Goal: Answer question/provide support: Share knowledge or assist other users

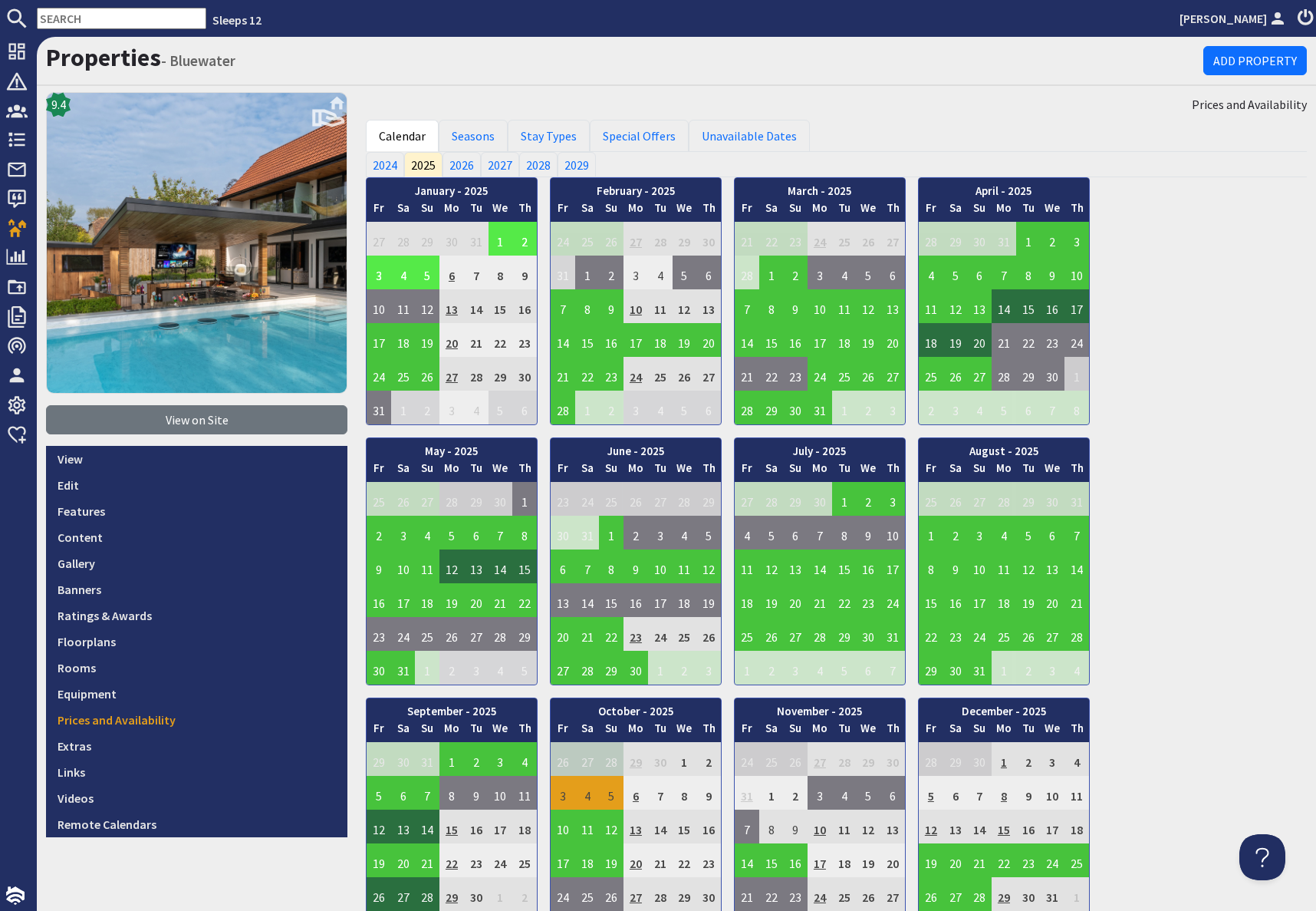
click at [67, 17] on input "text" at bounding box center [121, 18] width 170 height 21
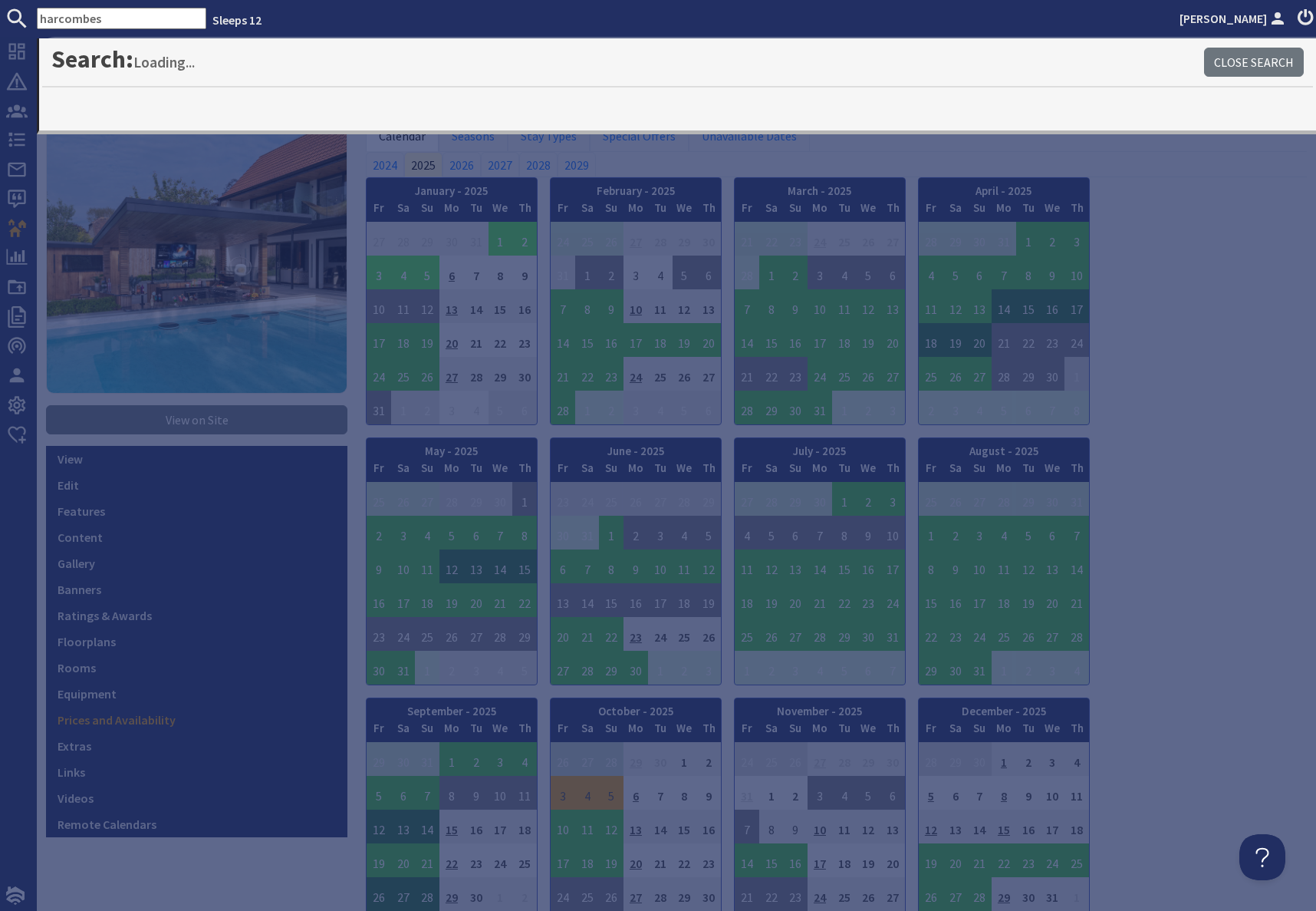
type input "harcombes"
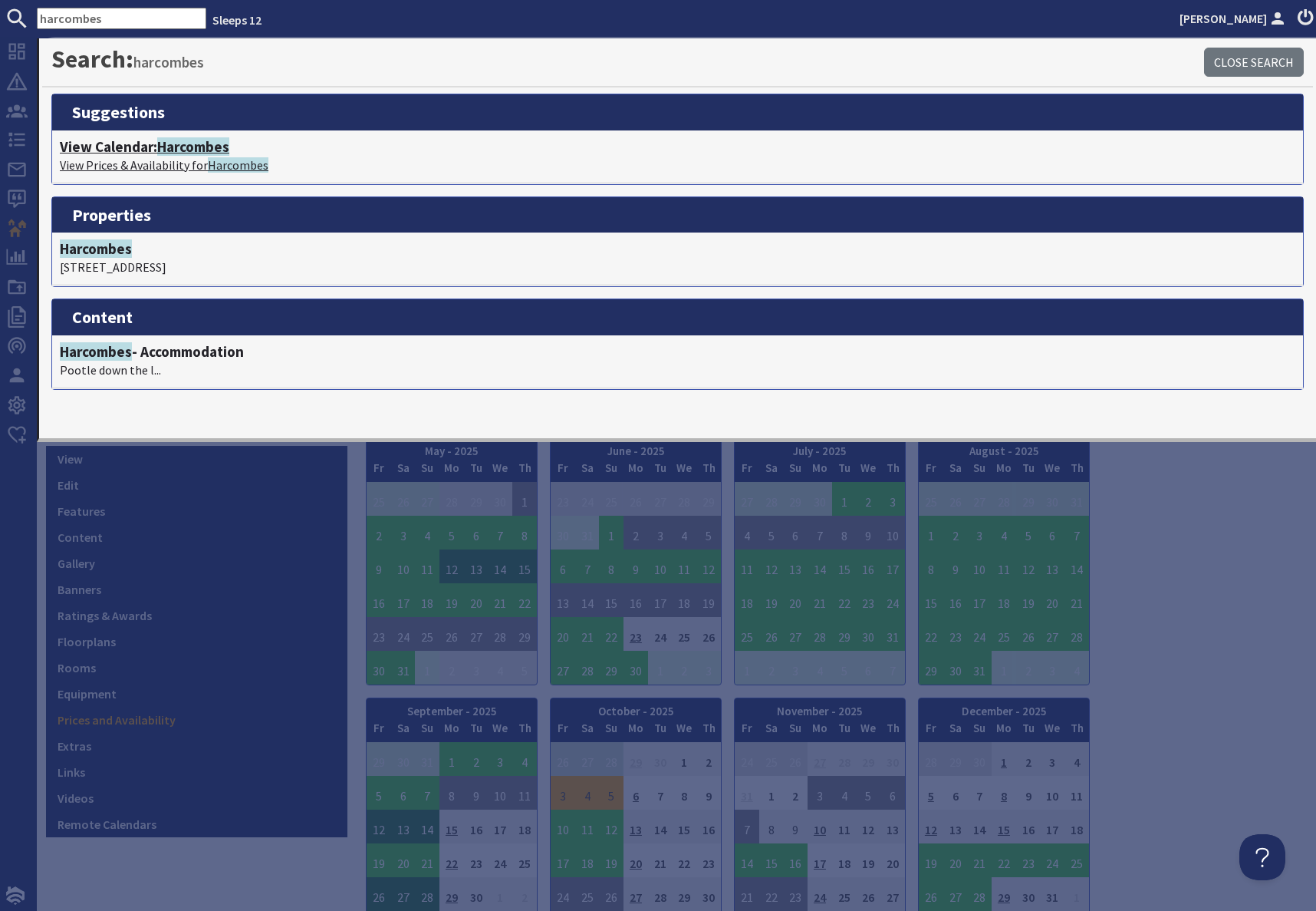
click at [173, 151] on span "Harcombes" at bounding box center [193, 146] width 72 height 19
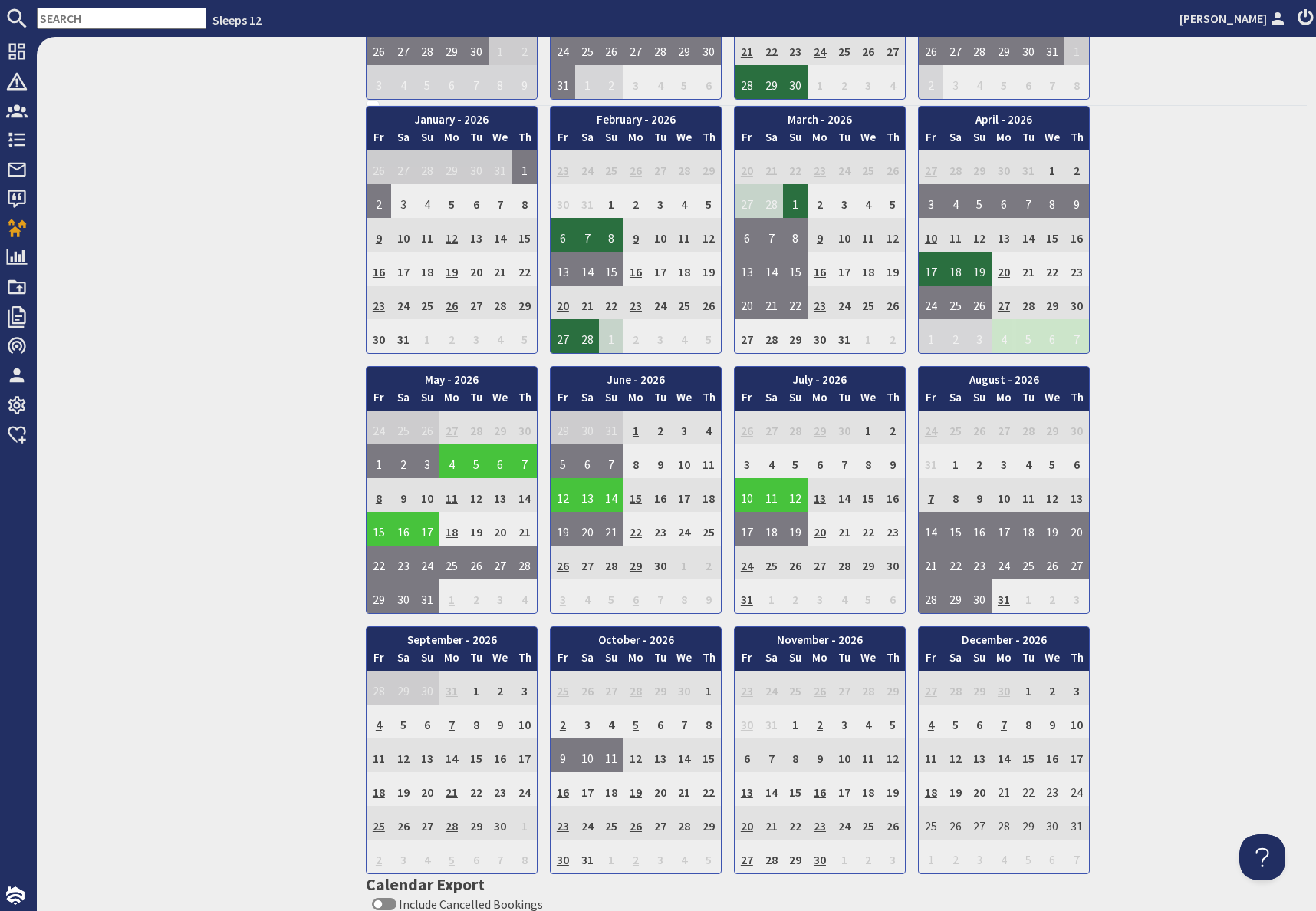
scroll to position [857, 0]
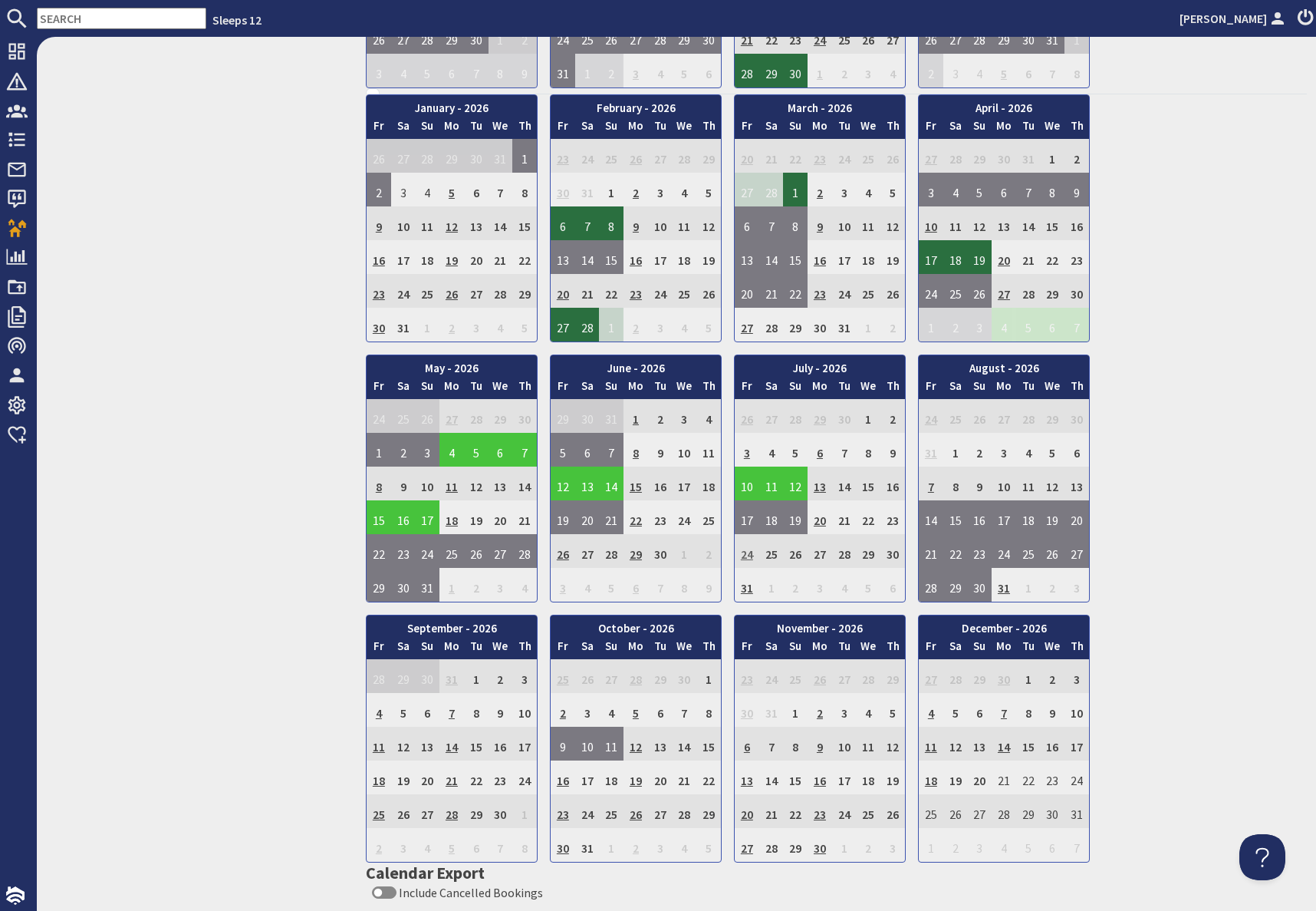
click at [747, 556] on td "24" at bounding box center [746, 550] width 24 height 34
click at [95, 19] on input "text" at bounding box center [121, 18] width 170 height 21
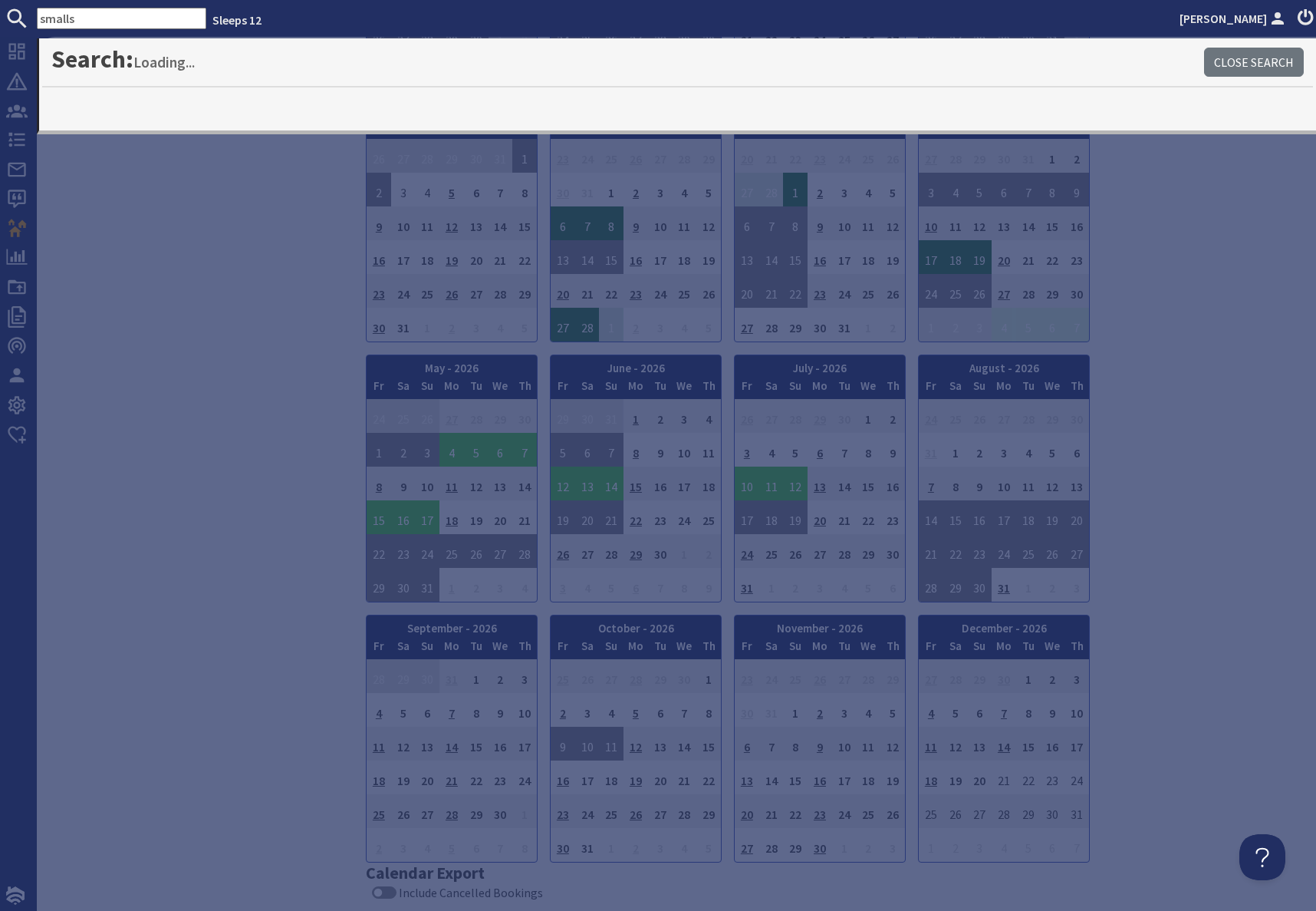
type input "smalls"
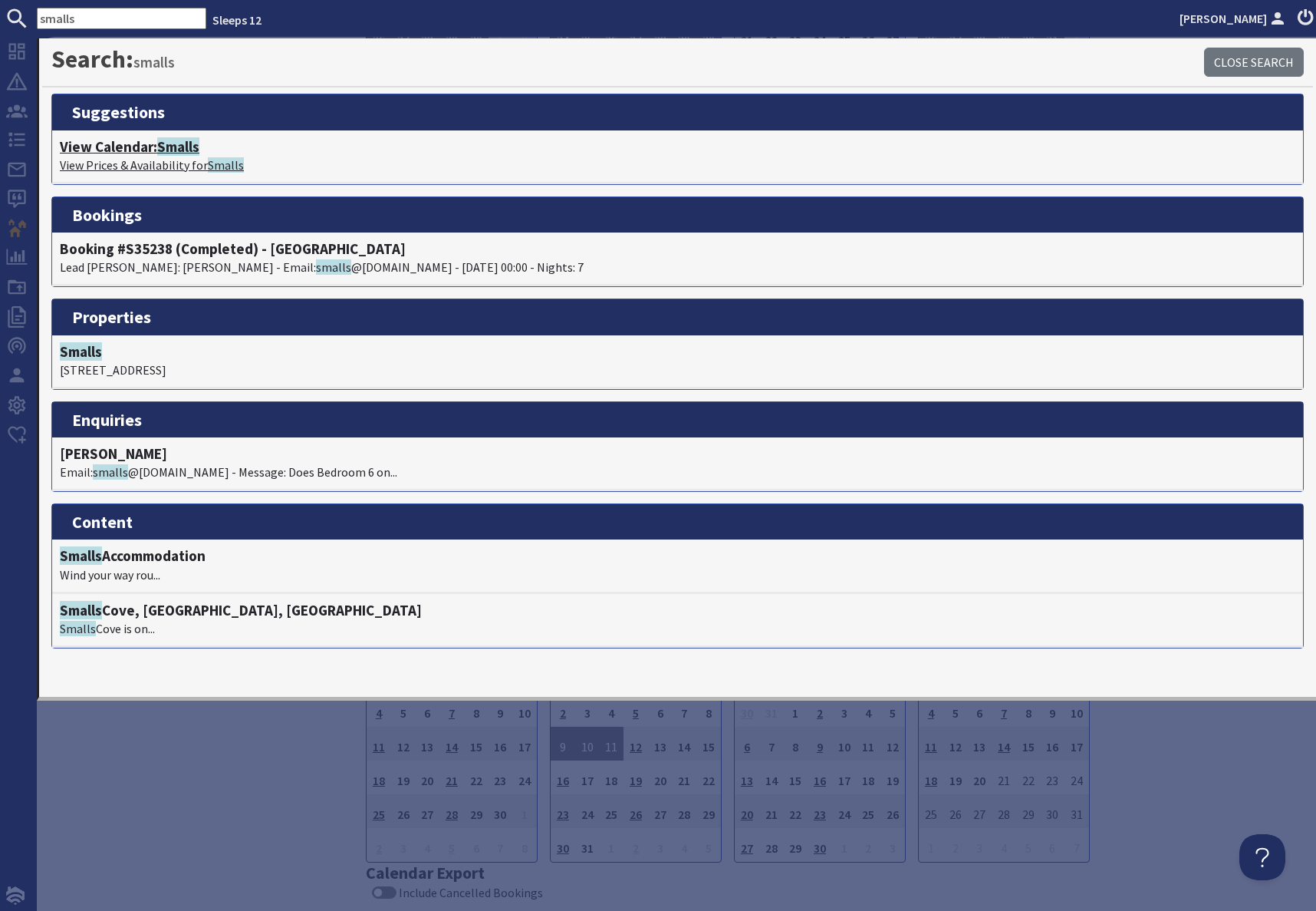
click at [144, 153] on h4 "View Calendar: Smalls" at bounding box center [677, 146] width 1235 height 18
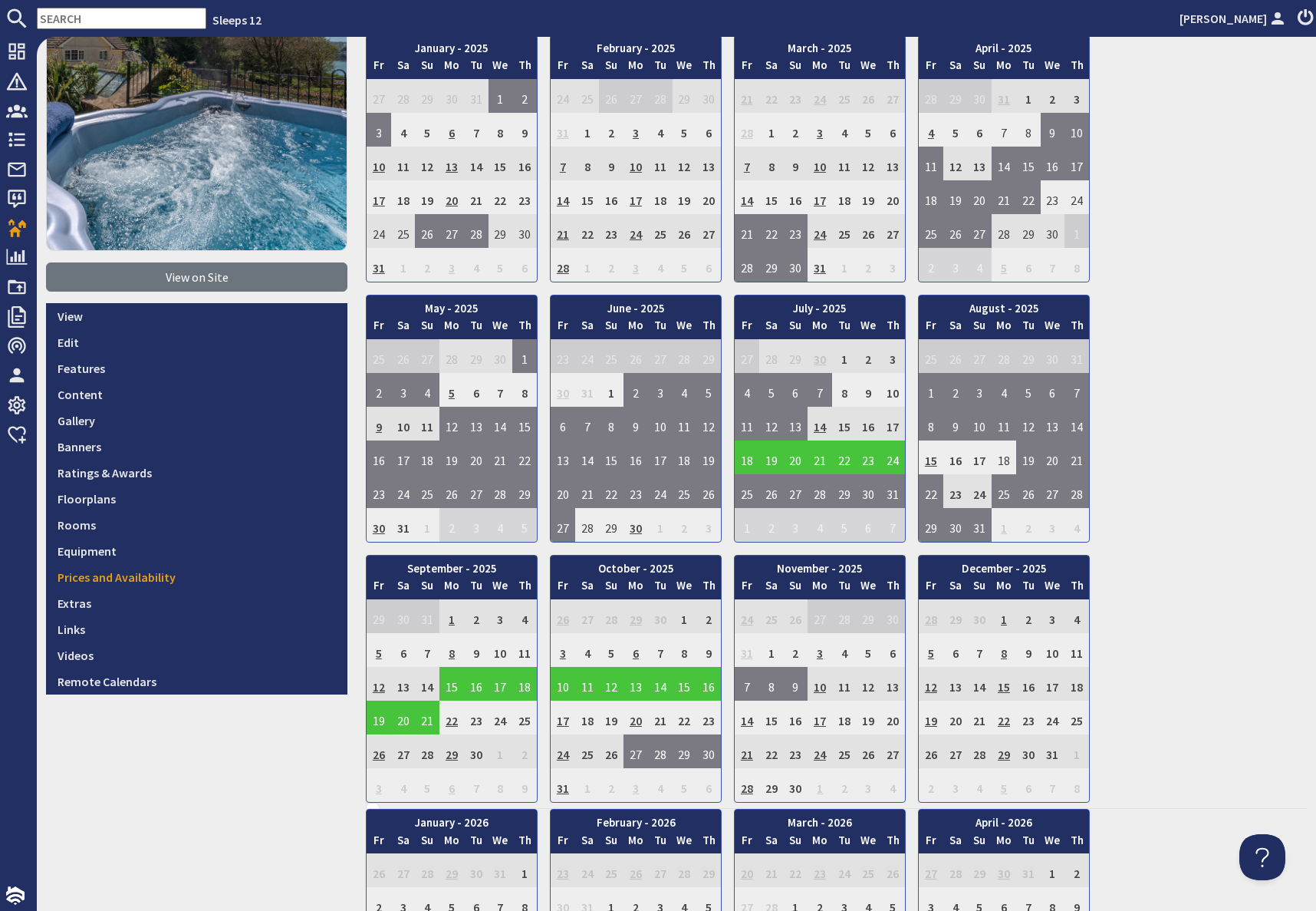
scroll to position [141, 0]
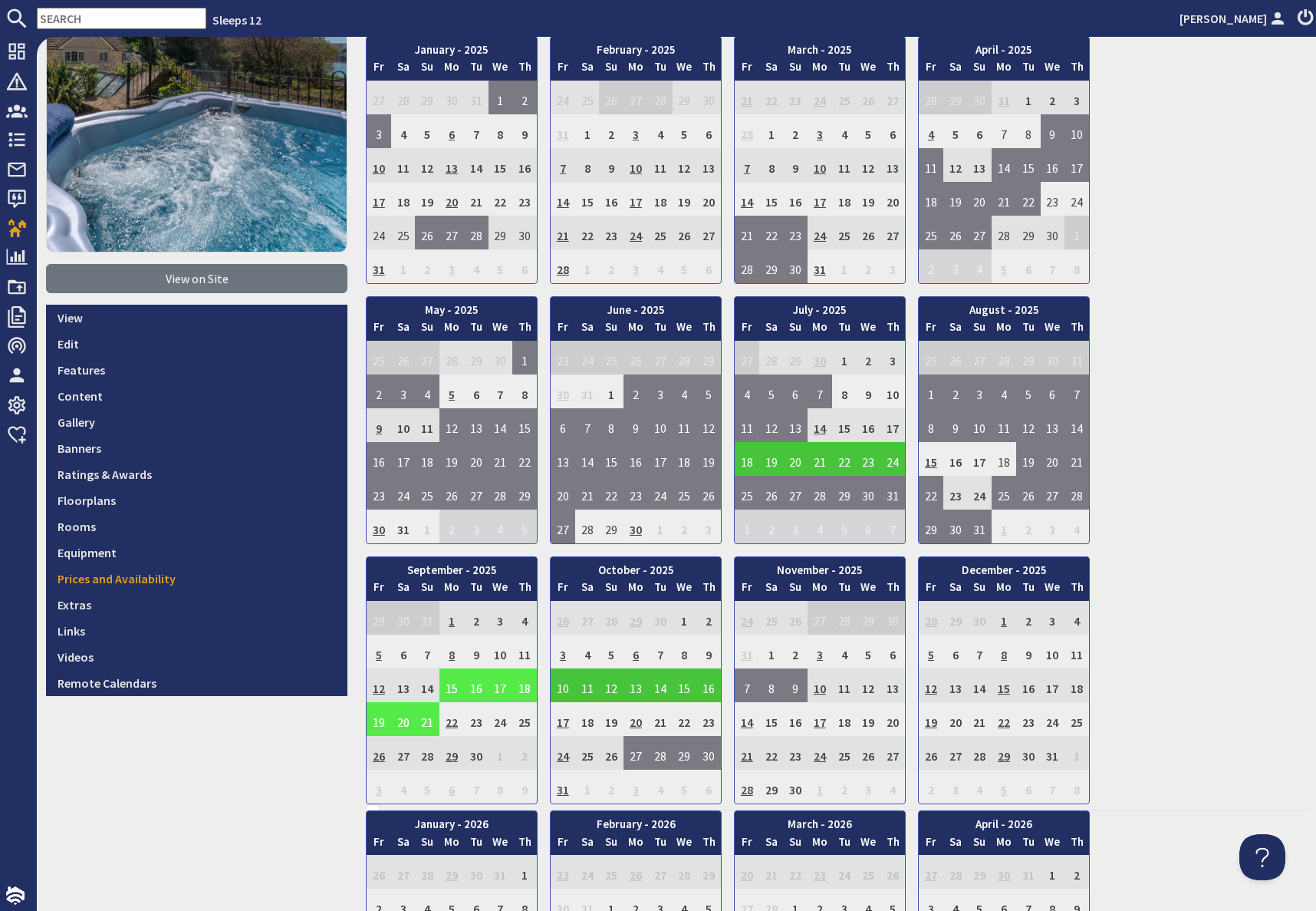
click at [452, 689] on td "15" at bounding box center [451, 685] width 24 height 34
click at [455, 758] on link "View booking" at bounding box center [439, 756] width 81 height 16
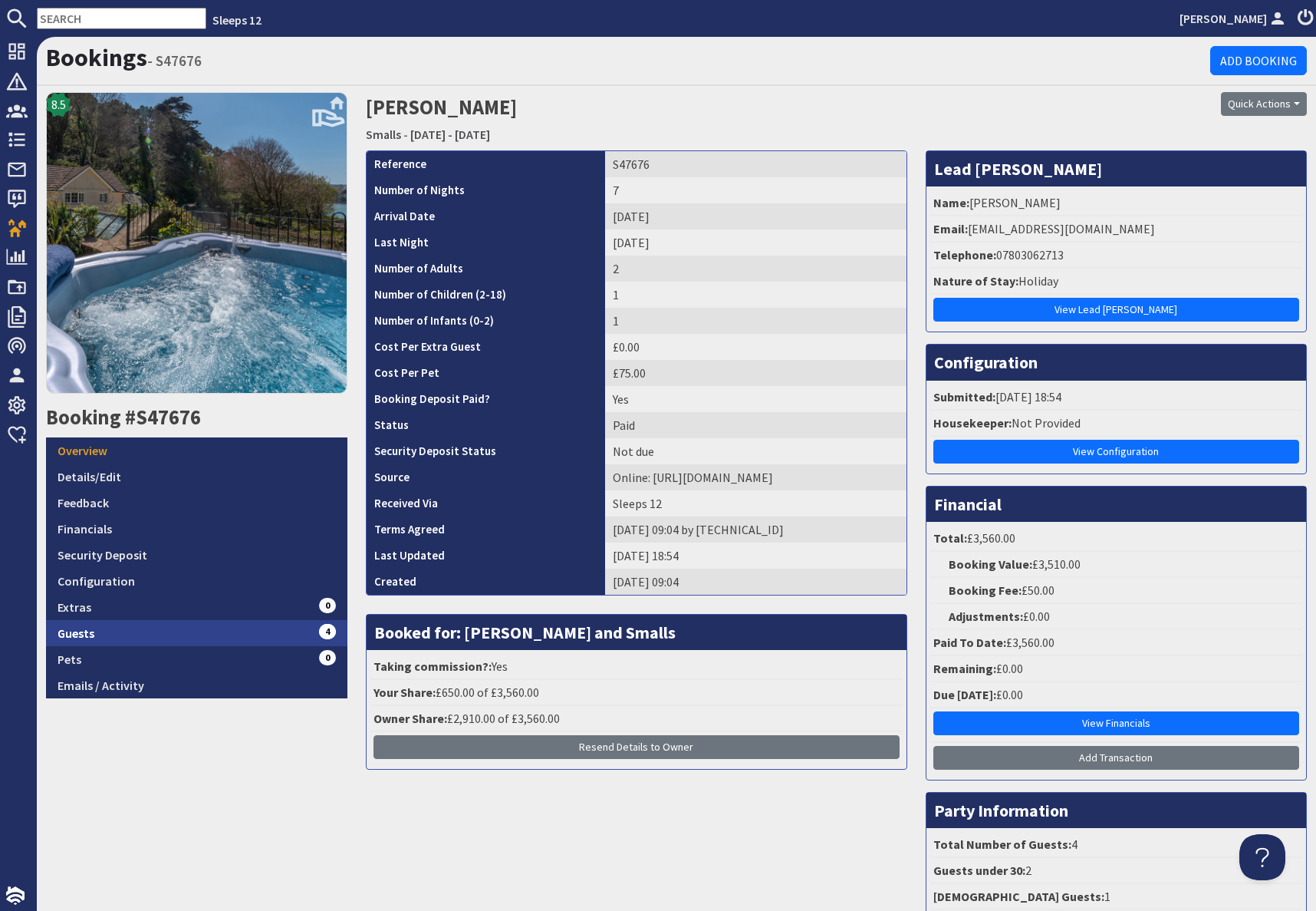
click at [232, 639] on link "Guests 4" at bounding box center [196, 632] width 301 height 26
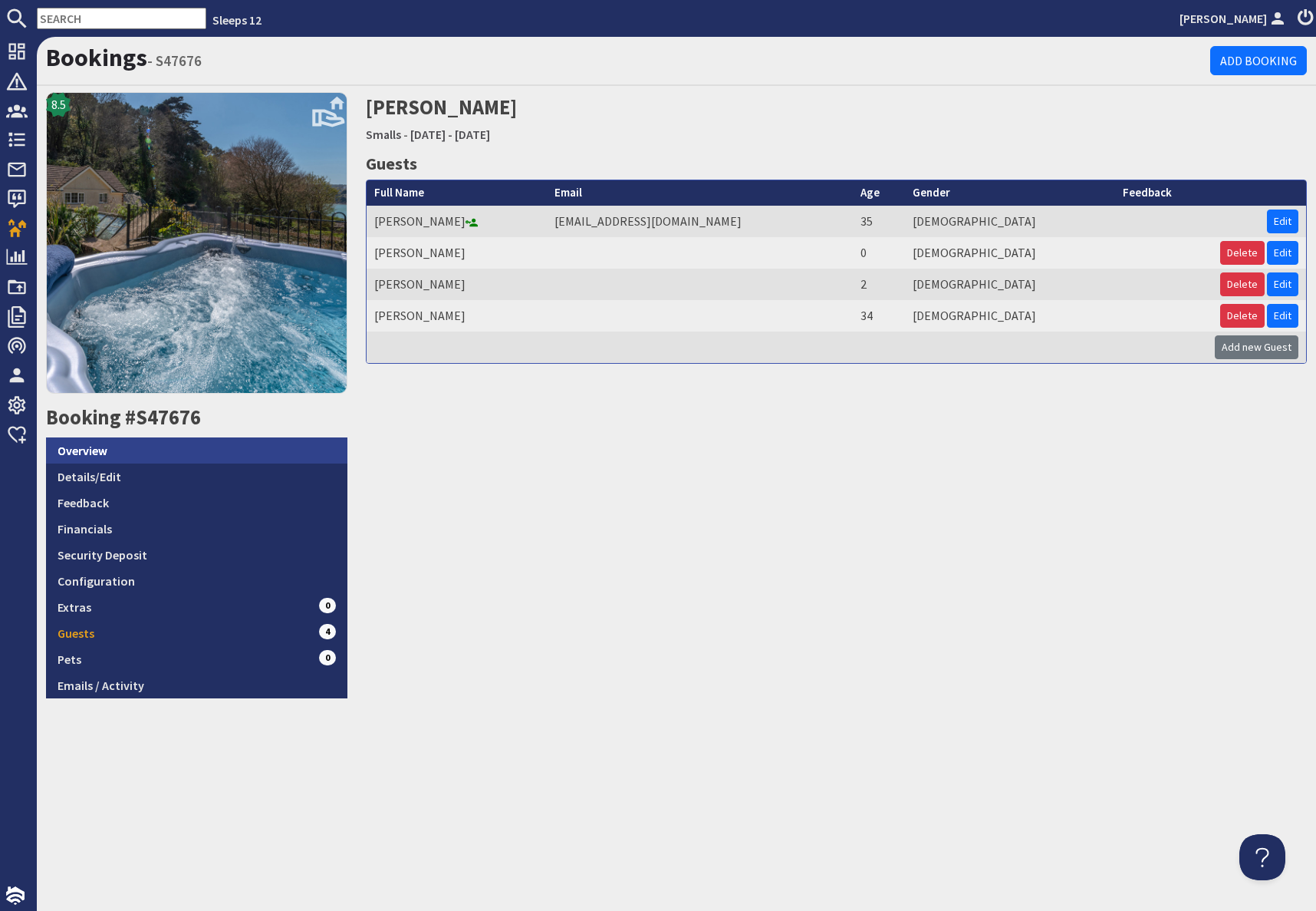
click at [149, 456] on link "Overview" at bounding box center [196, 450] width 301 height 26
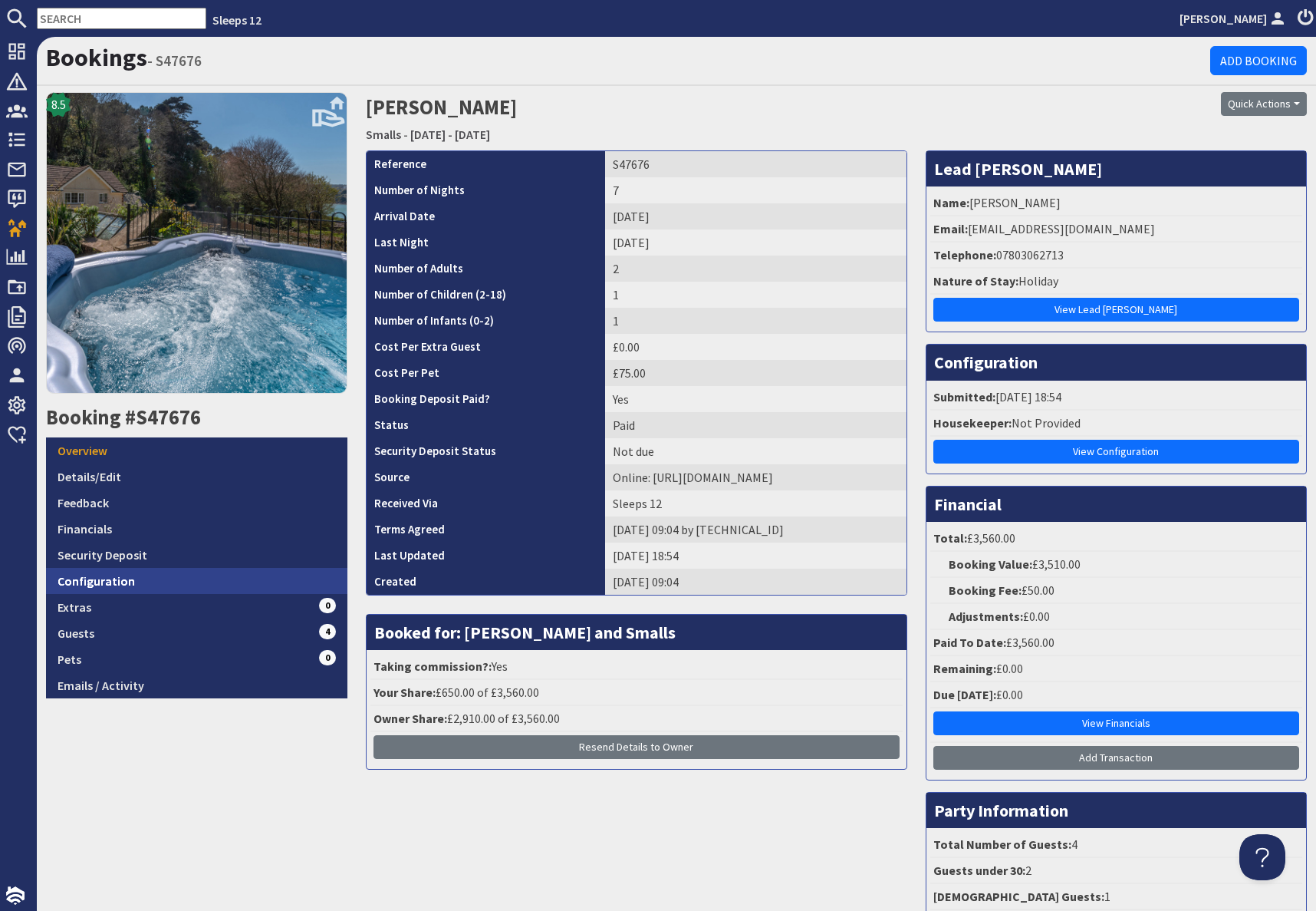
click at [128, 582] on link "Configuration" at bounding box center [196, 580] width 301 height 26
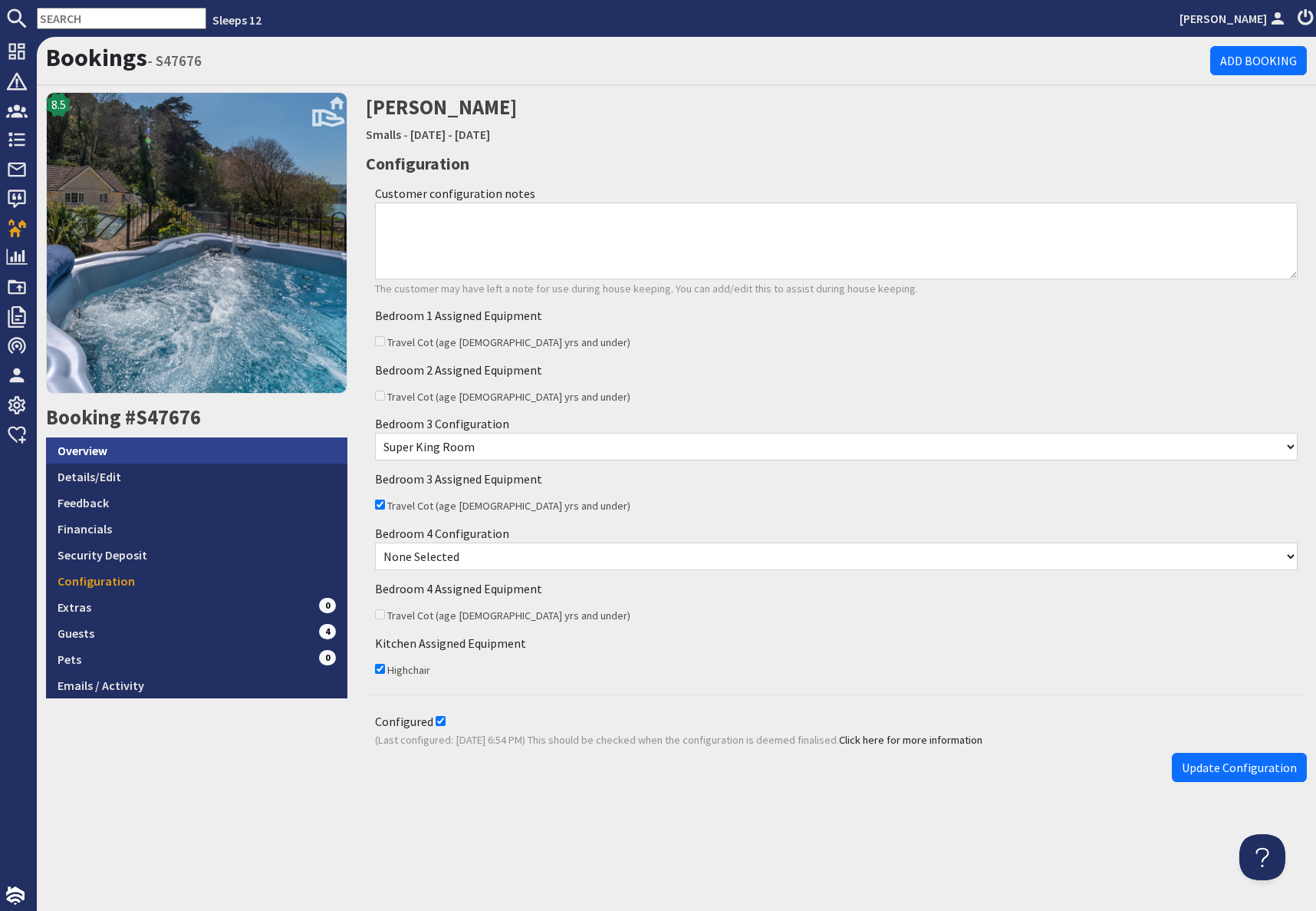
click at [110, 450] on link "Overview" at bounding box center [196, 450] width 301 height 26
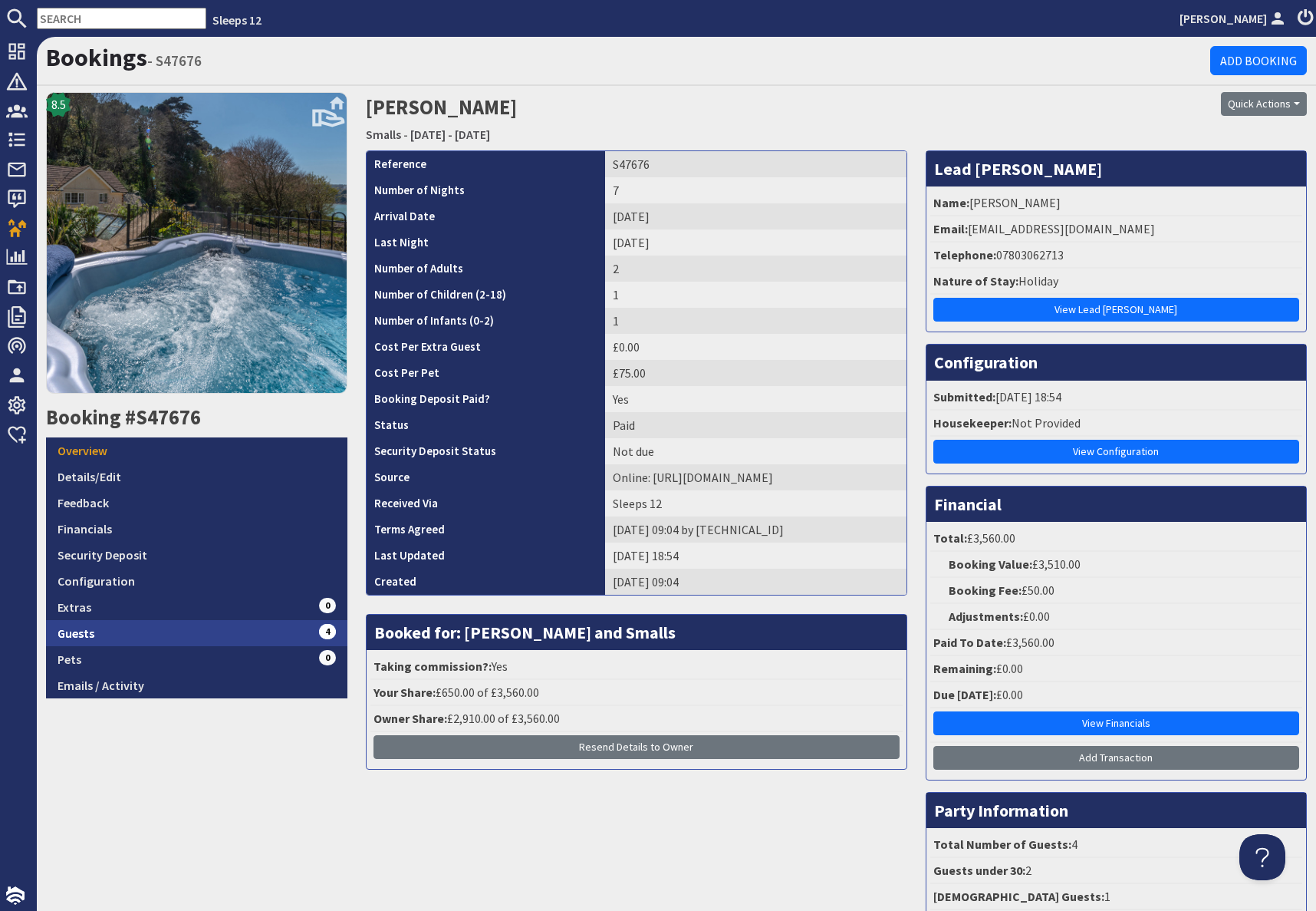
click at [201, 629] on link "Guests 4" at bounding box center [196, 632] width 301 height 26
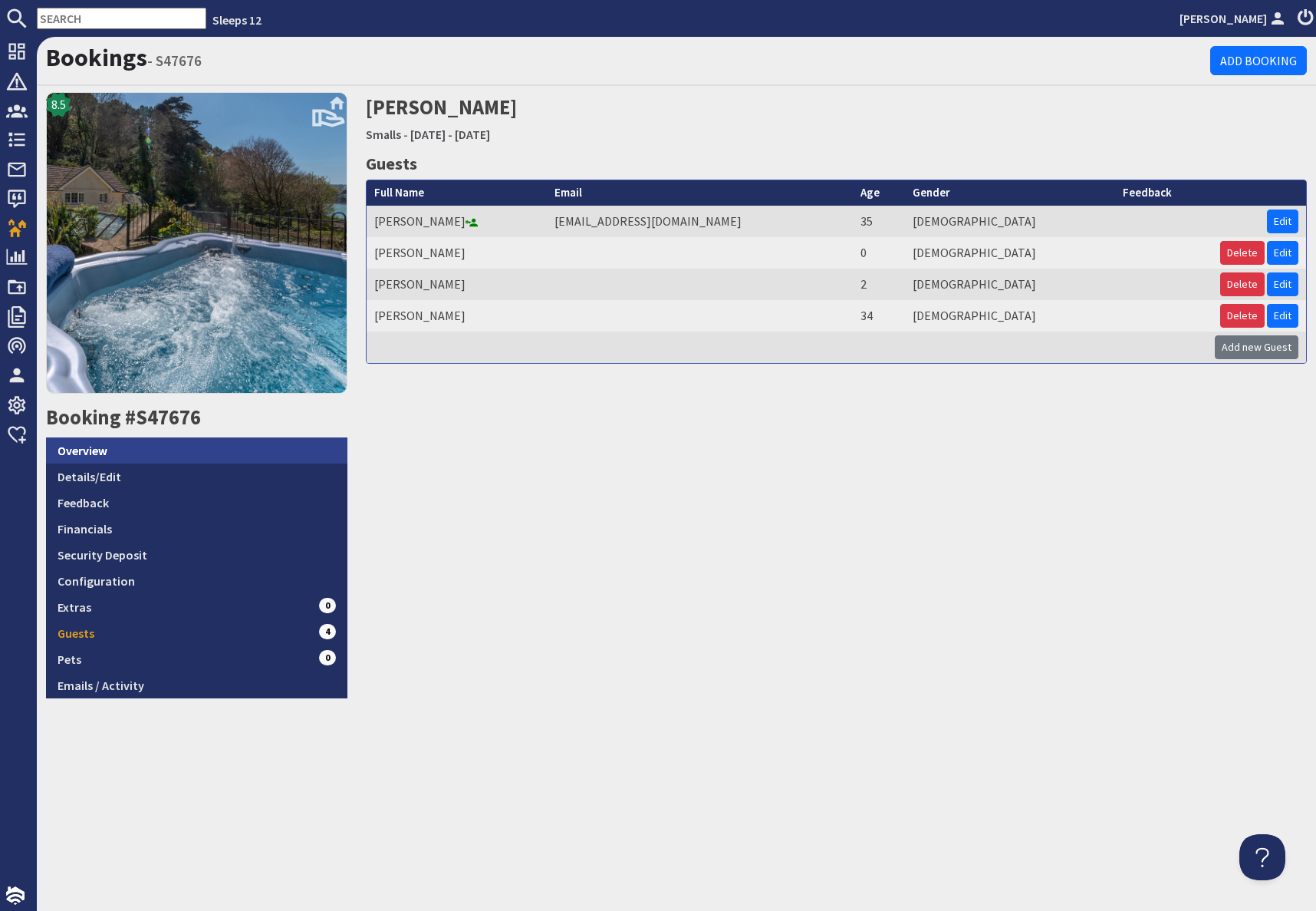
click at [95, 456] on link "Overview" at bounding box center [196, 450] width 301 height 26
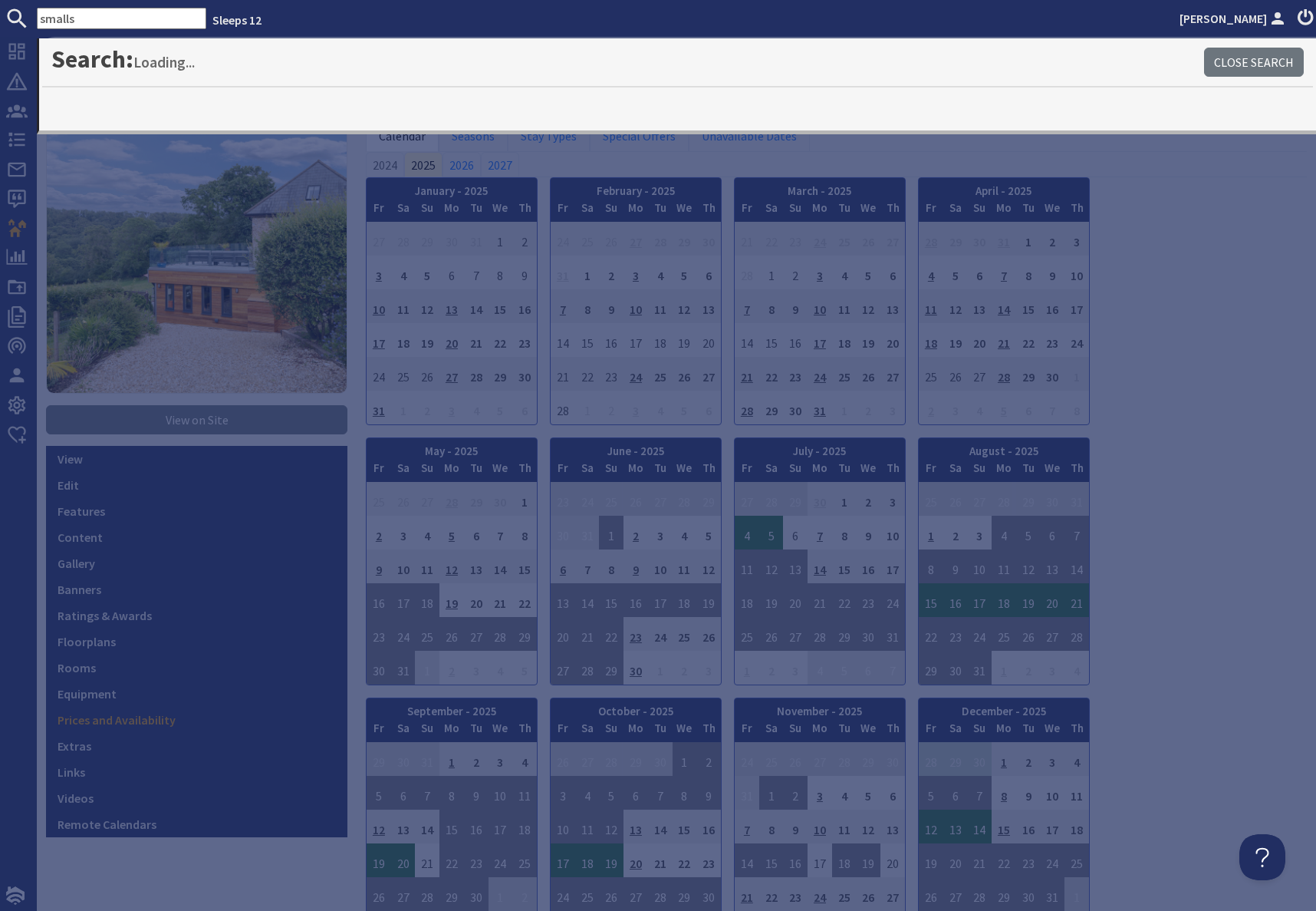
drag, startPoint x: 72, startPoint y: 21, endPoint x: 117, endPoint y: 13, distance: 45.7
click at [88, 17] on input "smalls" at bounding box center [121, 18] width 170 height 21
type input "s"
type input "[PERSON_NAME]"
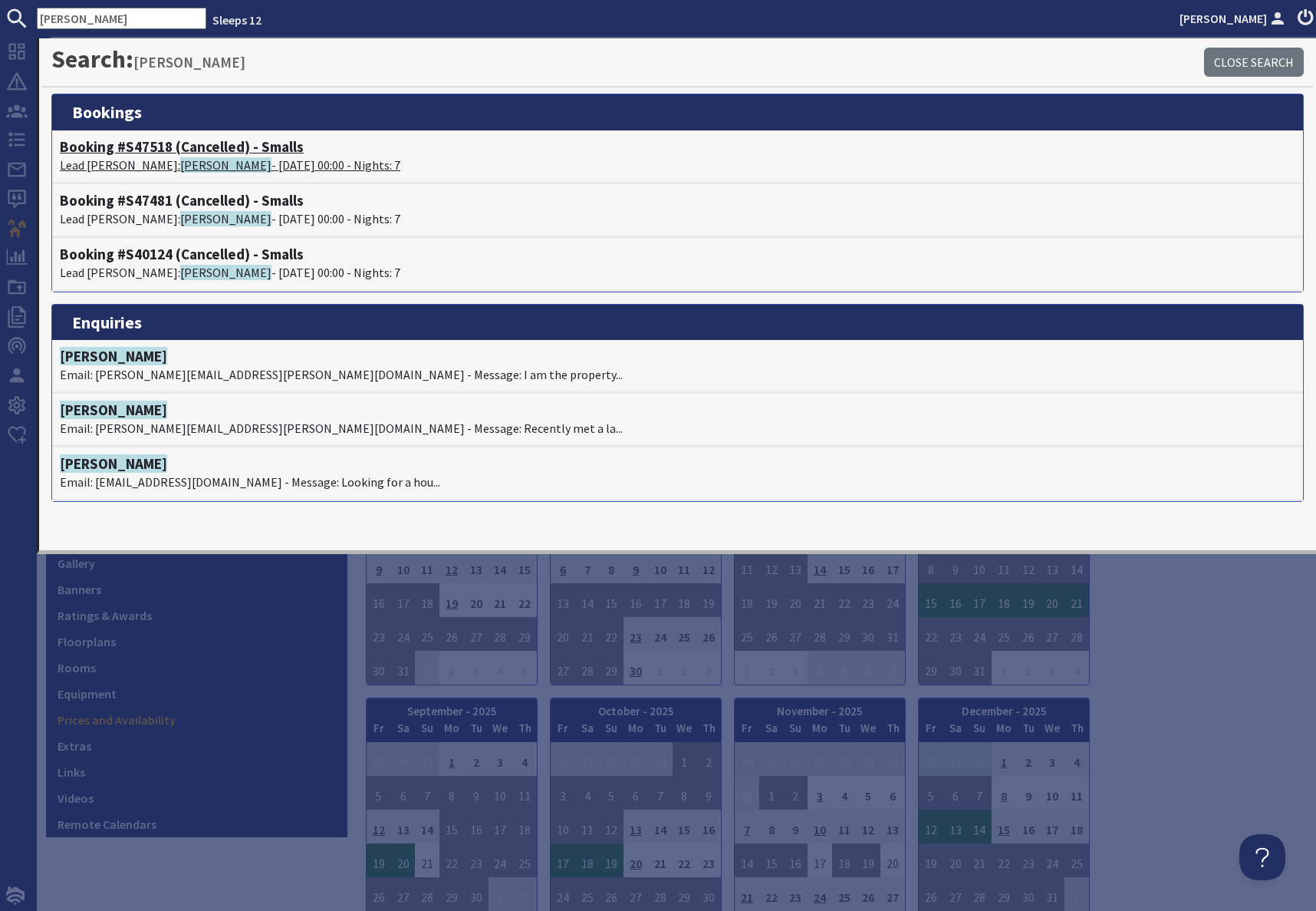
click at [180, 157] on span "[PERSON_NAME]" at bounding box center [225, 165] width 92 height 16
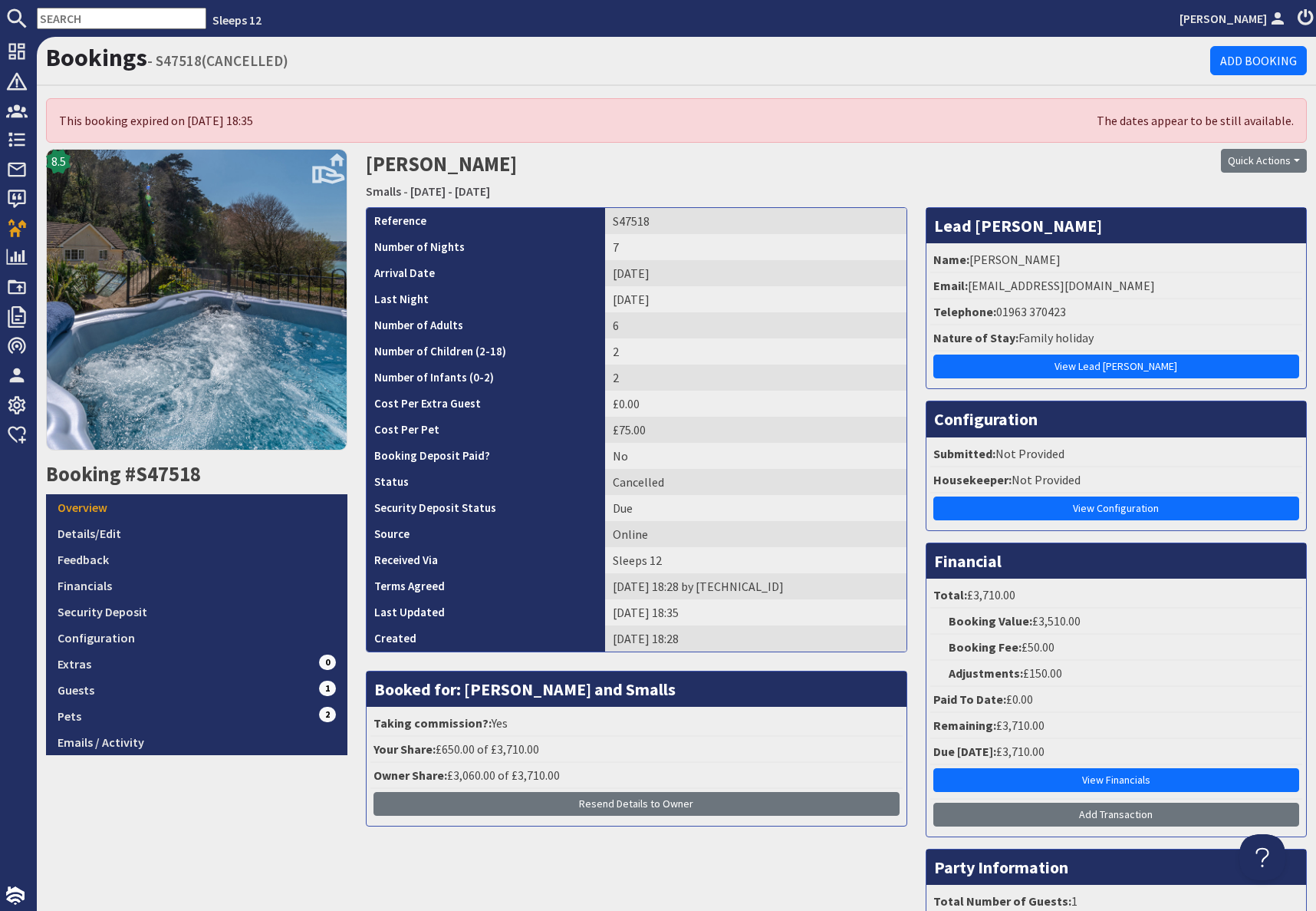
drag, startPoint x: 947, startPoint y: 167, endPoint x: 713, endPoint y: 225, distance: 241.1
click at [947, 167] on h2 "[PERSON_NAME] - [DATE] - [DATE]" at bounding box center [677, 176] width 621 height 55
click at [106, 19] on input "text" at bounding box center [121, 18] width 170 height 21
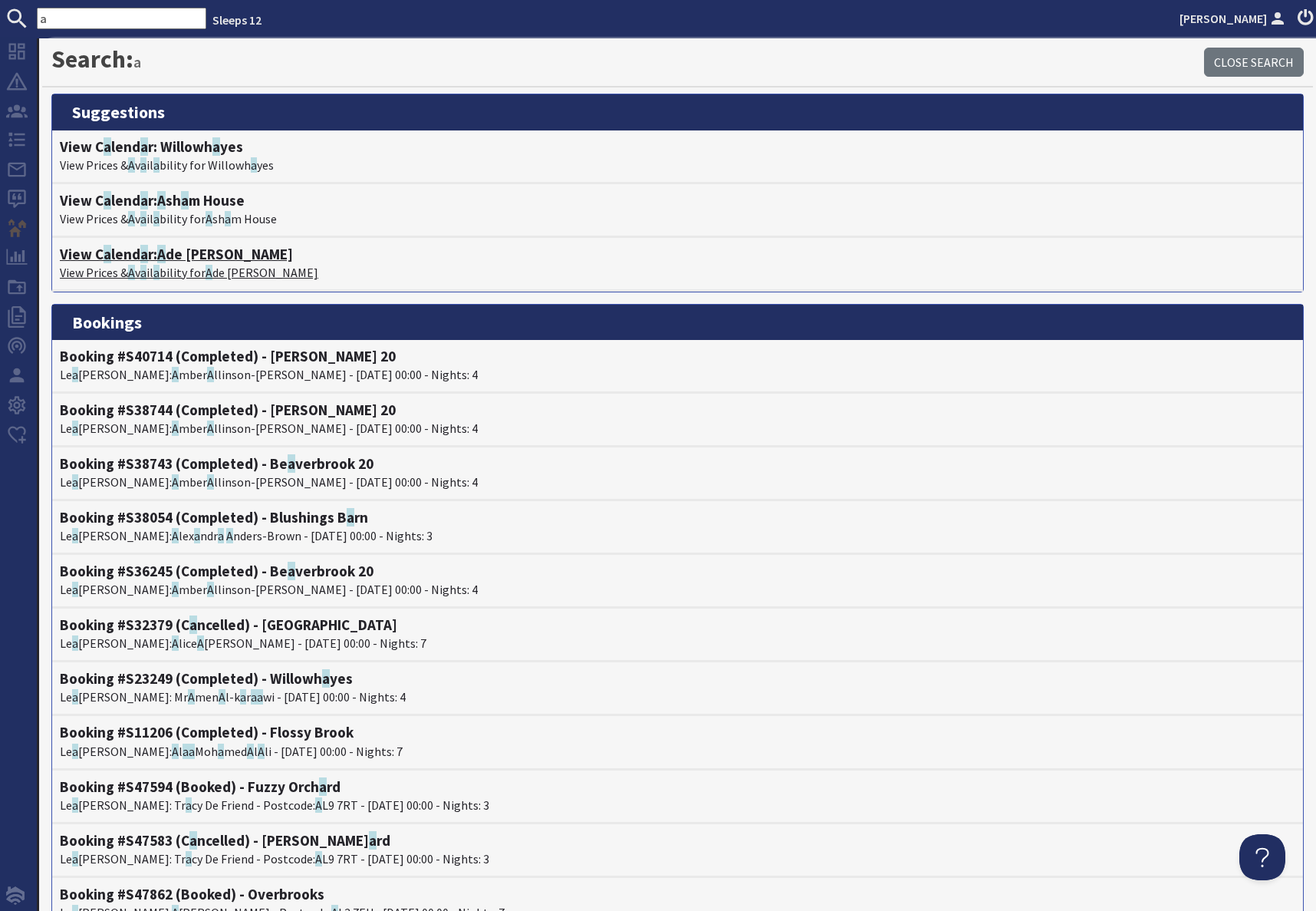
type input "a"
click at [174, 267] on p "View Prices & A v a il a bility for A de Shindy" at bounding box center [677, 272] width 1235 height 19
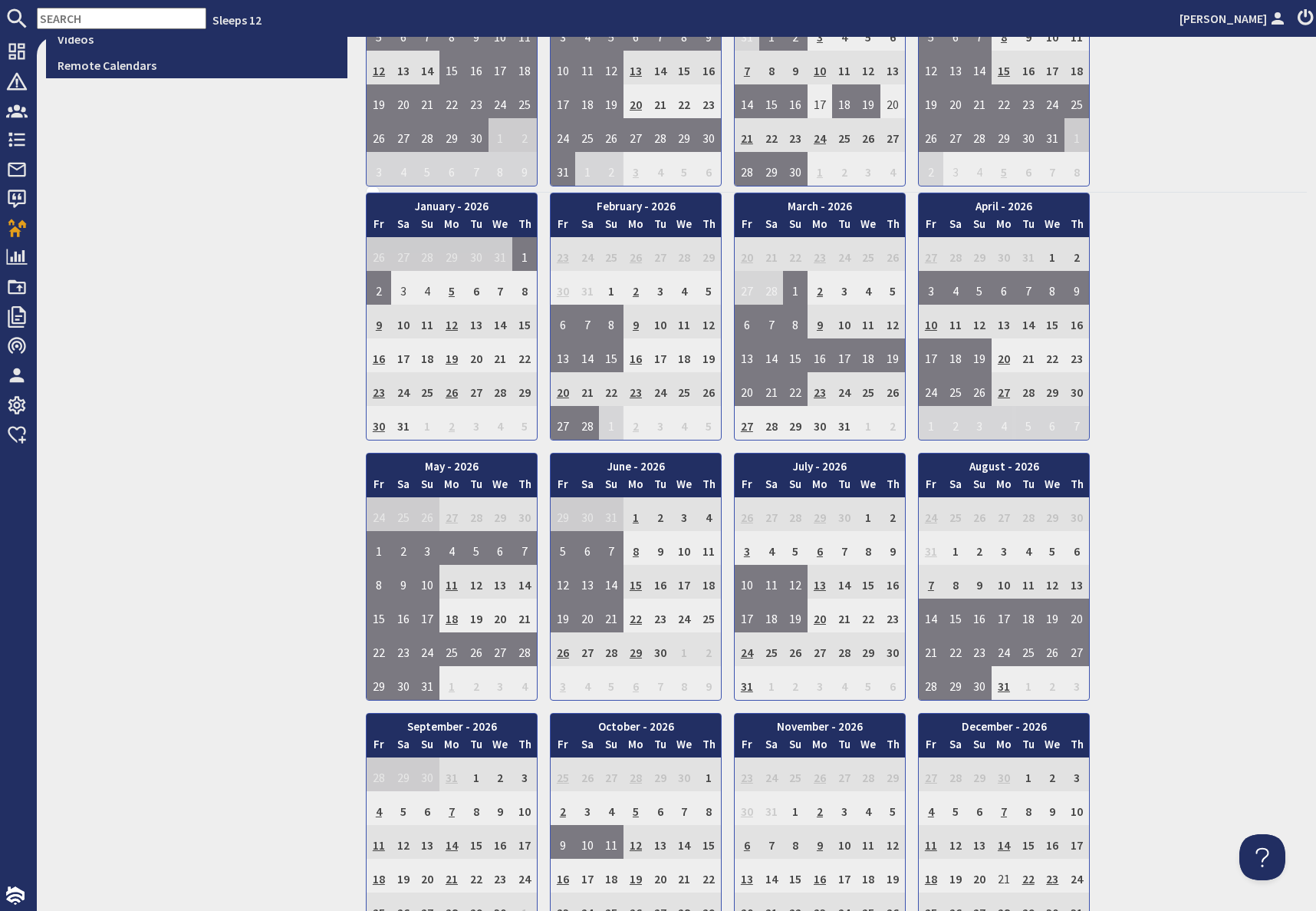
scroll to position [765, 0]
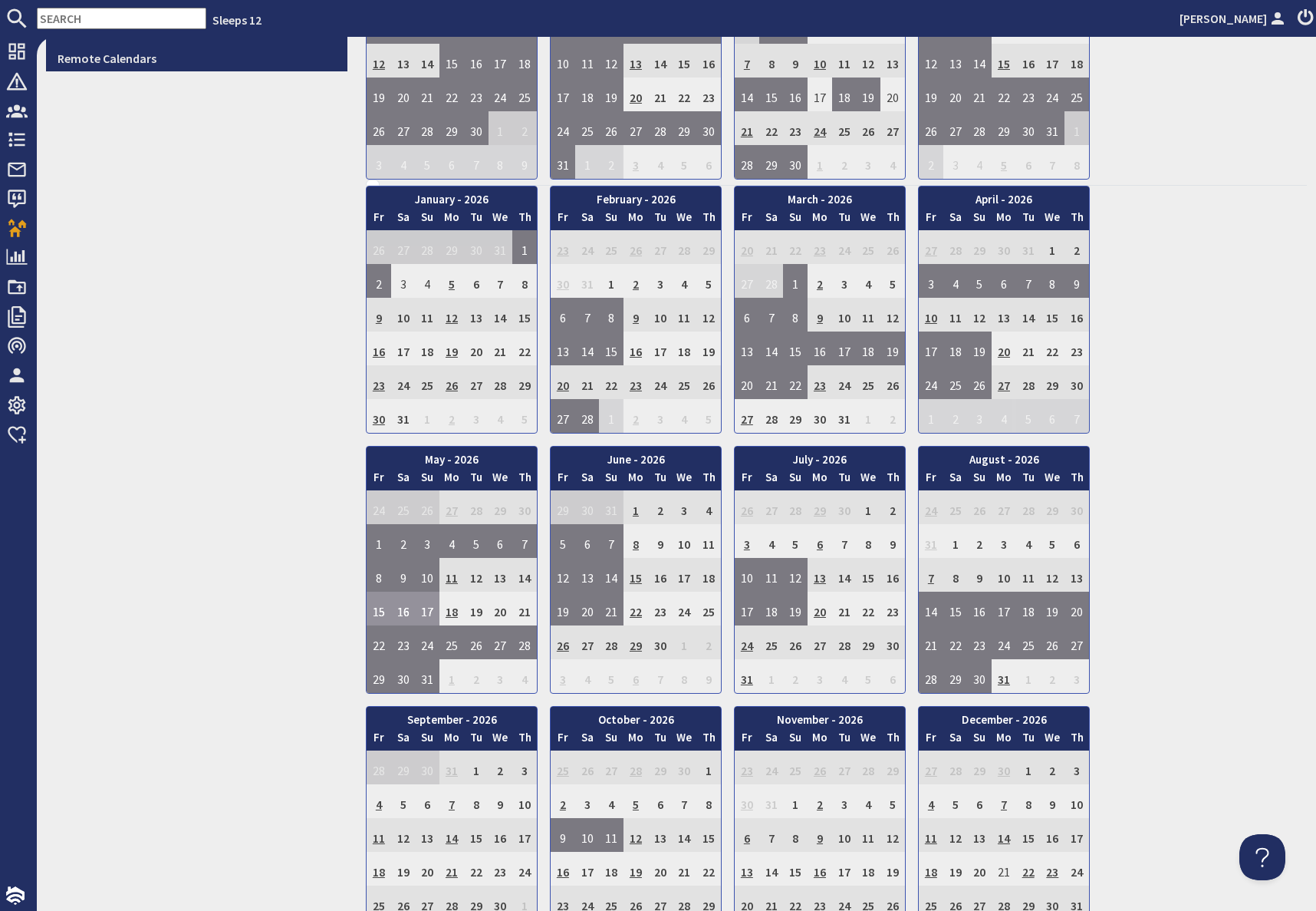
click at [77, 24] on input "text" at bounding box center [121, 18] width 170 height 21
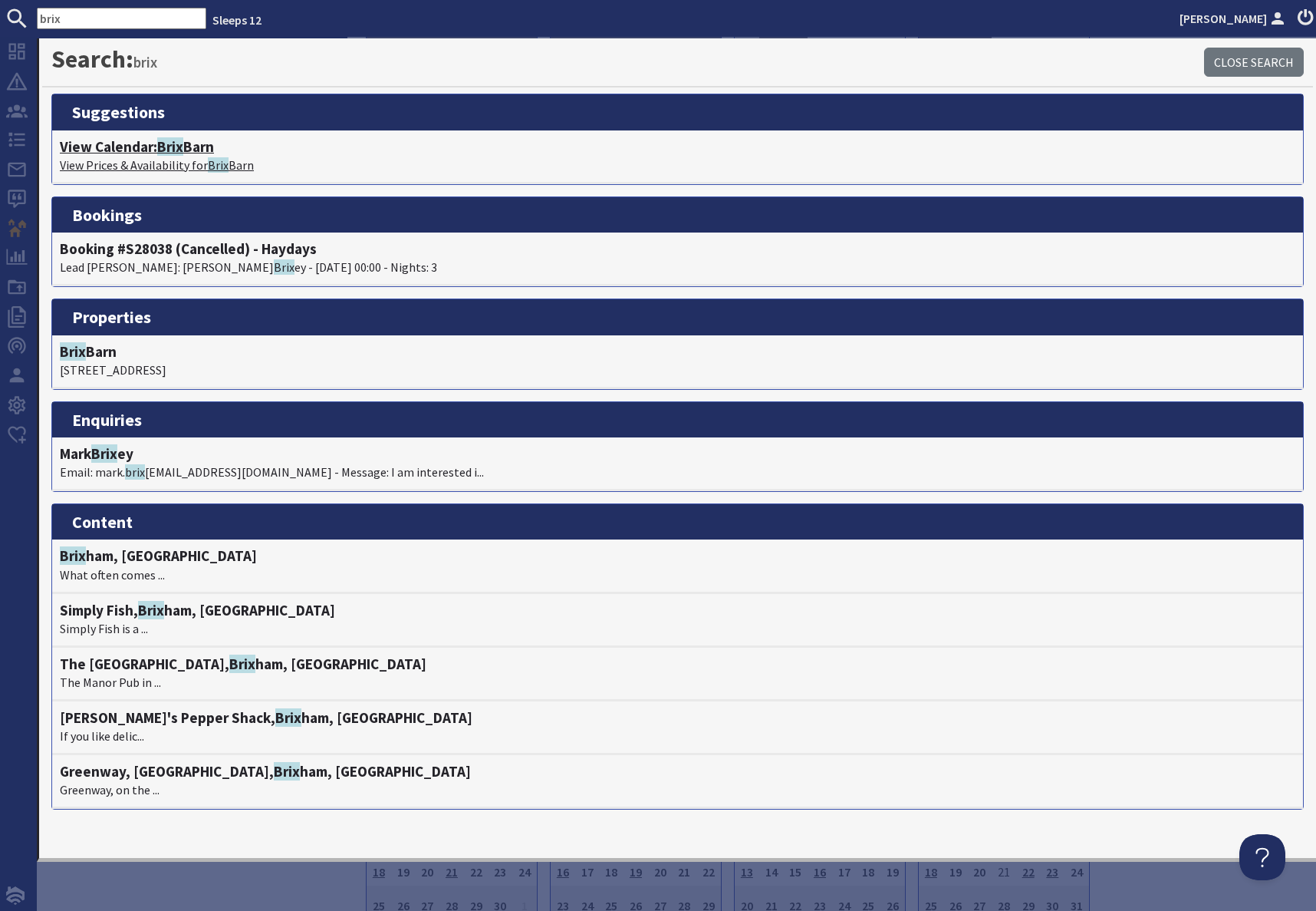
type input "brix"
click at [149, 148] on h4 "View Calendar: Brix Barn" at bounding box center [677, 146] width 1235 height 18
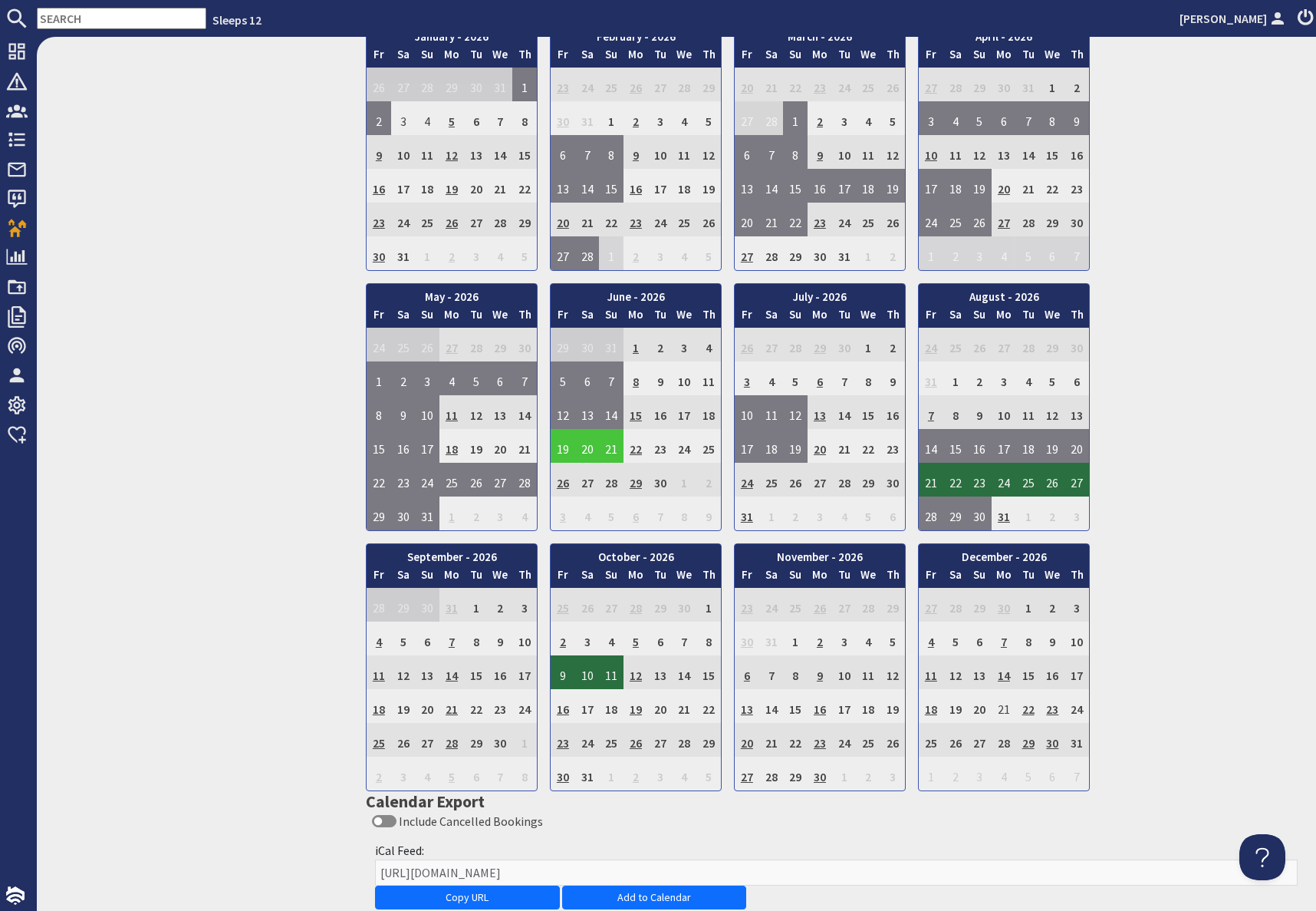
scroll to position [931, 0]
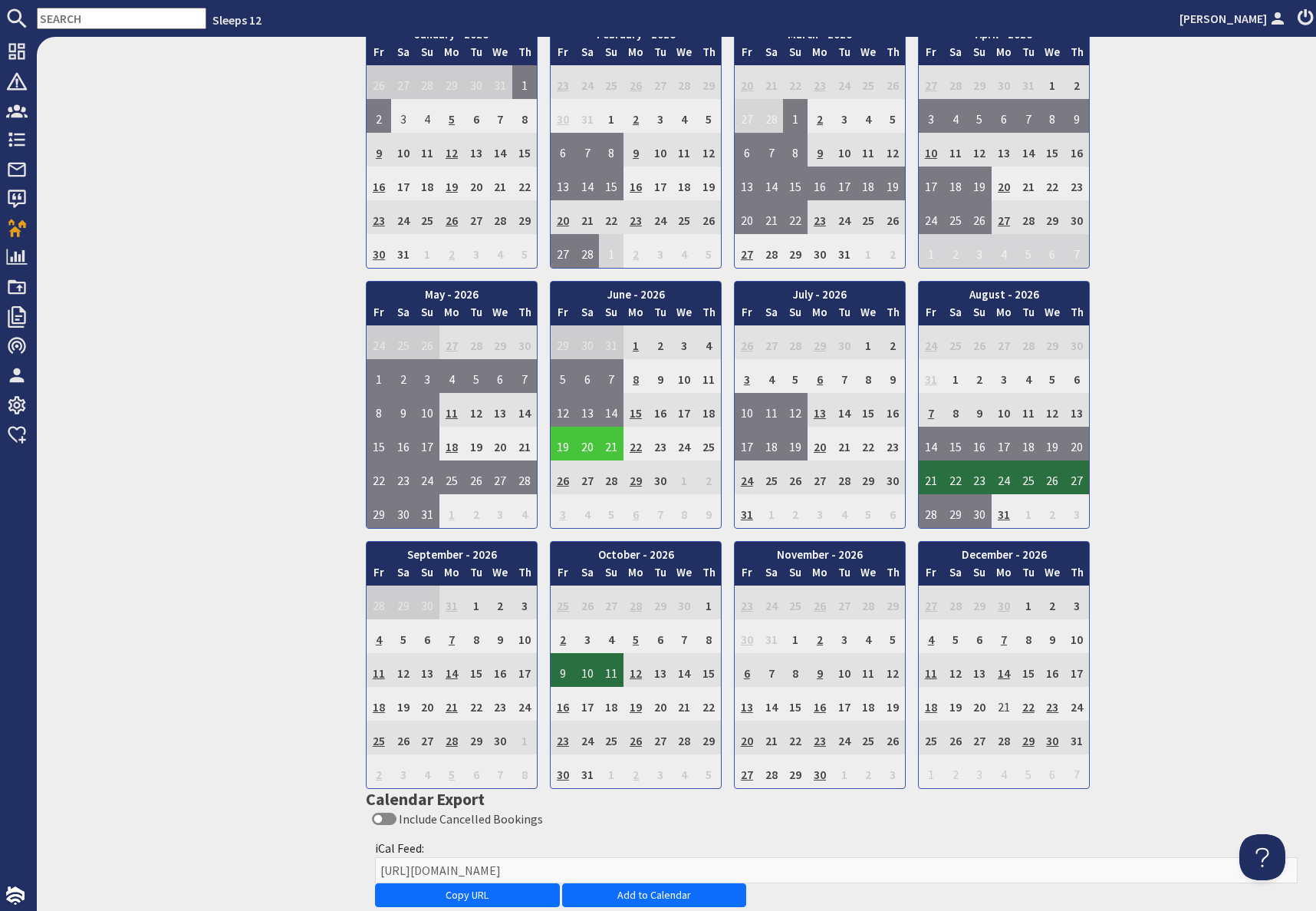
click at [71, 15] on input "text" at bounding box center [121, 18] width 170 height 21
click at [1178, 481] on div "January - 2026 Fr Sa Su Mo Tu We Th 26 27 28 29 30 31 1 2 Fr" at bounding box center [836, 404] width 941 height 768
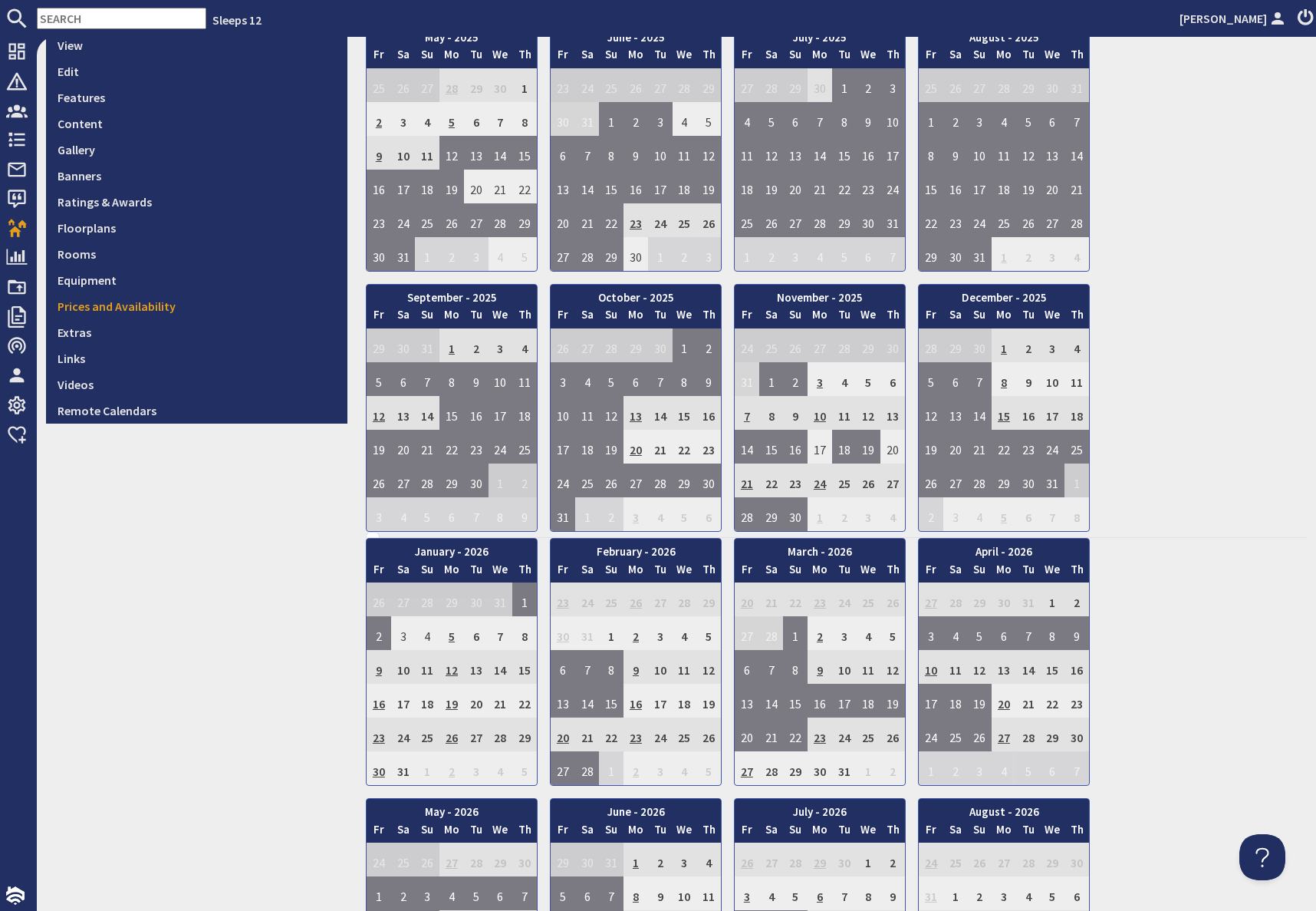
scroll to position [0, 0]
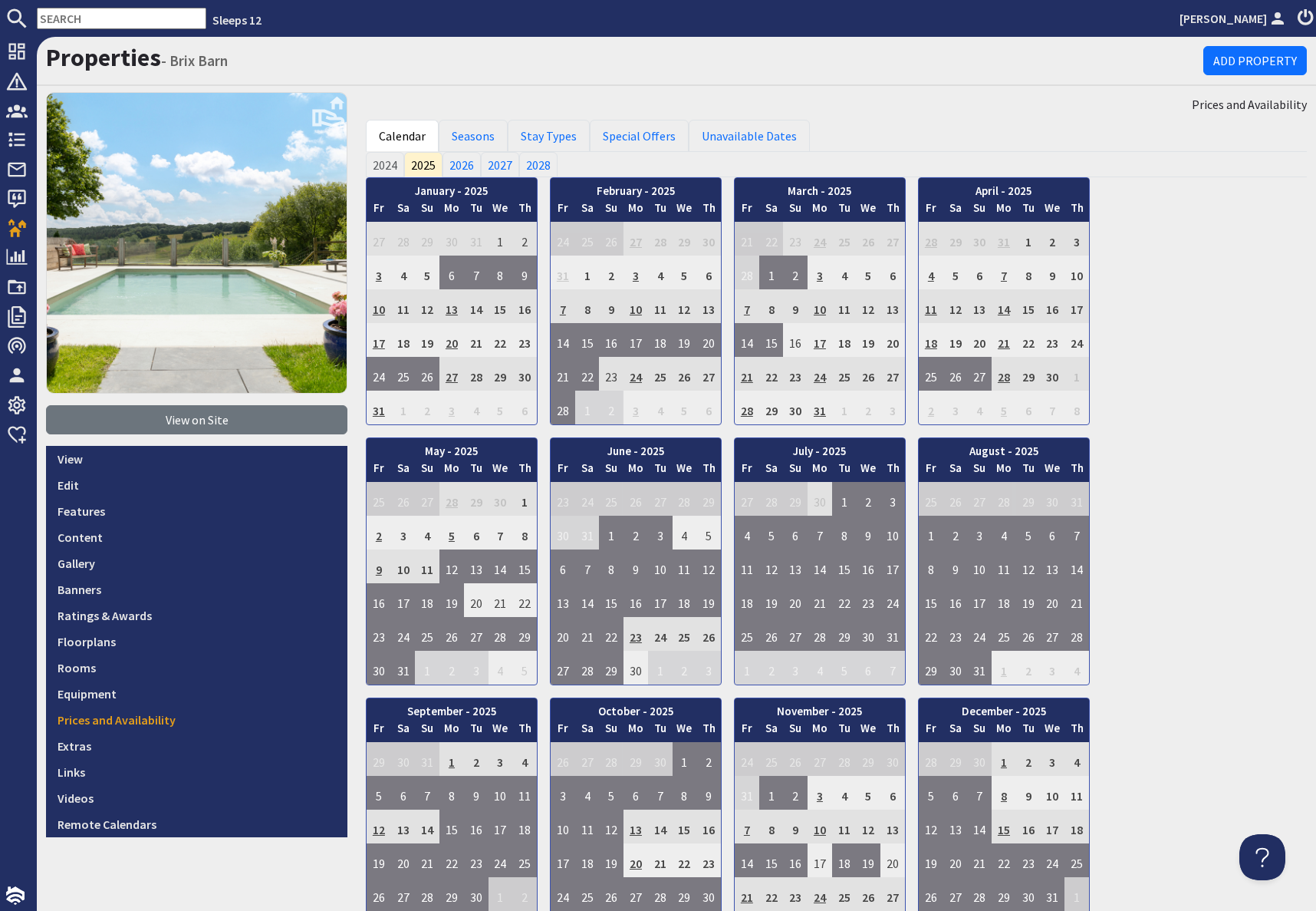
click at [95, 20] on input "text" at bounding box center [121, 18] width 170 height 21
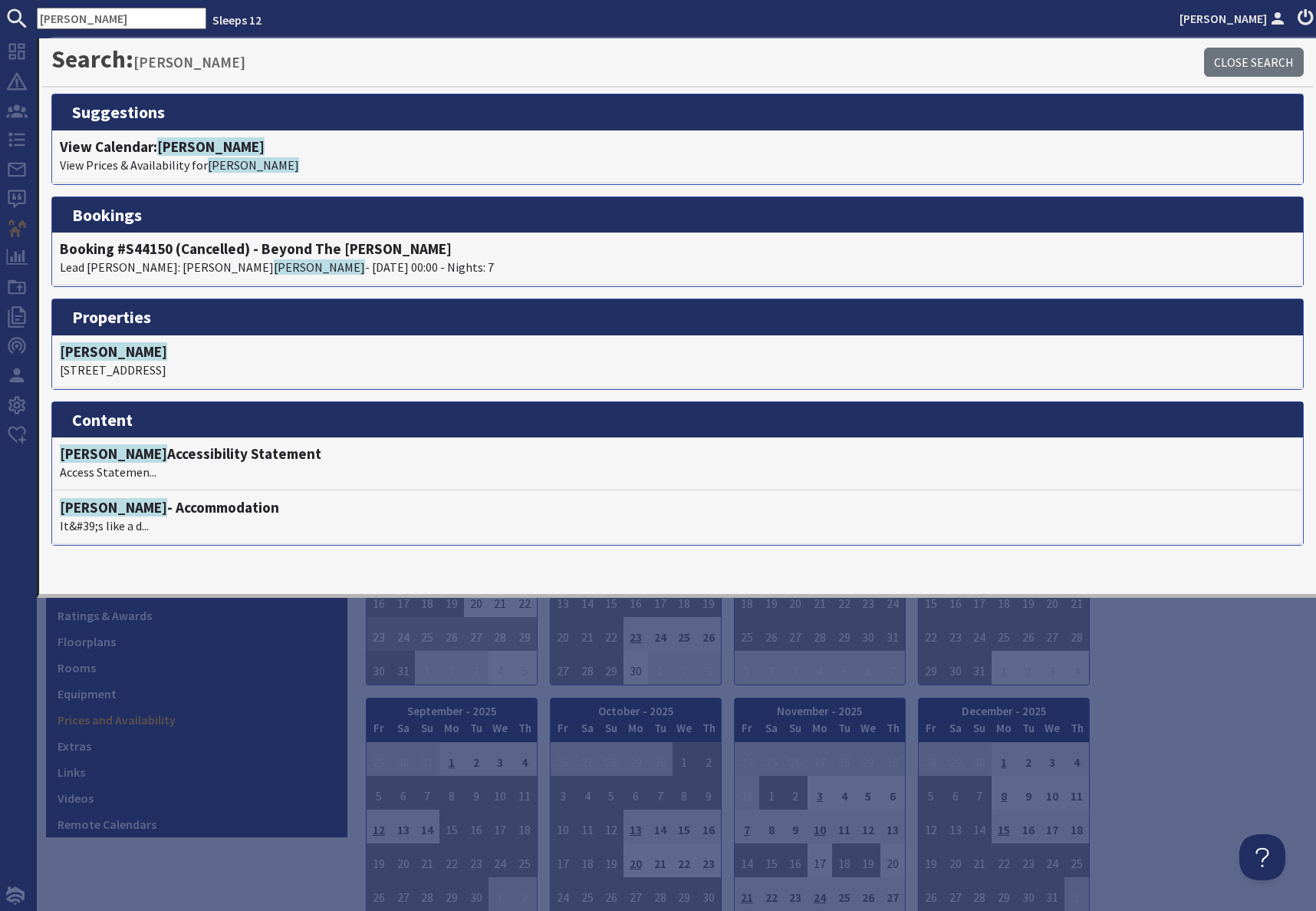
type input "[PERSON_NAME]"
click at [1181, 705] on div "January - 2025 Fr Sa Su Mo Tu We Th 27 28 29 30 31 1 2 3 Fr Sa" at bounding box center [836, 560] width 941 height 768
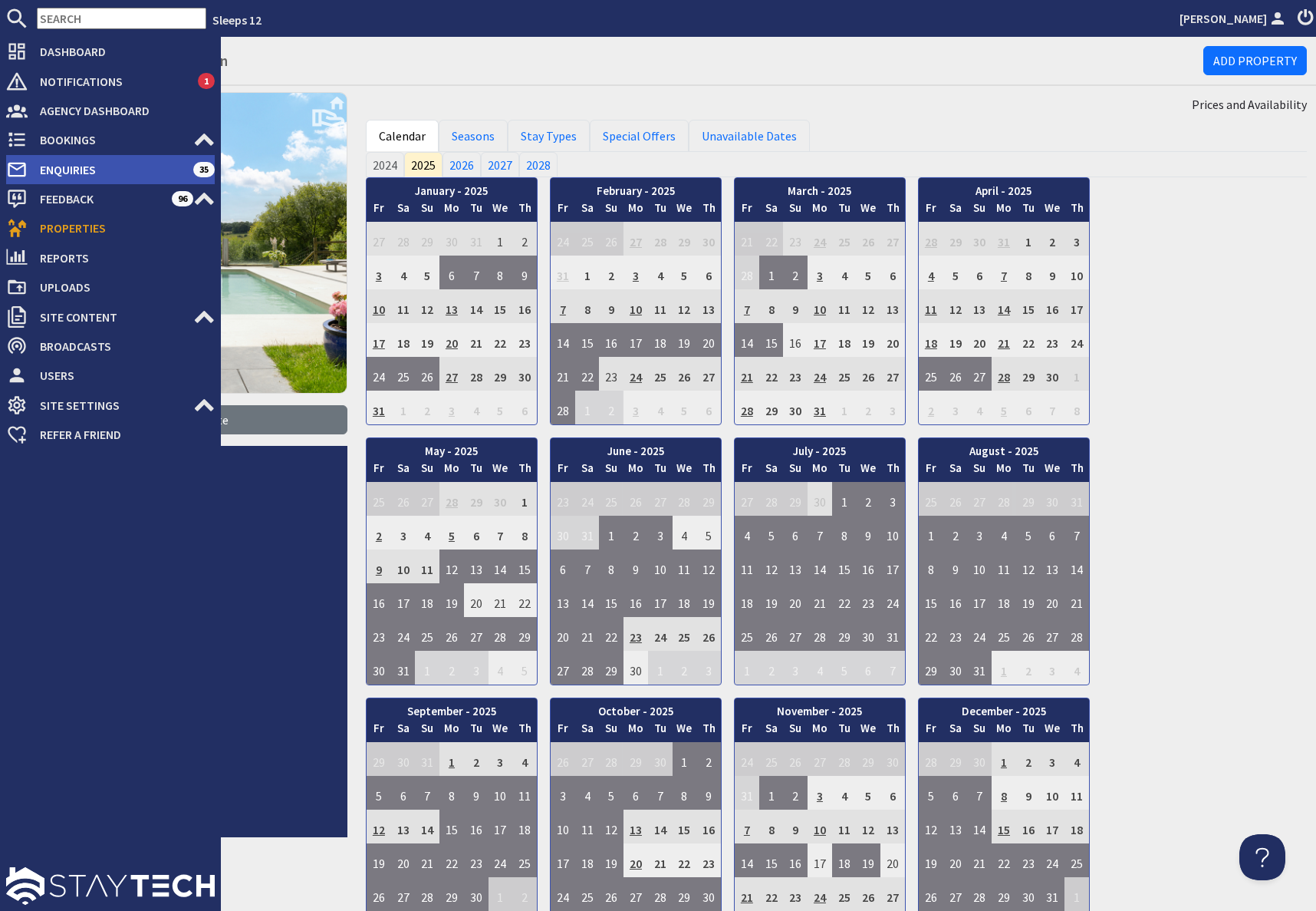
click at [74, 167] on span "Enquiries" at bounding box center [110, 169] width 166 height 24
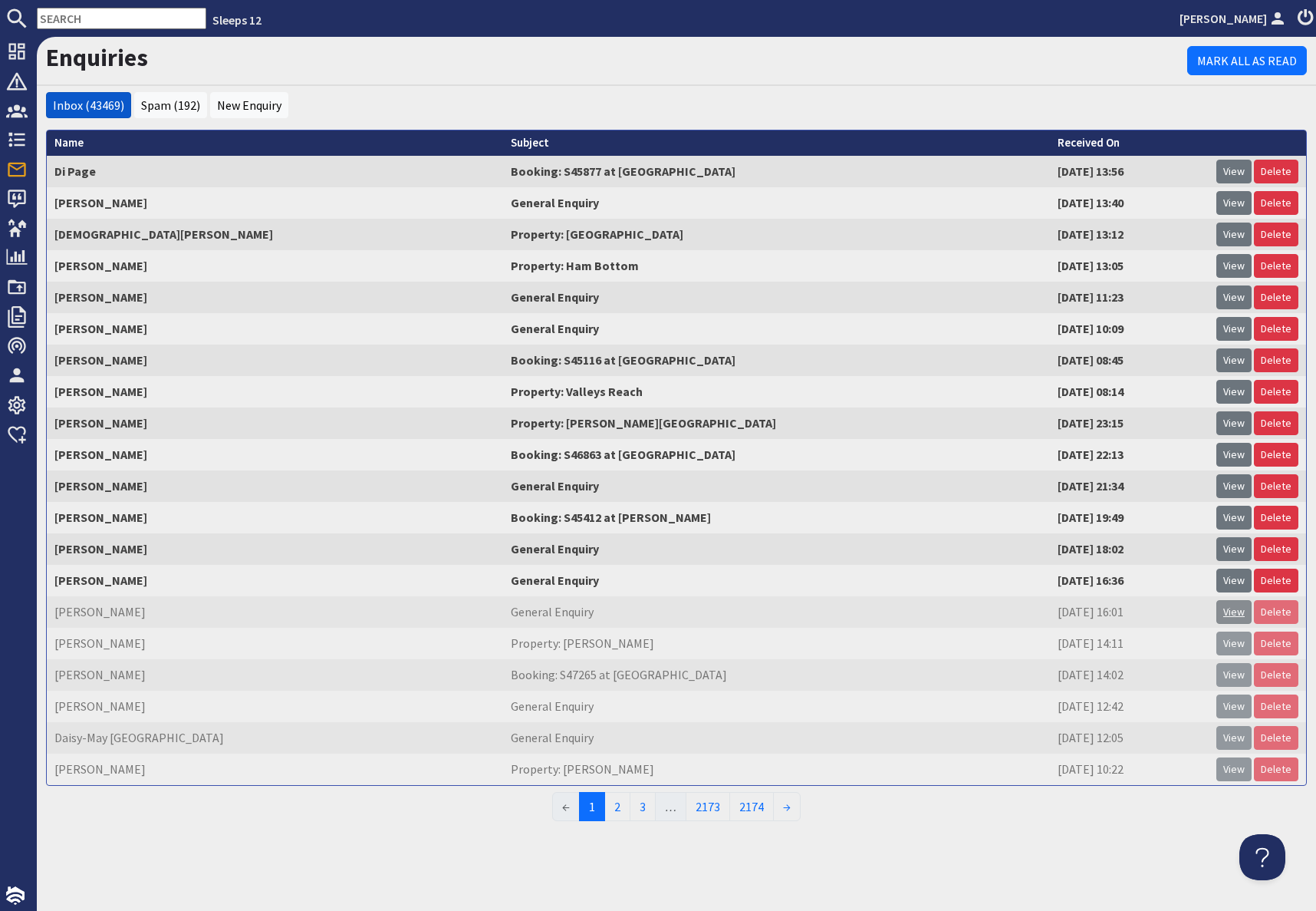
click at [1235, 620] on link "View" at bounding box center [1234, 612] width 35 height 23
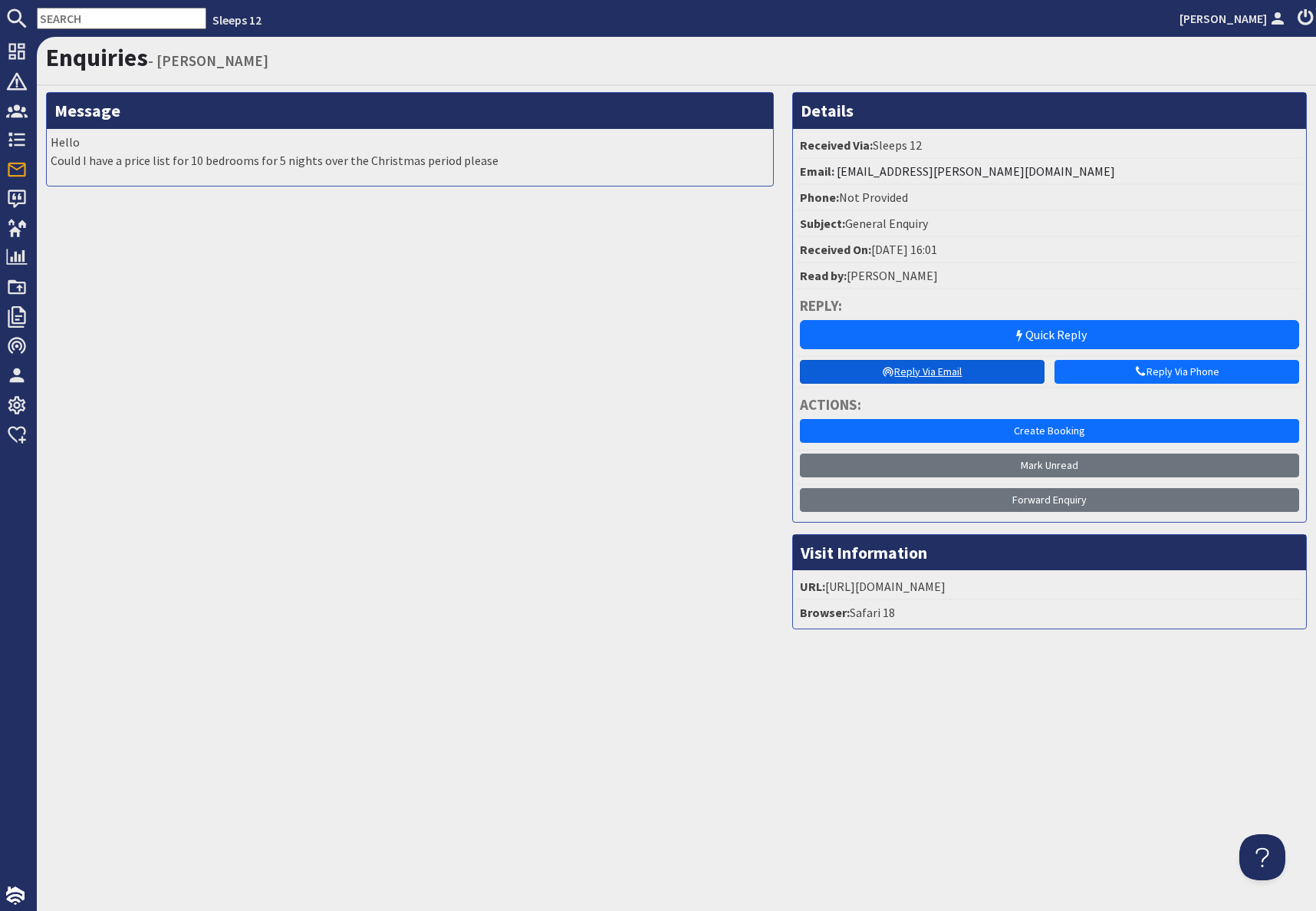
drag, startPoint x: 938, startPoint y: 327, endPoint x: 933, endPoint y: 367, distance: 40.3
click at [938, 327] on link "Quick Reply" at bounding box center [1049, 334] width 499 height 29
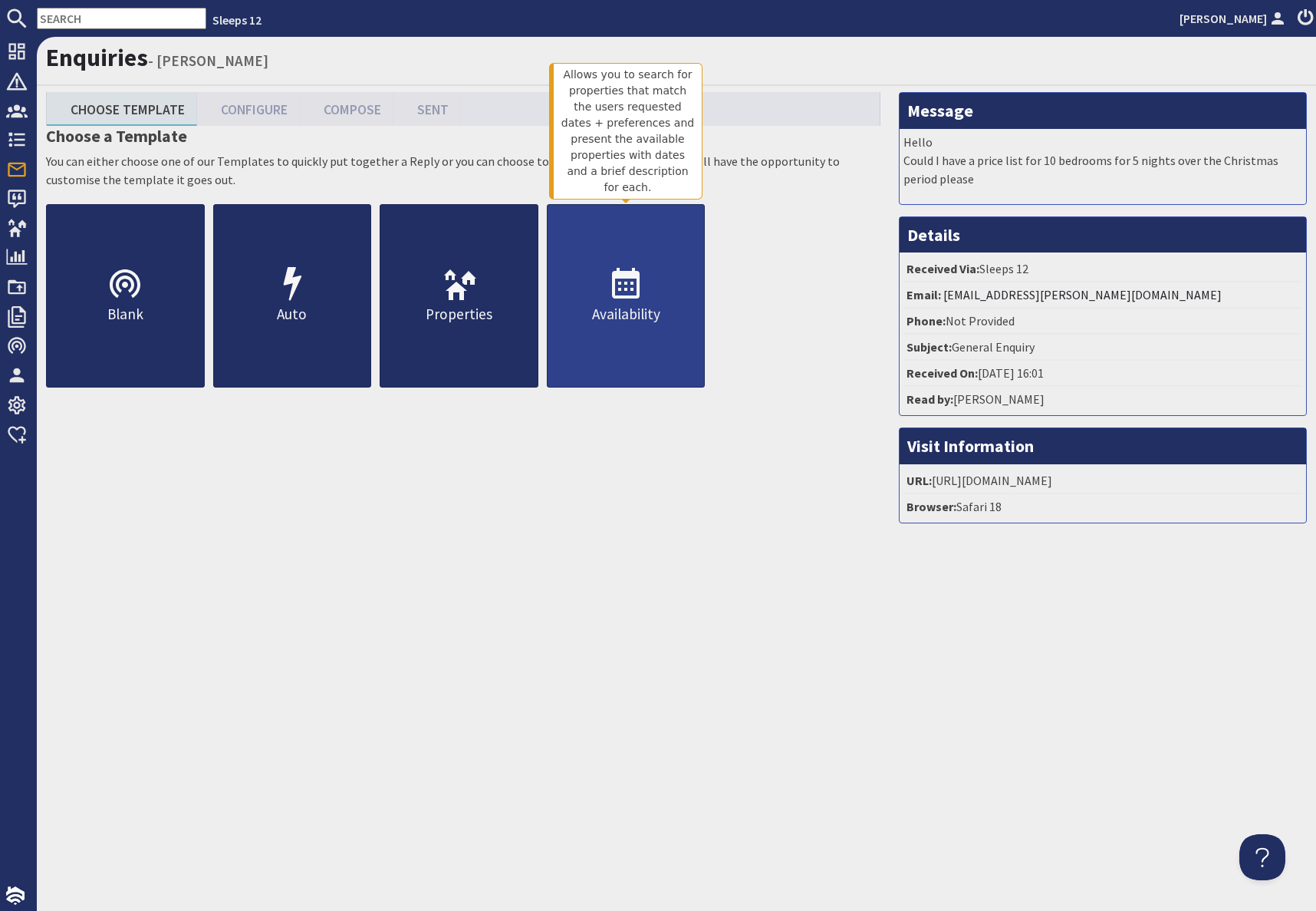
click at [622, 298] on icon at bounding box center [625, 284] width 37 height 37
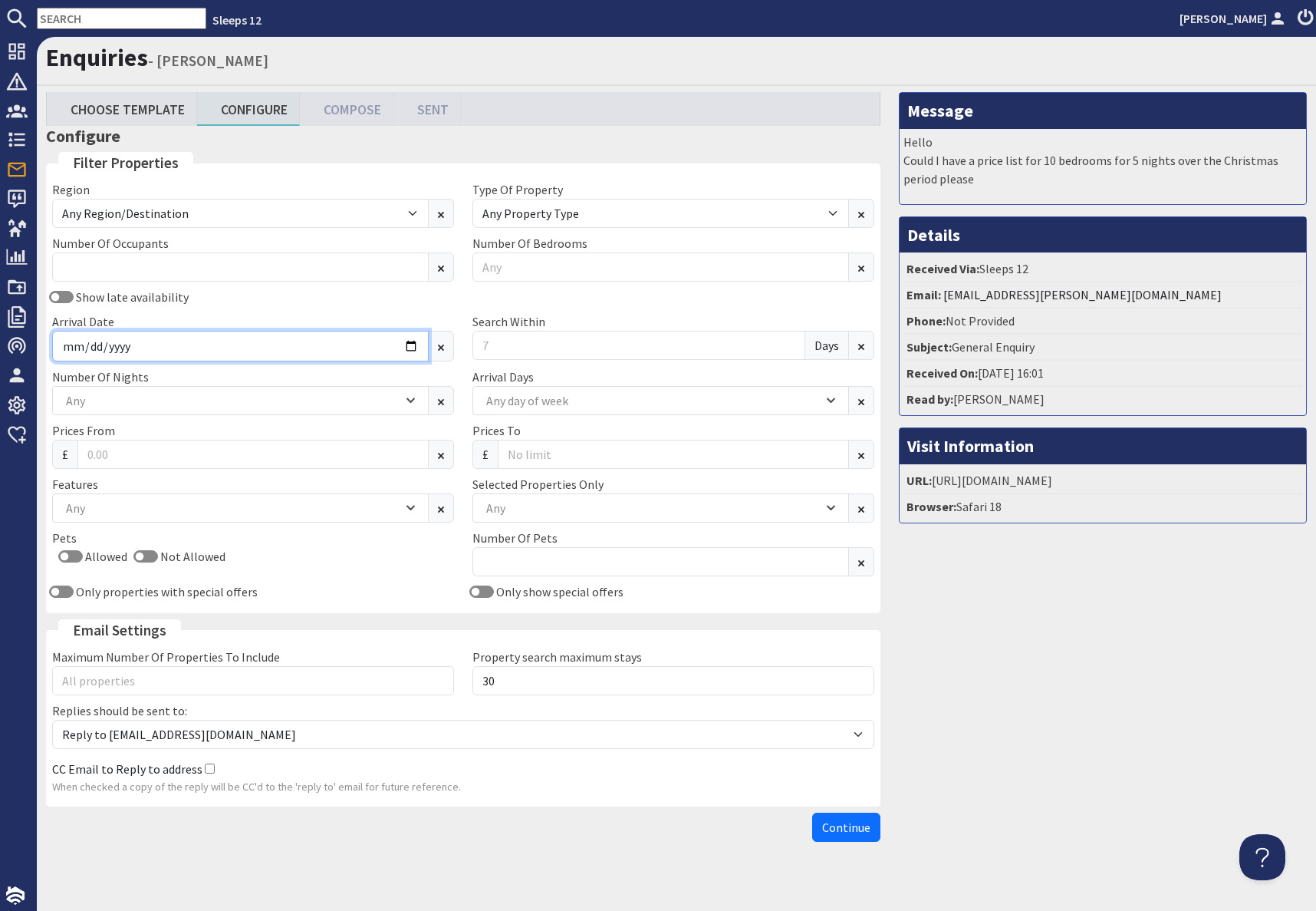
click at [268, 346] on input "Arrival Date" at bounding box center [240, 345] width 376 height 31
click at [408, 342] on input "Arrival Date" at bounding box center [240, 345] width 376 height 31
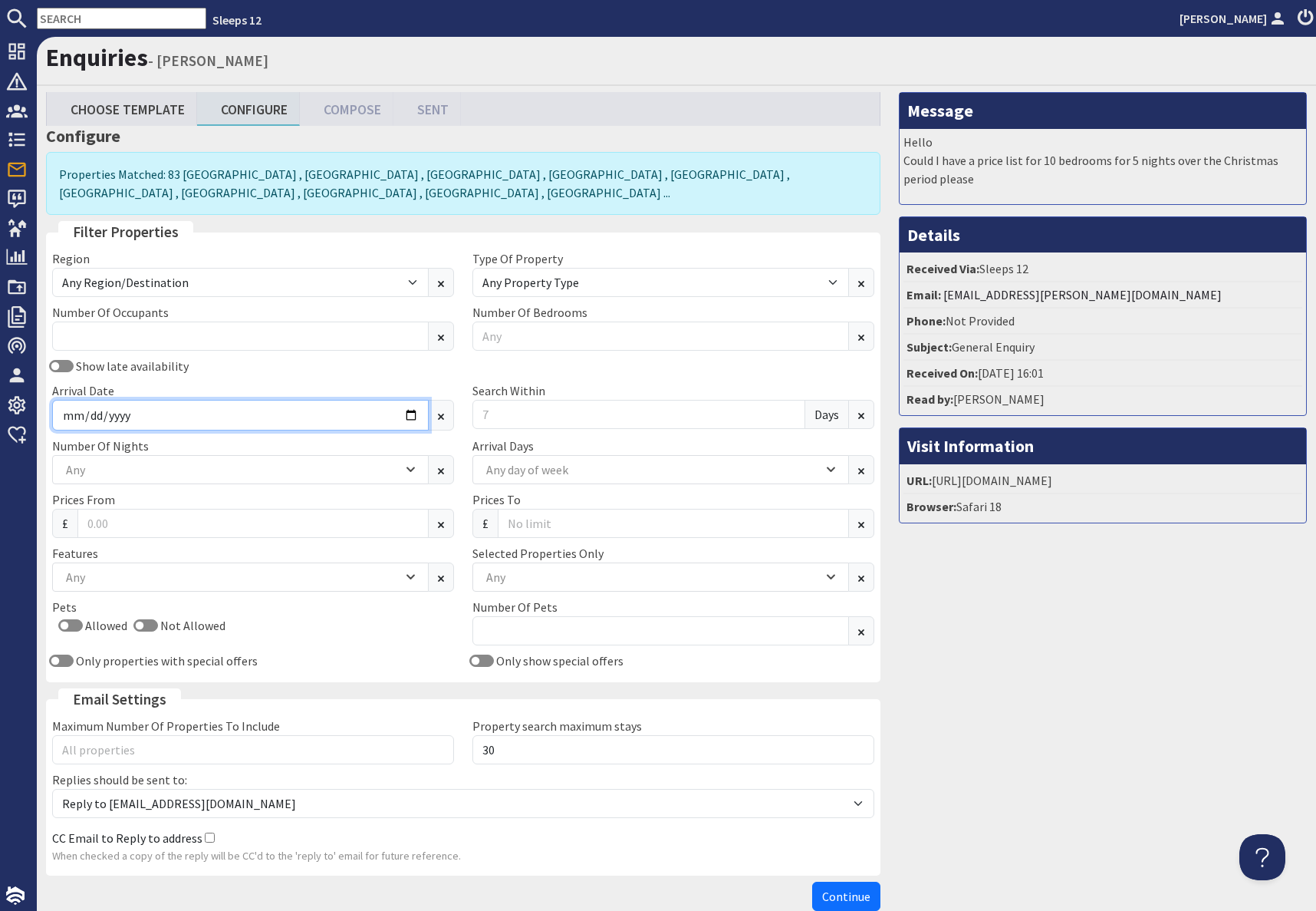
click at [408, 342] on div "Region Any Region/Destination [GEOGRAPHIC_DATA] [GEOGRAPHIC_DATA] / [GEOGRAPHIC…" at bounding box center [463, 463] width 840 height 427
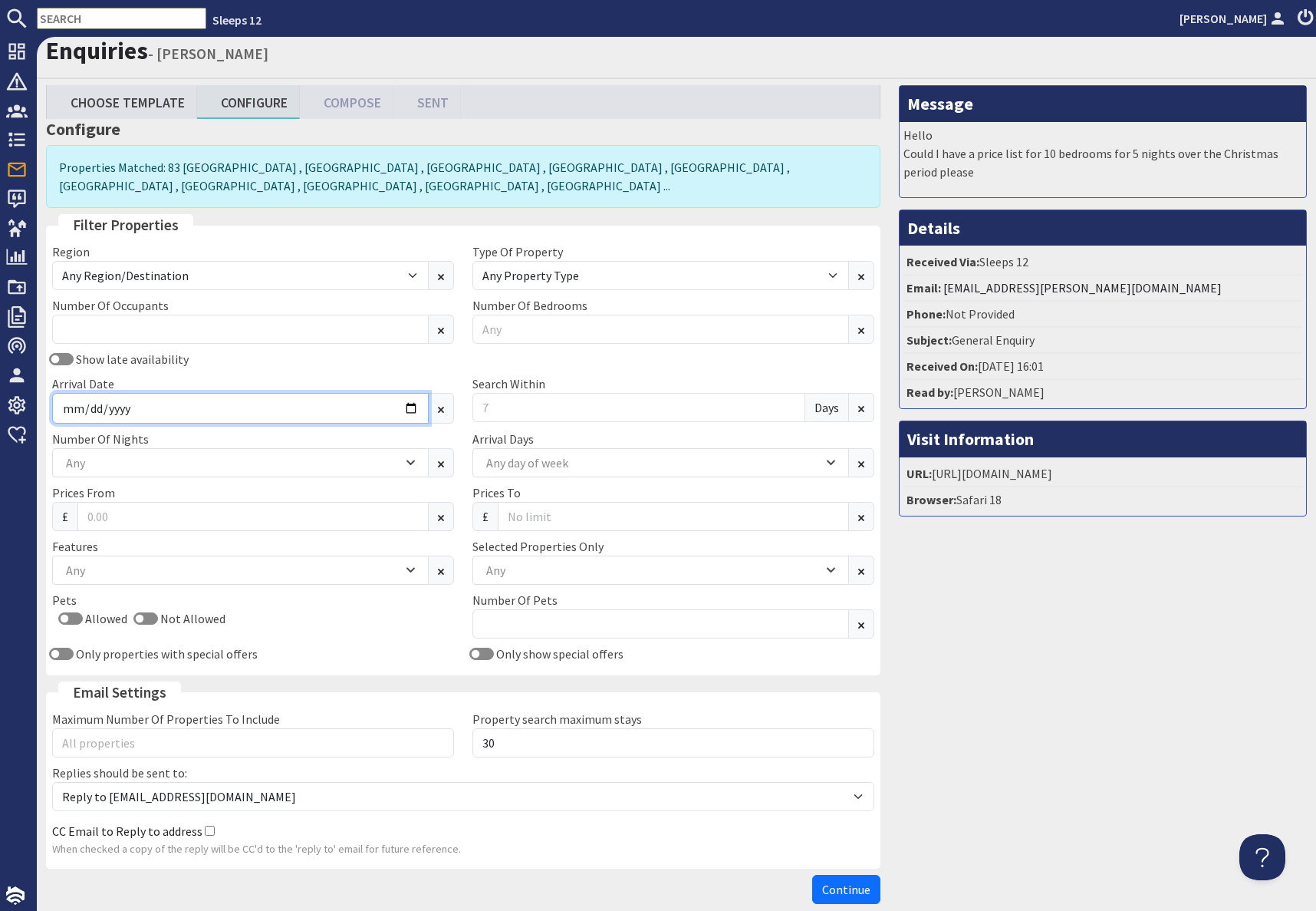
click at [408, 412] on input "Arrival Date" at bounding box center [240, 408] width 376 height 31
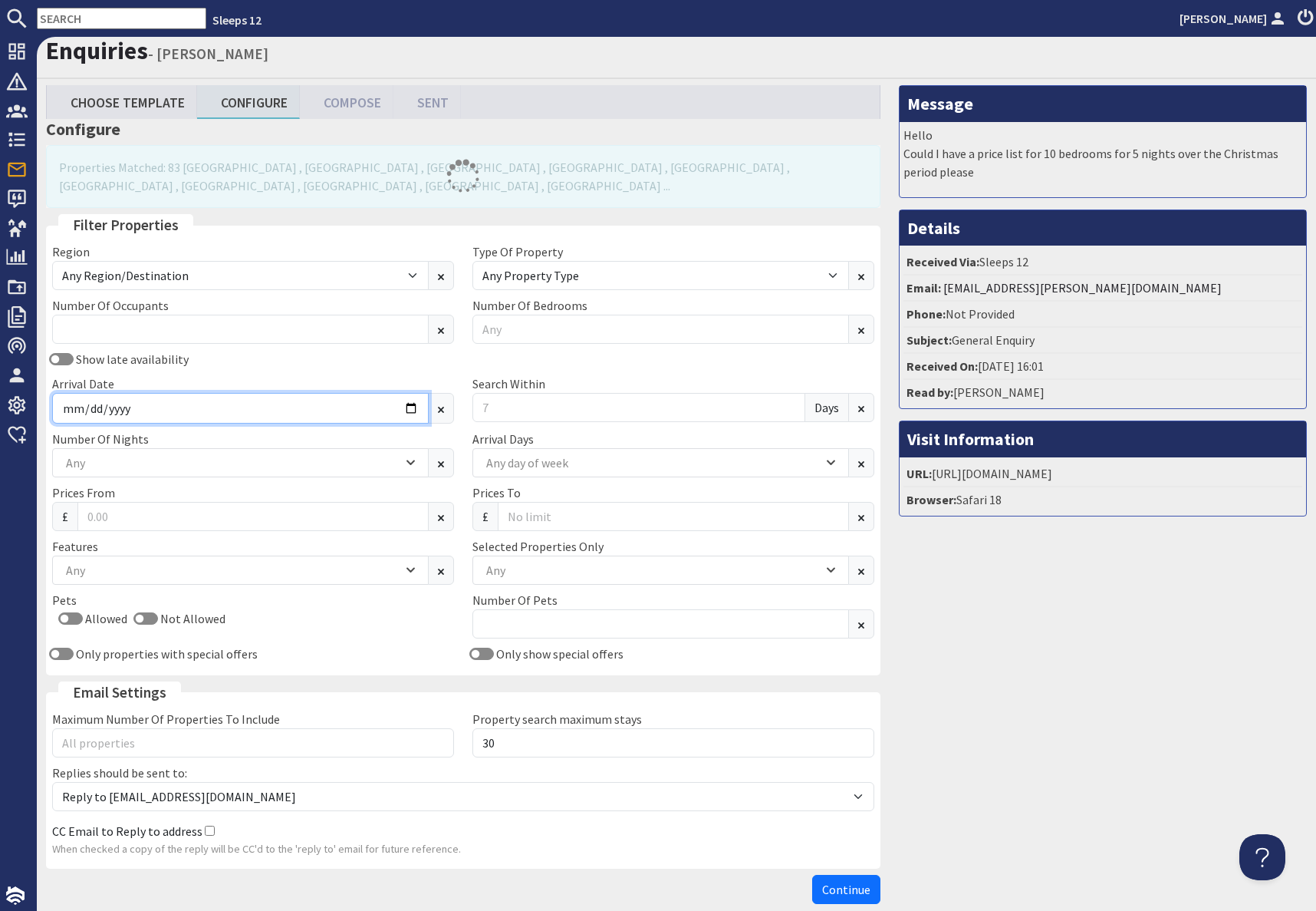
type input "[DATE]"
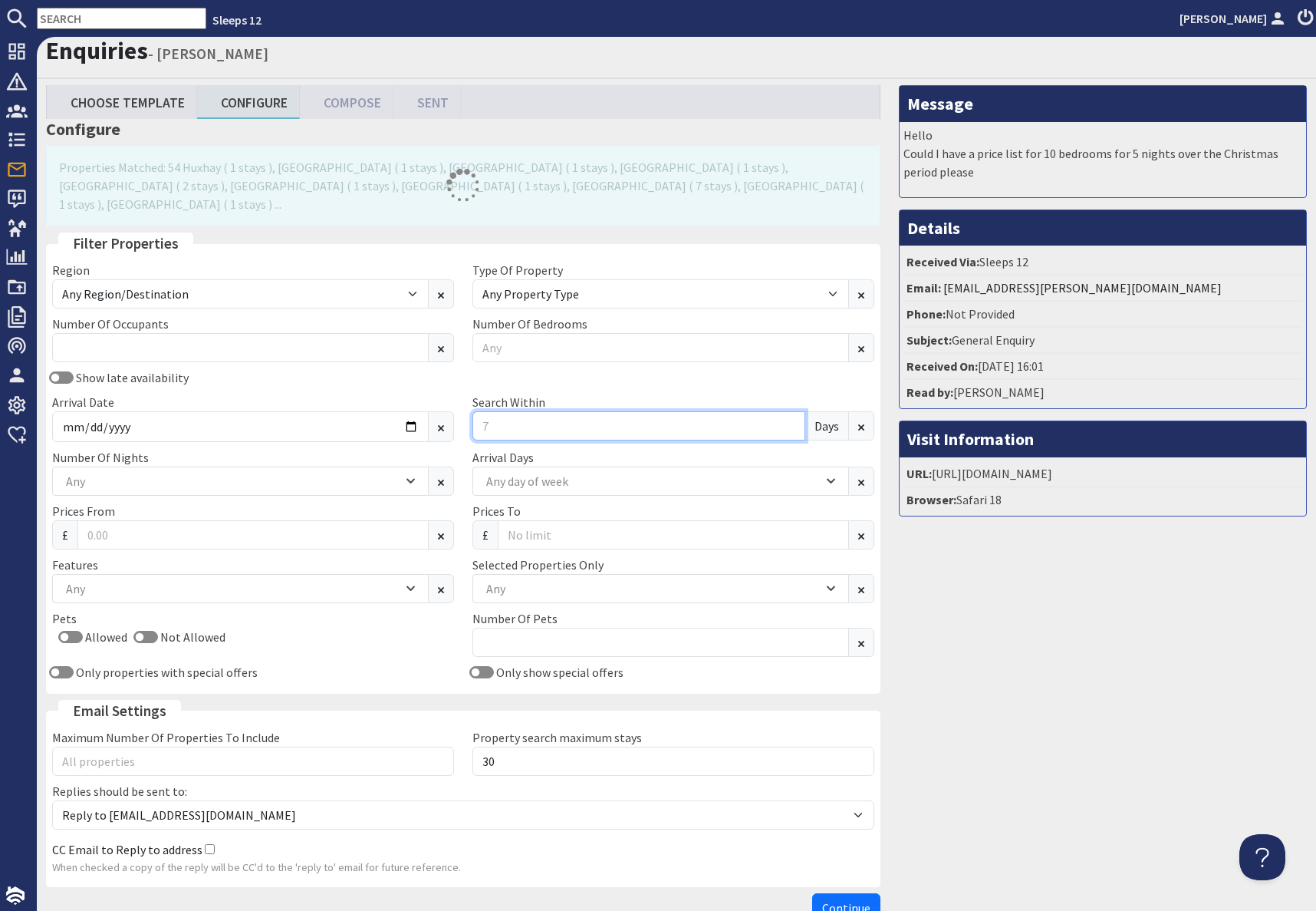
drag, startPoint x: 490, startPoint y: 396, endPoint x: 498, endPoint y: 398, distance: 8.2
click at [491, 411] on input "Search Within" at bounding box center [638, 425] width 333 height 29
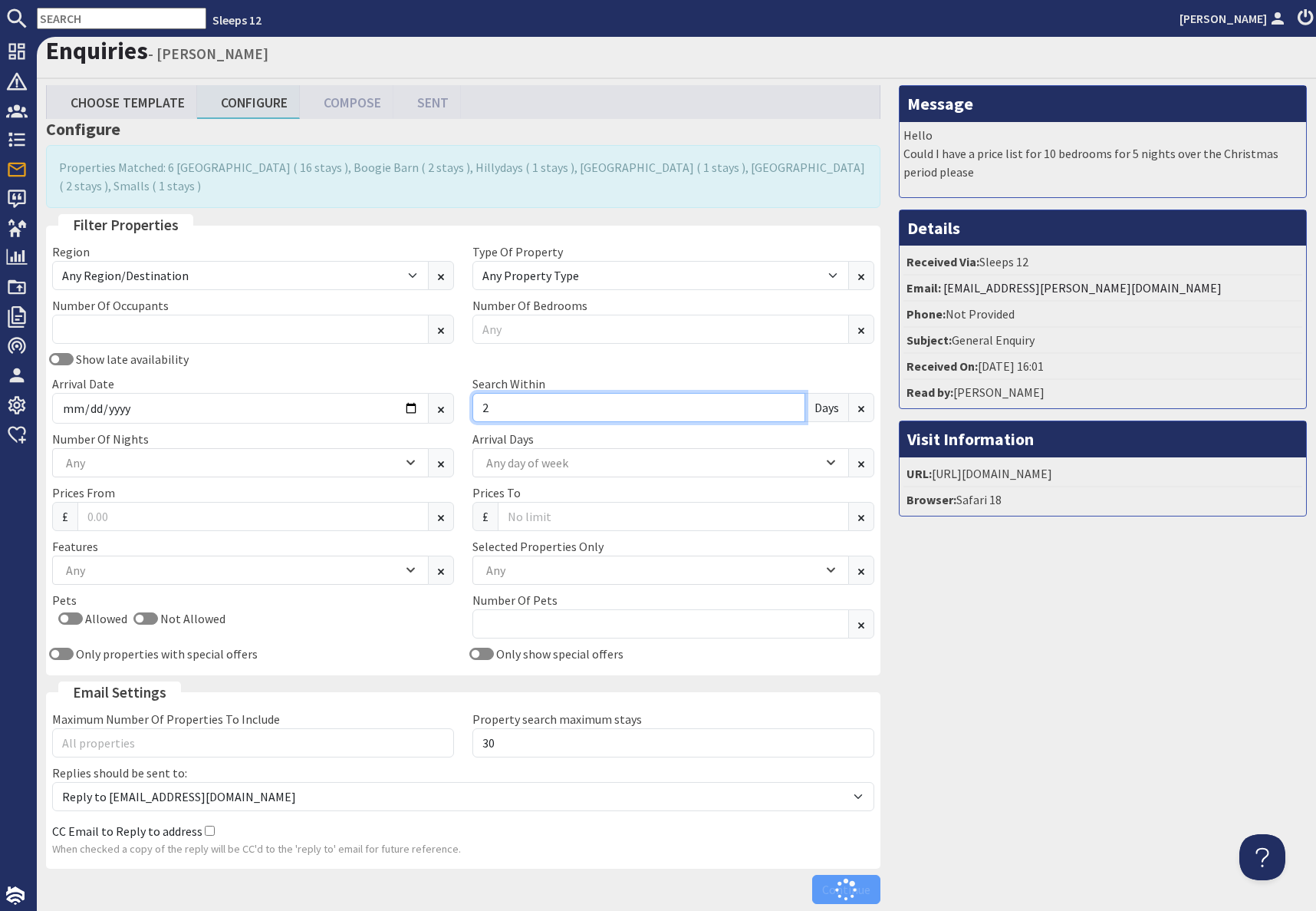
type input "2"
click at [1042, 640] on div "Message Hello Could I have a price list for 10 bedrooms for 5 nights over the C…" at bounding box center [1102, 498] width 426 height 826
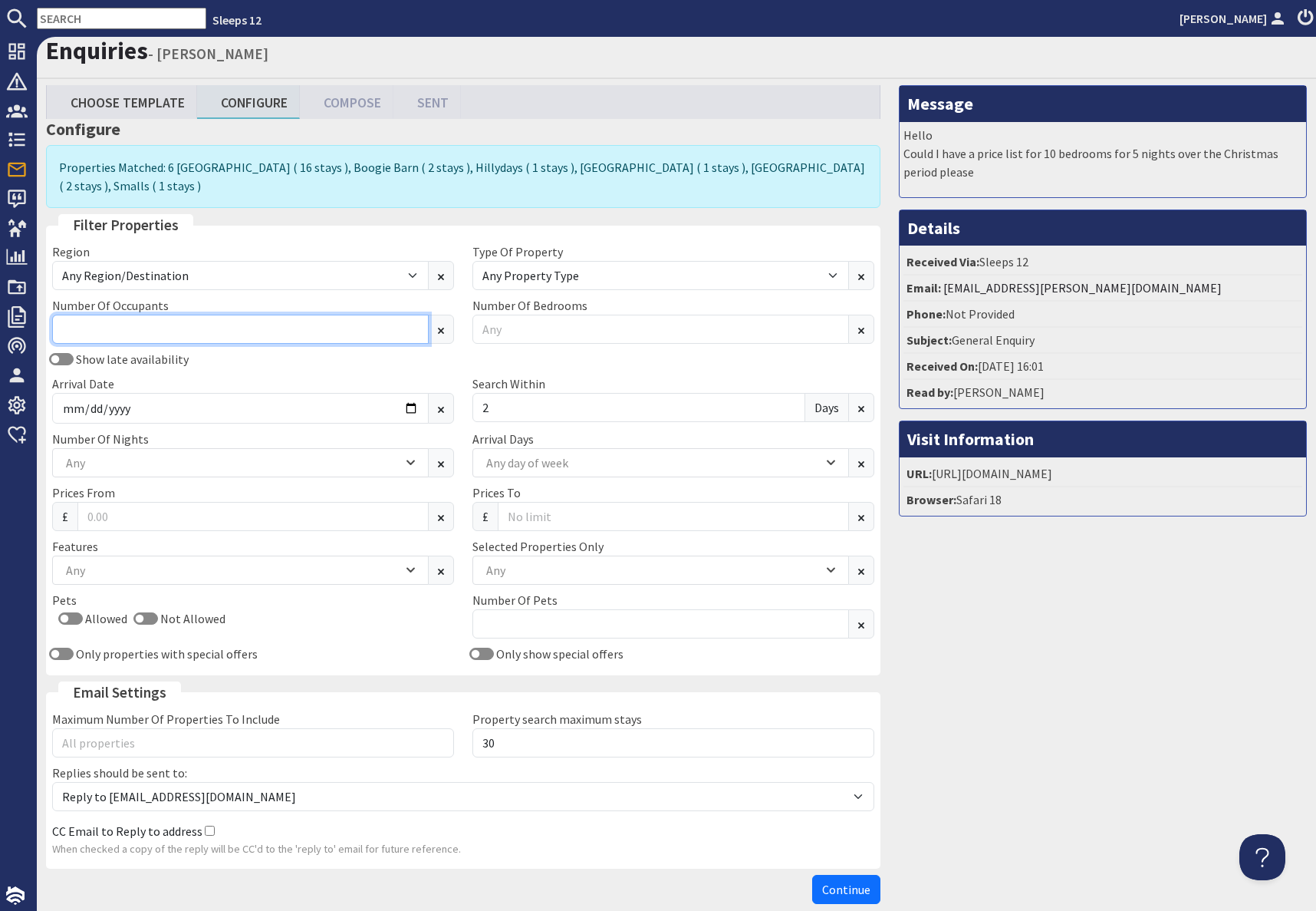
click at [182, 319] on input "Number Of Occupants" at bounding box center [240, 329] width 376 height 29
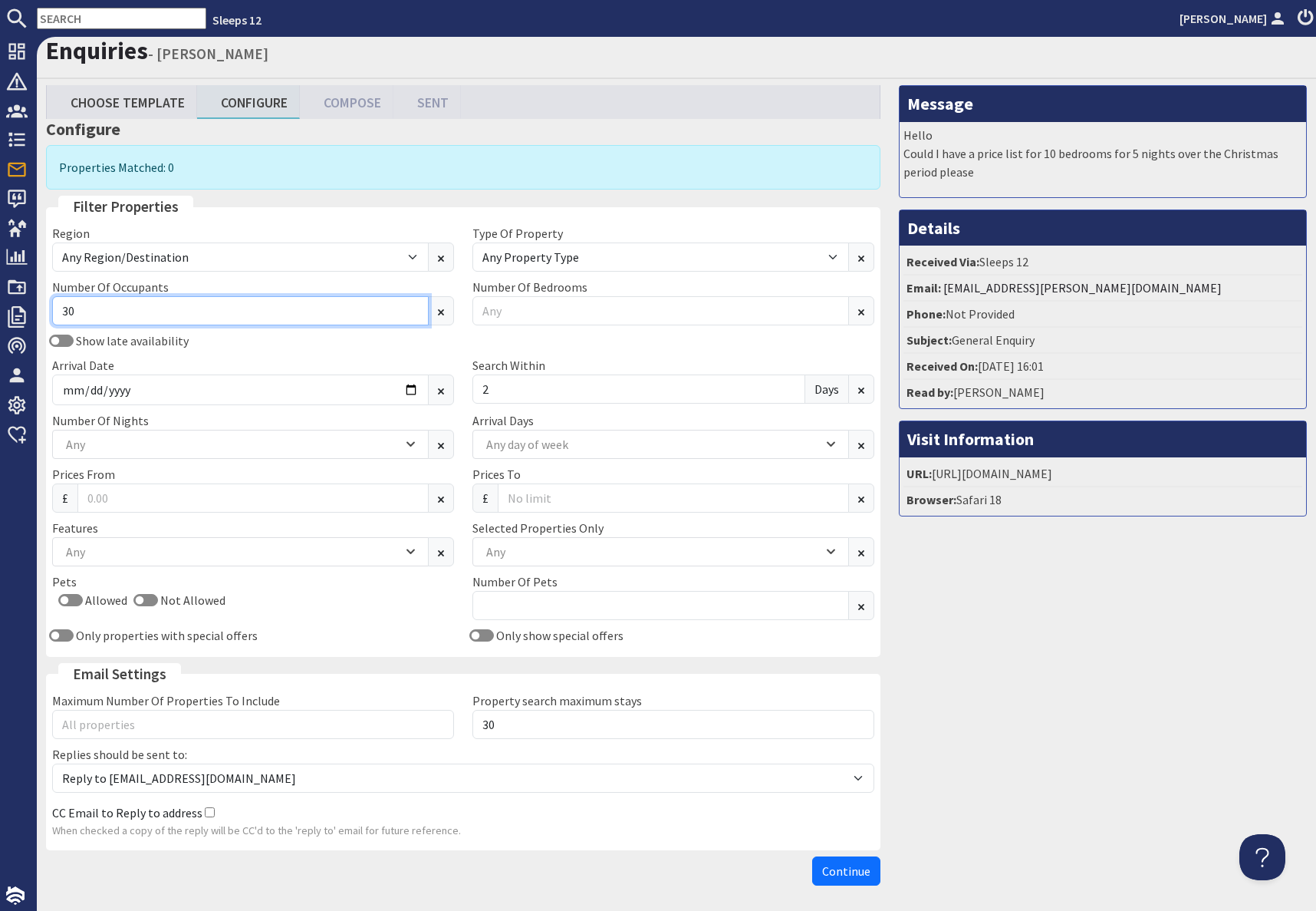
type input "30"
click at [102, 20] on input "text" at bounding box center [121, 18] width 170 height 21
type input "c"
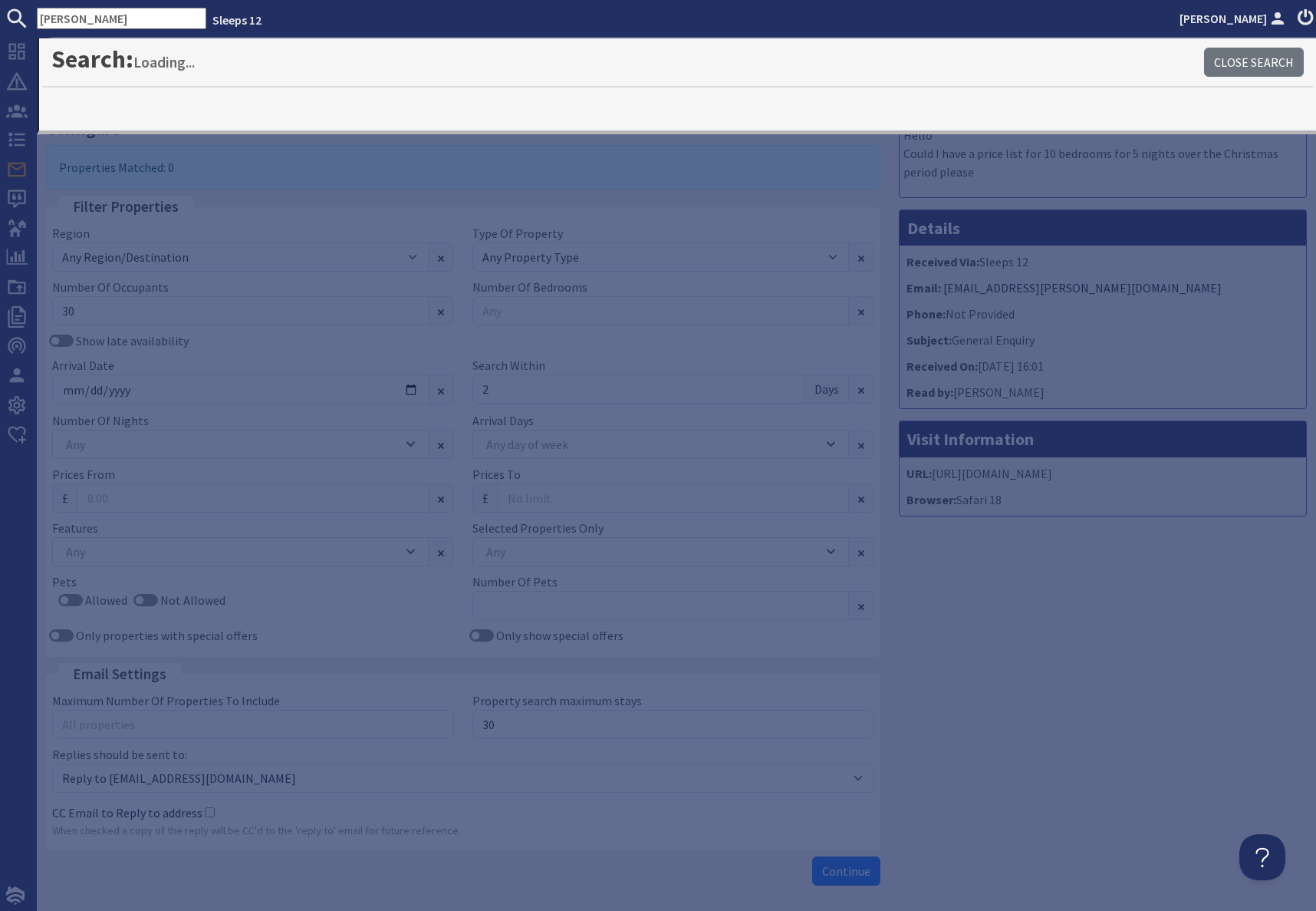
type input "[PERSON_NAME]"
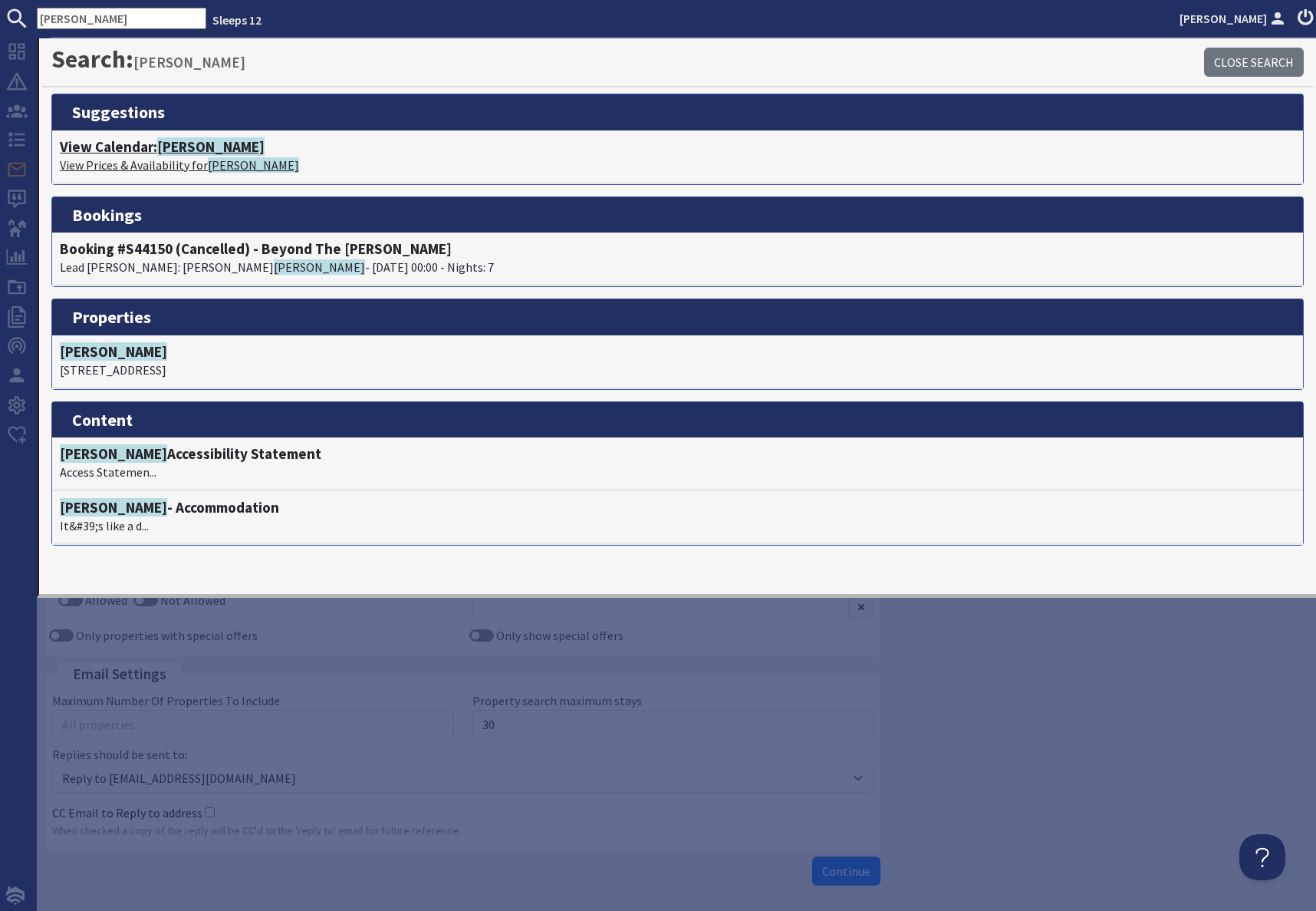
click at [145, 159] on p "View Prices & Availability for [PERSON_NAME]" at bounding box center [677, 165] width 1235 height 19
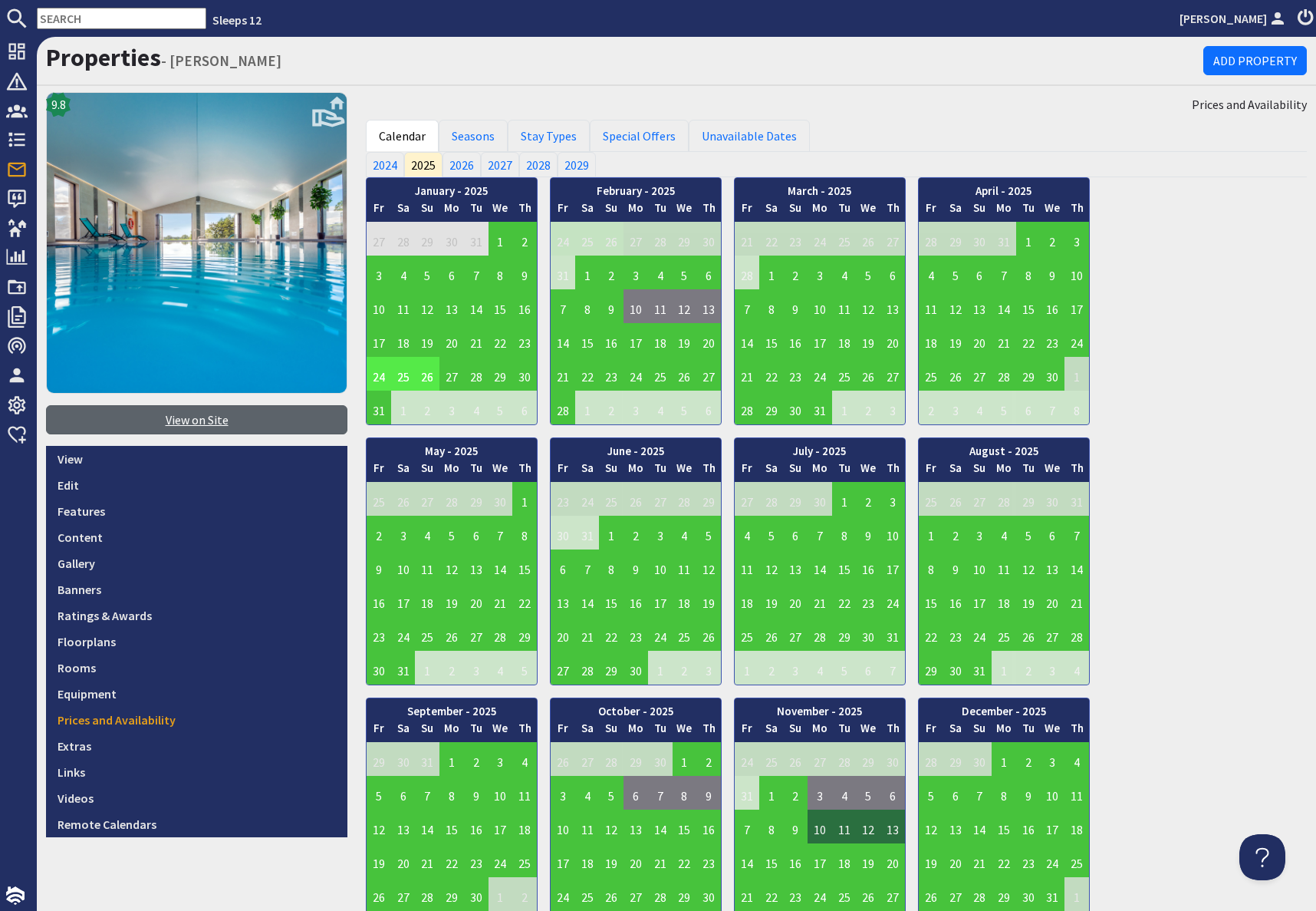
click at [178, 416] on link "View on Site" at bounding box center [196, 419] width 301 height 29
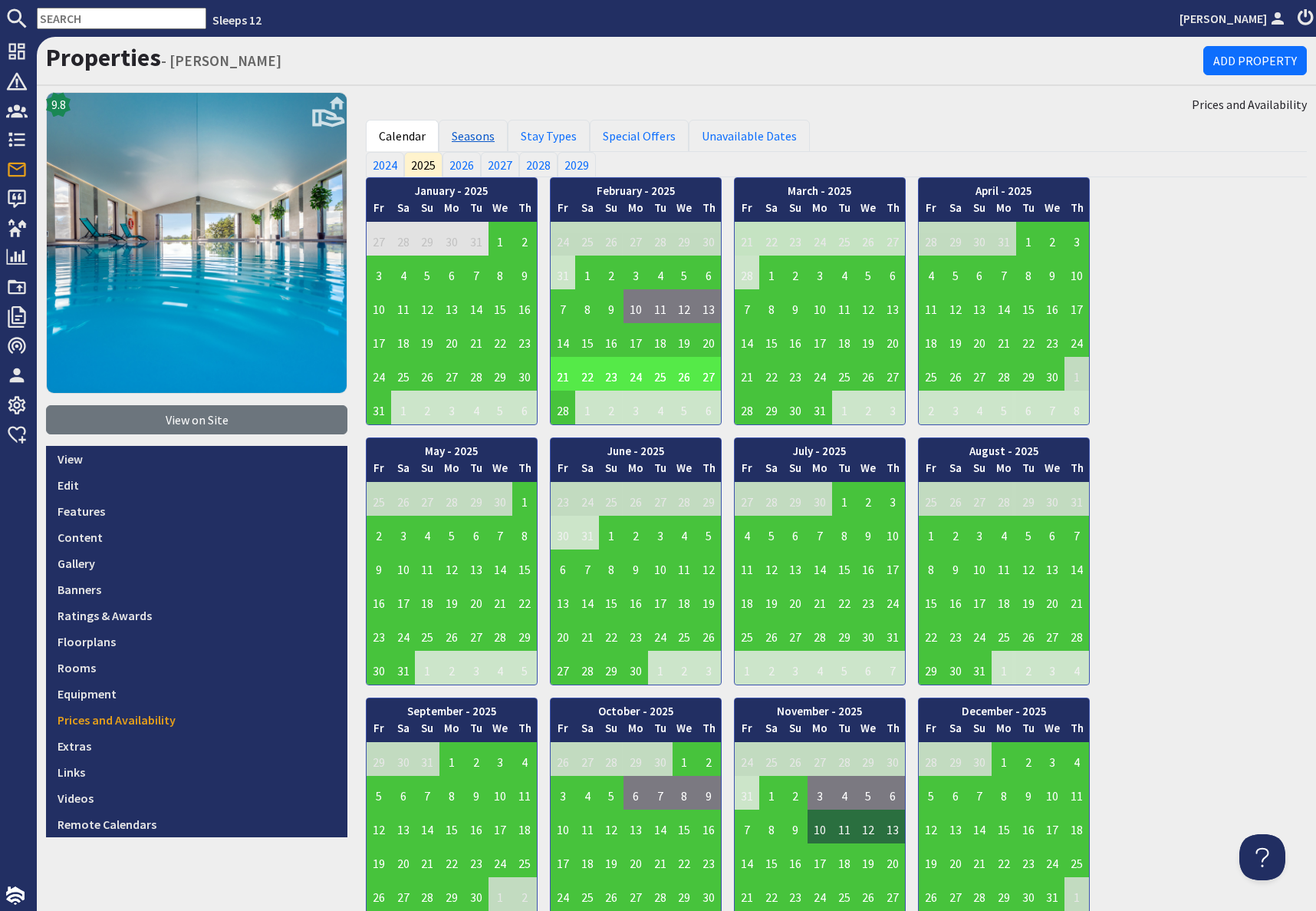
click at [466, 136] on link "Seasons" at bounding box center [473, 135] width 69 height 32
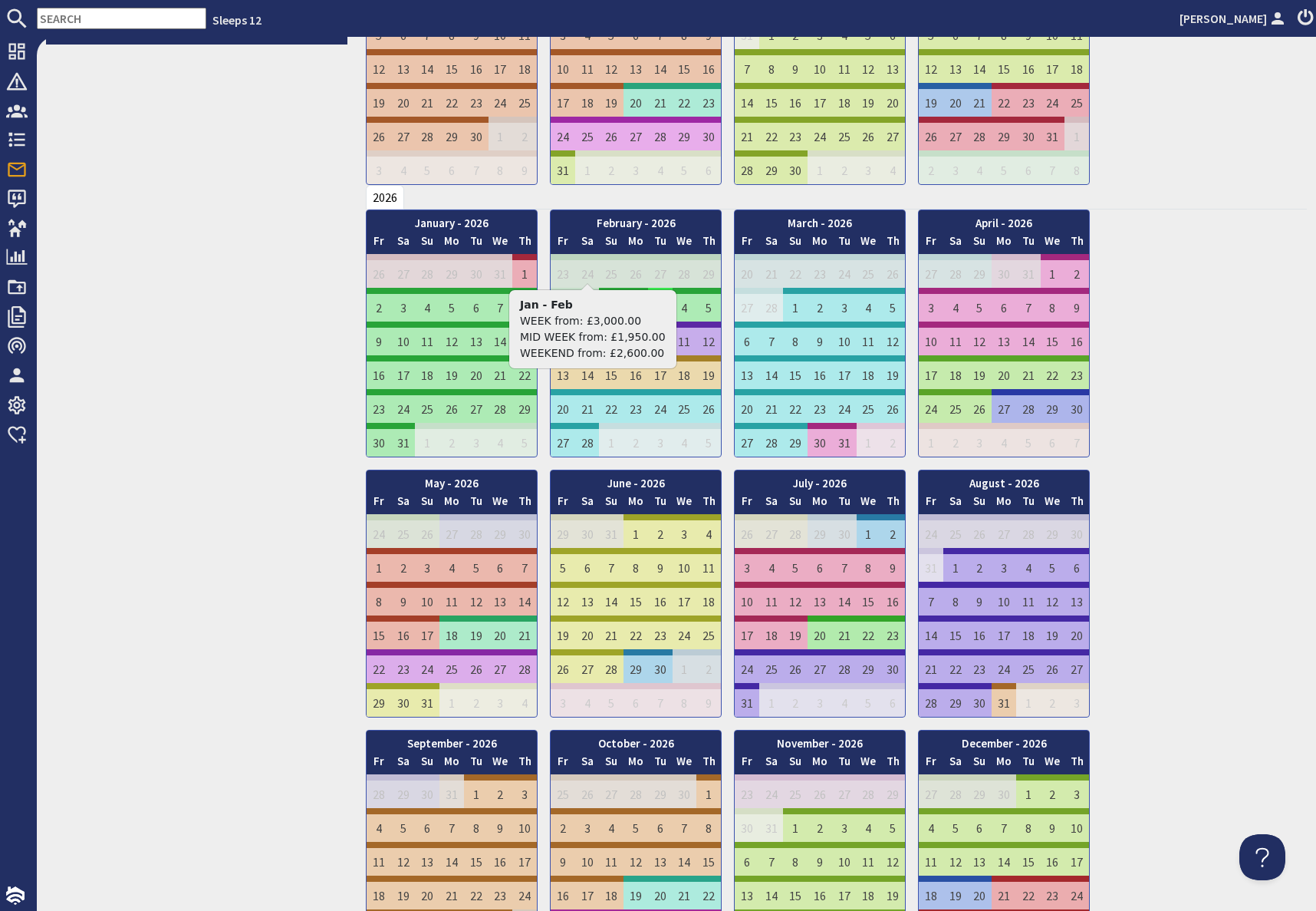
scroll to position [792, 0]
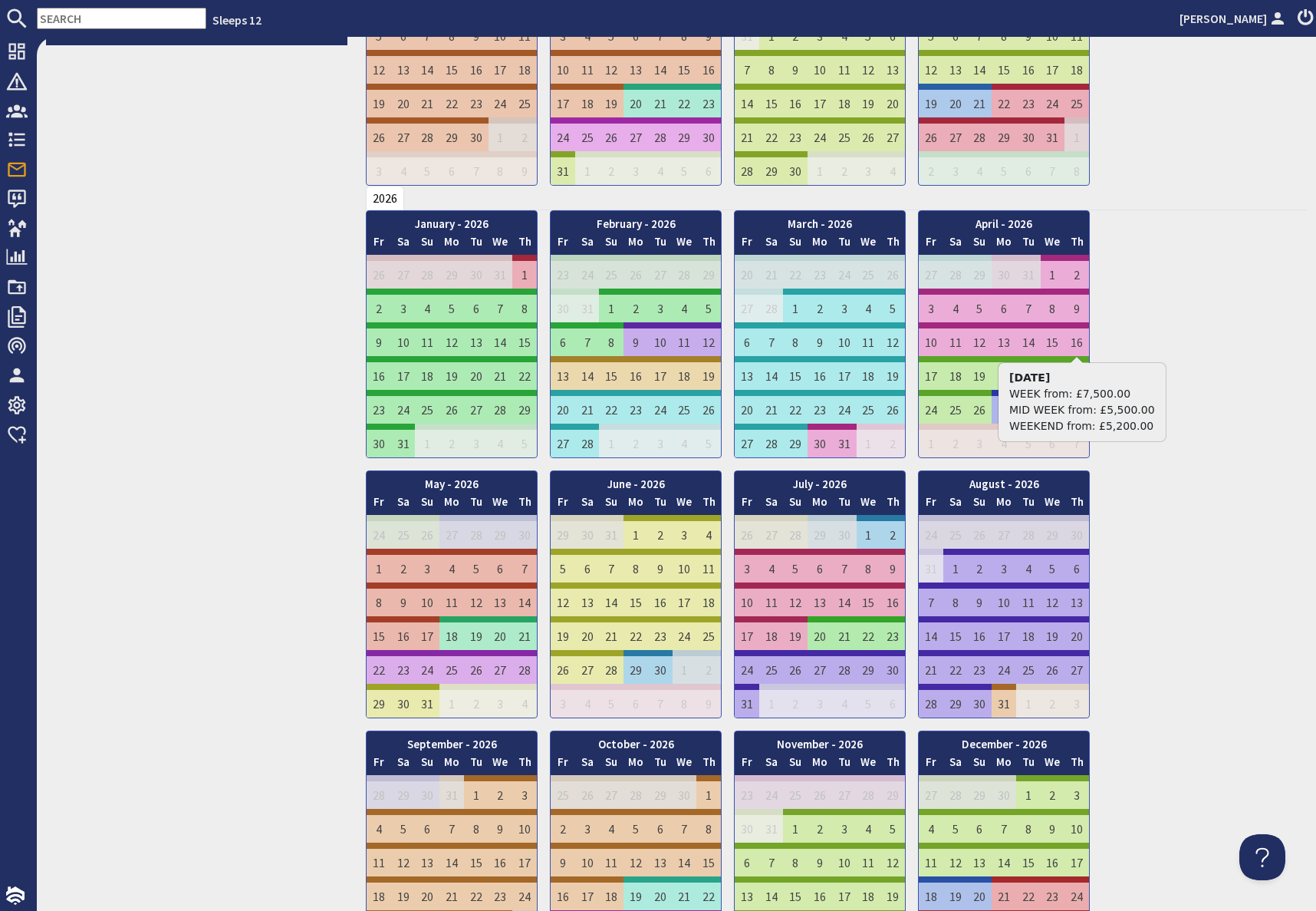
click at [89, 14] on input "text" at bounding box center [121, 18] width 170 height 21
paste input "S45877"
type input "S45877"
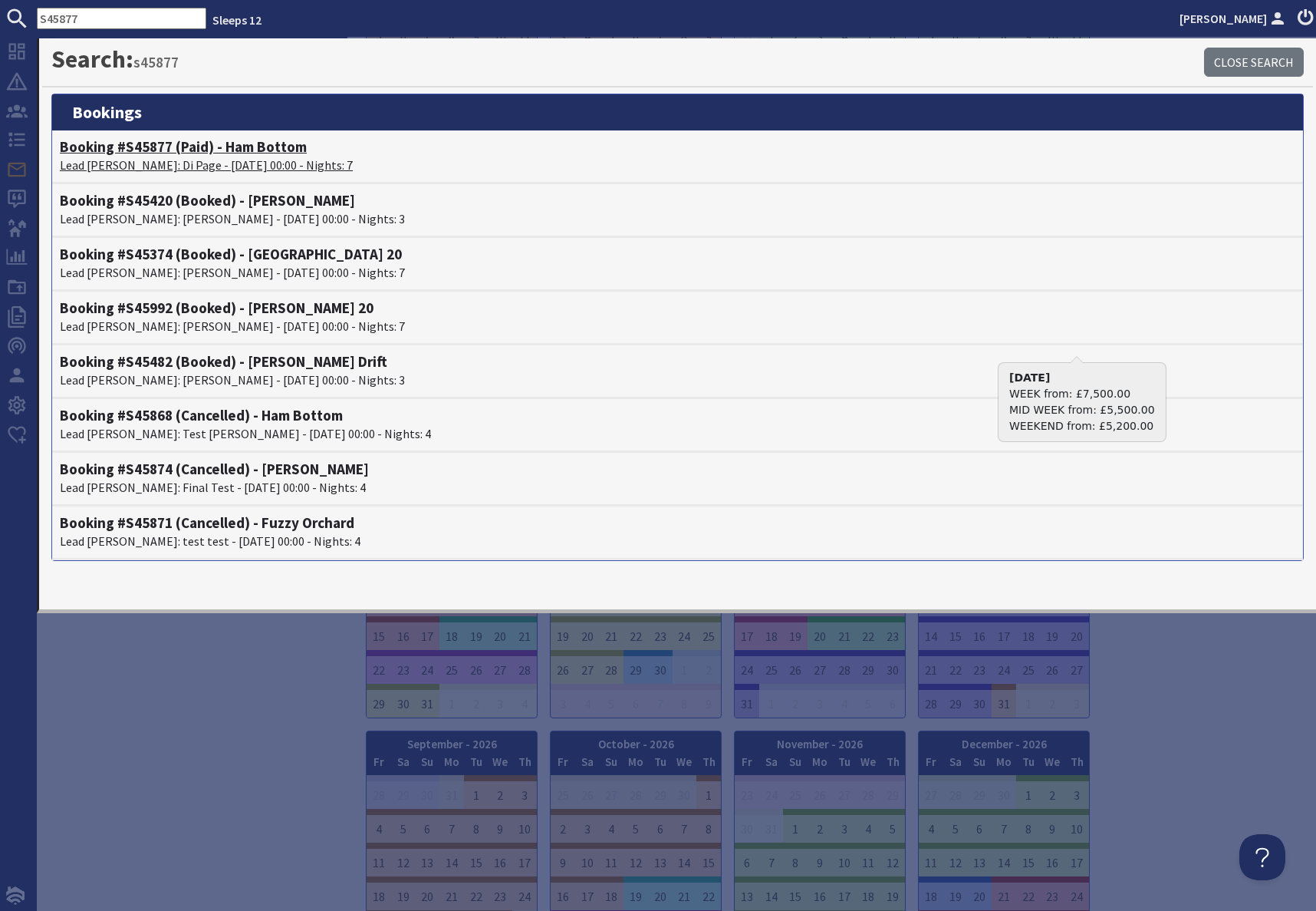
click at [153, 153] on h4 "Booking #S45877 (Paid) - Ham Bottom" at bounding box center [677, 146] width 1235 height 18
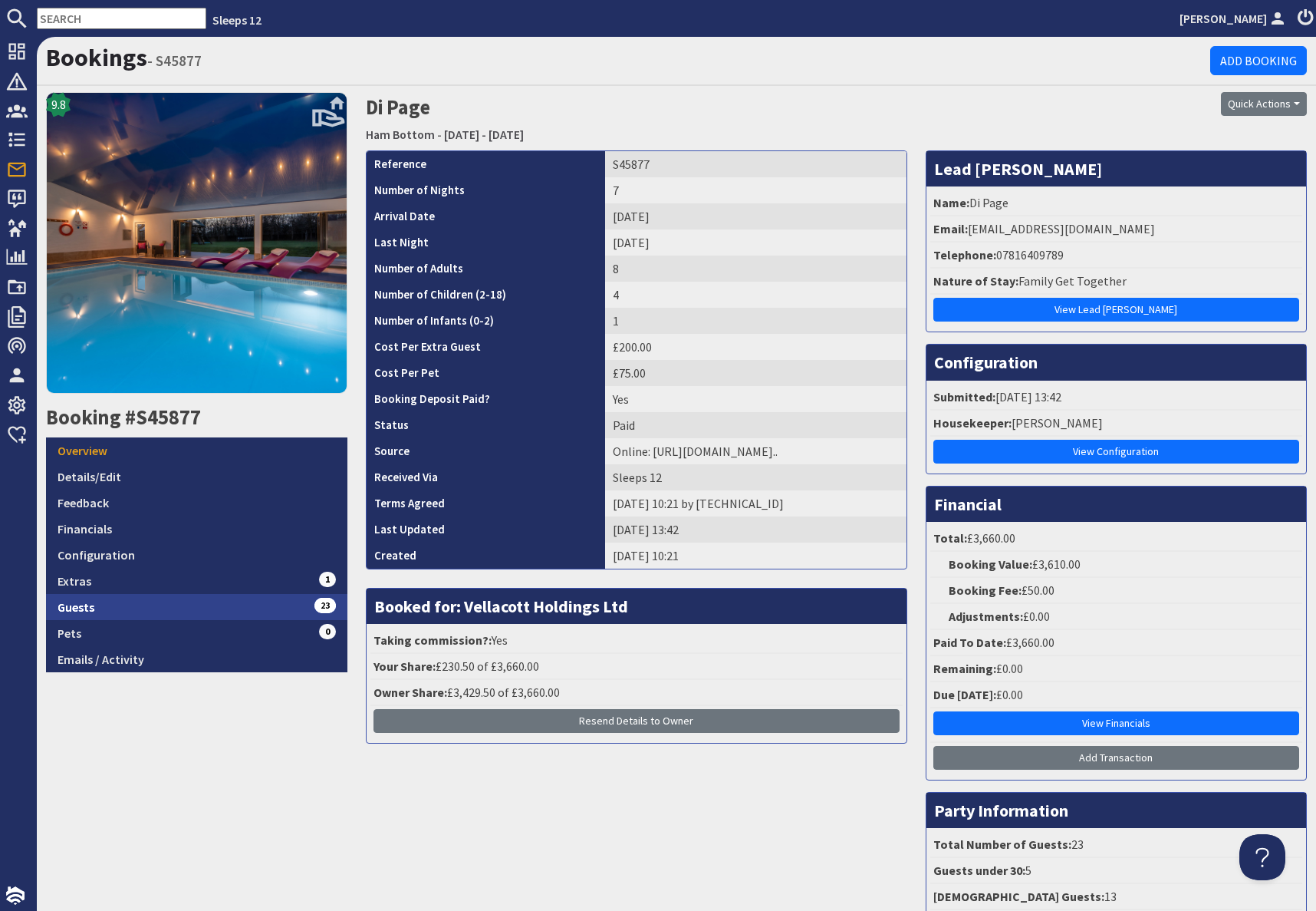
click at [208, 605] on link "Guests 23" at bounding box center [196, 607] width 301 height 26
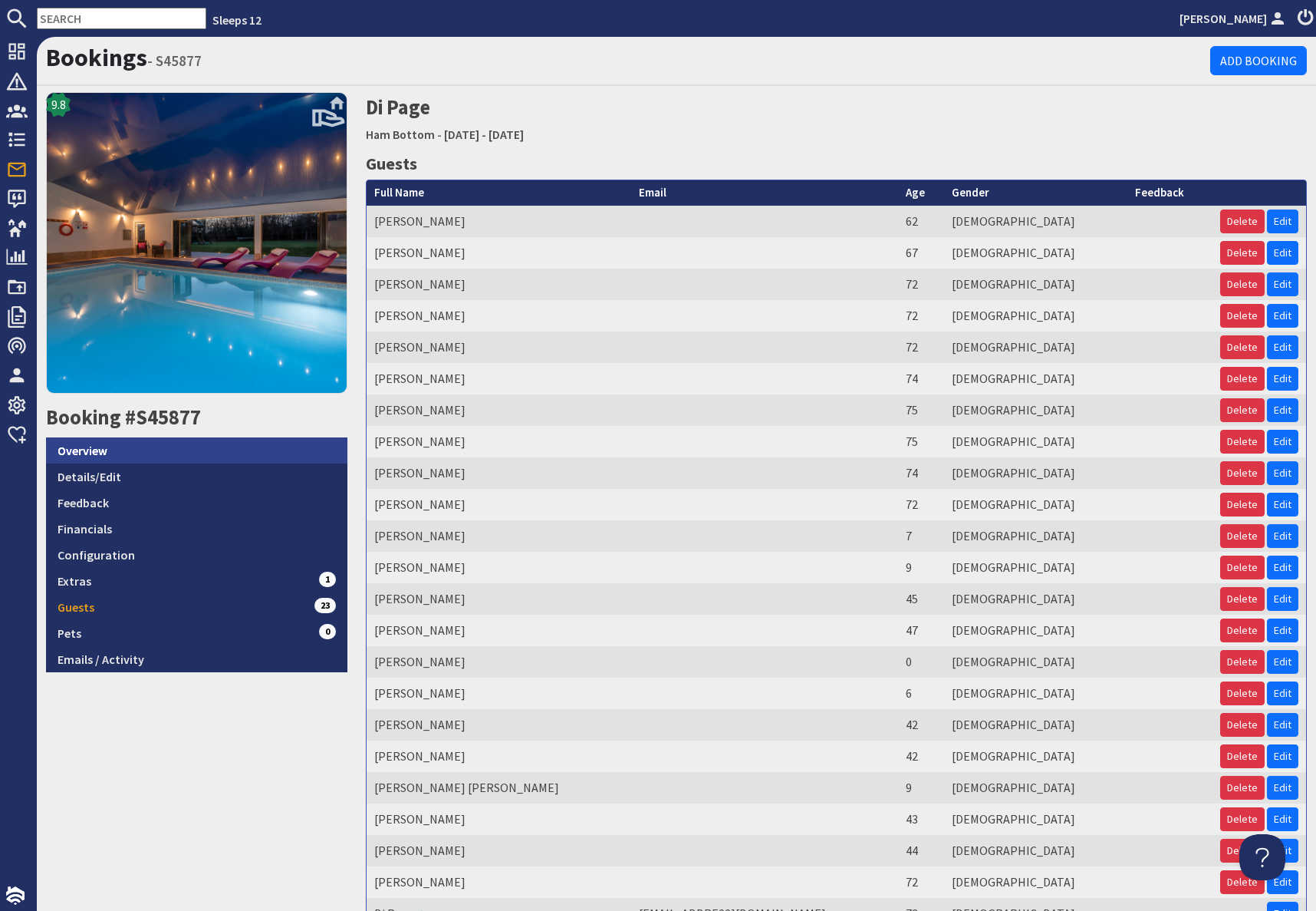
click at [129, 458] on link "Overview" at bounding box center [196, 450] width 301 height 26
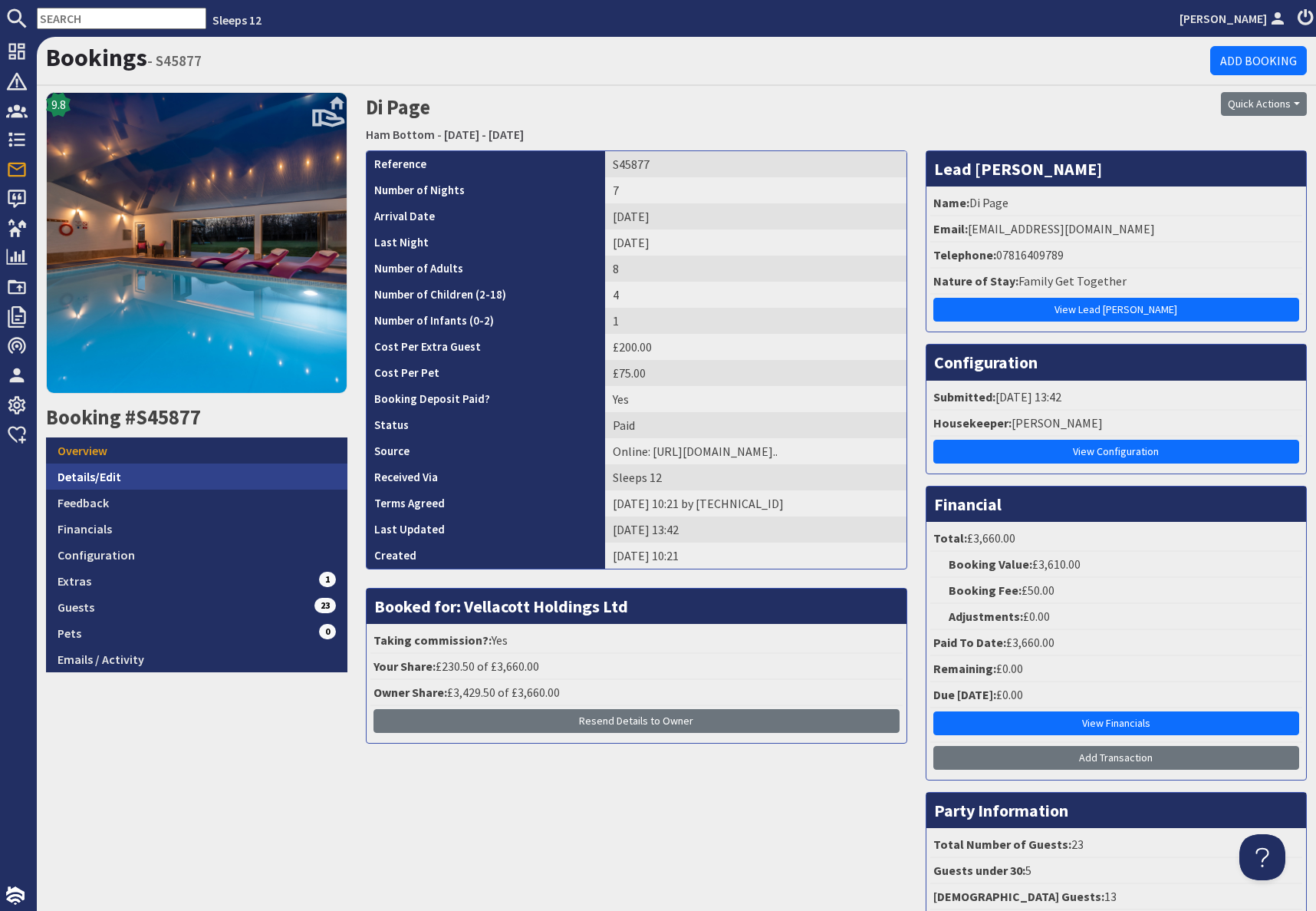
click at [149, 476] on link "Details/Edit" at bounding box center [196, 476] width 301 height 26
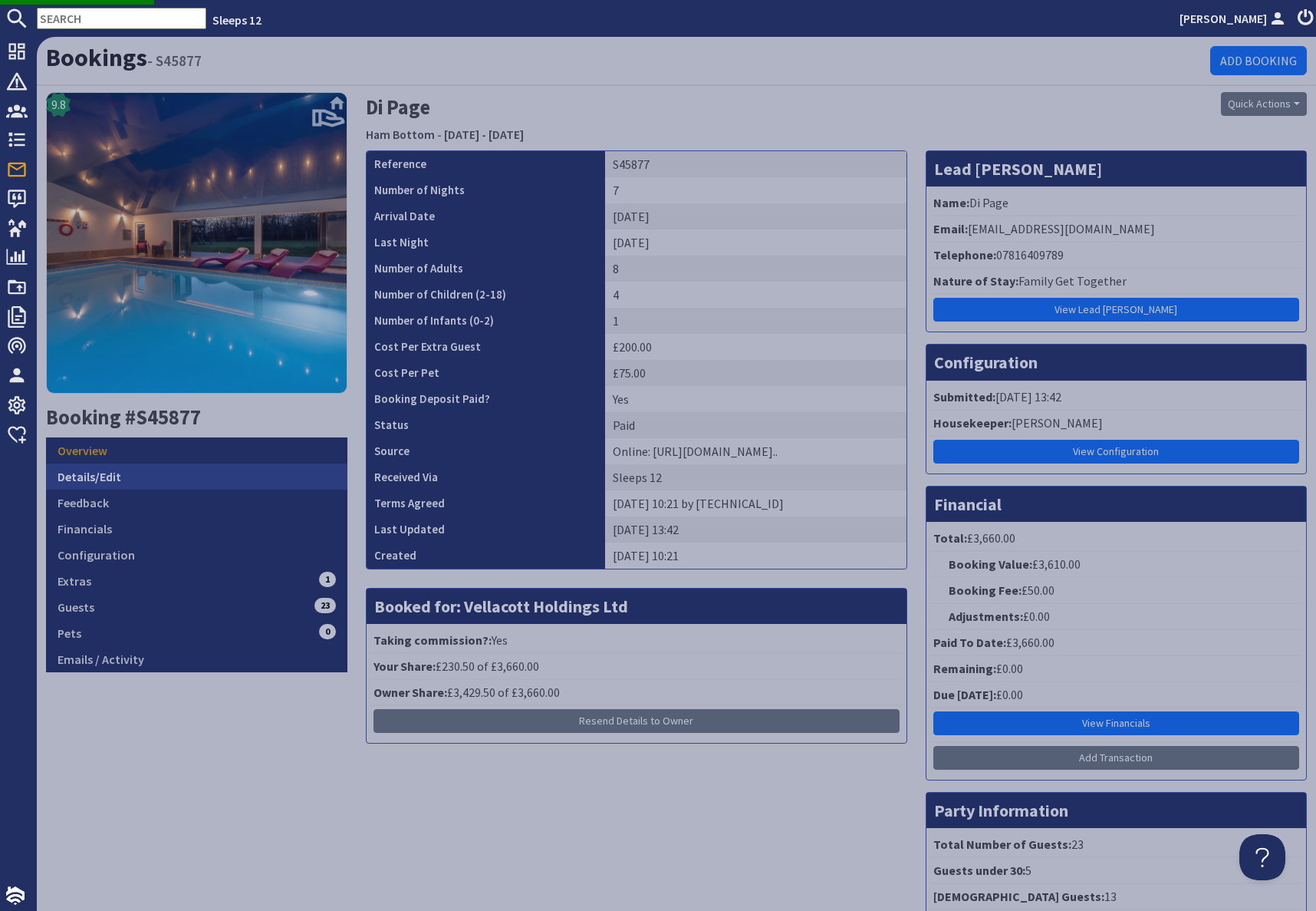
click at [165, 482] on link "Details/Edit" at bounding box center [196, 476] width 301 height 26
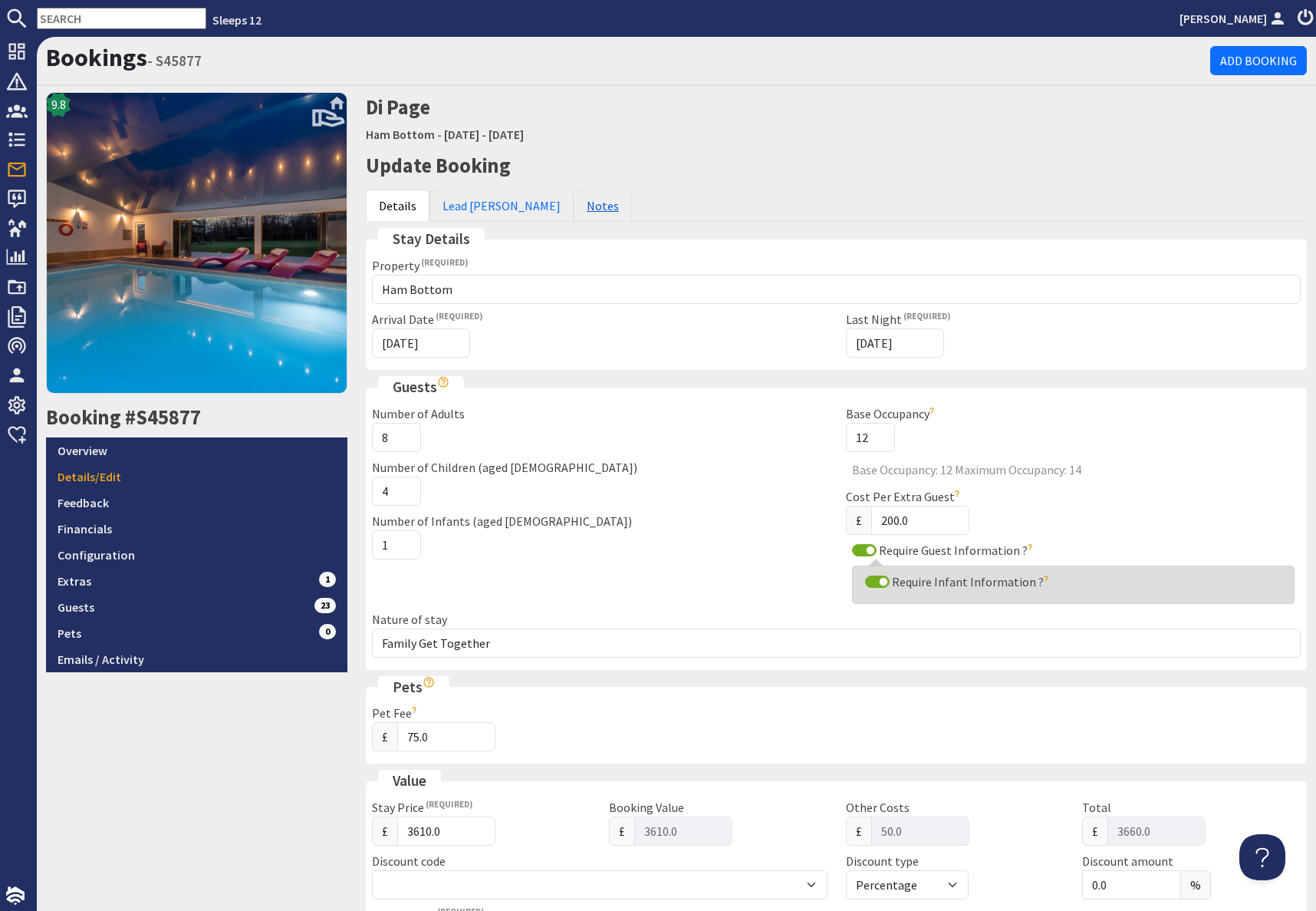
click at [574, 207] on link "Notes" at bounding box center [602, 205] width 58 height 32
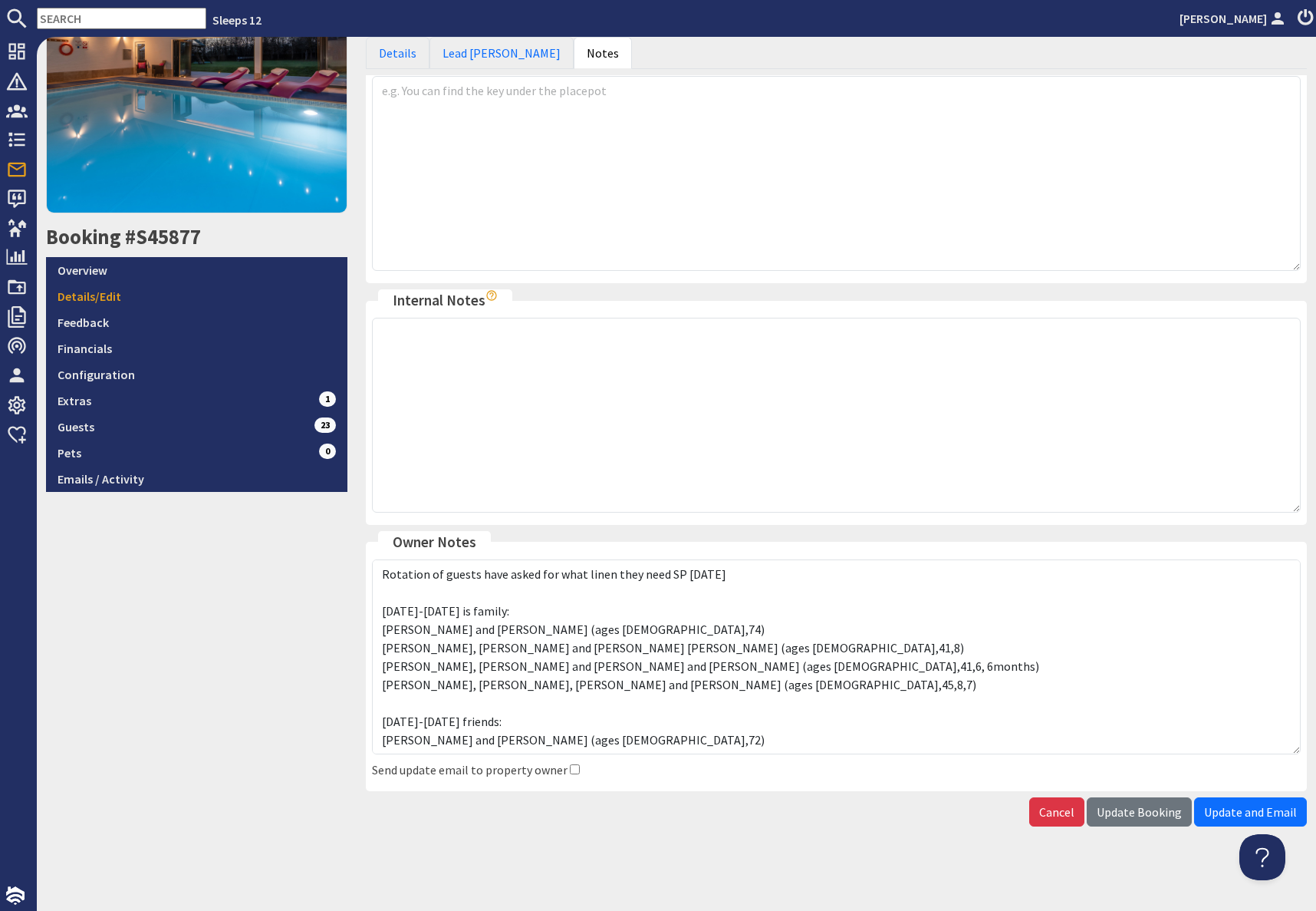
click at [92, 22] on input "text" at bounding box center [121, 18] width 170 height 21
paste input "S45877"
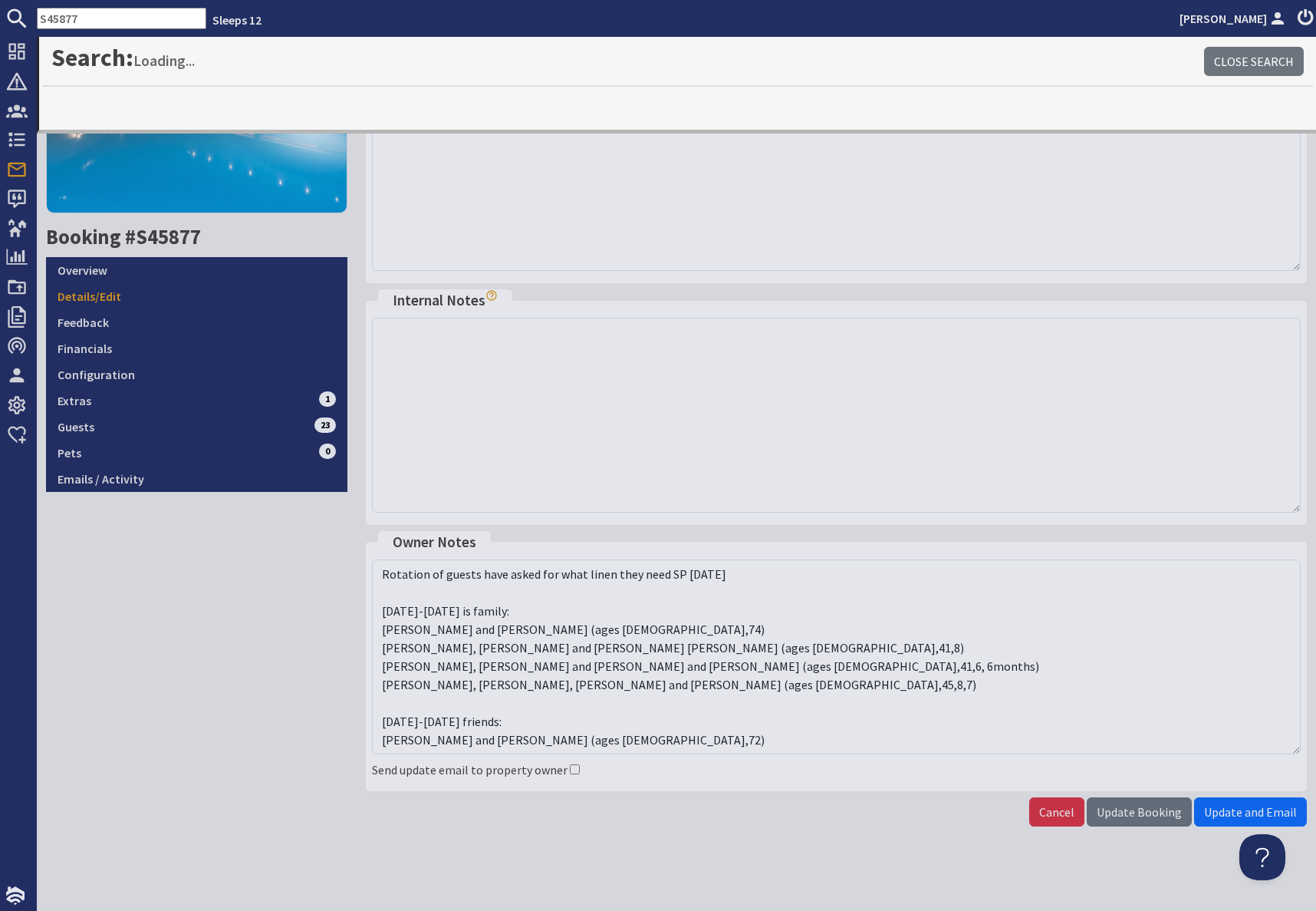
type input "S45877"
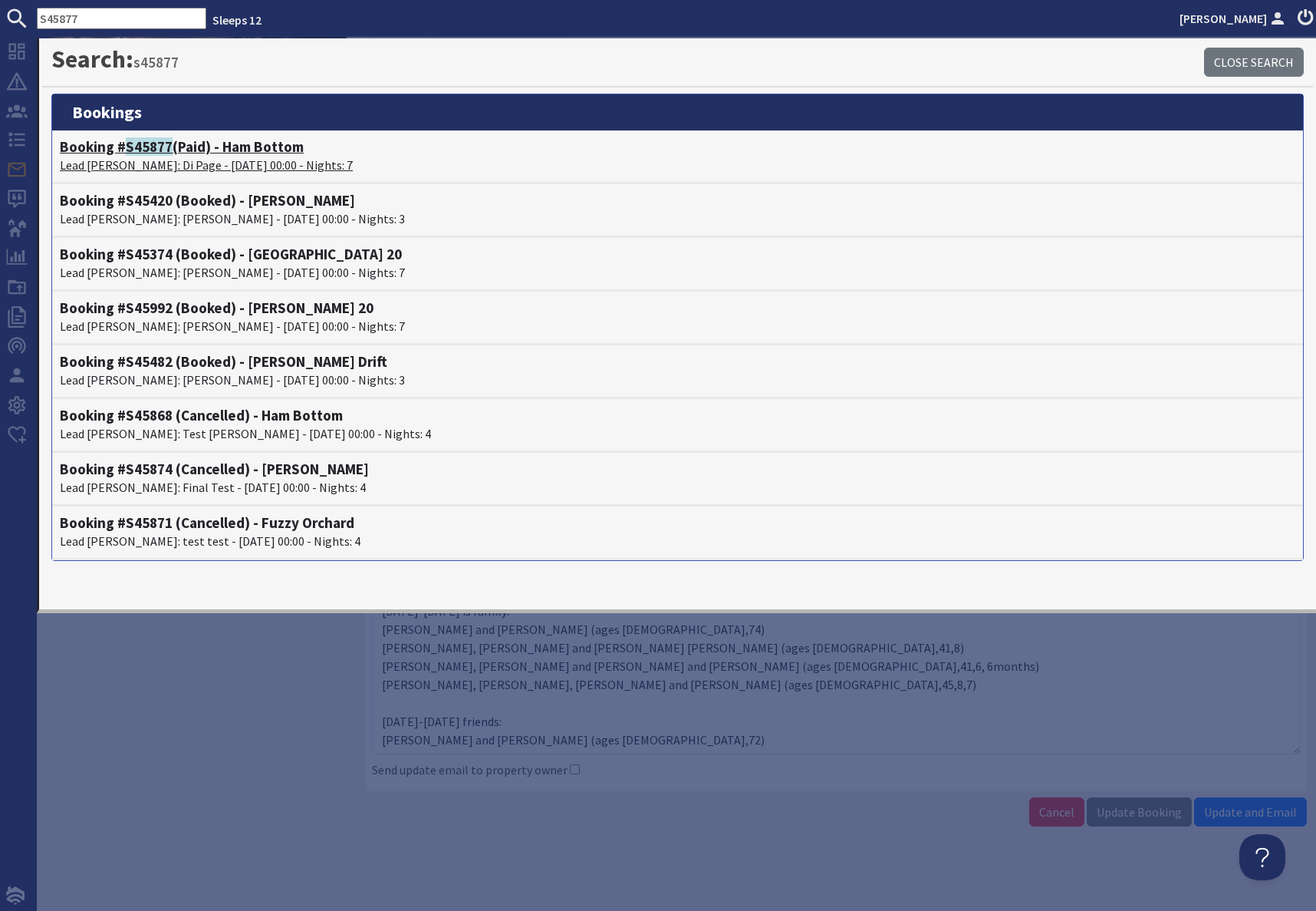
click at [148, 160] on p "Lead [PERSON_NAME]: Di Page - [DATE] 00:00 - Nights: 7" at bounding box center [677, 165] width 1235 height 19
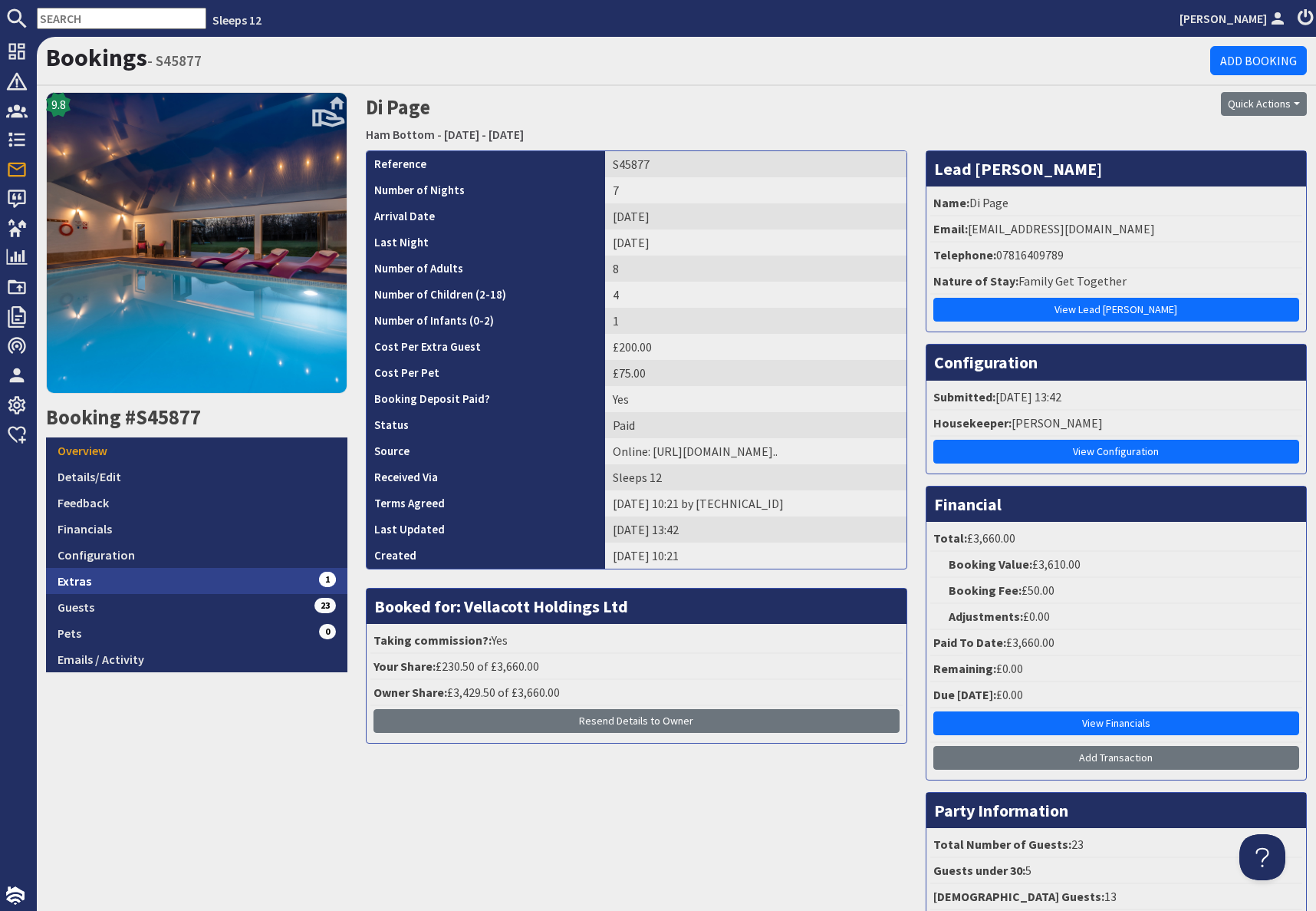
click at [185, 582] on link "Extras 1" at bounding box center [196, 580] width 301 height 26
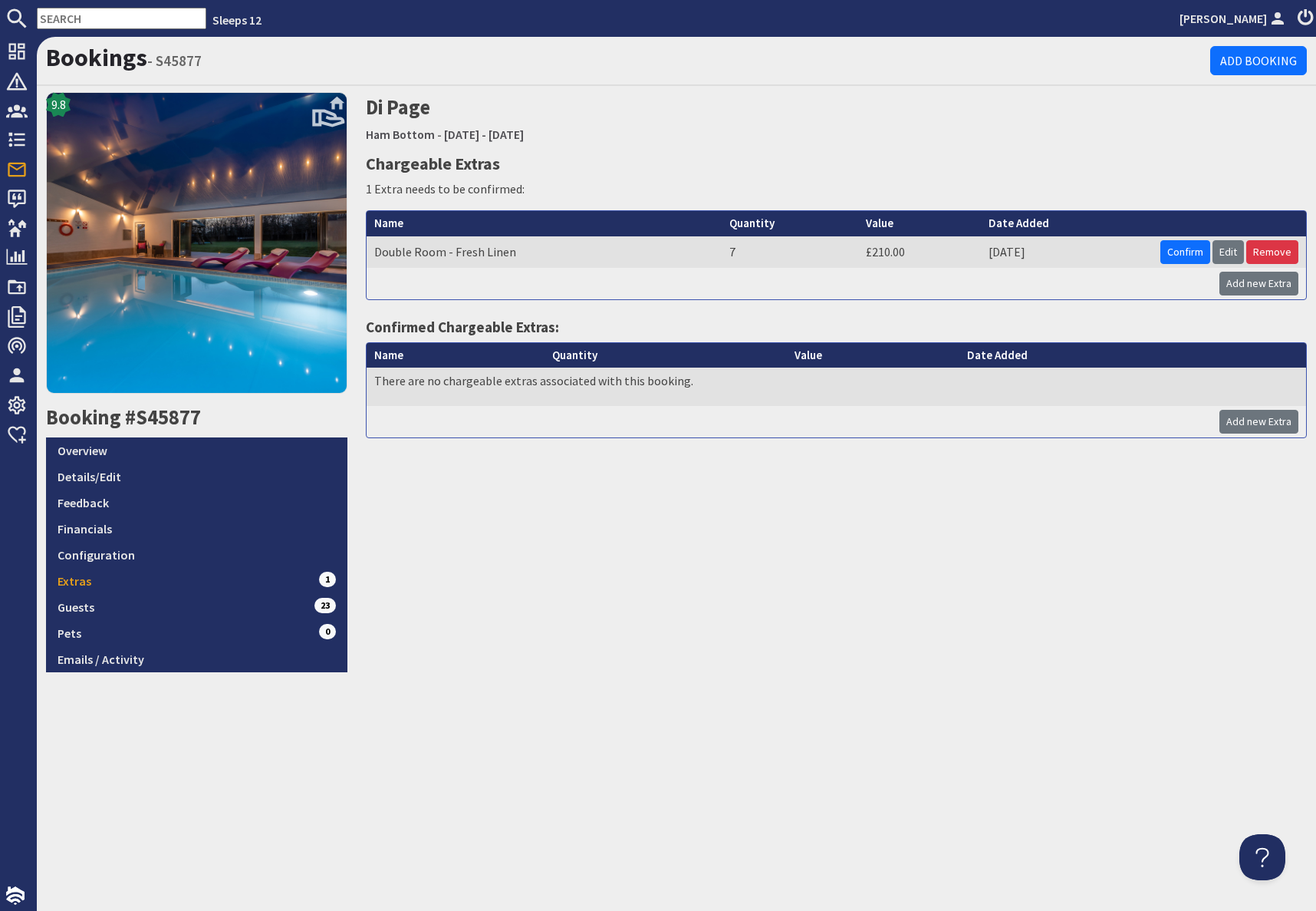
click at [95, 16] on input "text" at bounding box center [121, 18] width 170 height 21
paste input "S45341"
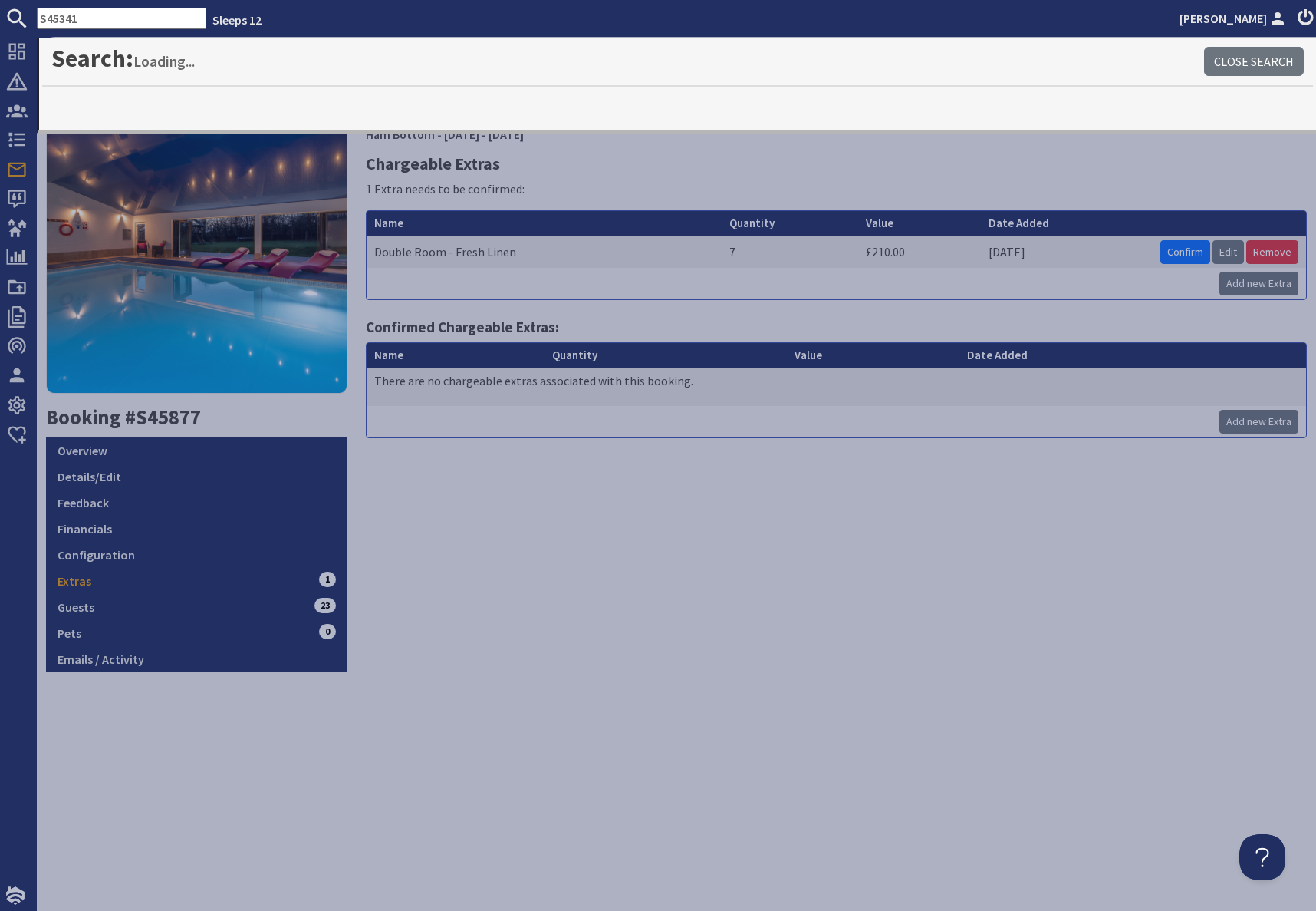
type input "S45341"
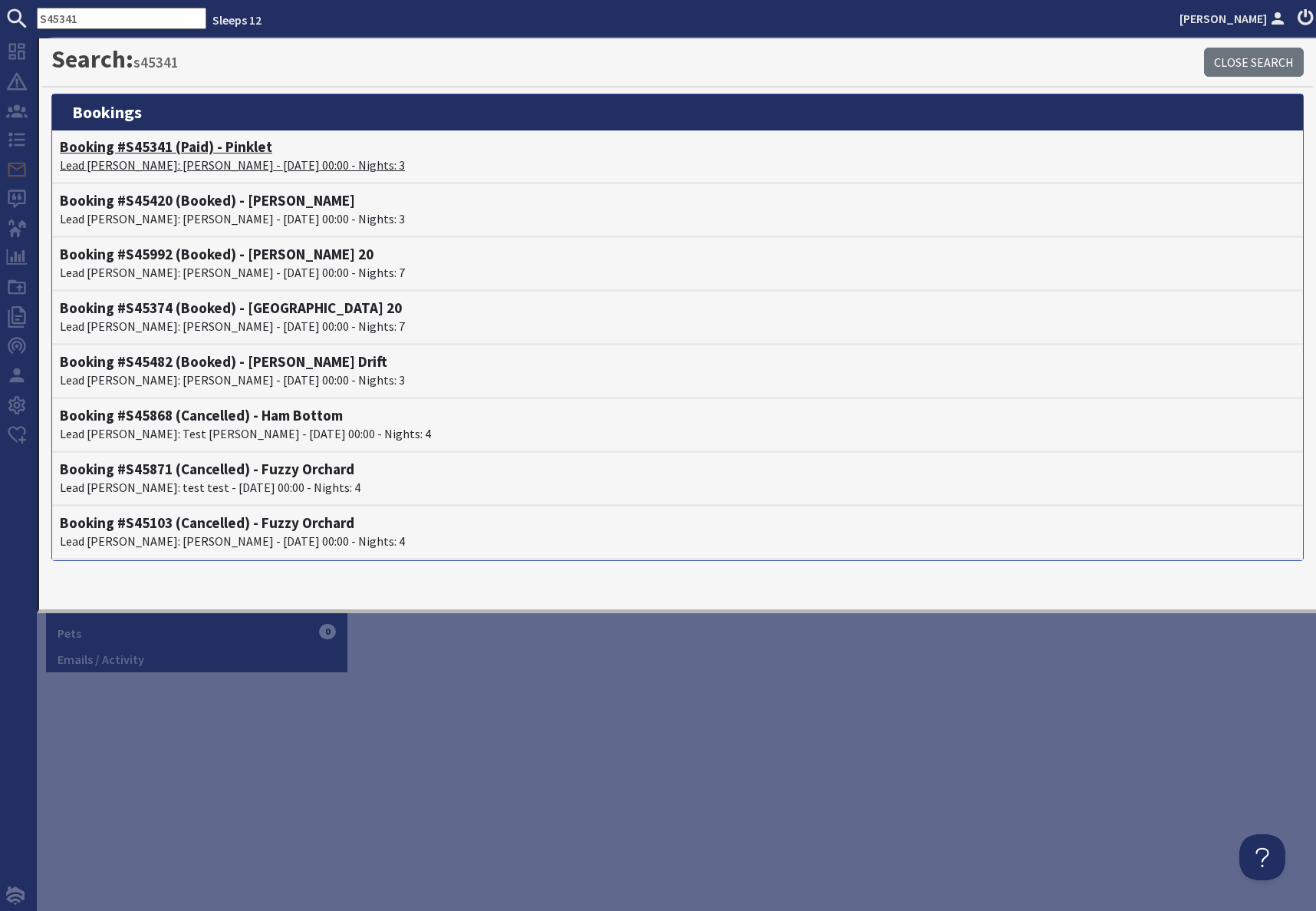
click at [129, 162] on p "Lead [PERSON_NAME]: [PERSON_NAME] - [DATE] 00:00 - Nights: 3" at bounding box center [677, 165] width 1235 height 19
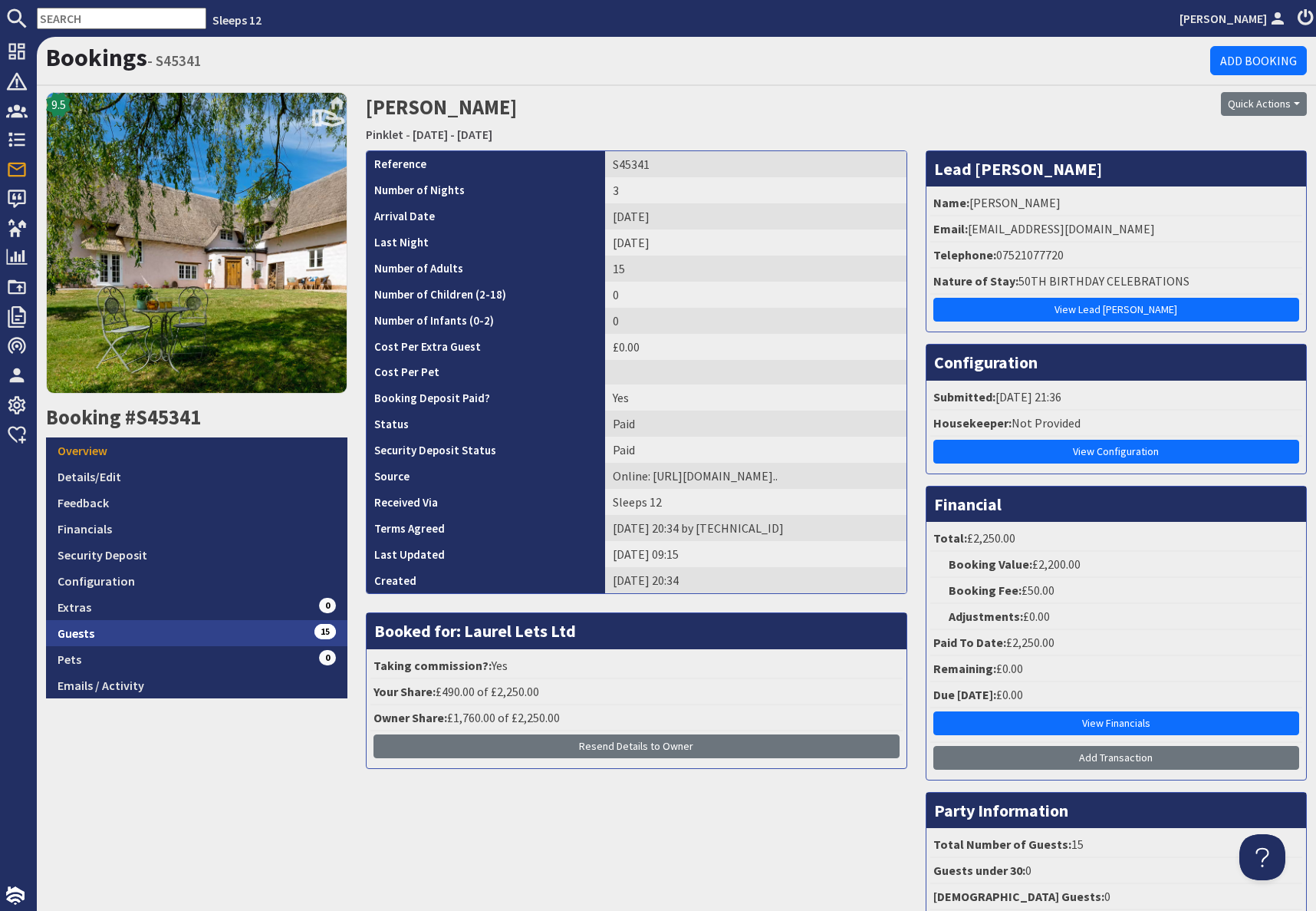
click at [142, 640] on link "Guests 15" at bounding box center [196, 632] width 301 height 26
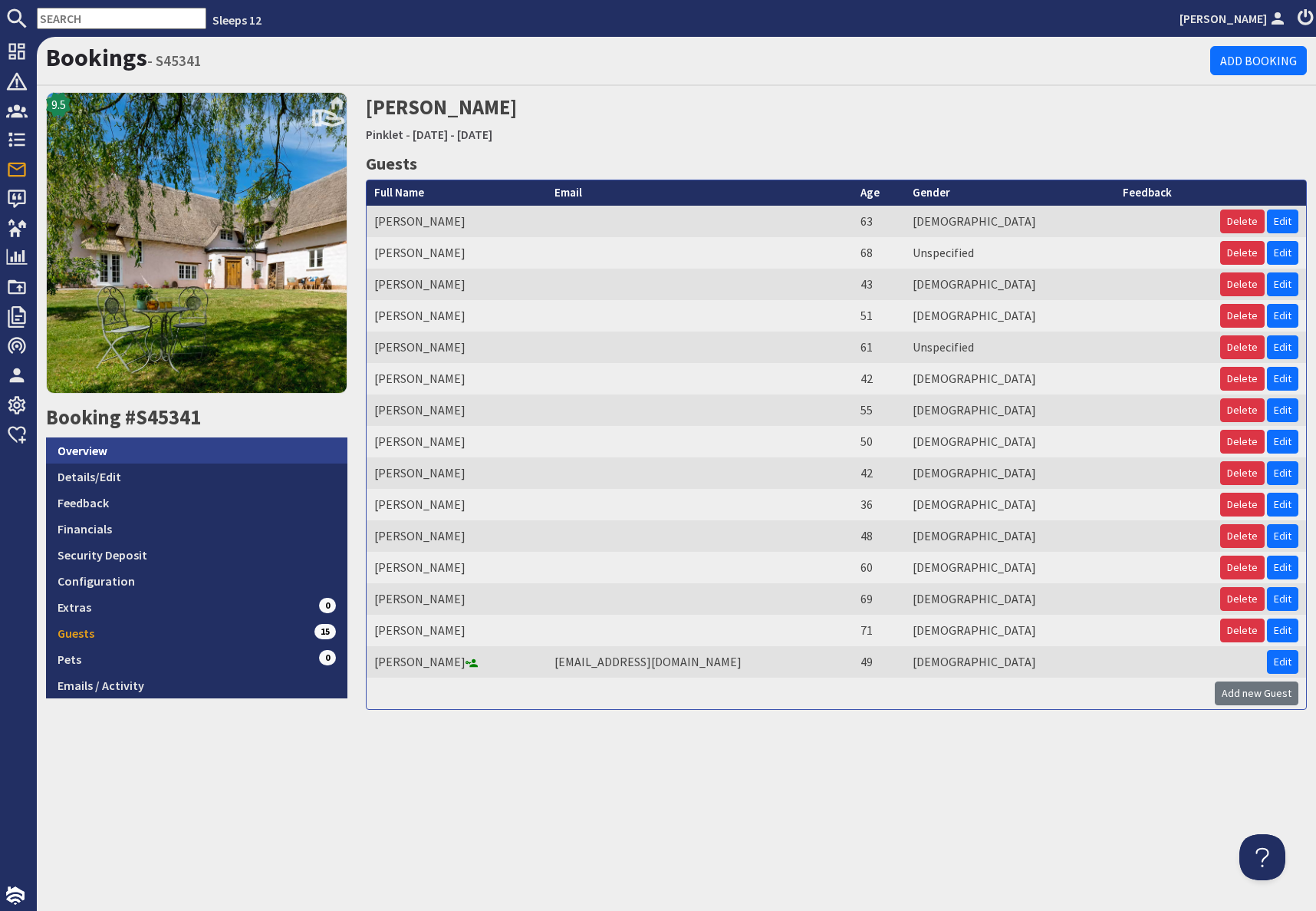
click at [160, 453] on link "Overview" at bounding box center [196, 450] width 301 height 26
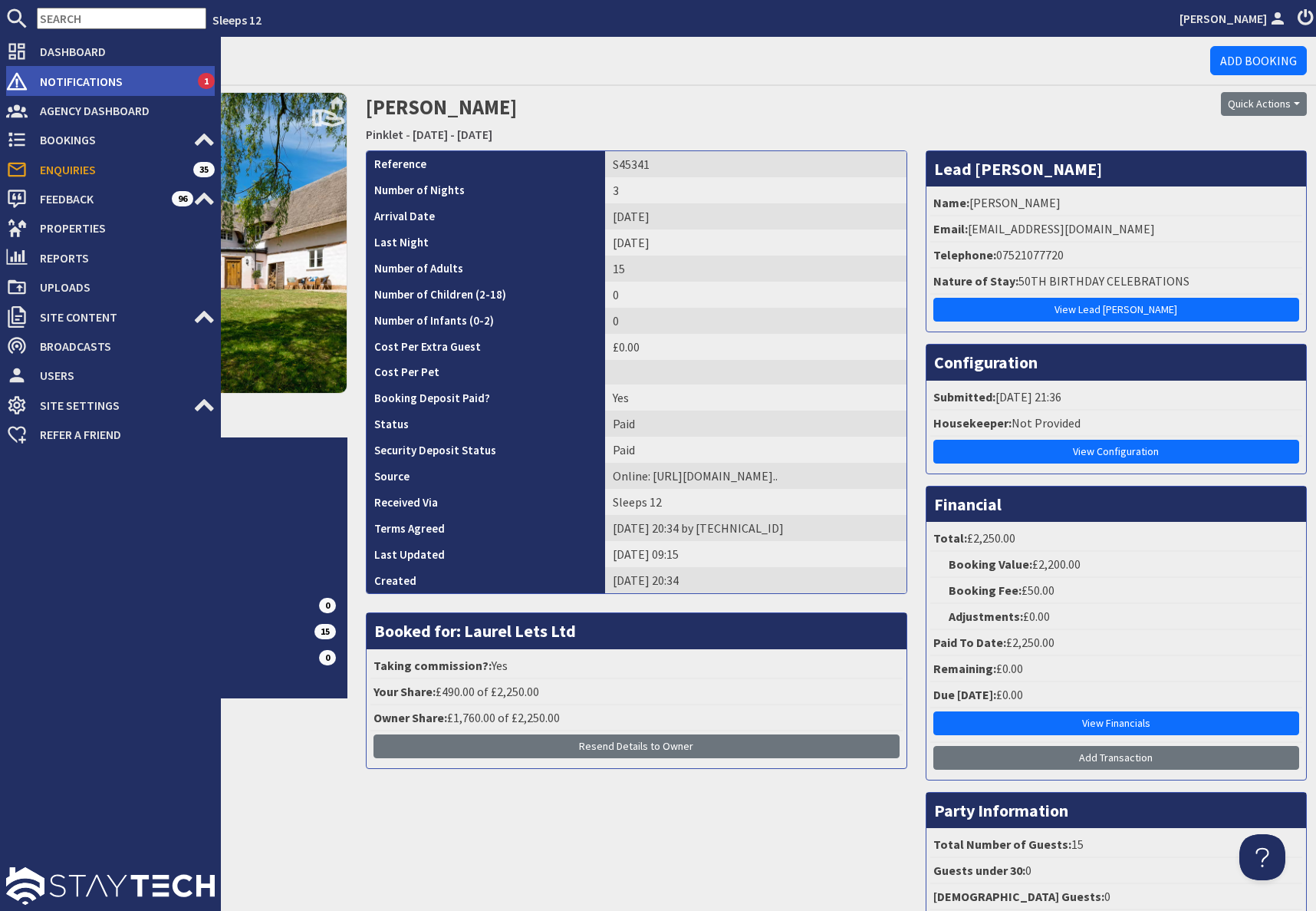
click at [85, 74] on span "Notifications" at bounding box center [113, 81] width 171 height 24
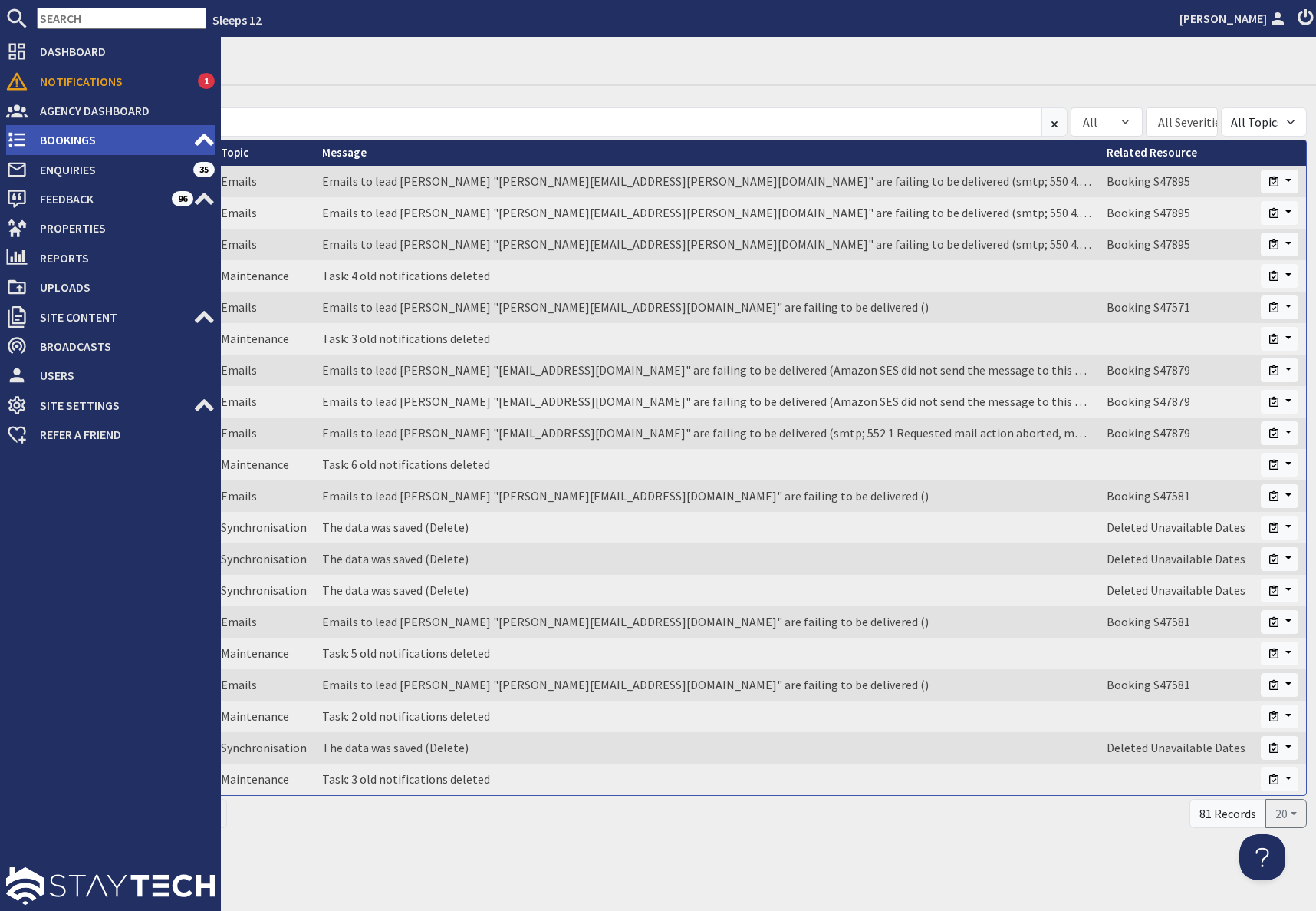
click at [70, 145] on span "Bookings" at bounding box center [110, 139] width 166 height 24
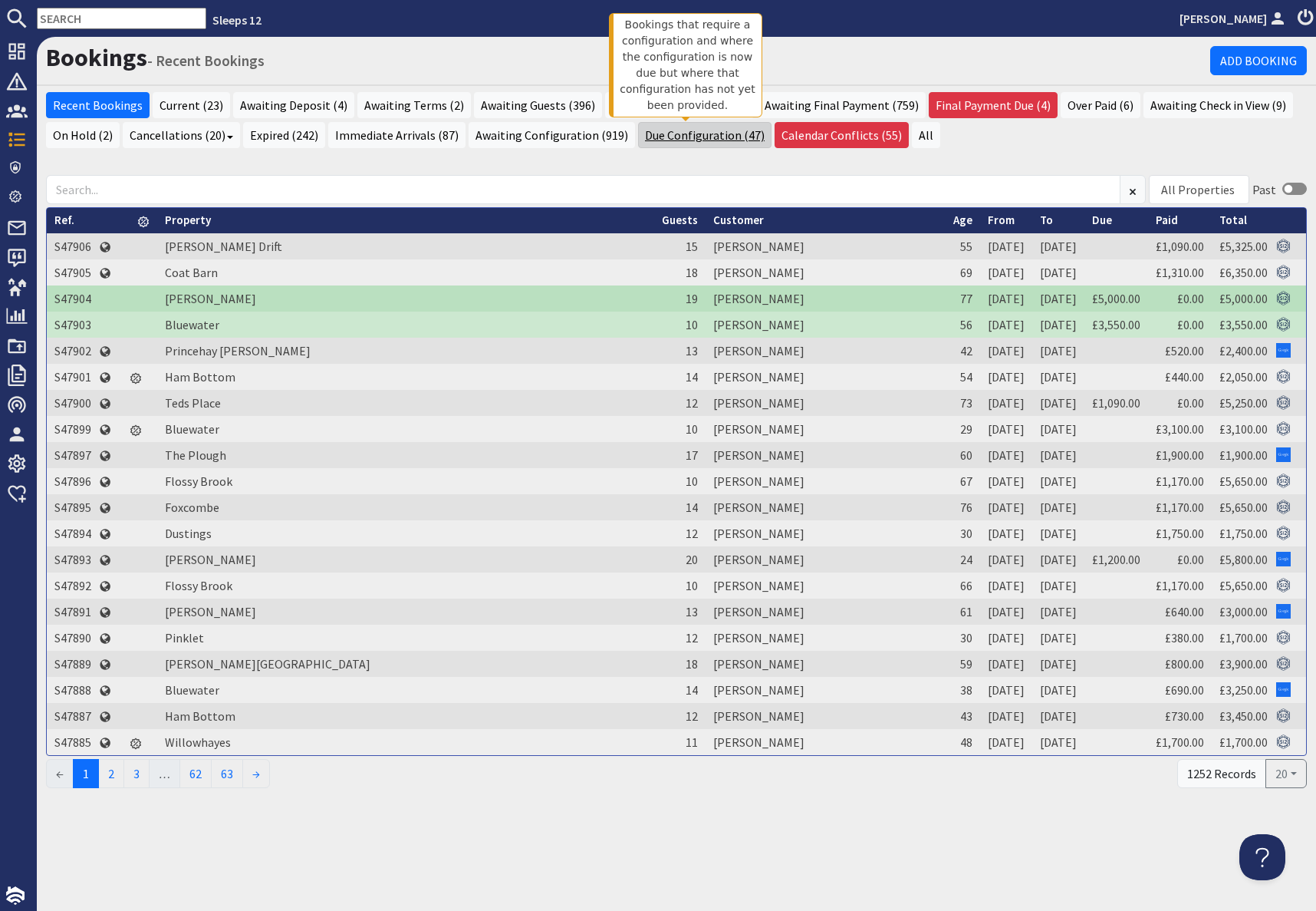
click at [656, 146] on link "Due Configuration (47)" at bounding box center [705, 135] width 134 height 26
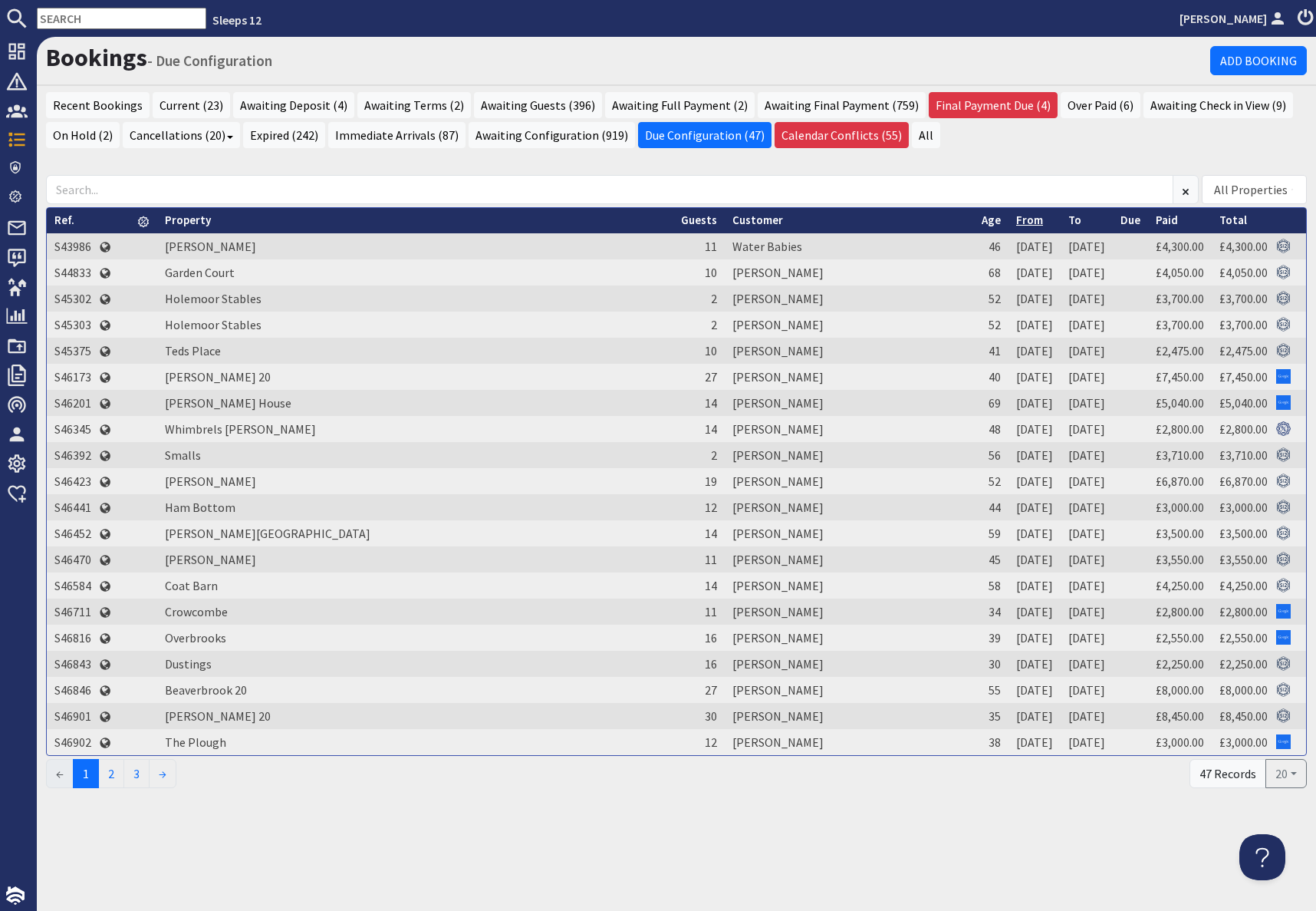
click at [1016, 224] on link "From" at bounding box center [1030, 220] width 27 height 15
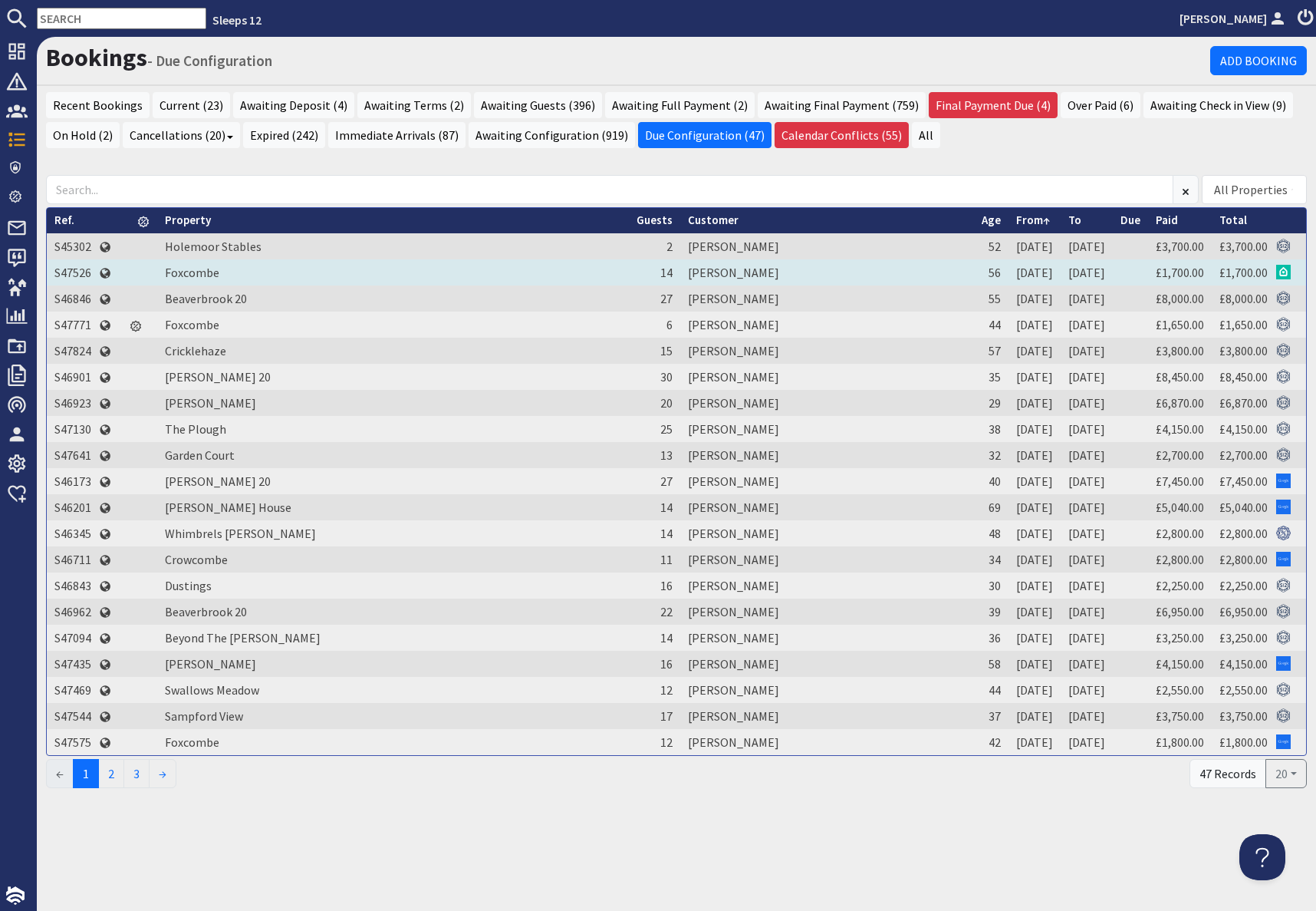
click at [81, 270] on td "S47526" at bounding box center [73, 272] width 52 height 26
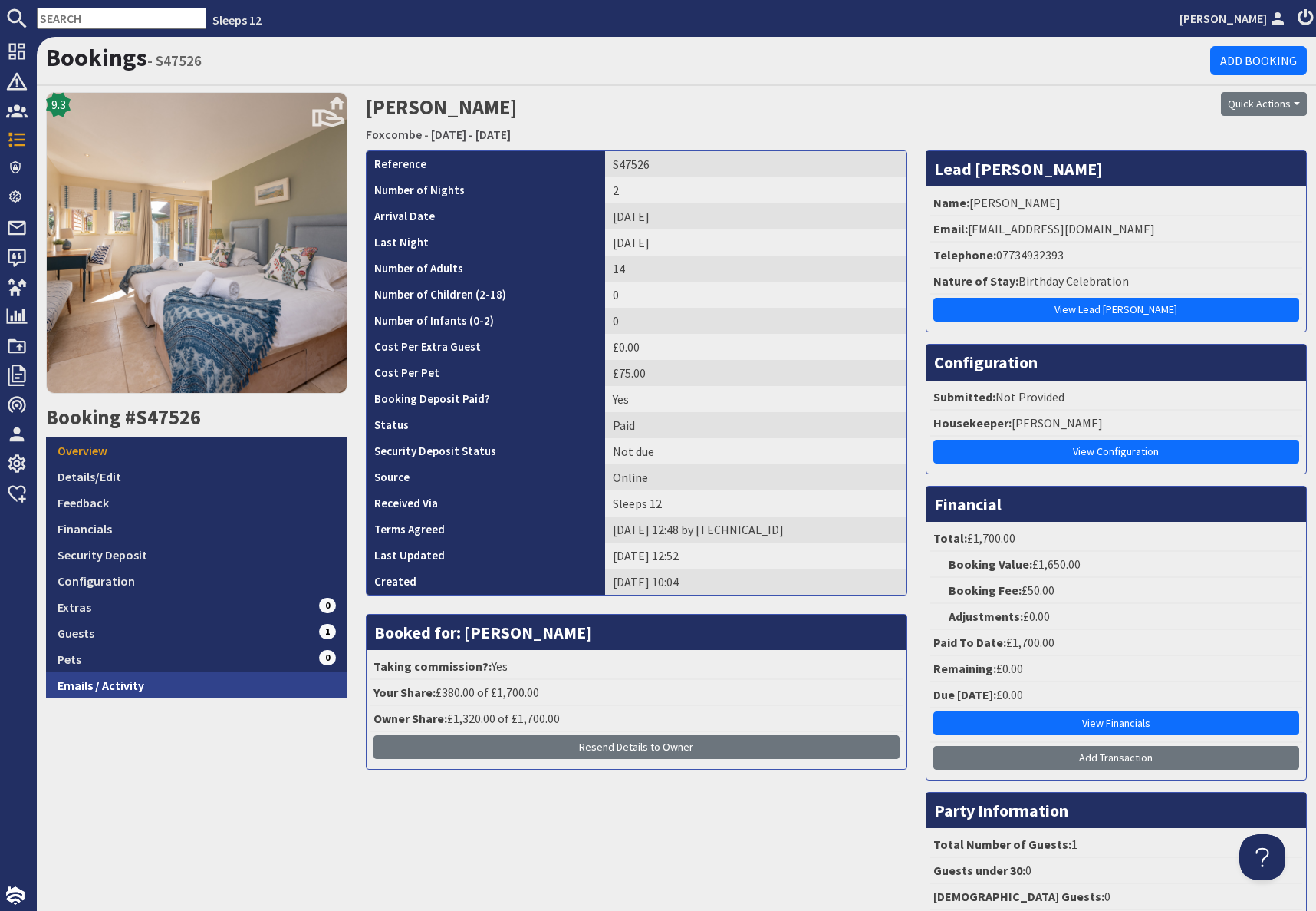
click at [220, 687] on link "Emails / Activity" at bounding box center [196, 685] width 301 height 26
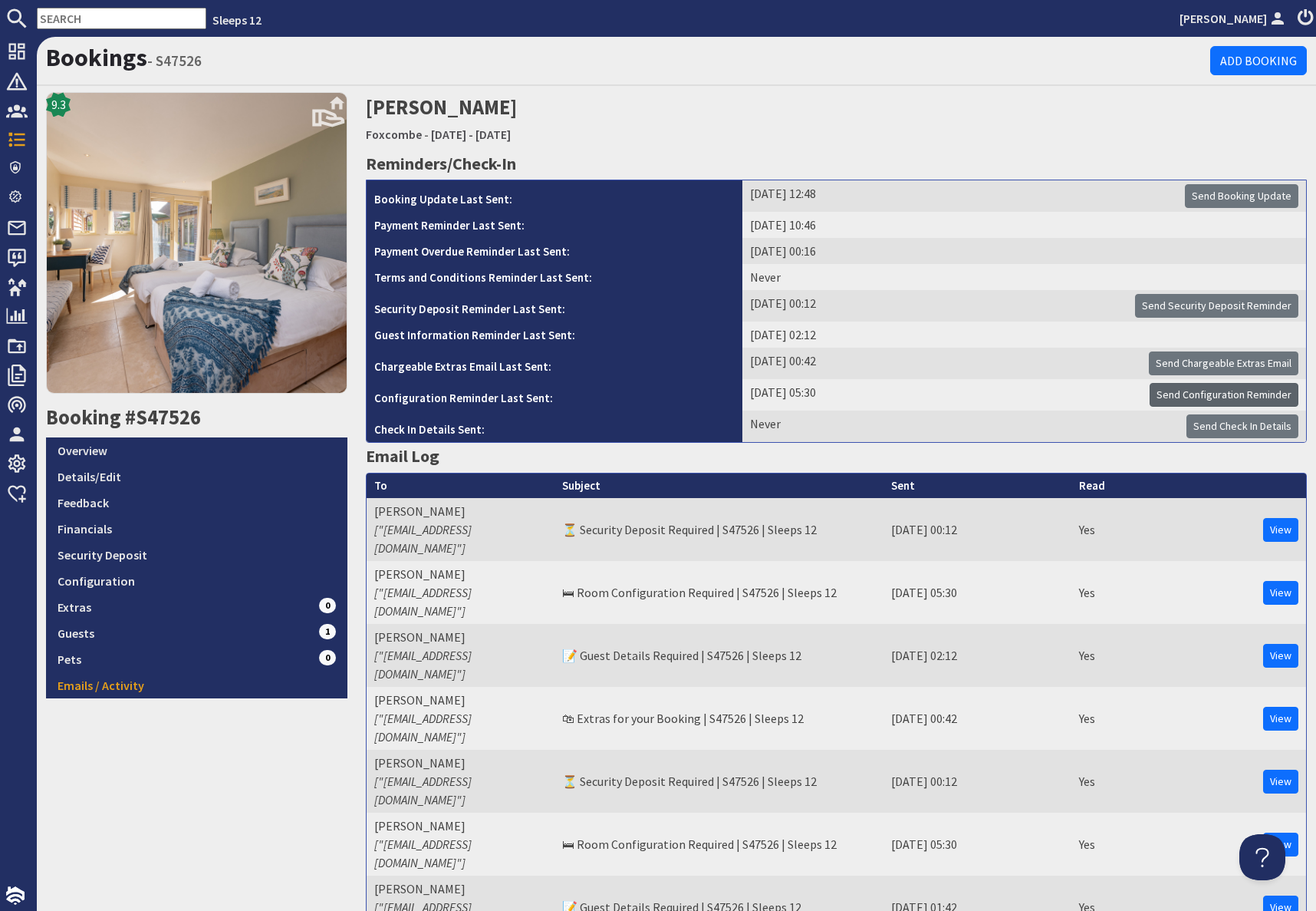
click at [1228, 398] on span "Send Configuration Reminder" at bounding box center [1224, 394] width 135 height 14
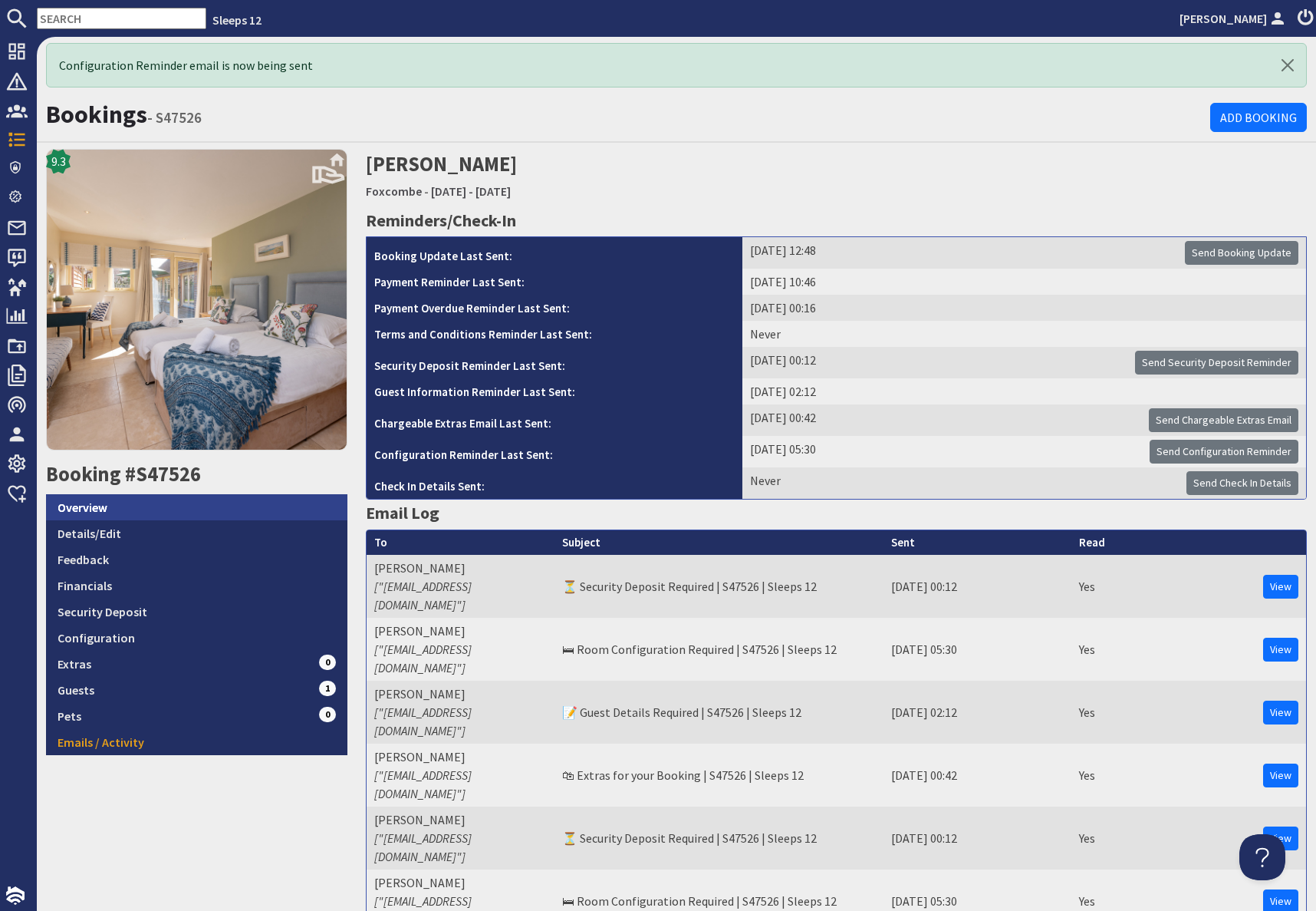
click at [108, 503] on link "Overview" at bounding box center [196, 506] width 301 height 26
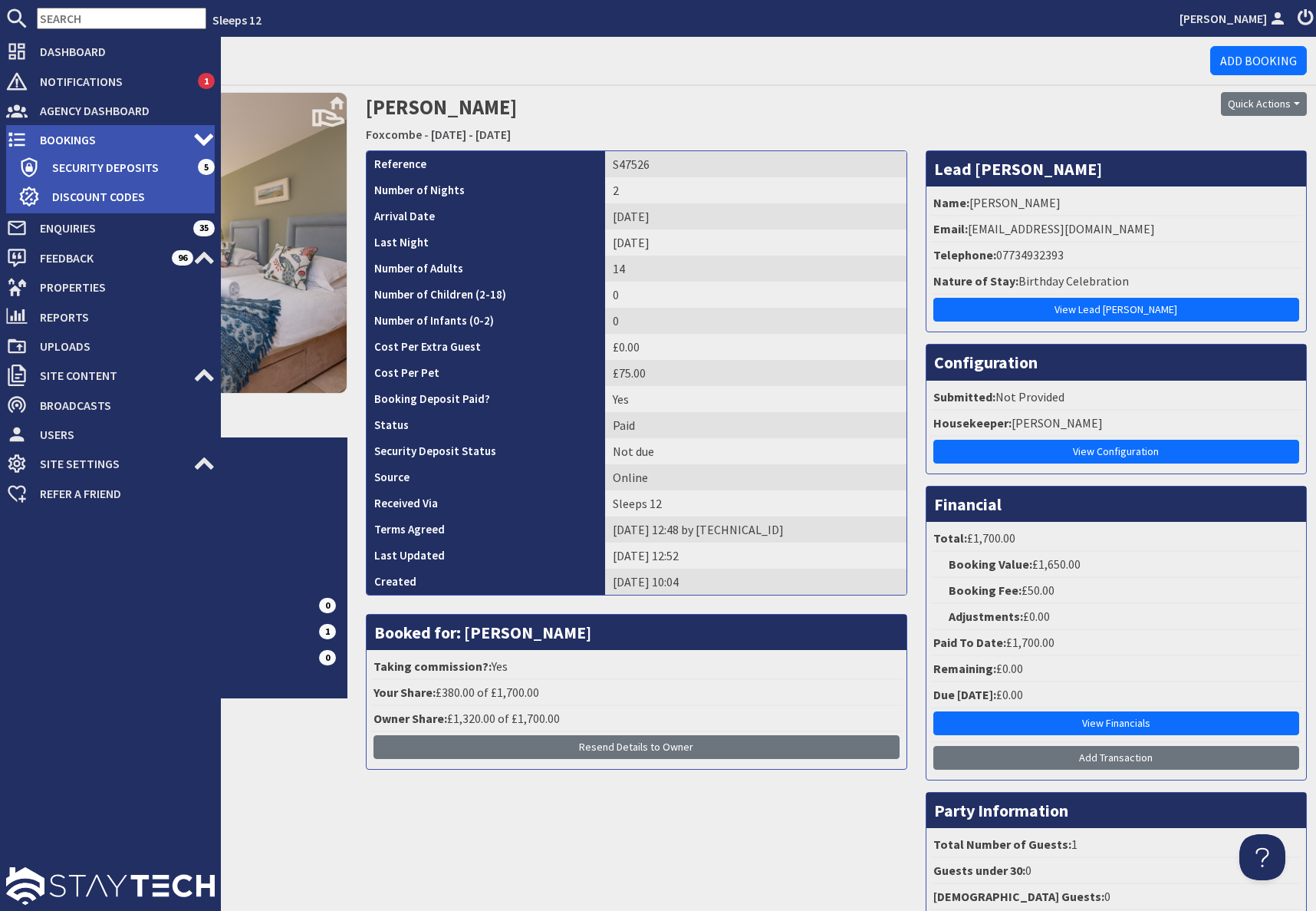
click at [63, 136] on span "Bookings" at bounding box center [110, 139] width 166 height 24
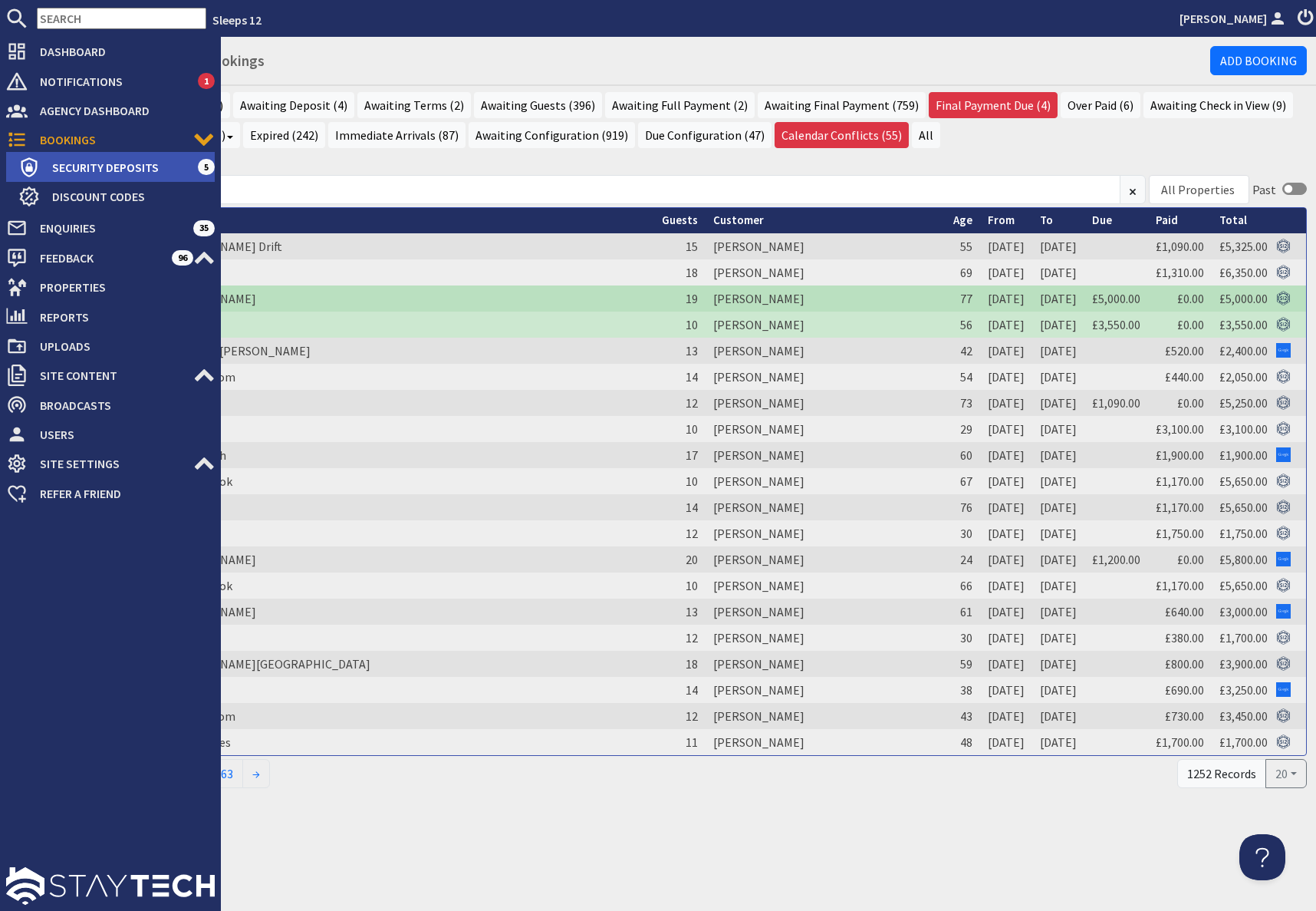
click at [95, 173] on span "Security Deposits" at bounding box center [119, 167] width 158 height 24
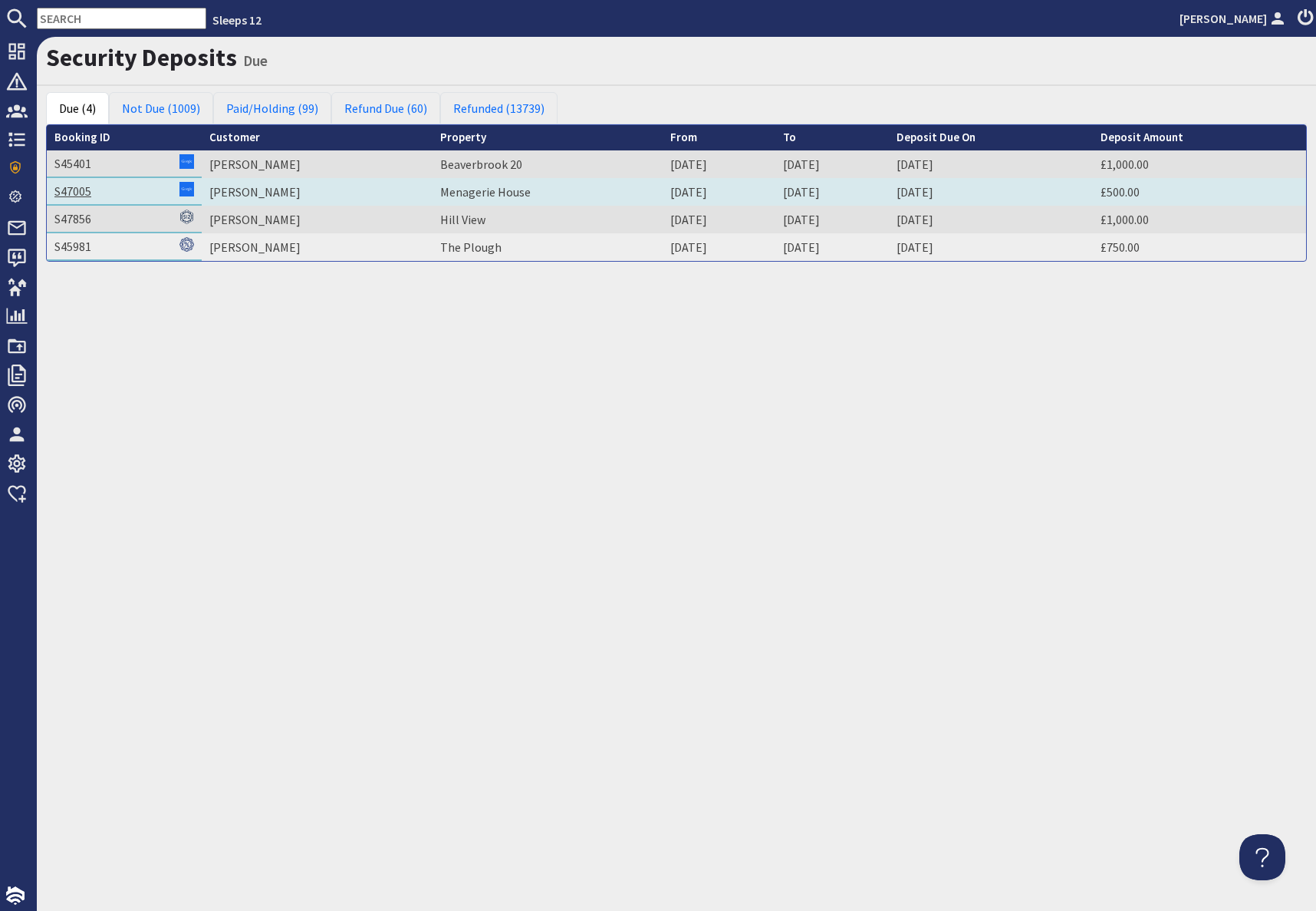
click at [76, 191] on link "S47005" at bounding box center [73, 191] width 37 height 16
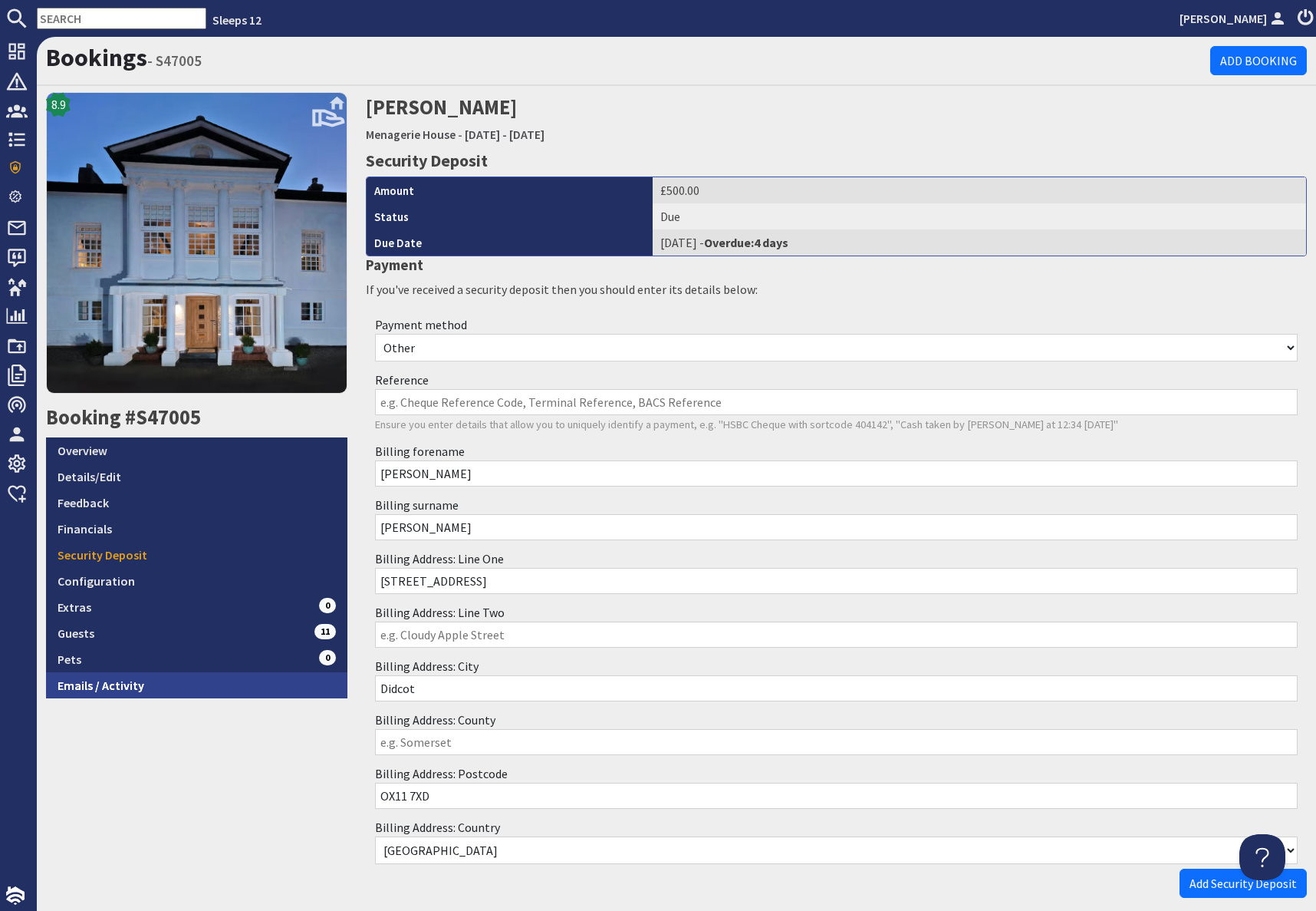
click at [153, 682] on link "Emails / Activity" at bounding box center [196, 685] width 301 height 26
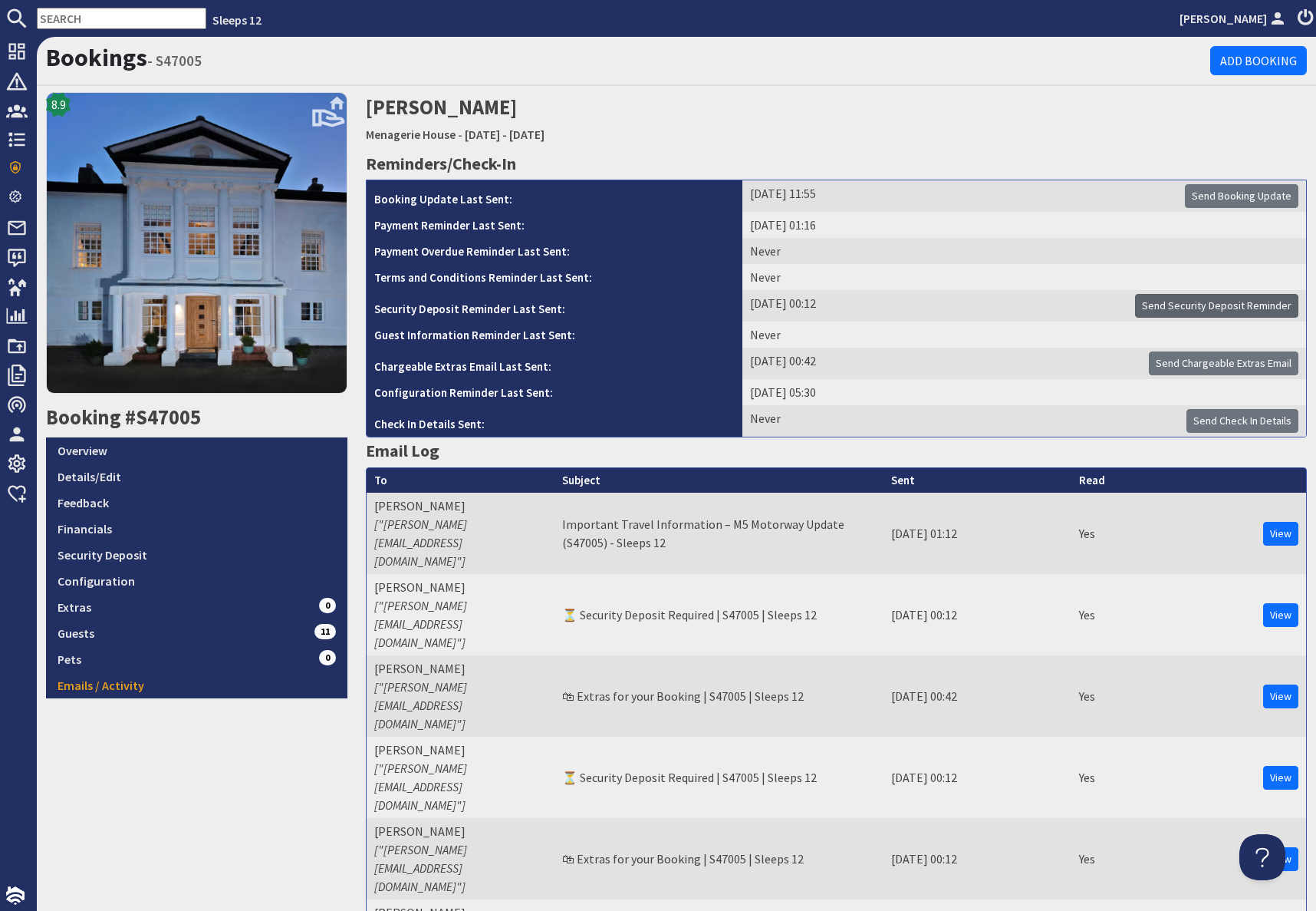
click at [1203, 305] on span "Send Security Deposit Reminder" at bounding box center [1217, 305] width 149 height 14
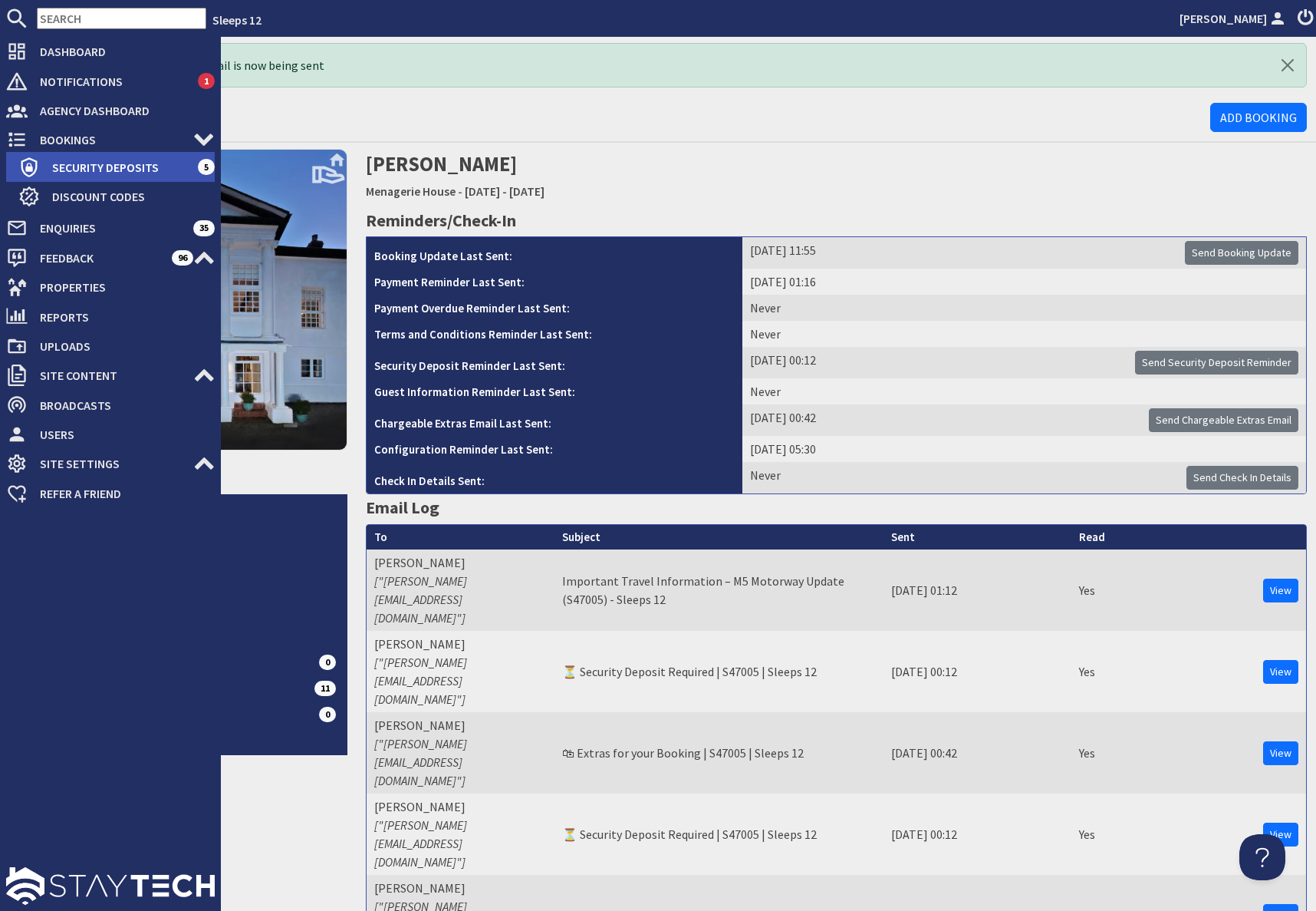
click at [72, 169] on span "Security Deposits" at bounding box center [119, 167] width 158 height 24
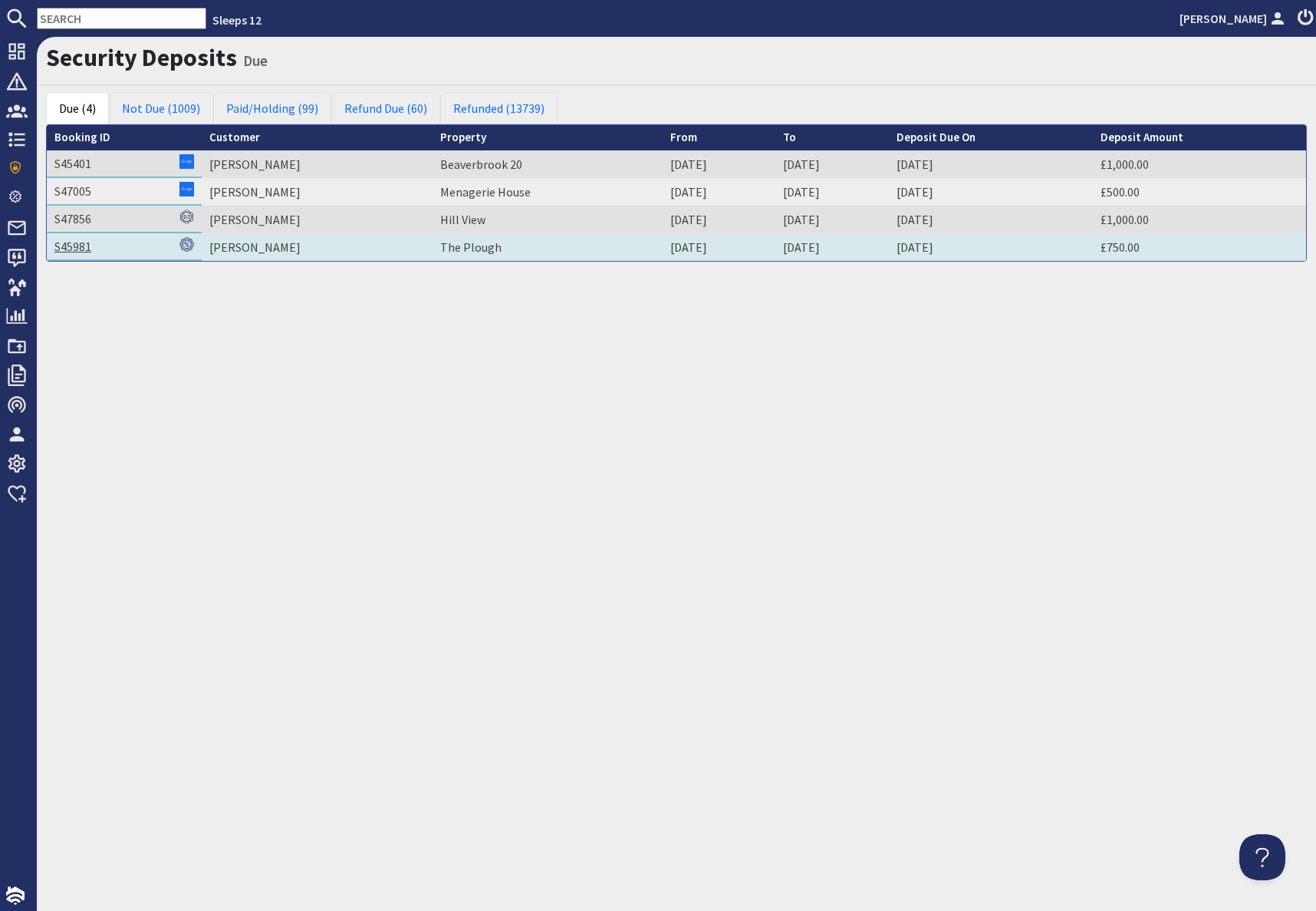
click at [76, 248] on link "S45981" at bounding box center [73, 247] width 37 height 16
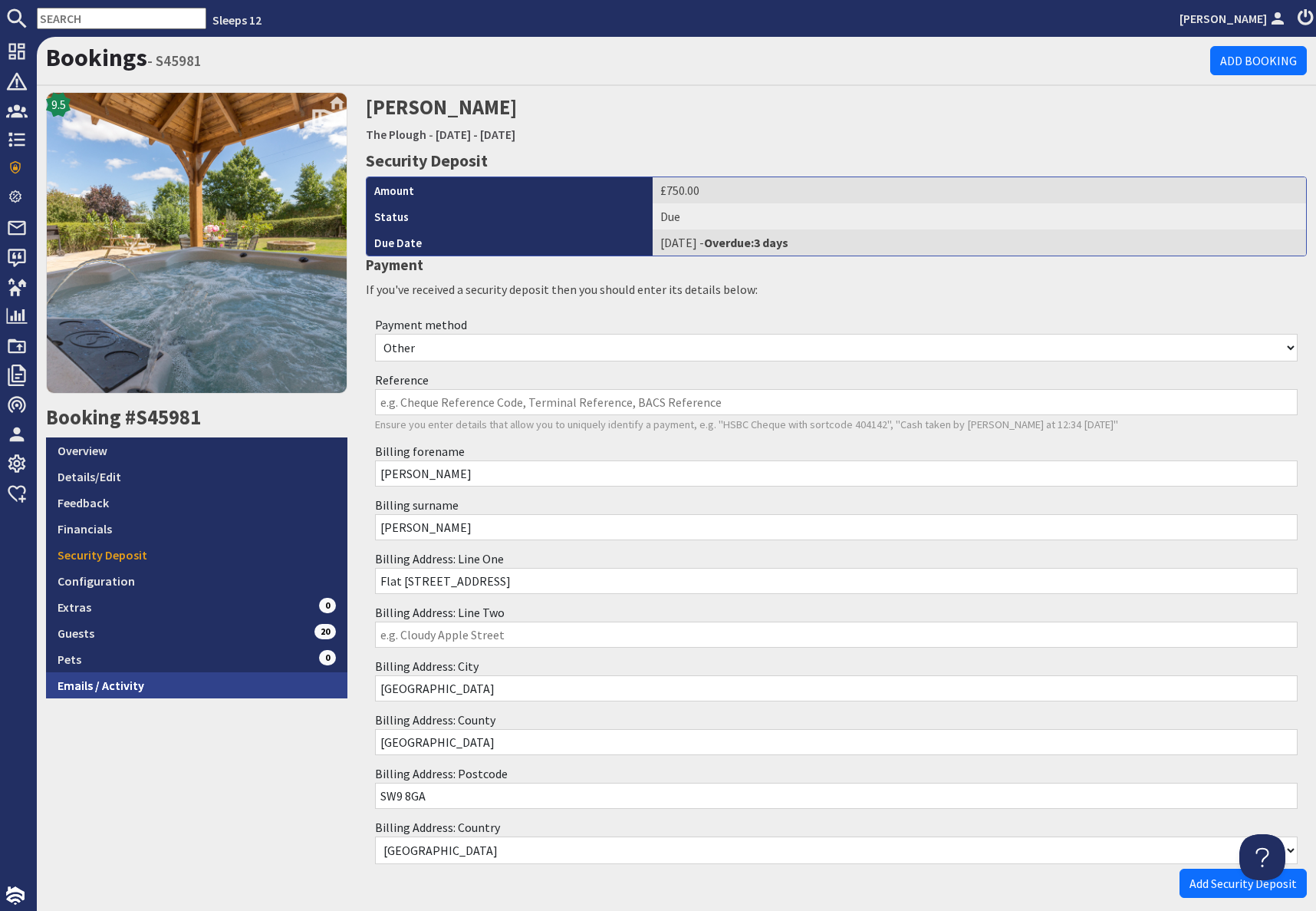
click at [156, 680] on link "Emails / Activity" at bounding box center [196, 685] width 301 height 26
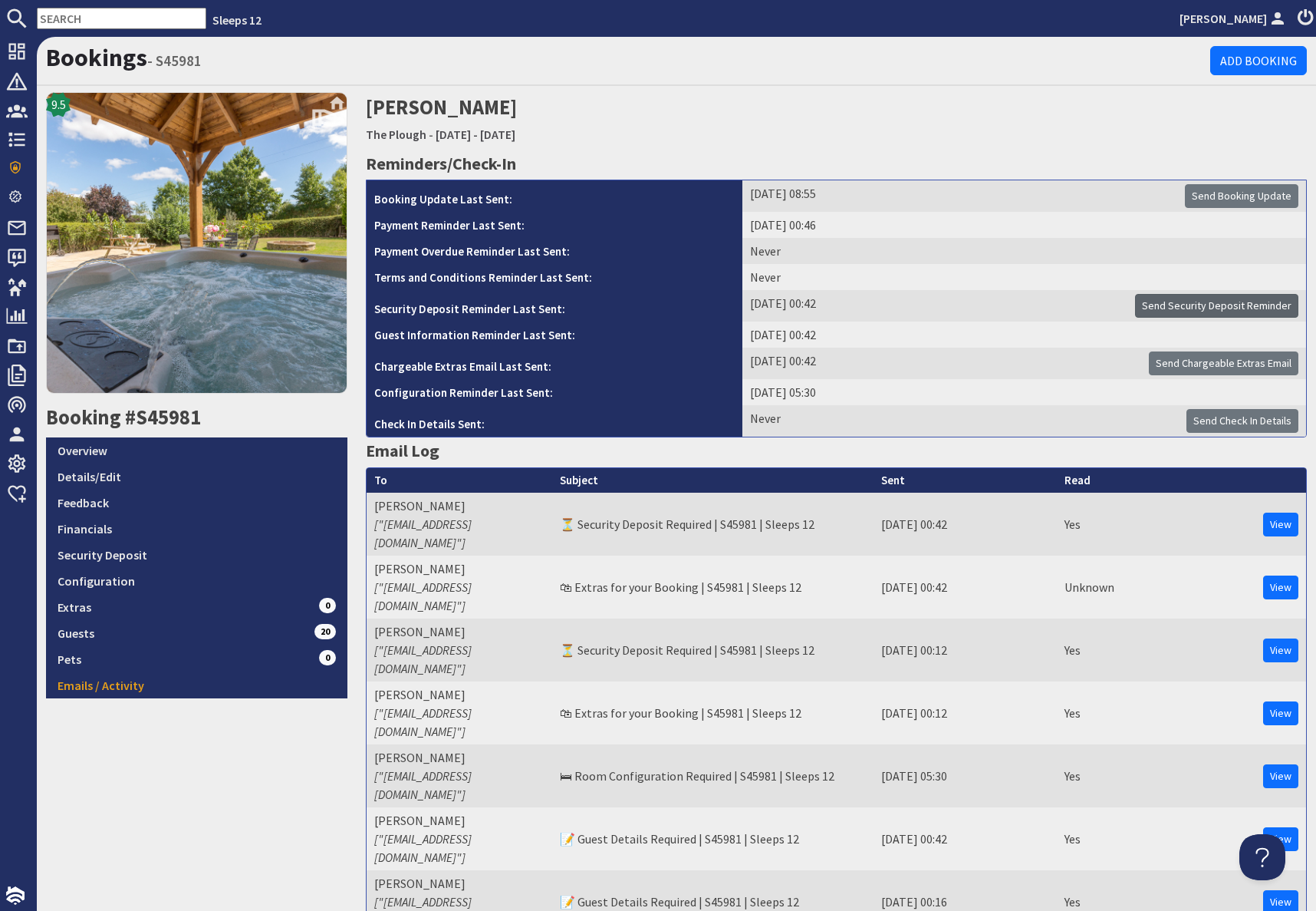
click at [1213, 304] on span "Send Security Deposit Reminder" at bounding box center [1217, 305] width 149 height 14
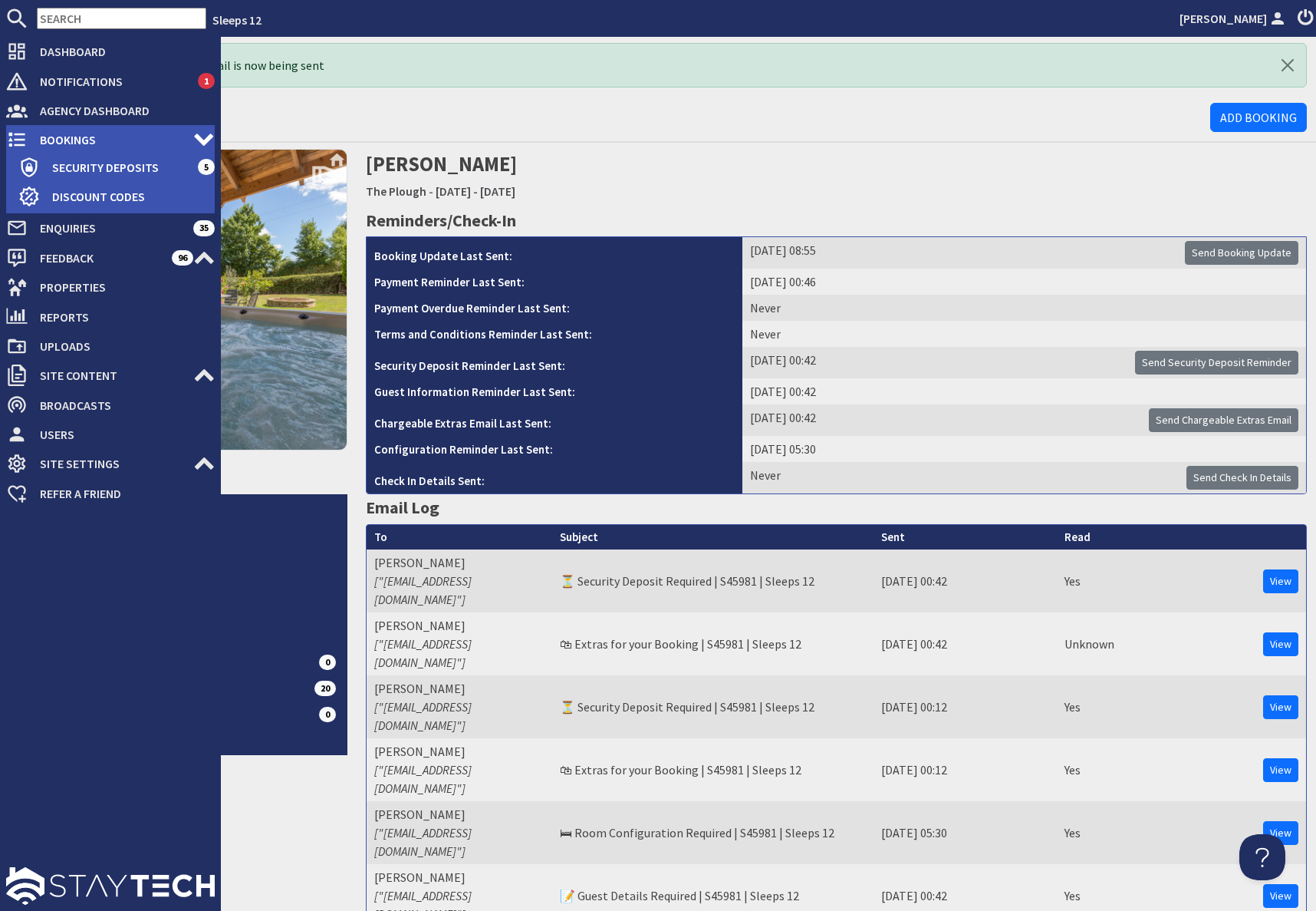
click at [49, 141] on span "Bookings" at bounding box center [110, 139] width 166 height 24
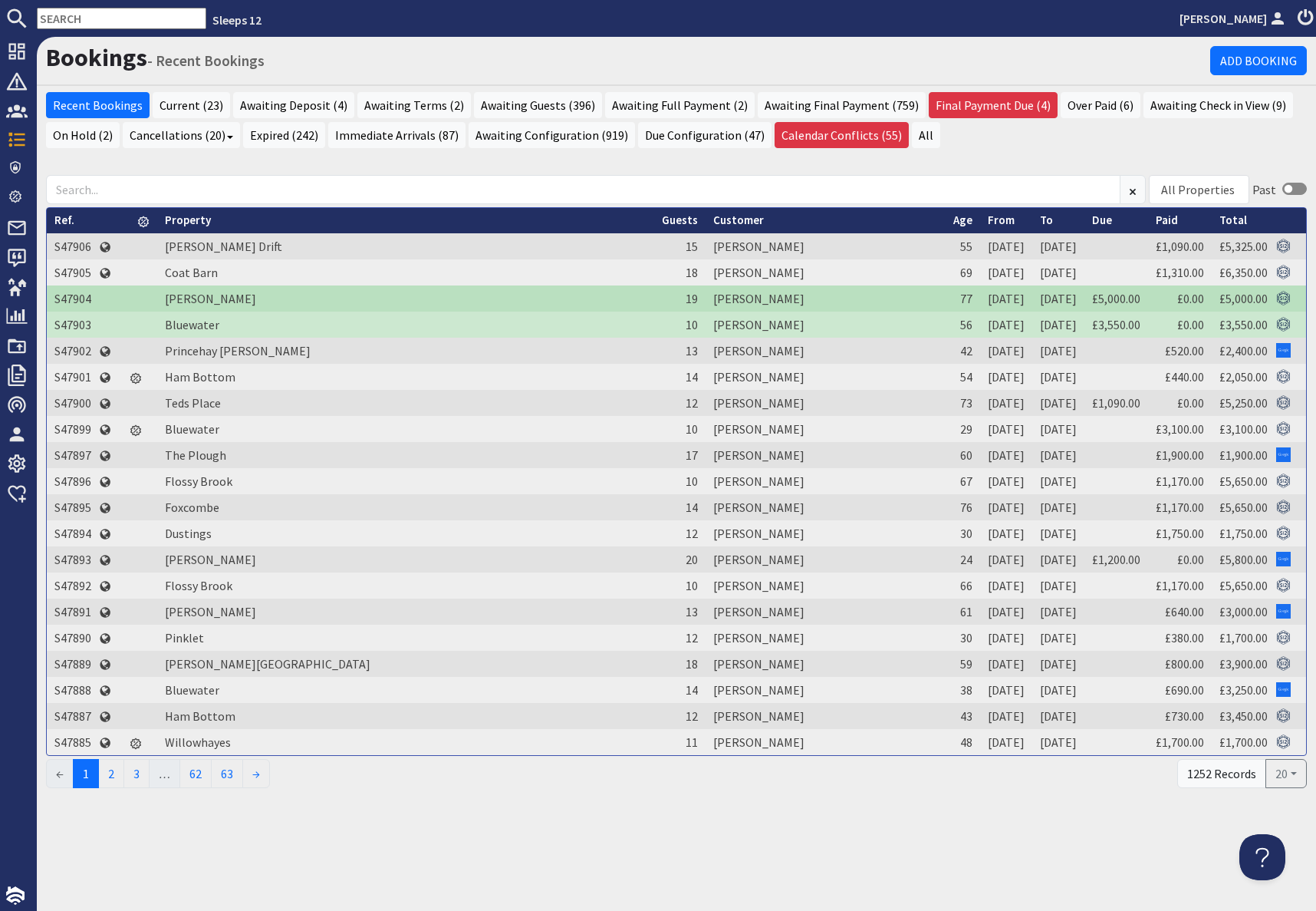
click at [99, 21] on input "text" at bounding box center [121, 18] width 170 height 21
paste input "[EMAIL_ADDRESS][DOMAIN_NAME]"
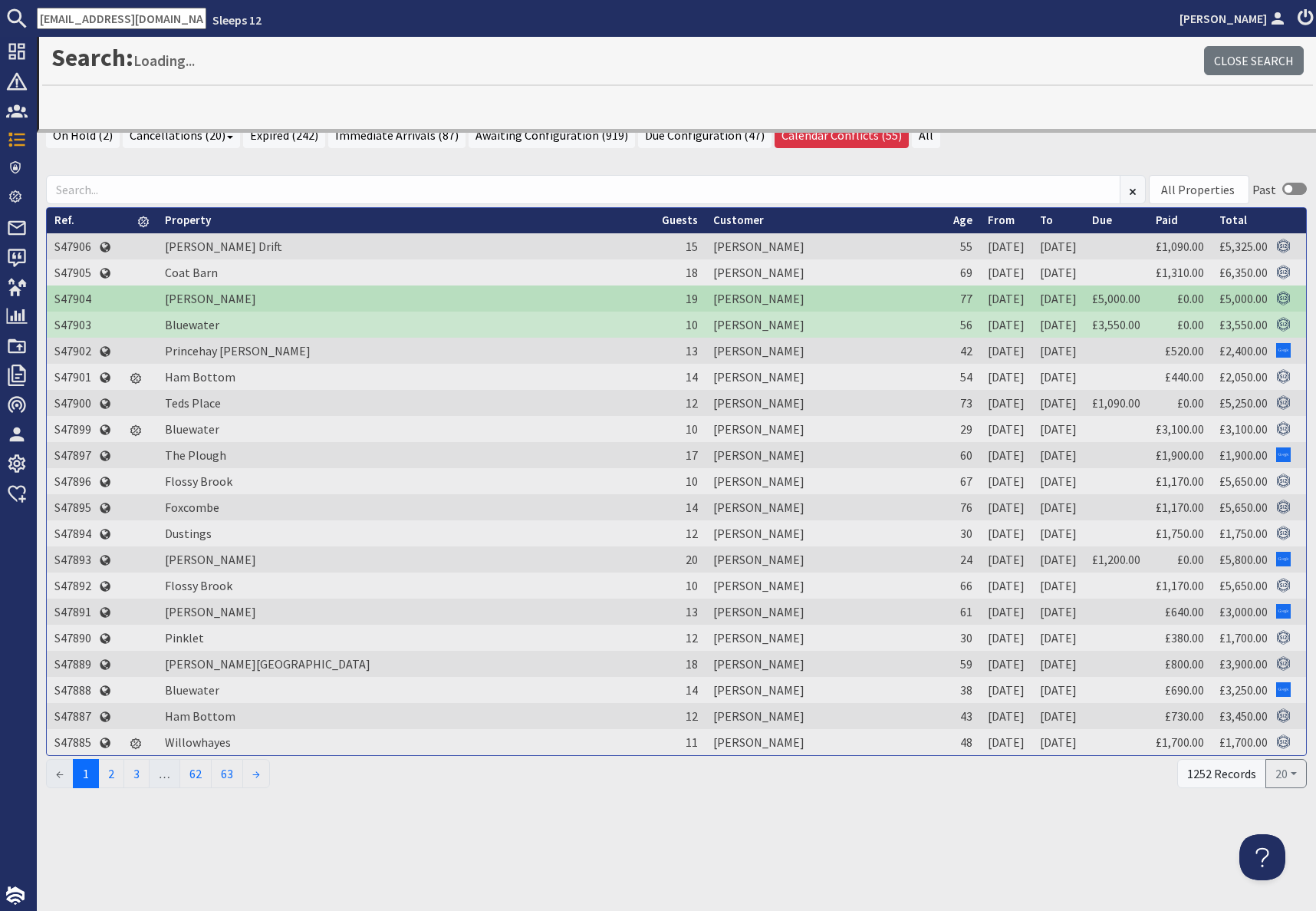
type input "[EMAIL_ADDRESS][DOMAIN_NAME]"
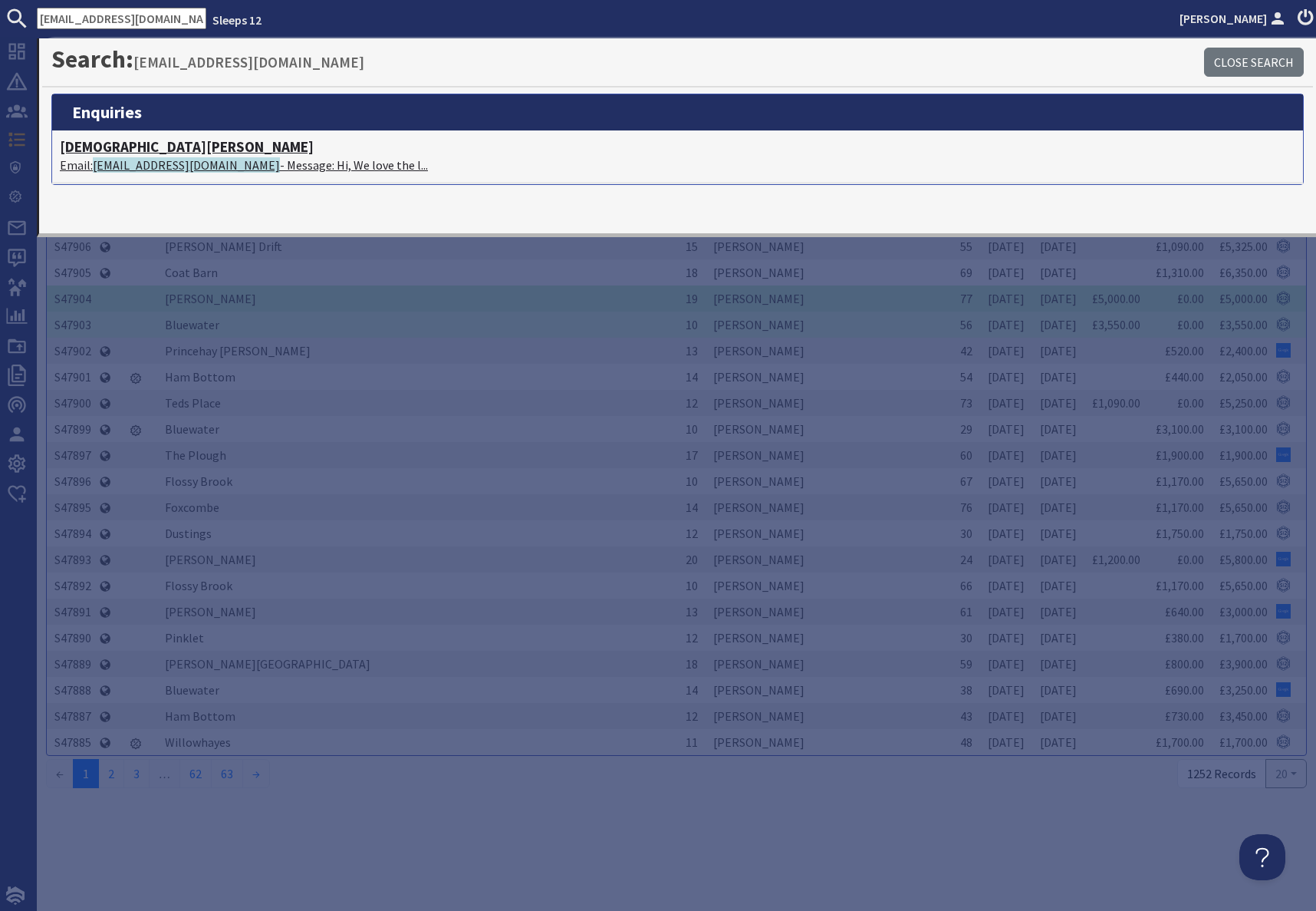
click at [143, 167] on span "[EMAIL_ADDRESS][DOMAIN_NAME]" at bounding box center [186, 165] width 187 height 16
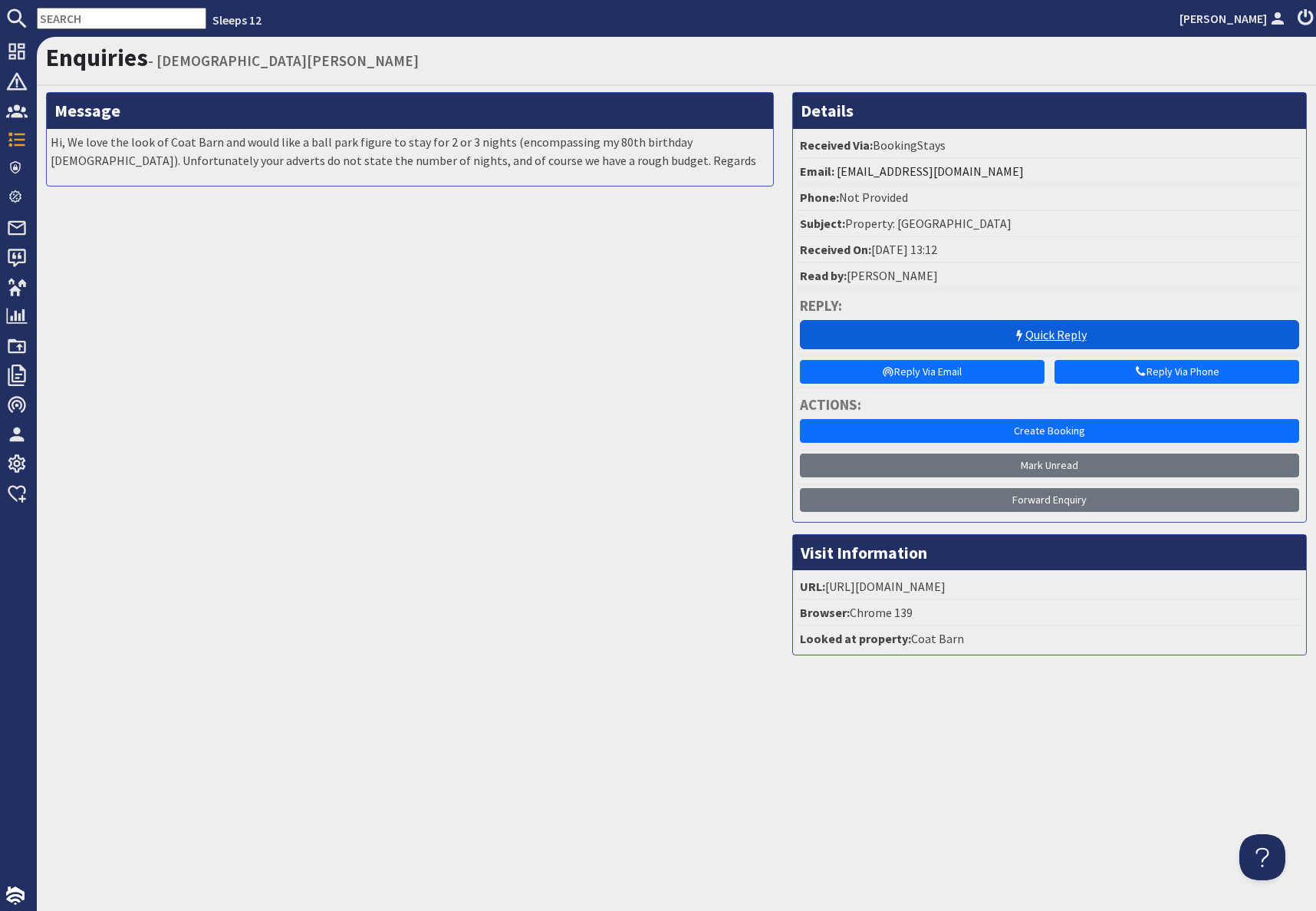
click at [994, 347] on link "Quick Reply" at bounding box center [1049, 334] width 499 height 29
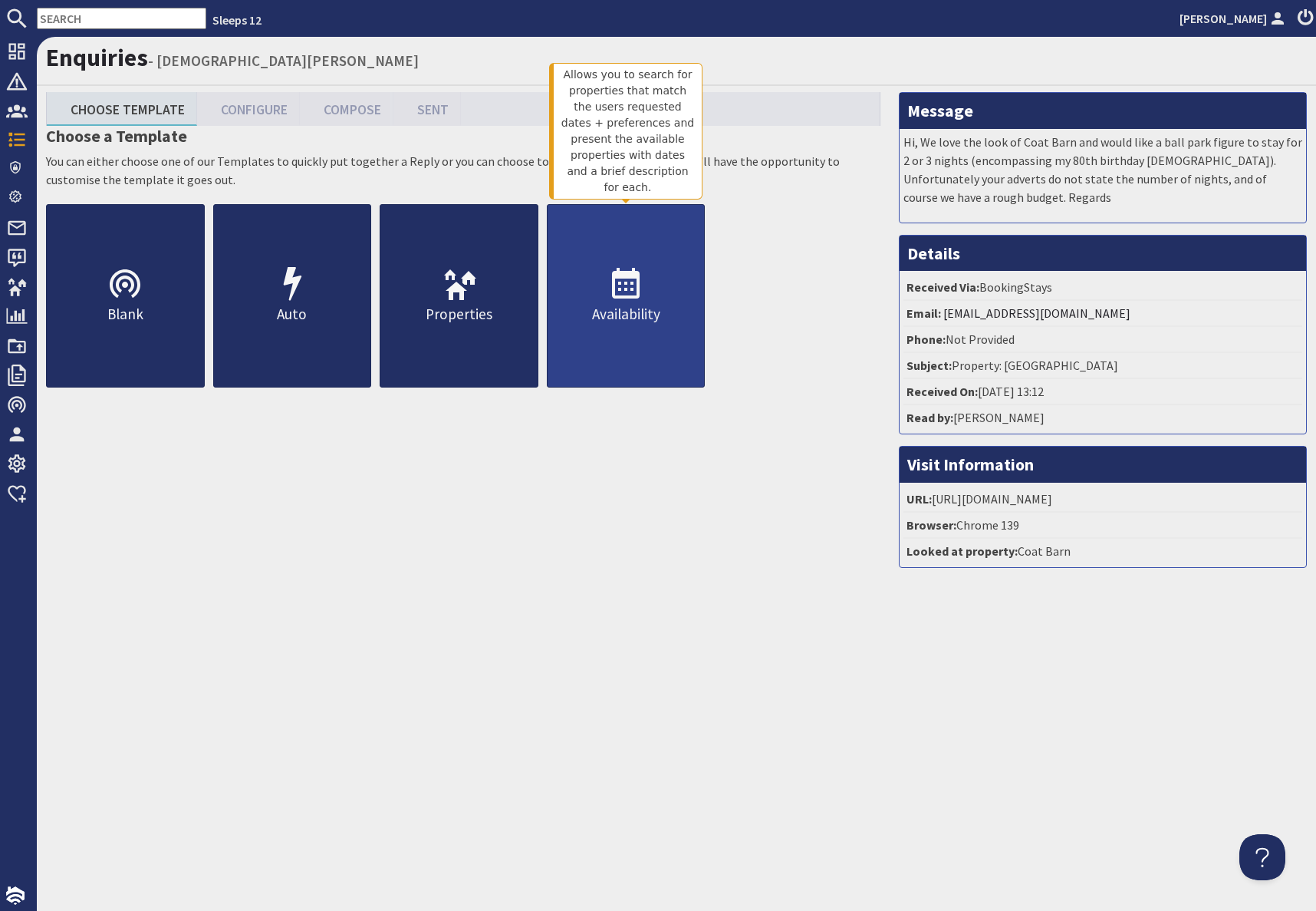
click at [663, 331] on link "Availability" at bounding box center [626, 296] width 159 height 183
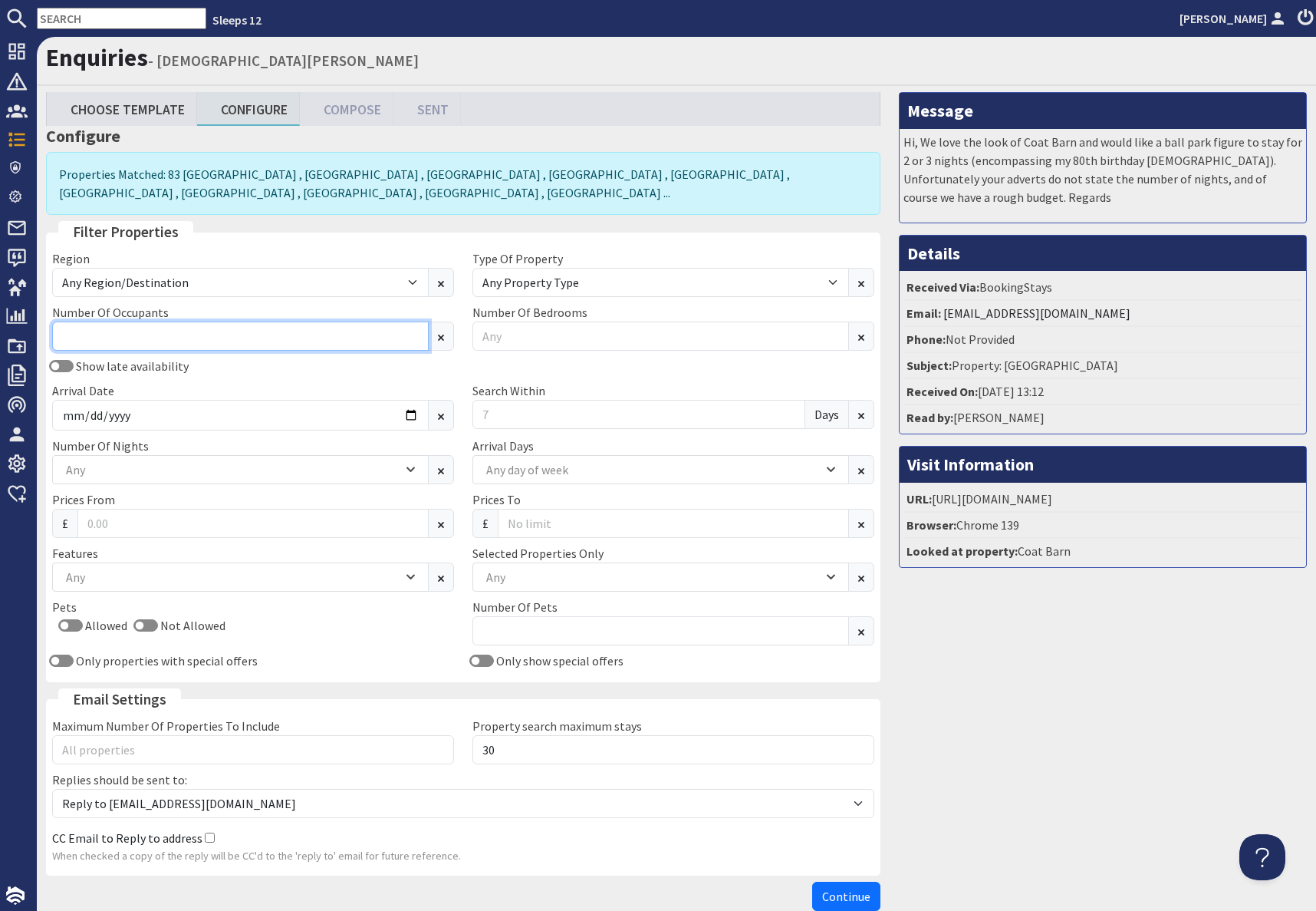
click at [198, 336] on input "Number Of Occupants" at bounding box center [240, 336] width 376 height 29
click at [556, 574] on div "Any" at bounding box center [653, 577] width 340 height 17
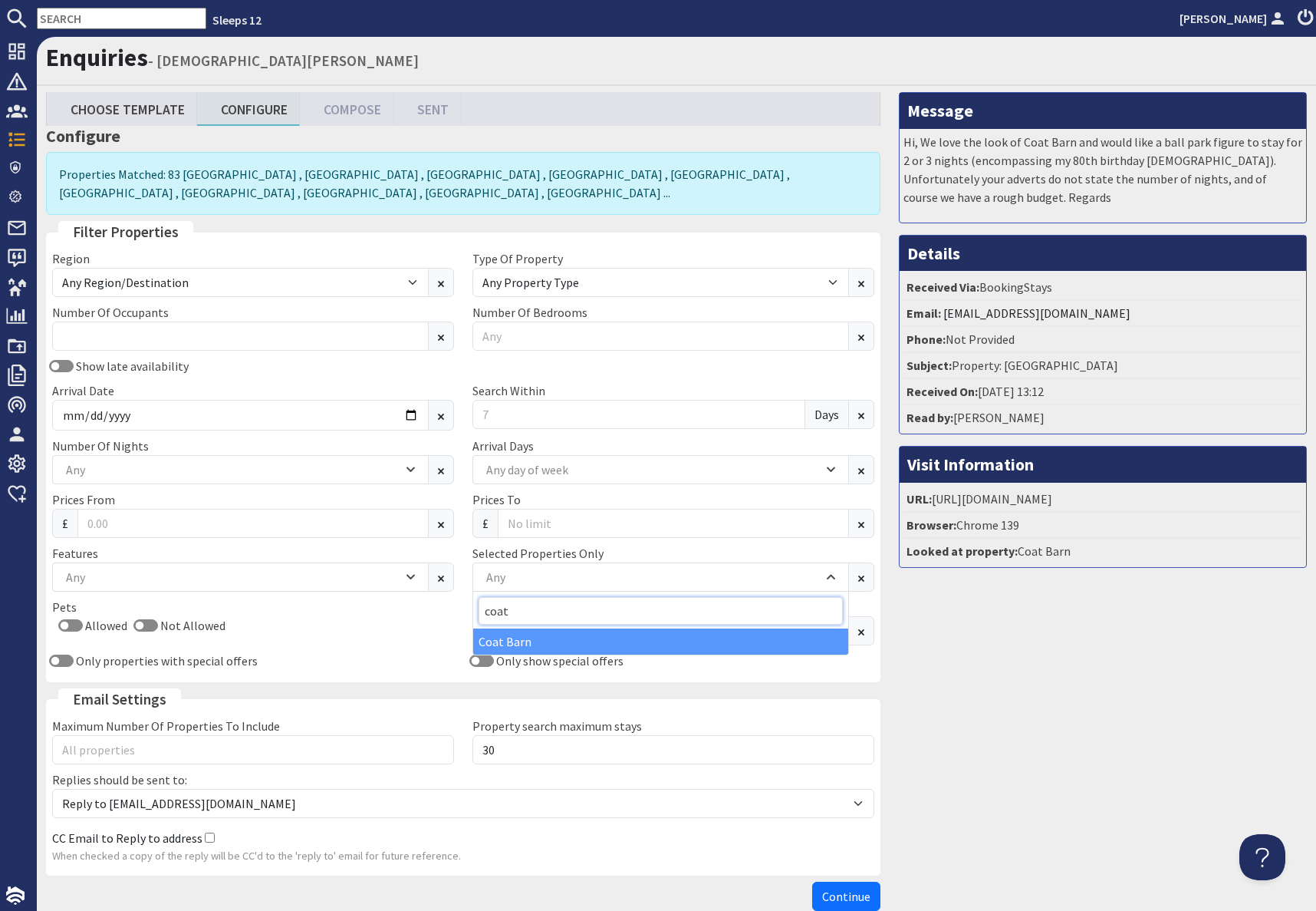
type input "coat"
click at [493, 642] on div "Coat Barn" at bounding box center [660, 641] width 375 height 26
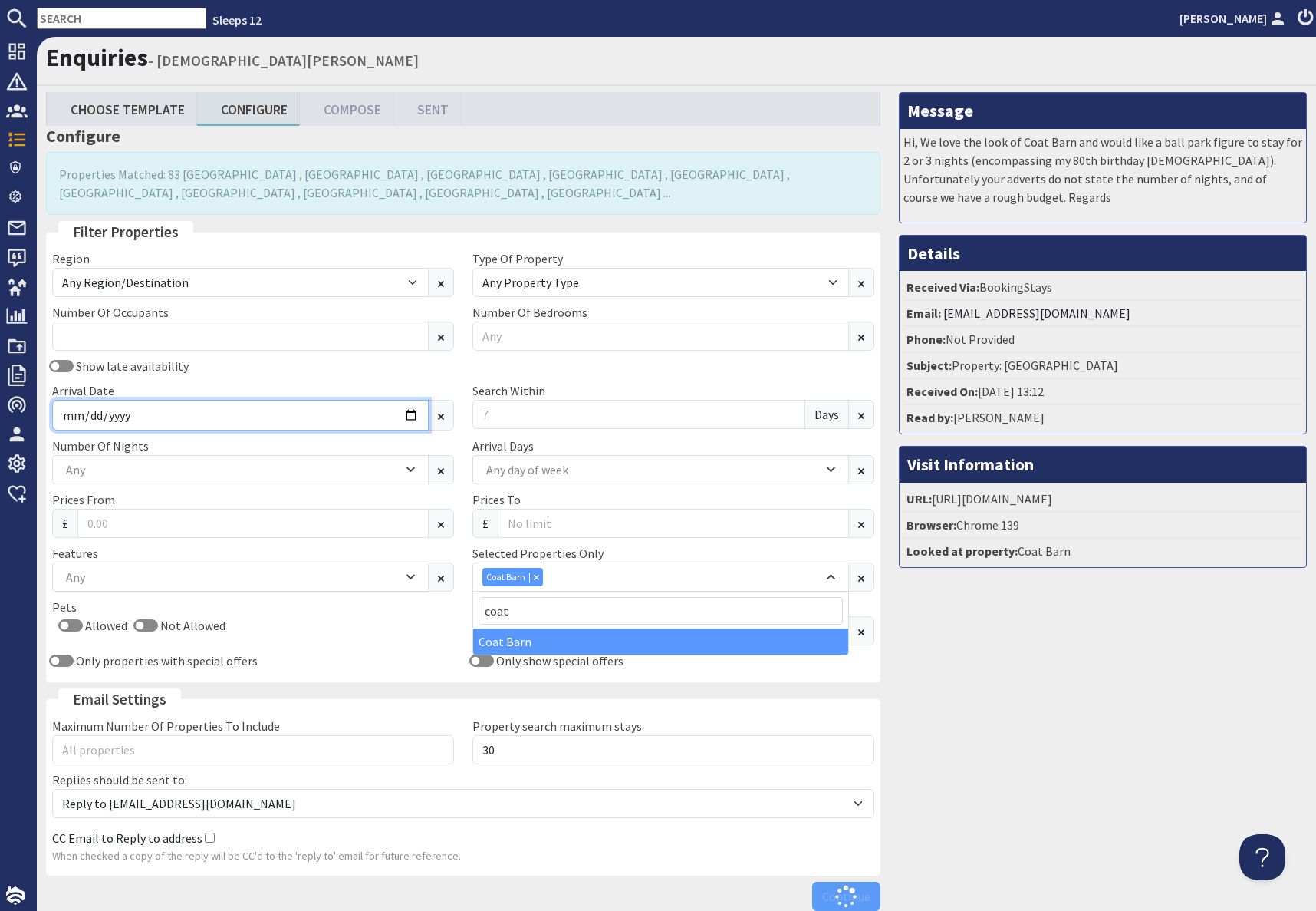
click at [136, 408] on input "Arrival Date" at bounding box center [240, 415] width 376 height 31
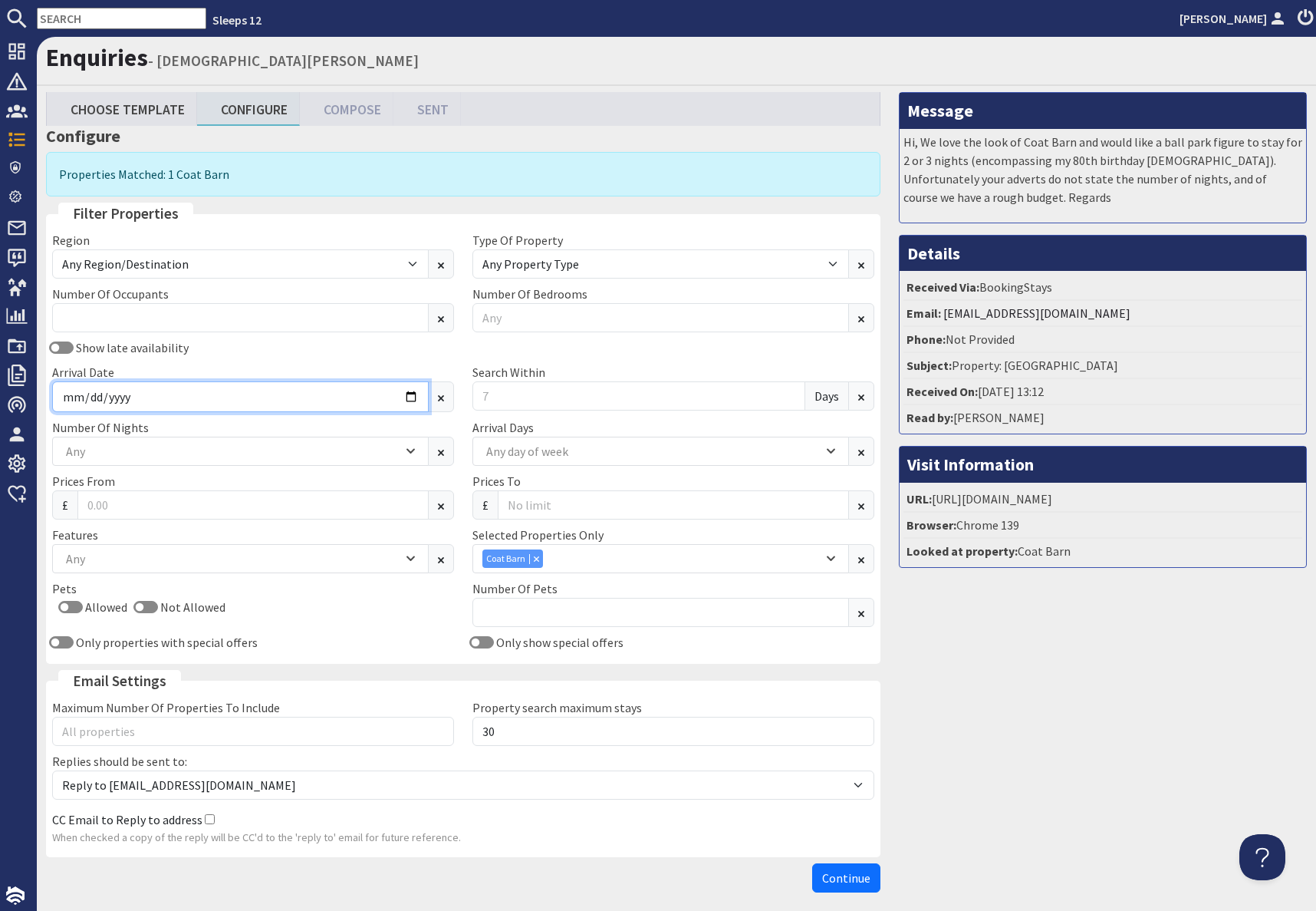
drag, startPoint x: 141, startPoint y: 402, endPoint x: 295, endPoint y: 408, distance: 154.1
click at [142, 401] on input "Arrival Date" at bounding box center [240, 396] width 376 height 31
click at [410, 403] on input "Arrival Date" at bounding box center [240, 396] width 376 height 31
type input "[DATE]"
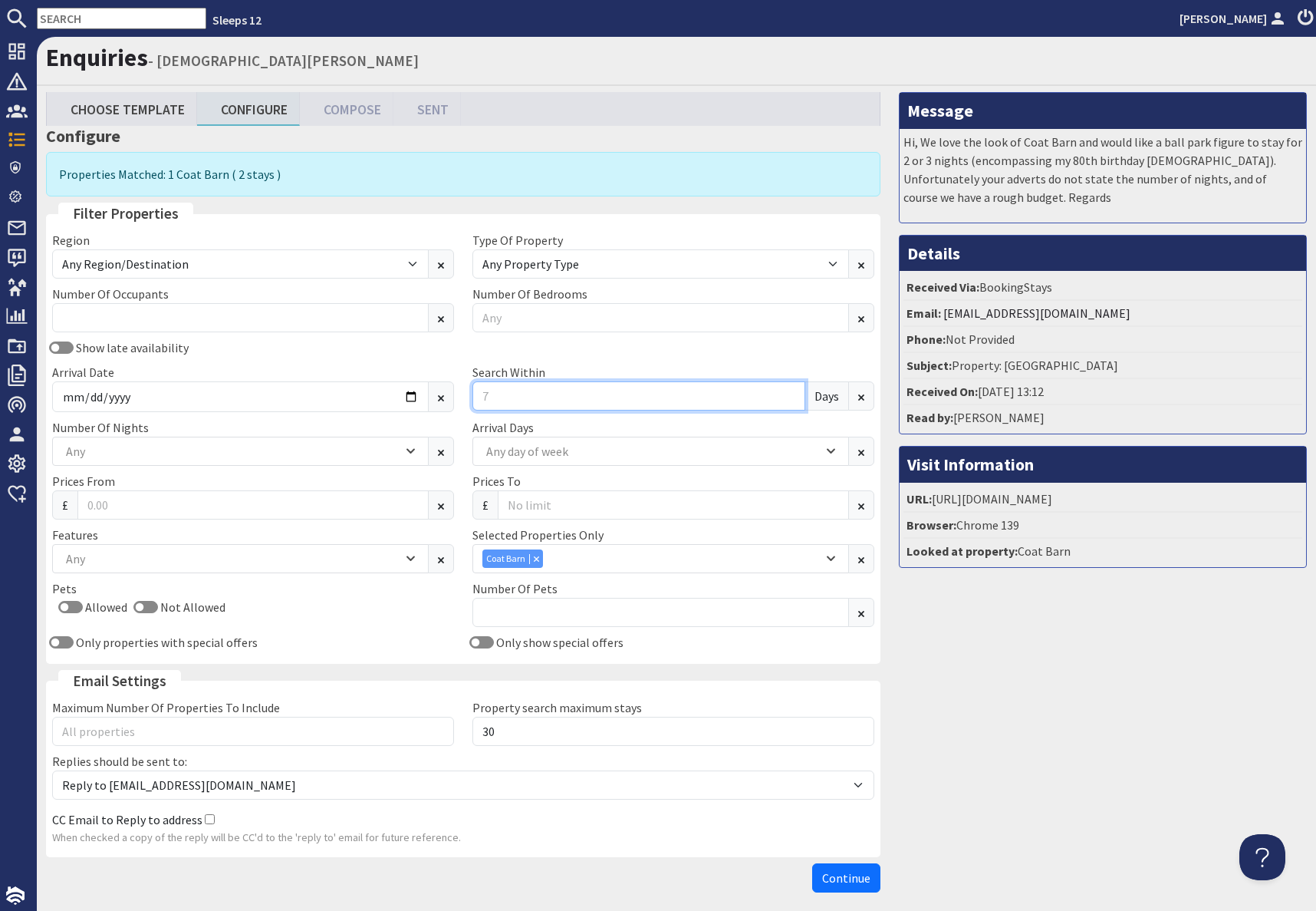
click at [509, 390] on input "Search Within" at bounding box center [638, 395] width 333 height 29
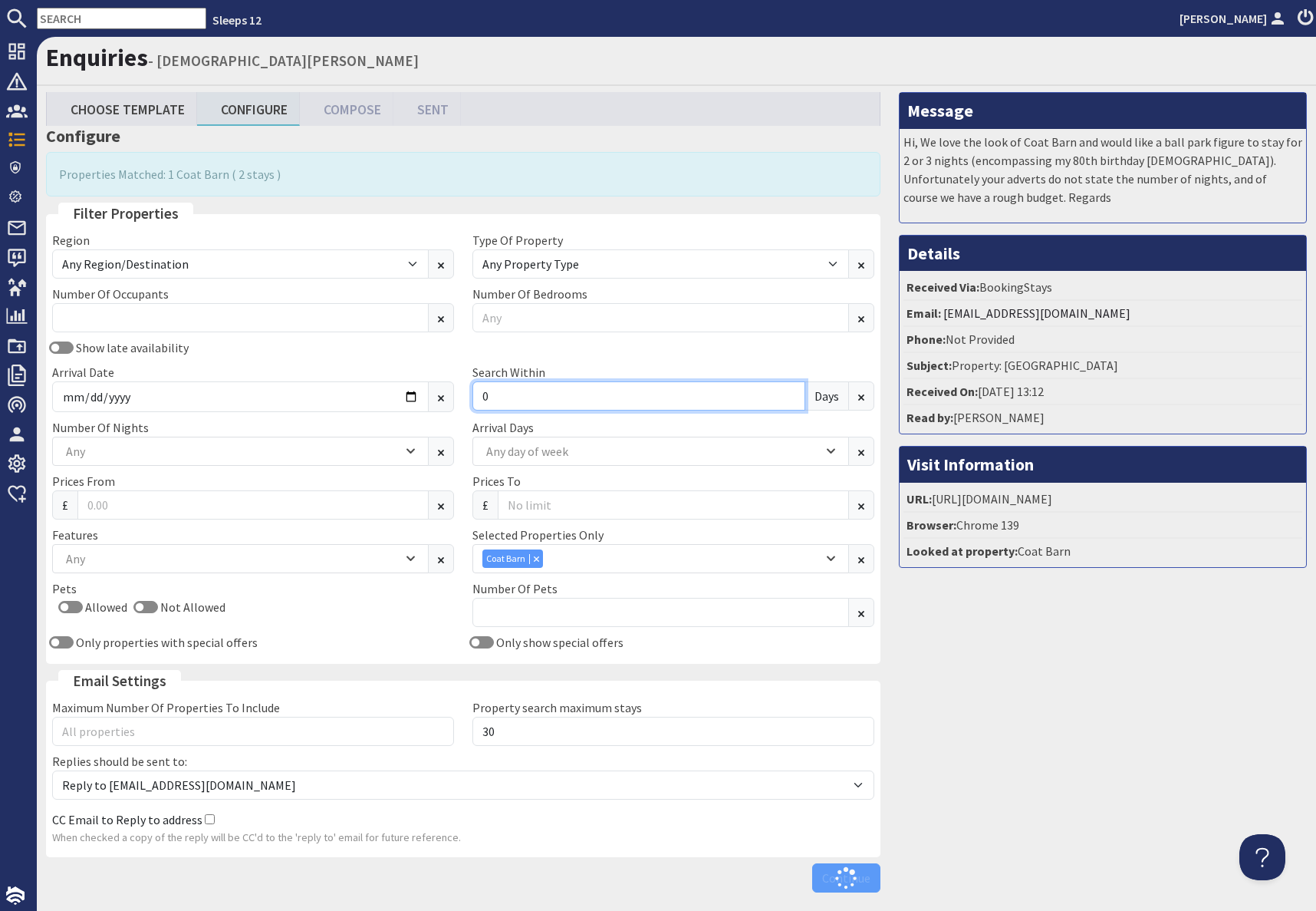
type input "1"
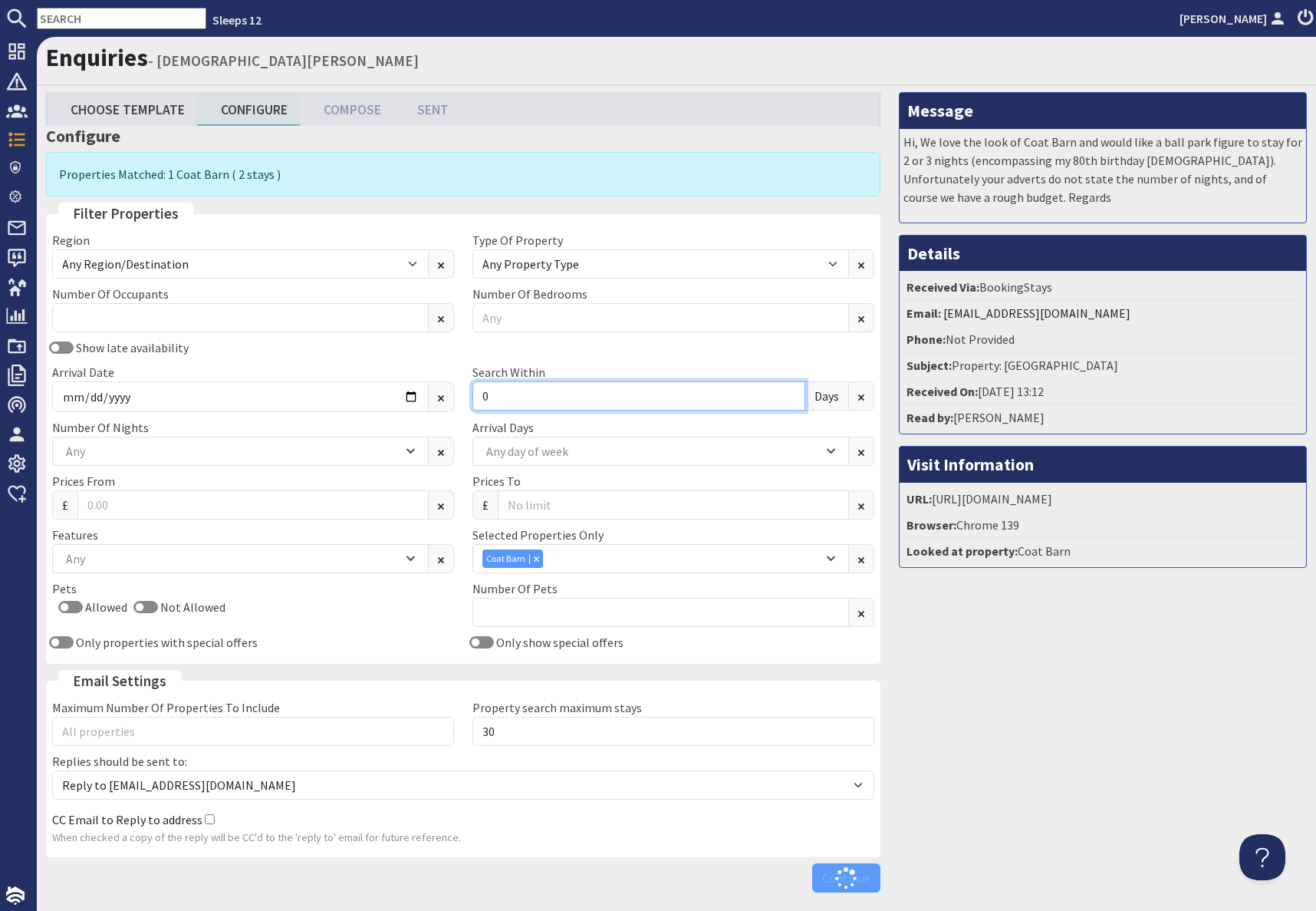
type input "0"
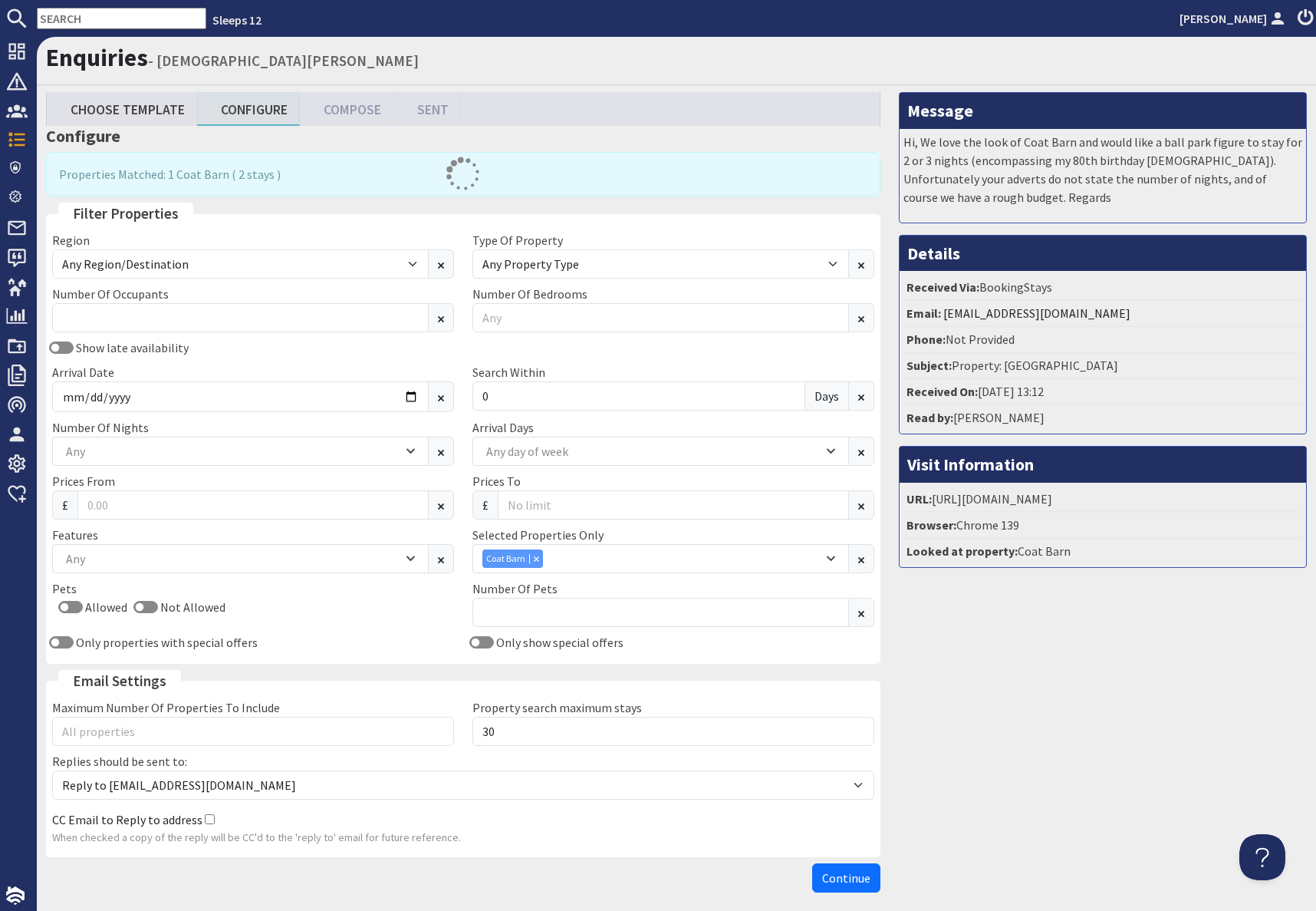
drag, startPoint x: 1028, startPoint y: 651, endPoint x: 1012, endPoint y: 646, distance: 16.8
click at [1028, 651] on div "Message Hi, We love the look of Coat Barn and would like a ball park figure to …" at bounding box center [1102, 495] width 426 height 807
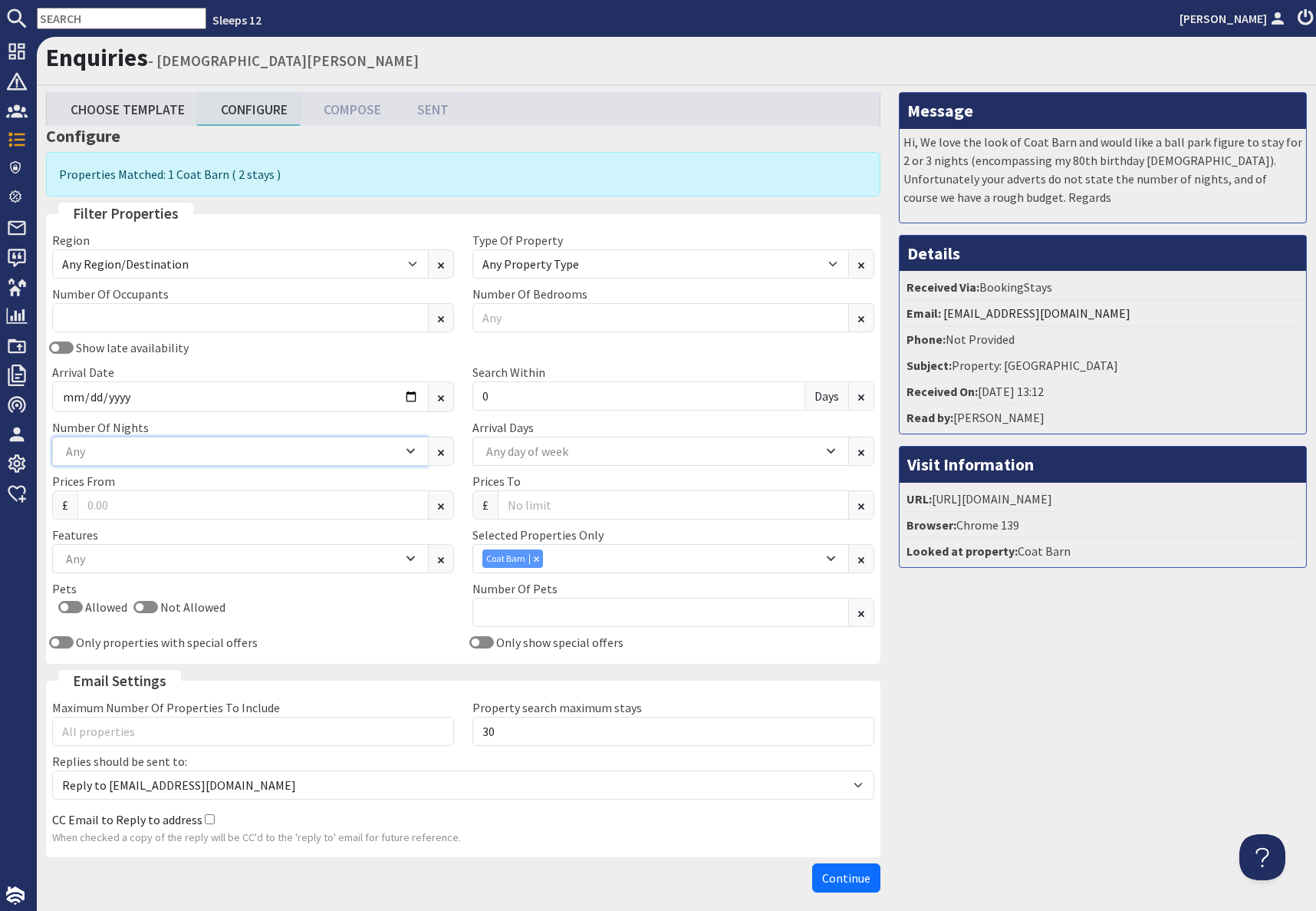
click at [135, 456] on div "Any" at bounding box center [232, 452] width 340 height 17
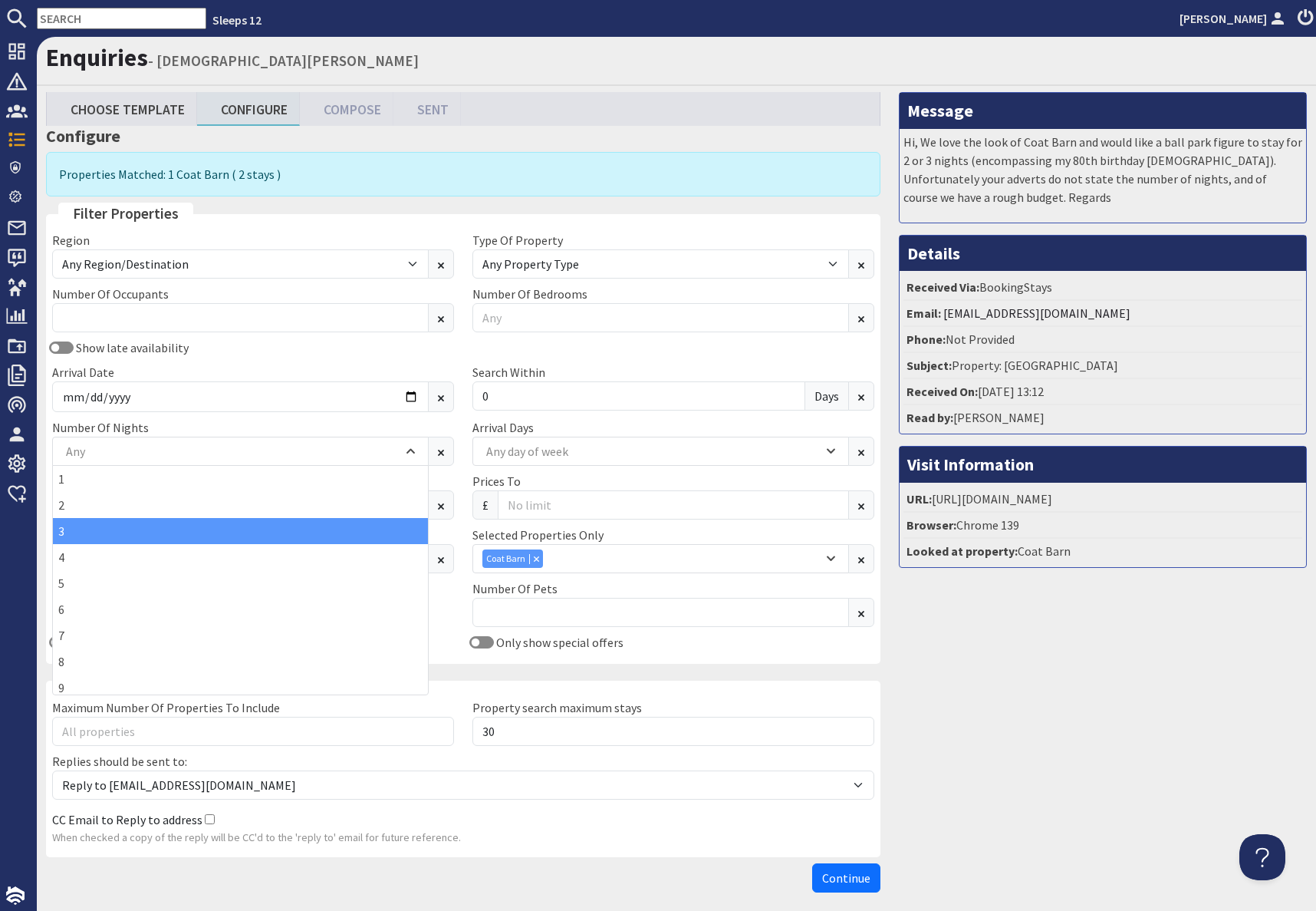
click at [82, 535] on div "3" at bounding box center [240, 531] width 375 height 26
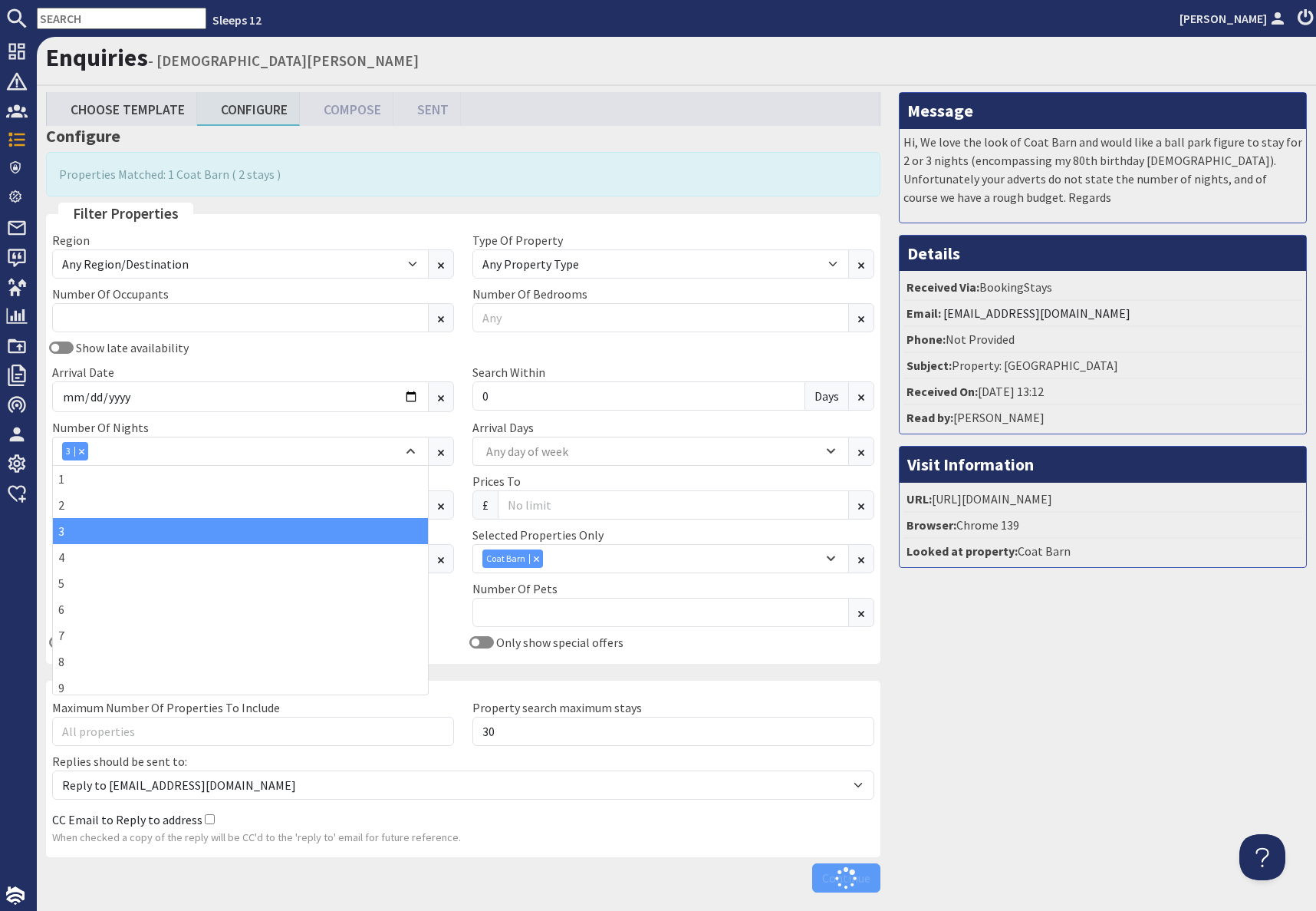
drag, startPoint x: 1178, startPoint y: 772, endPoint x: 1169, endPoint y: 769, distance: 9.5
click at [1178, 771] on div "Message Hi, We love the look of Coat Barn and would like a ball park figure to …" at bounding box center [1102, 495] width 426 height 807
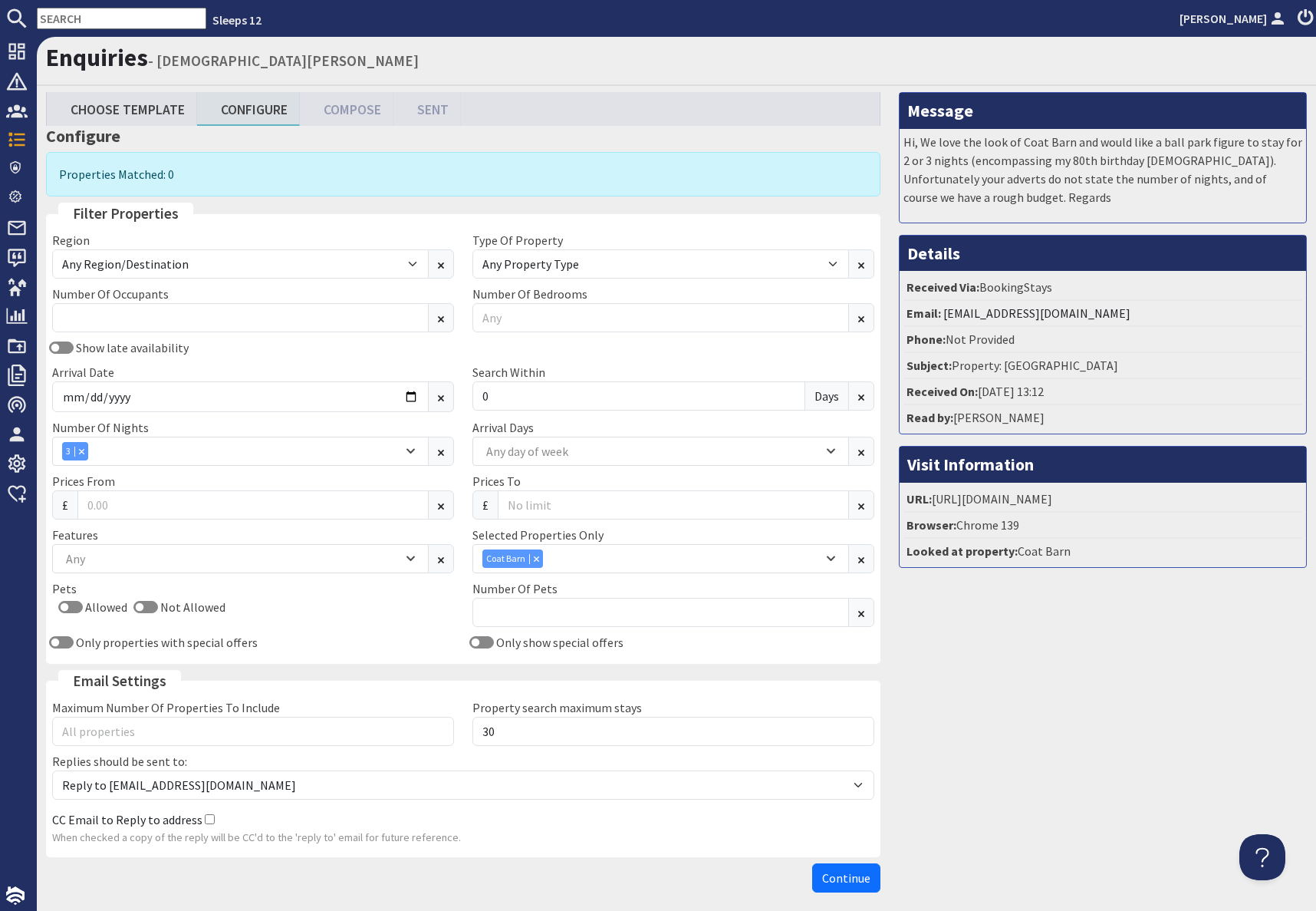
click at [99, 18] on input "text" at bounding box center [121, 18] width 170 height 21
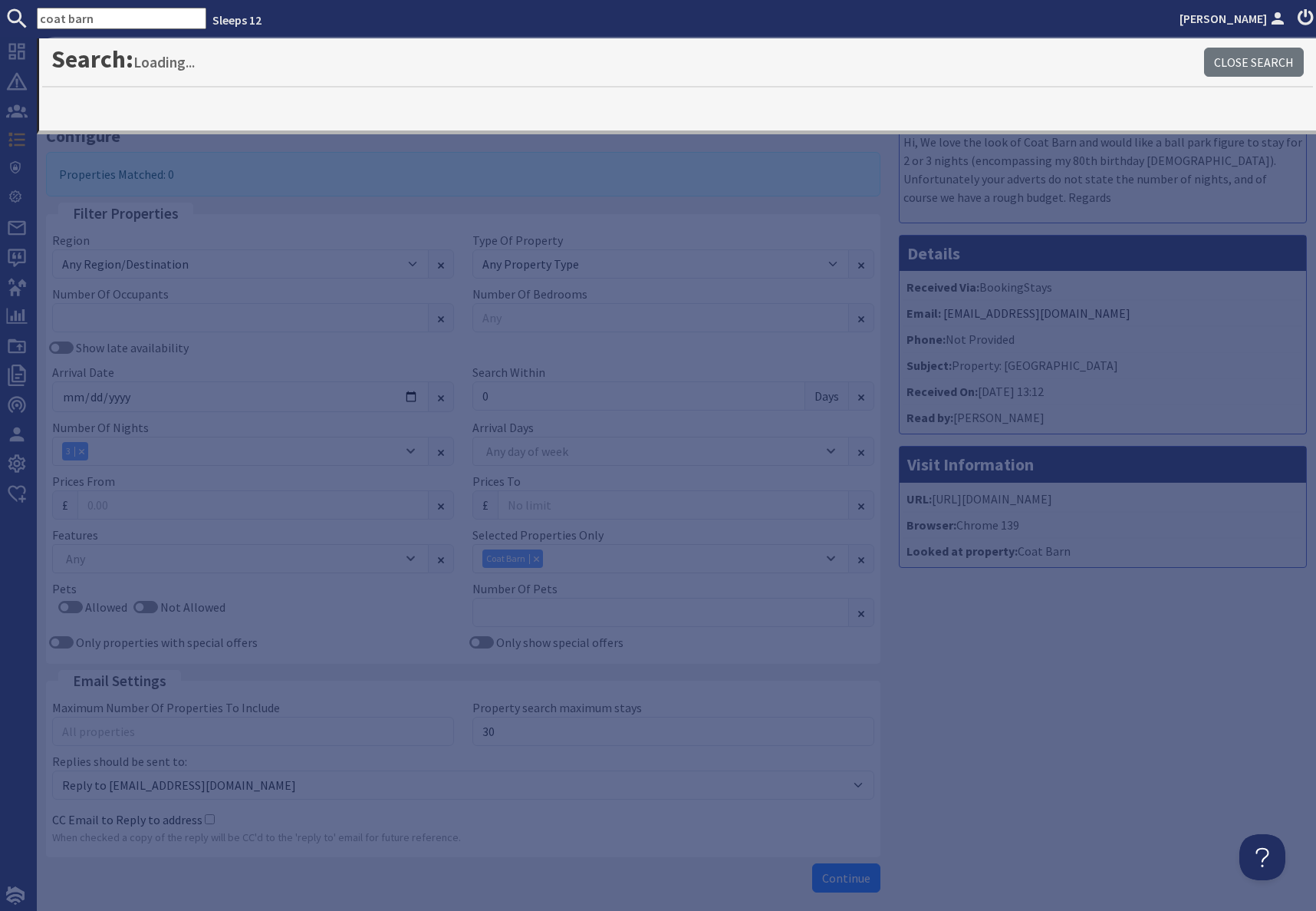
type input "coat barn"
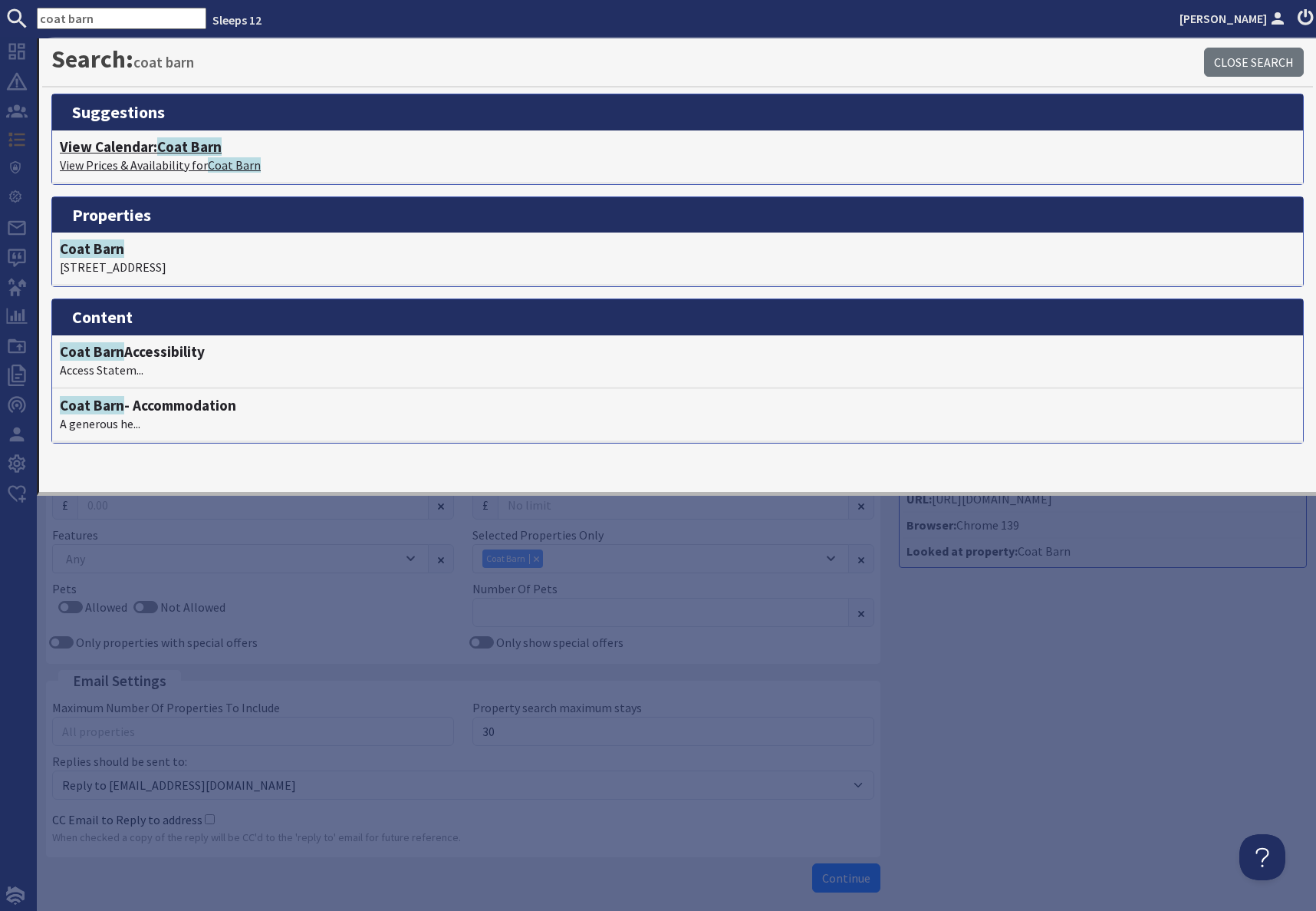
drag, startPoint x: 169, startPoint y: 151, endPoint x: 176, endPoint y: 153, distance: 7.3
click at [170, 151] on span "Coat Barn" at bounding box center [189, 146] width 64 height 19
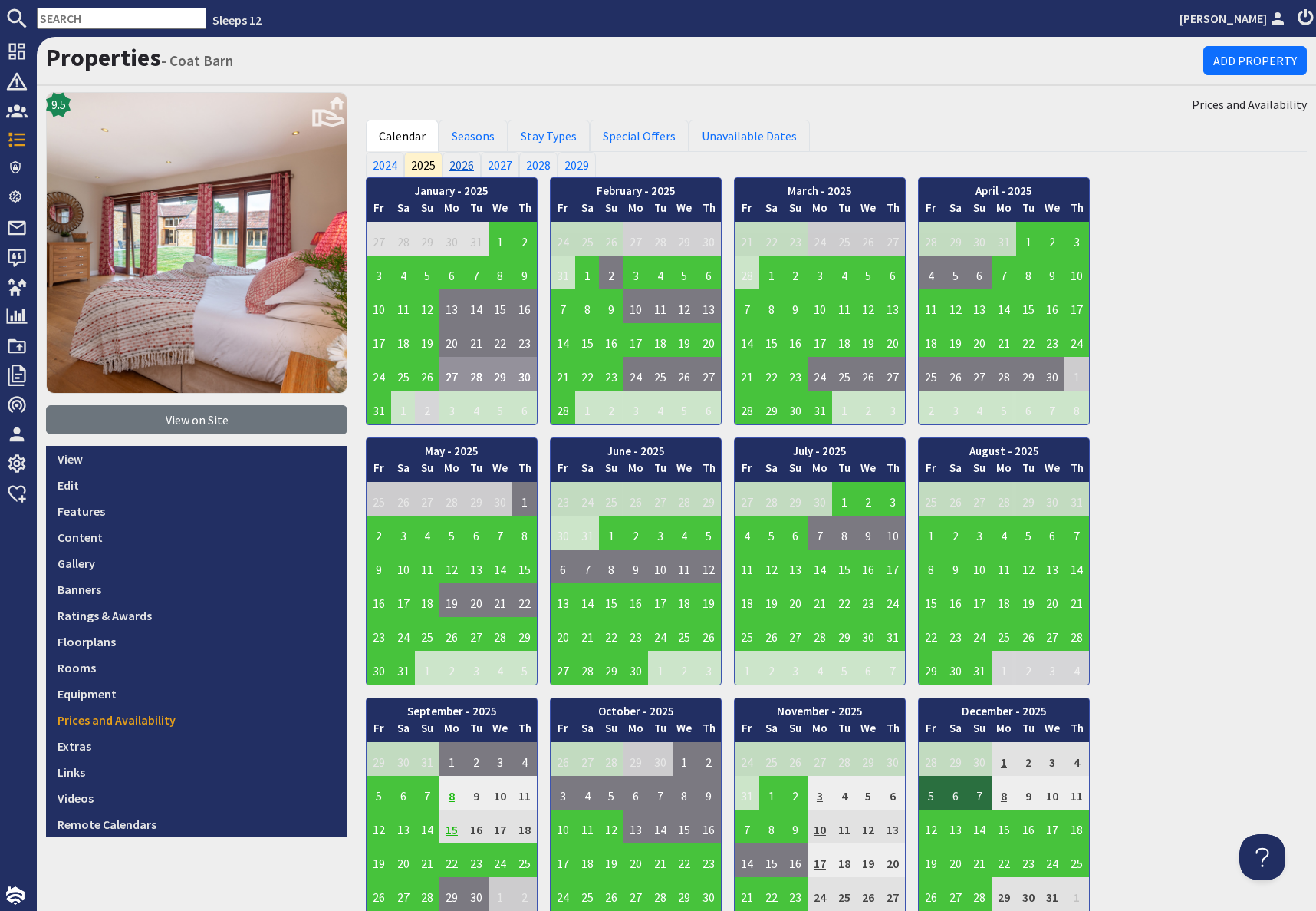
drag, startPoint x: 463, startPoint y: 168, endPoint x: 474, endPoint y: 173, distance: 12.1
click at [463, 168] on link "2026" at bounding box center [462, 164] width 38 height 24
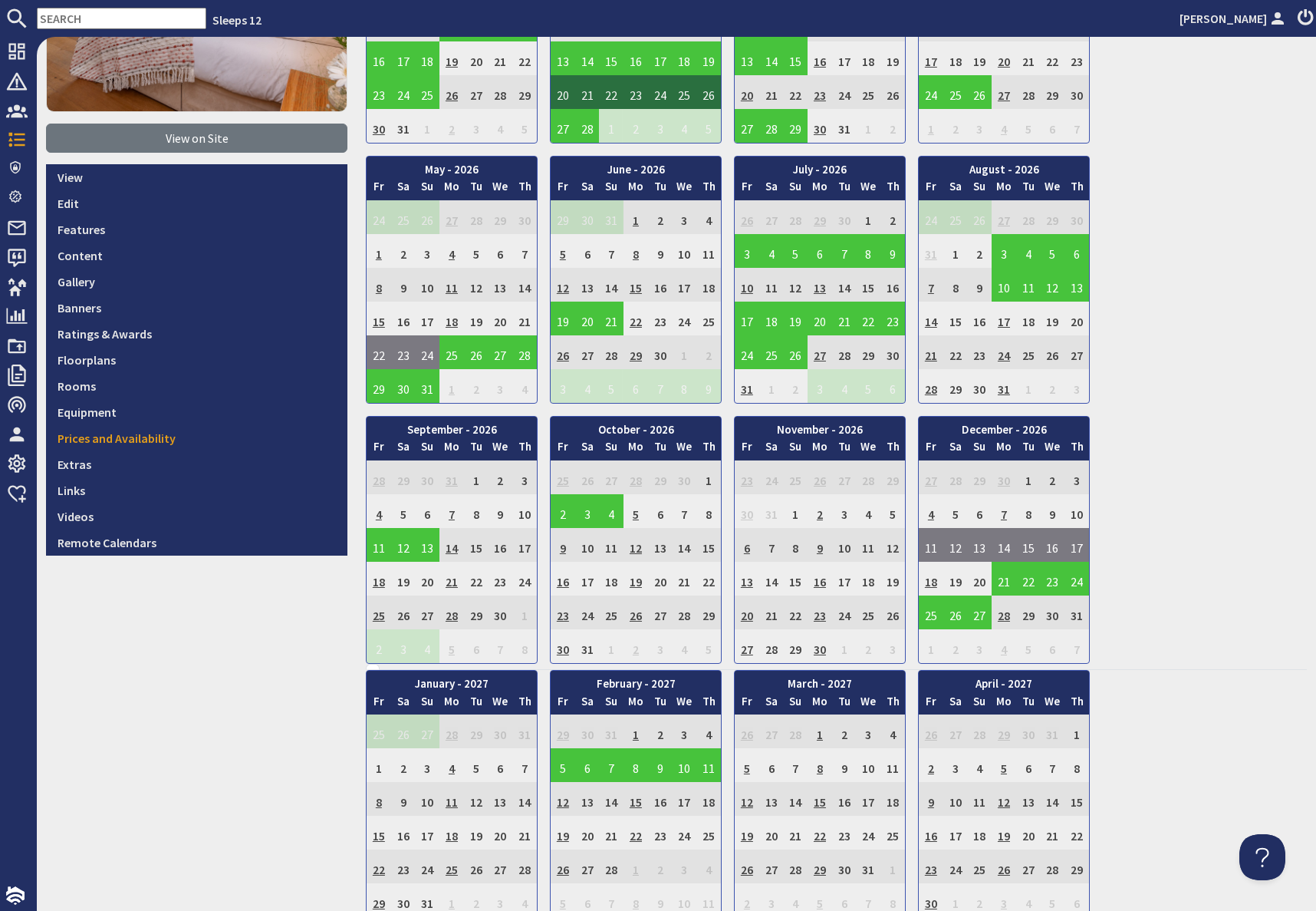
scroll to position [247, 0]
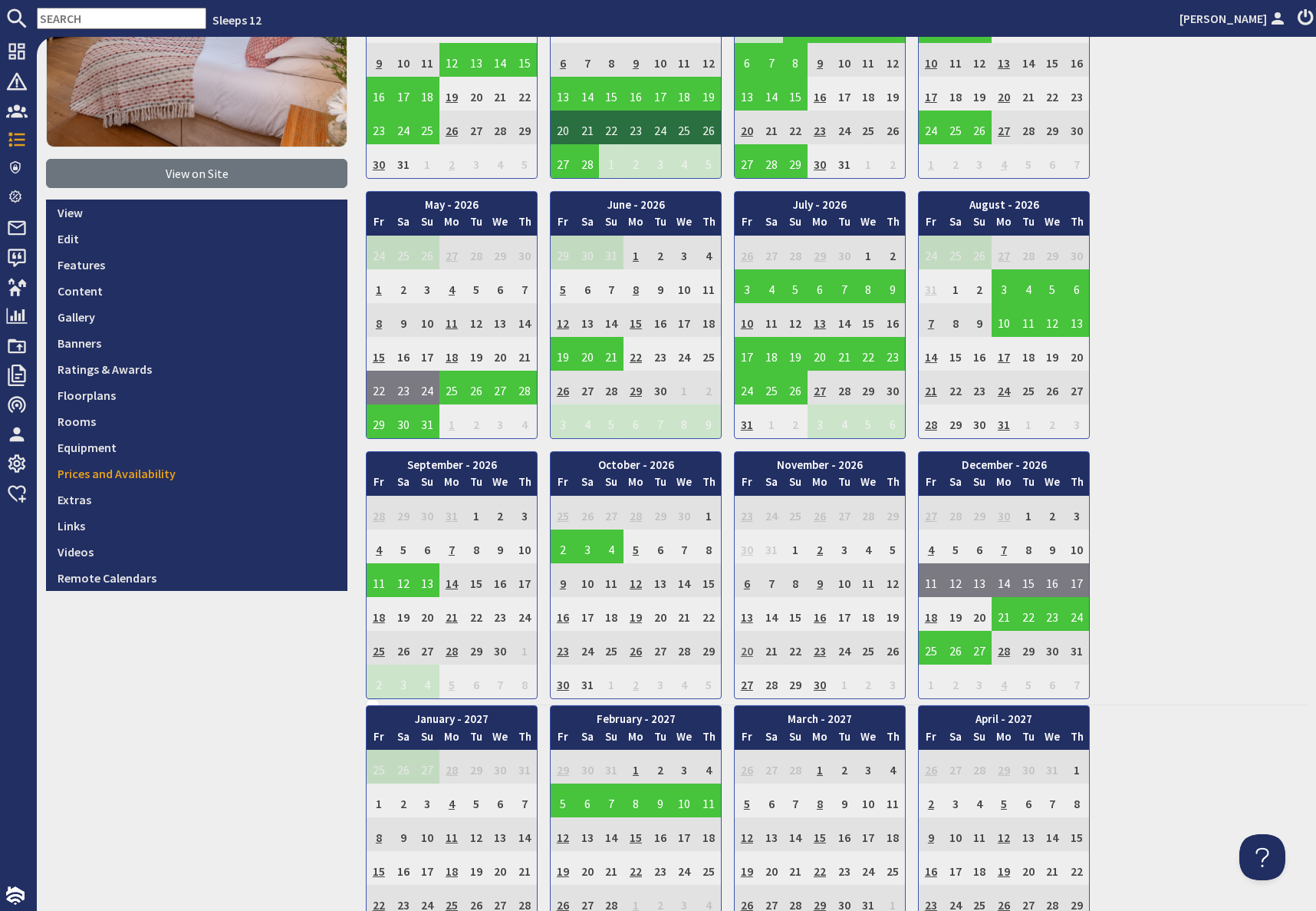
click at [744, 651] on td "20" at bounding box center [746, 647] width 24 height 34
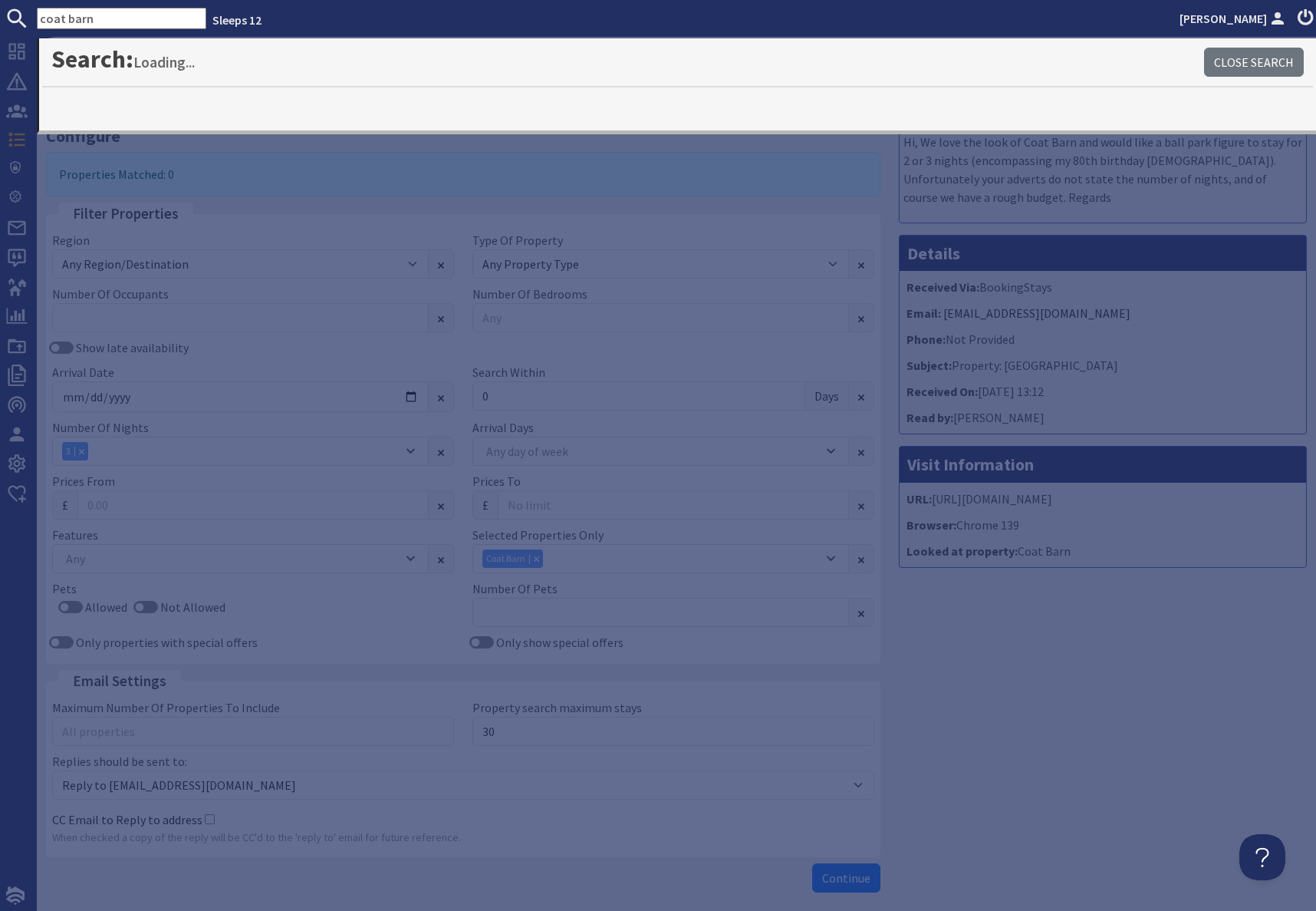
click at [1009, 699] on div "Message Hi, We love the look of Coat Barn and would like a ball park figure to …" at bounding box center [1102, 495] width 426 height 807
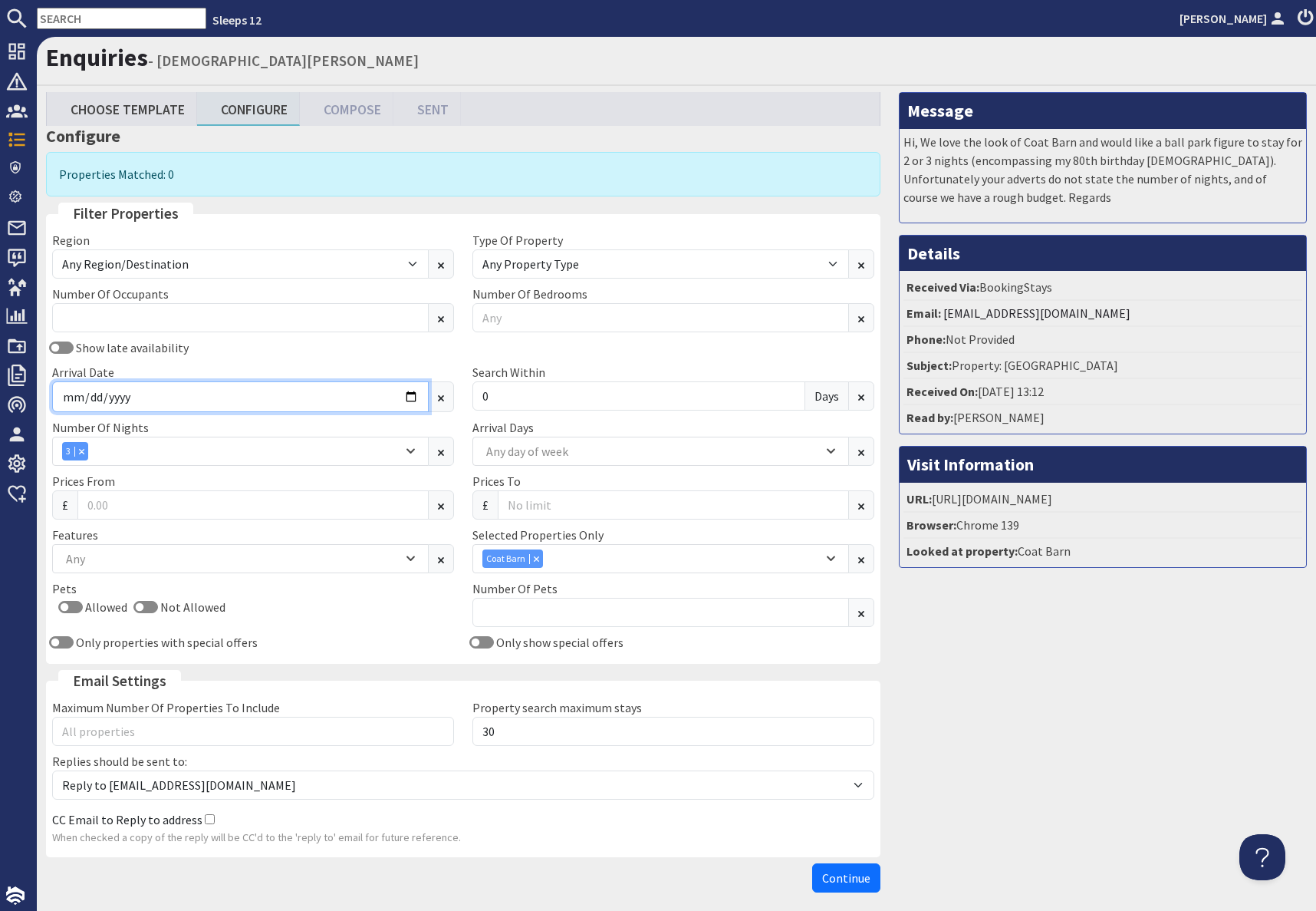
click at [400, 395] on input "[DATE]" at bounding box center [240, 396] width 376 height 31
click at [412, 396] on input "[DATE]" at bounding box center [240, 396] width 376 height 31
click at [354, 434] on div "Number Of Nights 1 2 3 4 5 6 7 8 9 10 11 12 13 14 3" at bounding box center [253, 441] width 420 height 48
click at [413, 452] on icon "Combobox" at bounding box center [411, 452] width 9 height 9
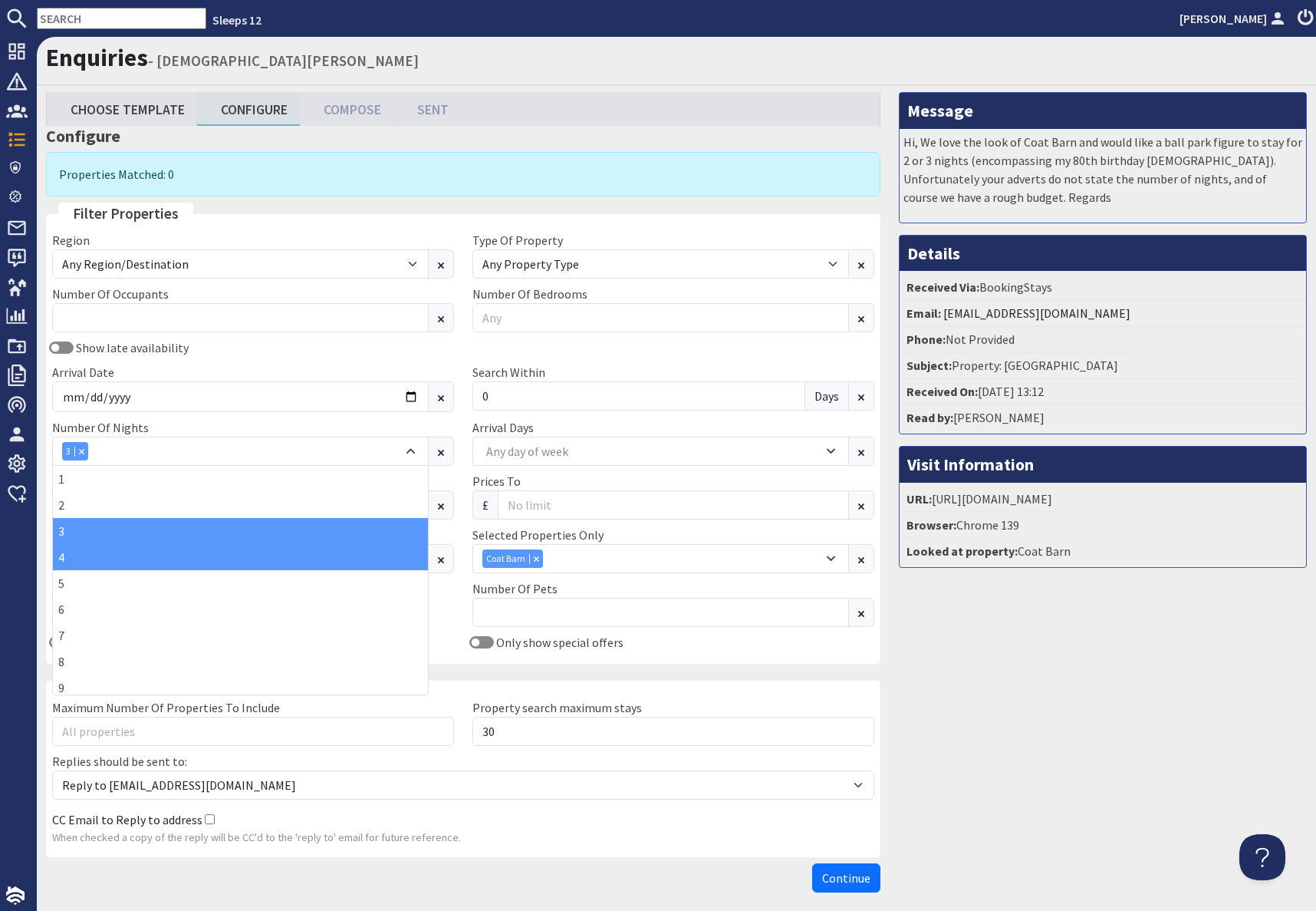
click at [57, 558] on div "4" at bounding box center [240, 556] width 375 height 26
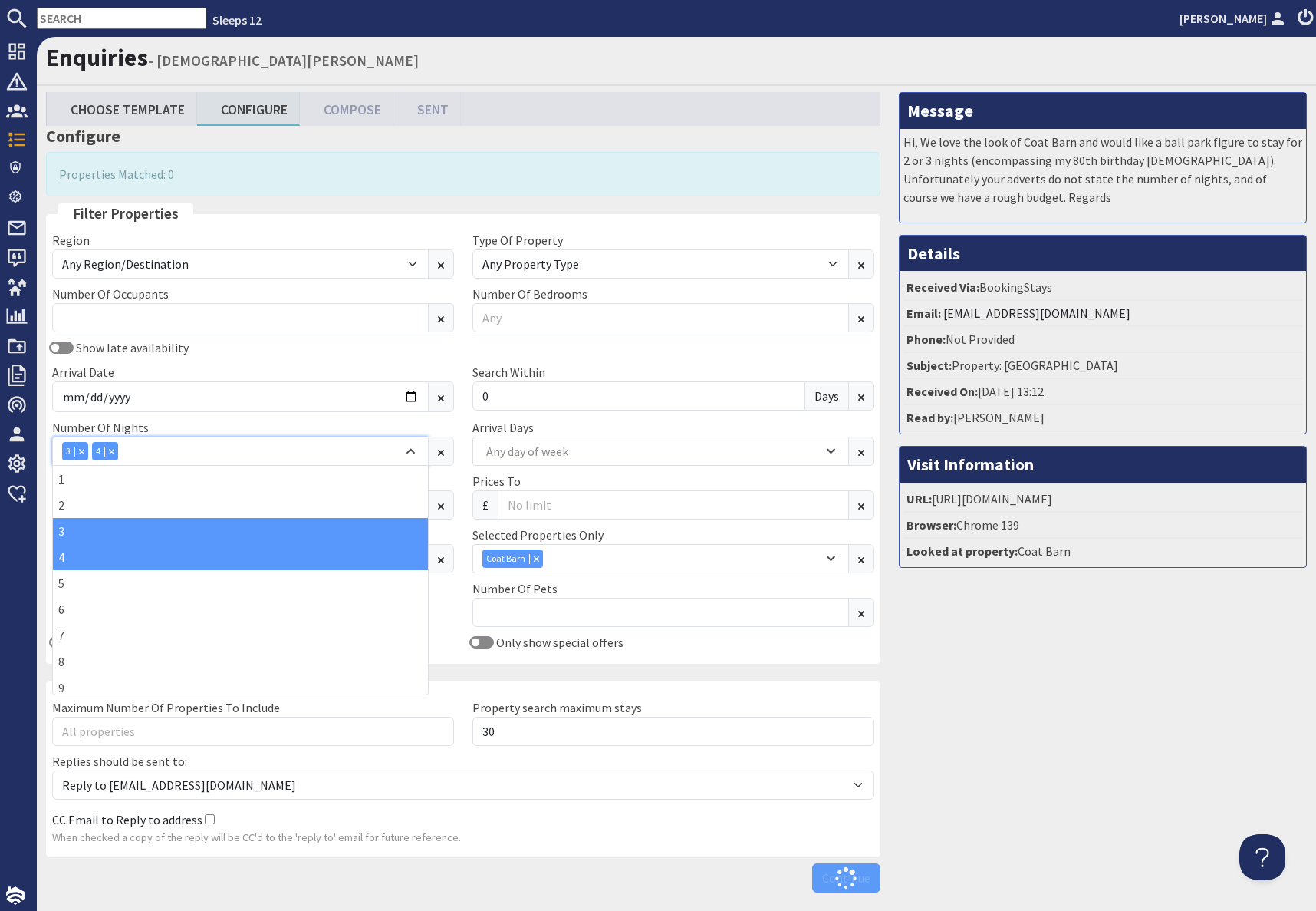
click at [81, 451] on icon "Combobox" at bounding box center [81, 450] width 5 height 5
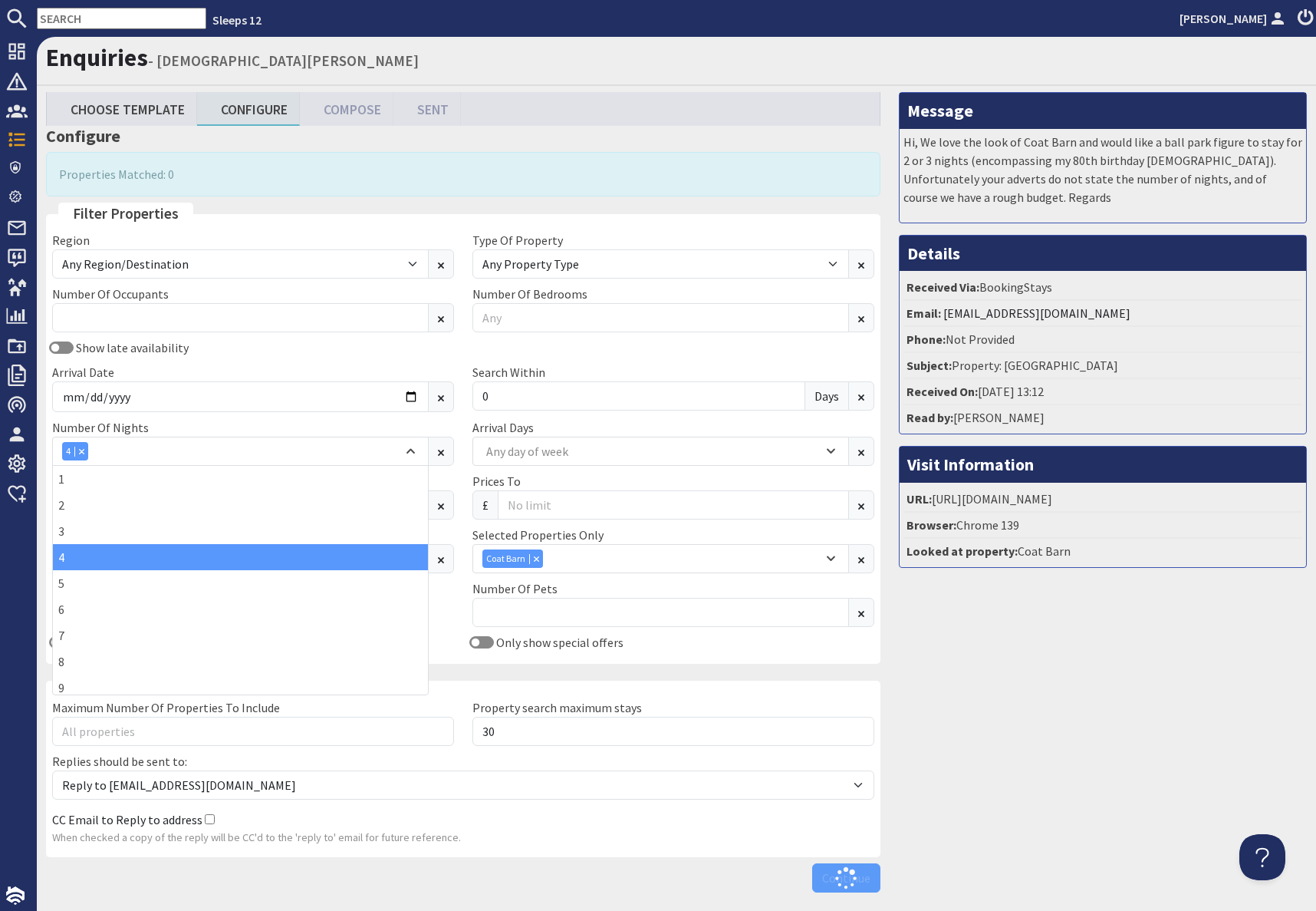
drag, startPoint x: 1035, startPoint y: 748, endPoint x: 1033, endPoint y: 736, distance: 12.2
click at [1035, 747] on div "Message Hi, We love the look of Coat Barn and would like a ball park figure to …" at bounding box center [1102, 495] width 426 height 807
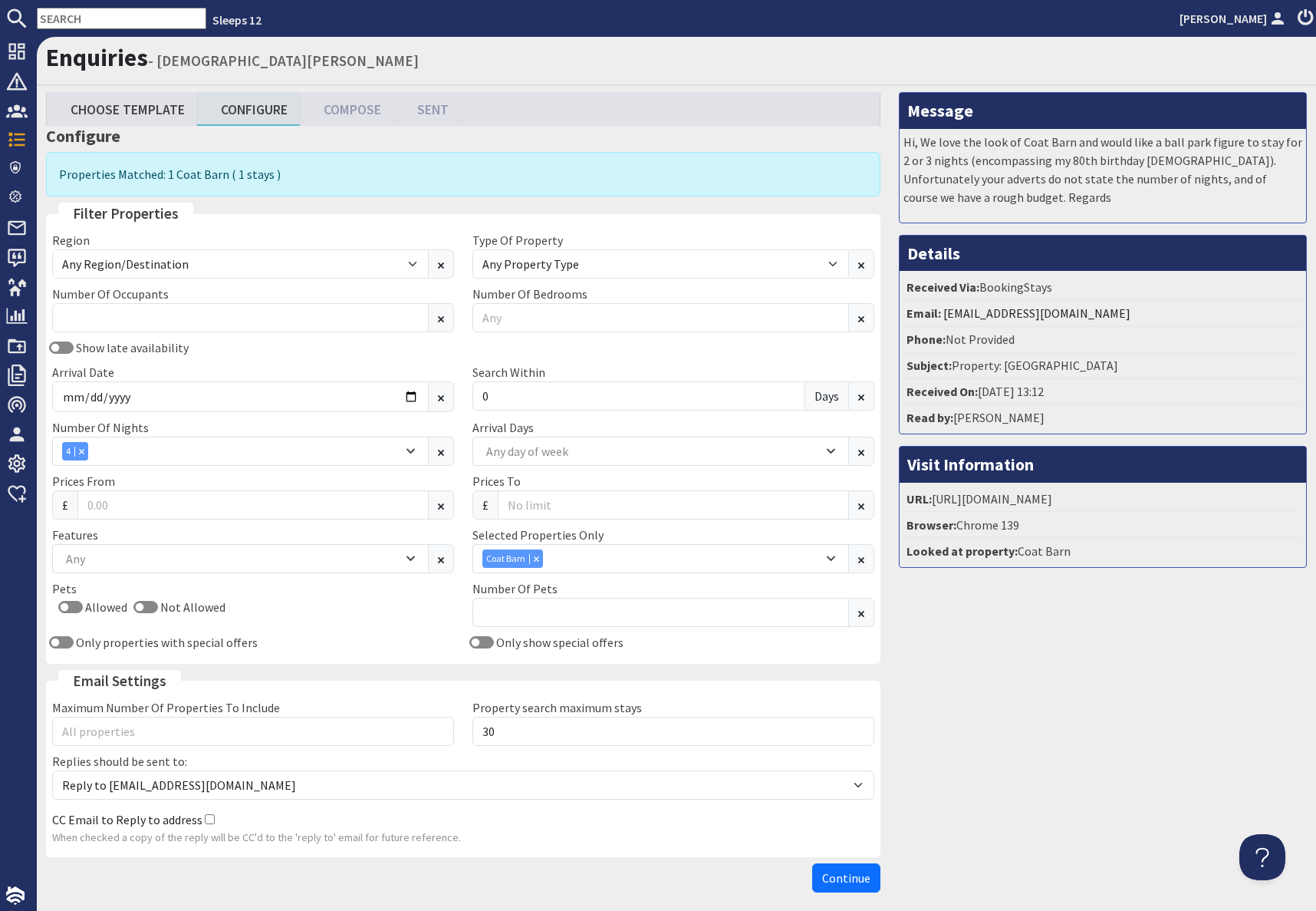
drag, startPoint x: 846, startPoint y: 886, endPoint x: 880, endPoint y: 848, distance: 51.0
click at [846, 885] on button "Continue" at bounding box center [846, 877] width 68 height 29
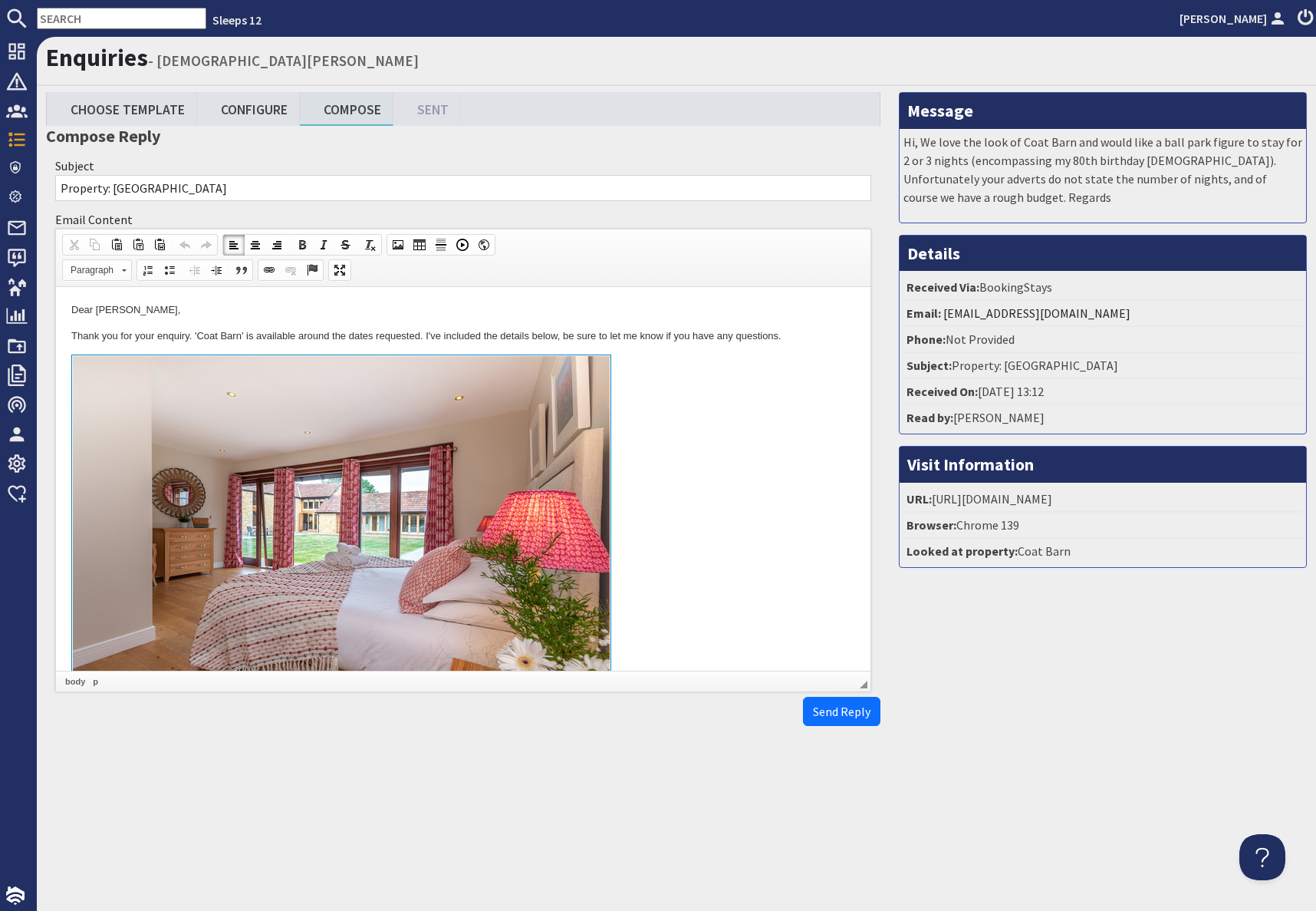
click at [712, 452] on link at bounding box center [463, 531] width 784 height 354
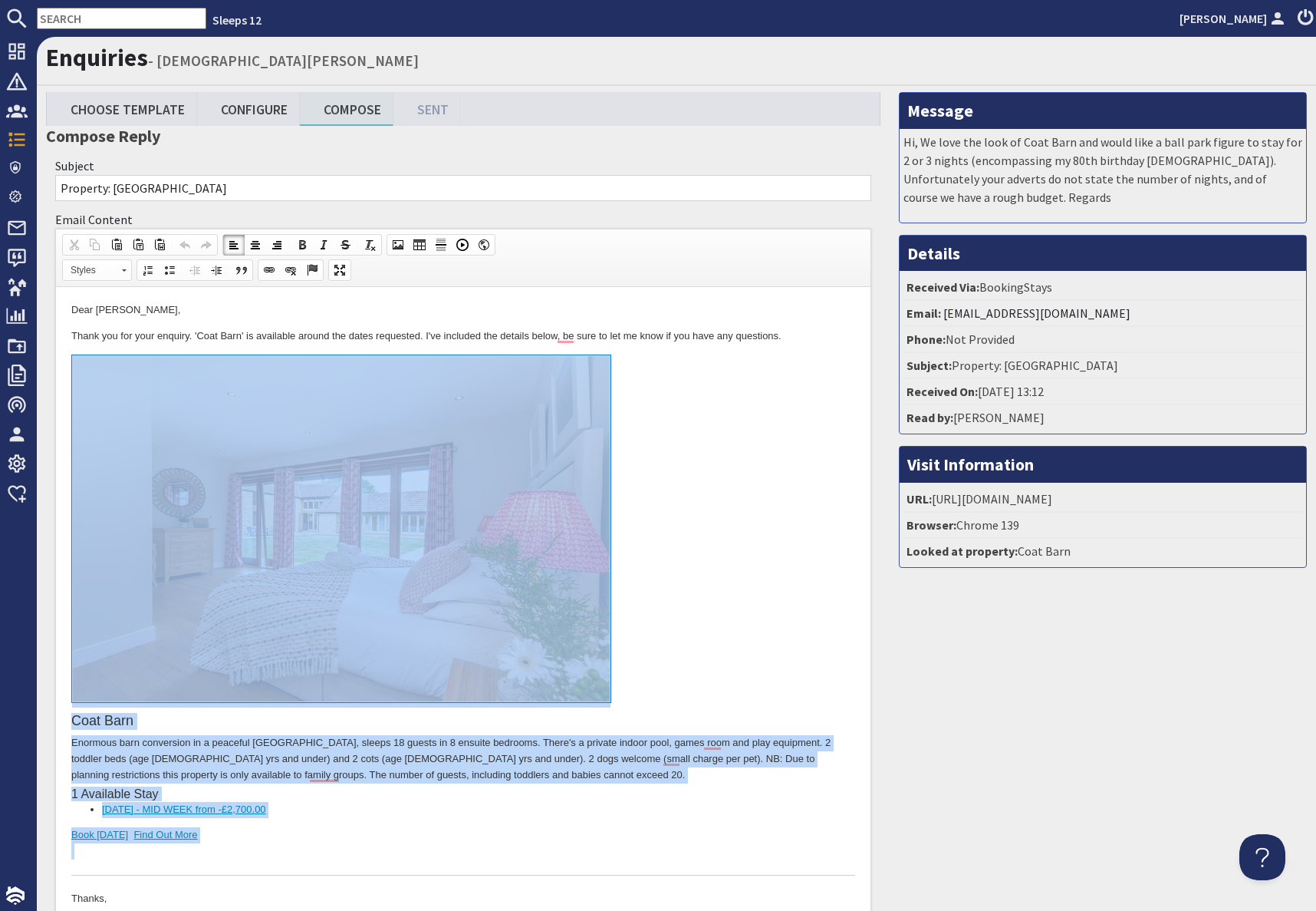
drag, startPoint x: 318, startPoint y: 826, endPoint x: 312, endPoint y: 650, distance: 176.1
click at [312, 650] on div "Coat Barn Enormous barn conversion in a peaceful [GEOGRAPHIC_DATA], sleeps 18 g…" at bounding box center [463, 615] width 784 height 521
copy div "Coat Barn Enormous barn conversion in a peaceful [GEOGRAPHIC_DATA], sleeps 18 g…"
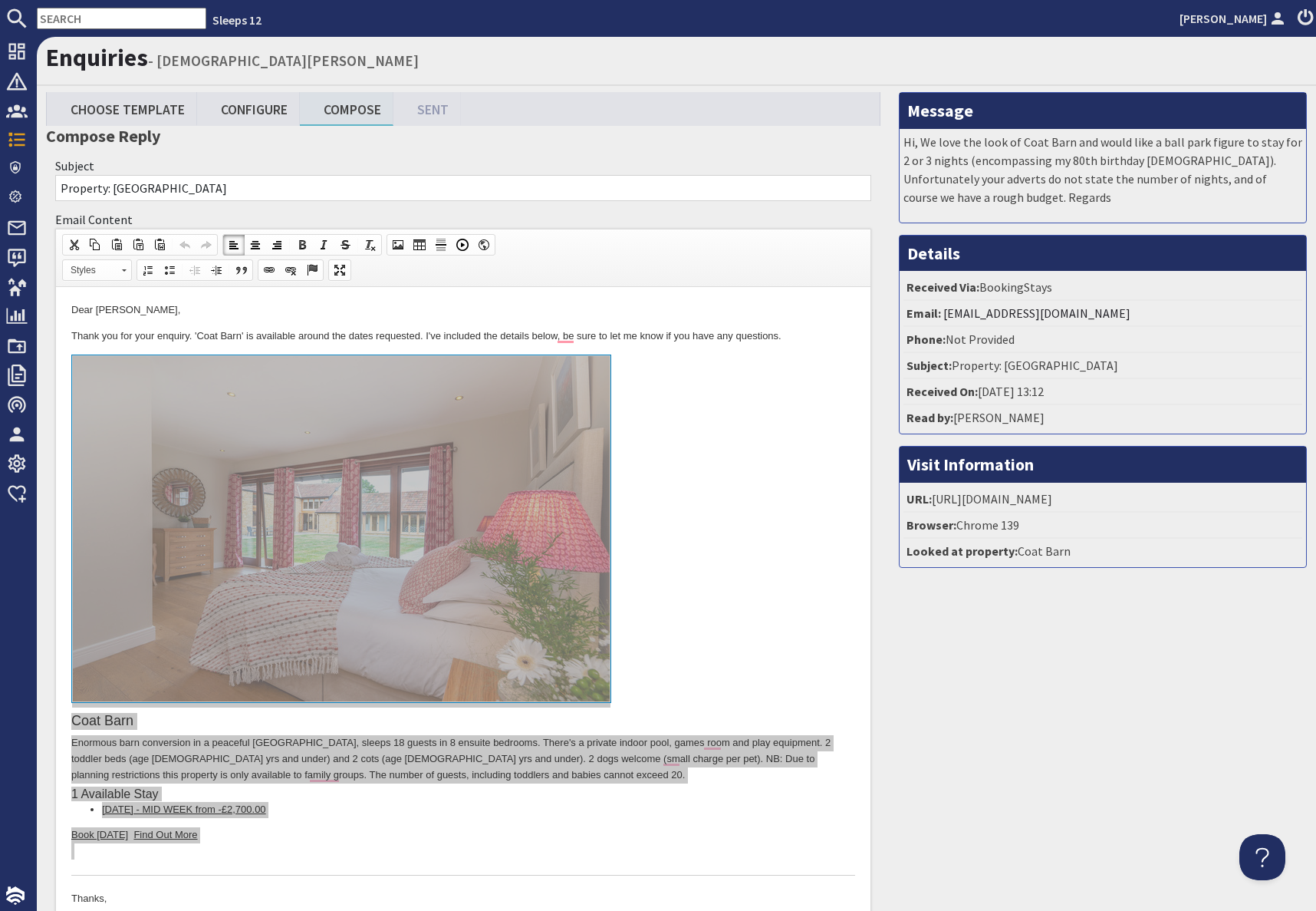
click at [1004, 621] on div "Message Hi, We love the look of Coat Barn and would like a ball park figure to …" at bounding box center [1102, 555] width 426 height 925
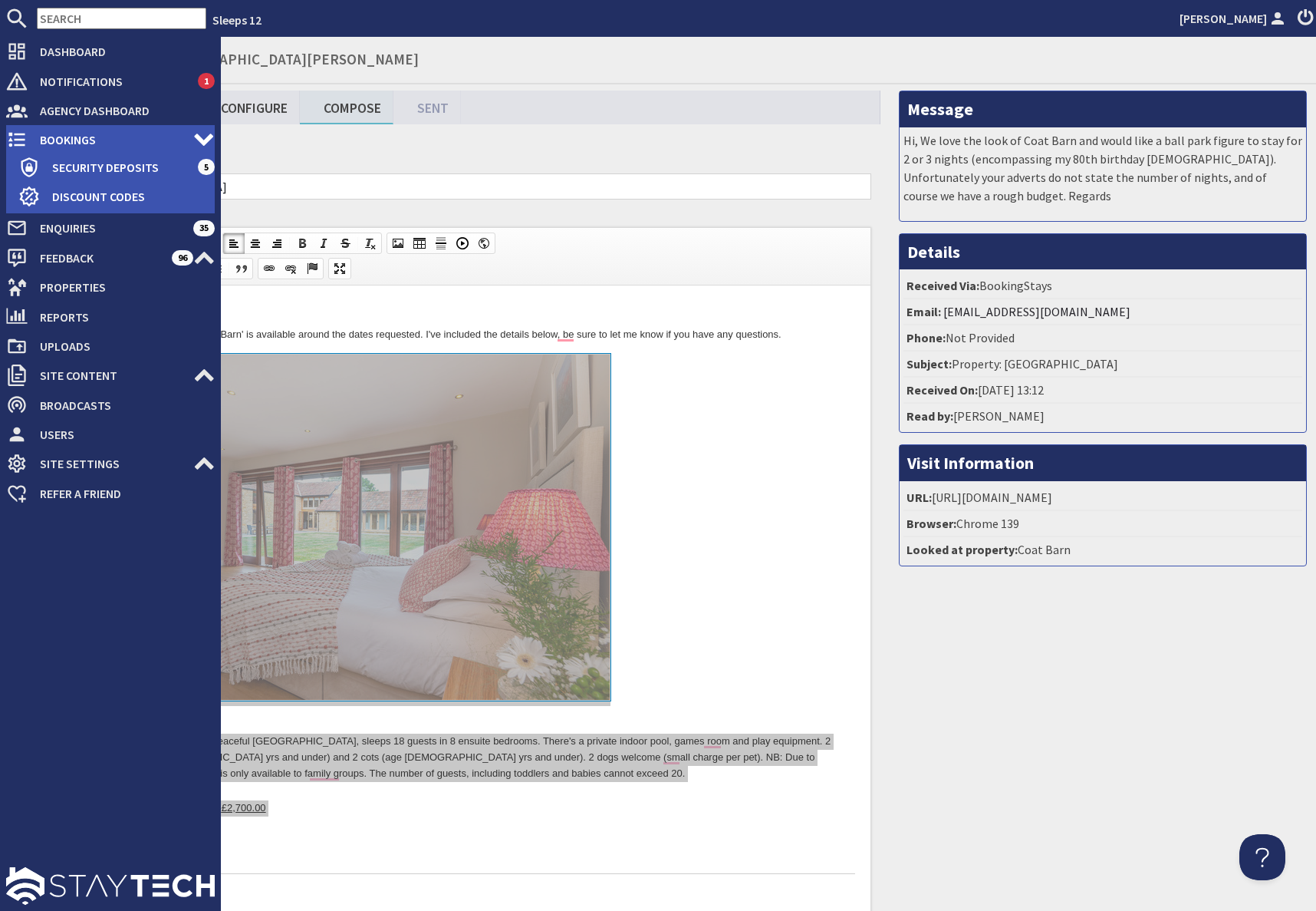
scroll to position [5, 0]
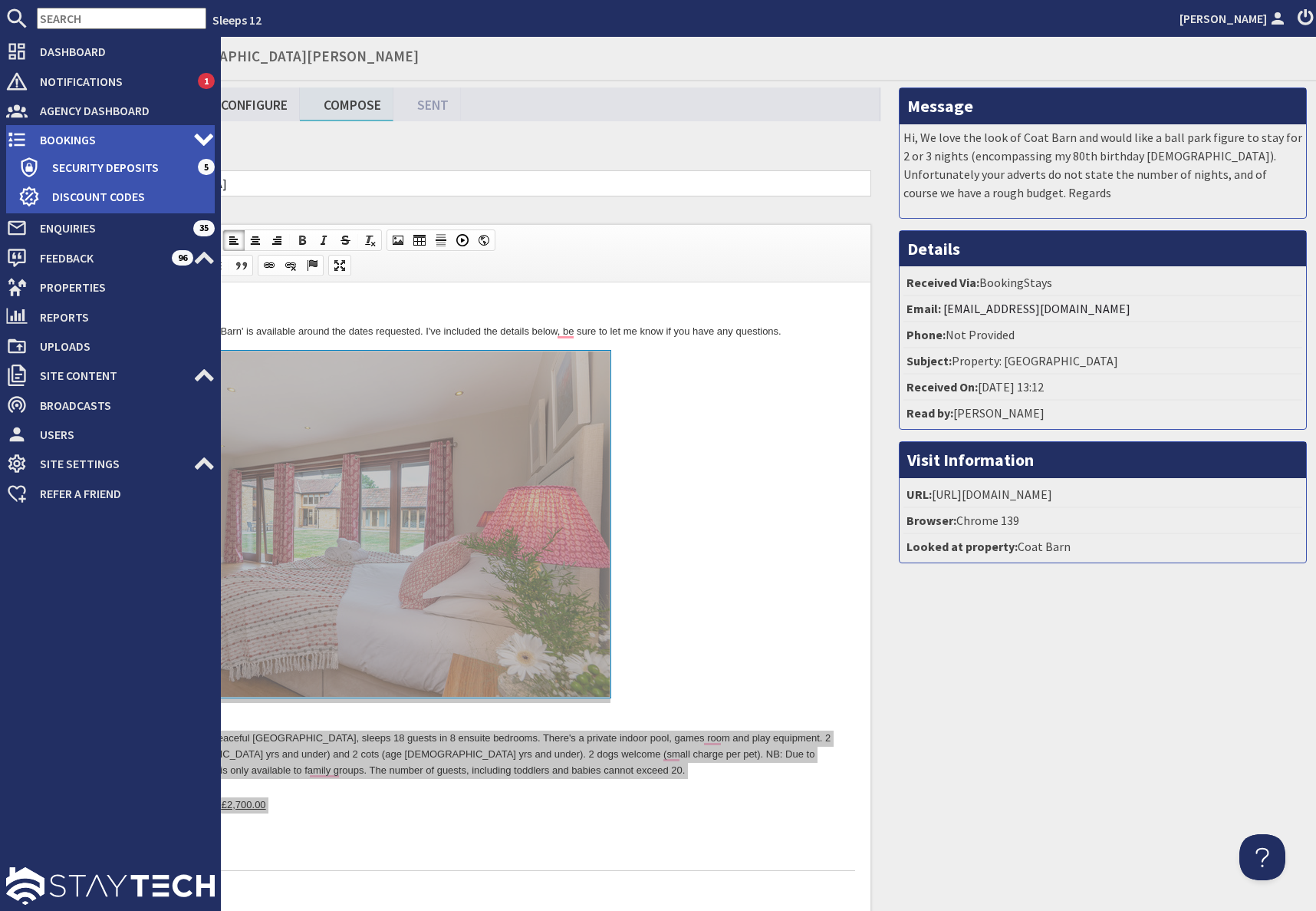
click at [68, 140] on span "Bookings" at bounding box center [110, 139] width 166 height 24
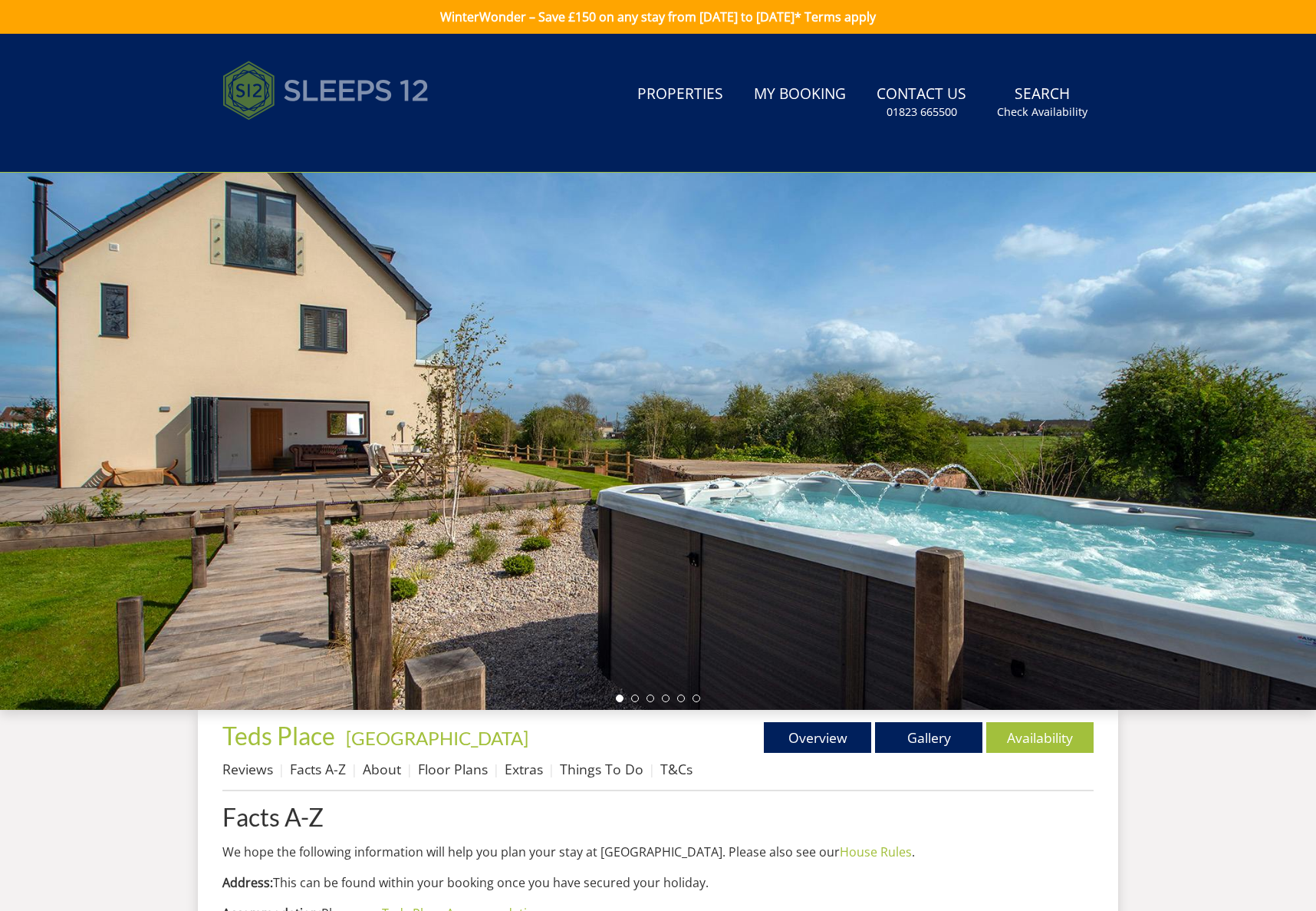
click at [275, 83] on img at bounding box center [325, 91] width 207 height 77
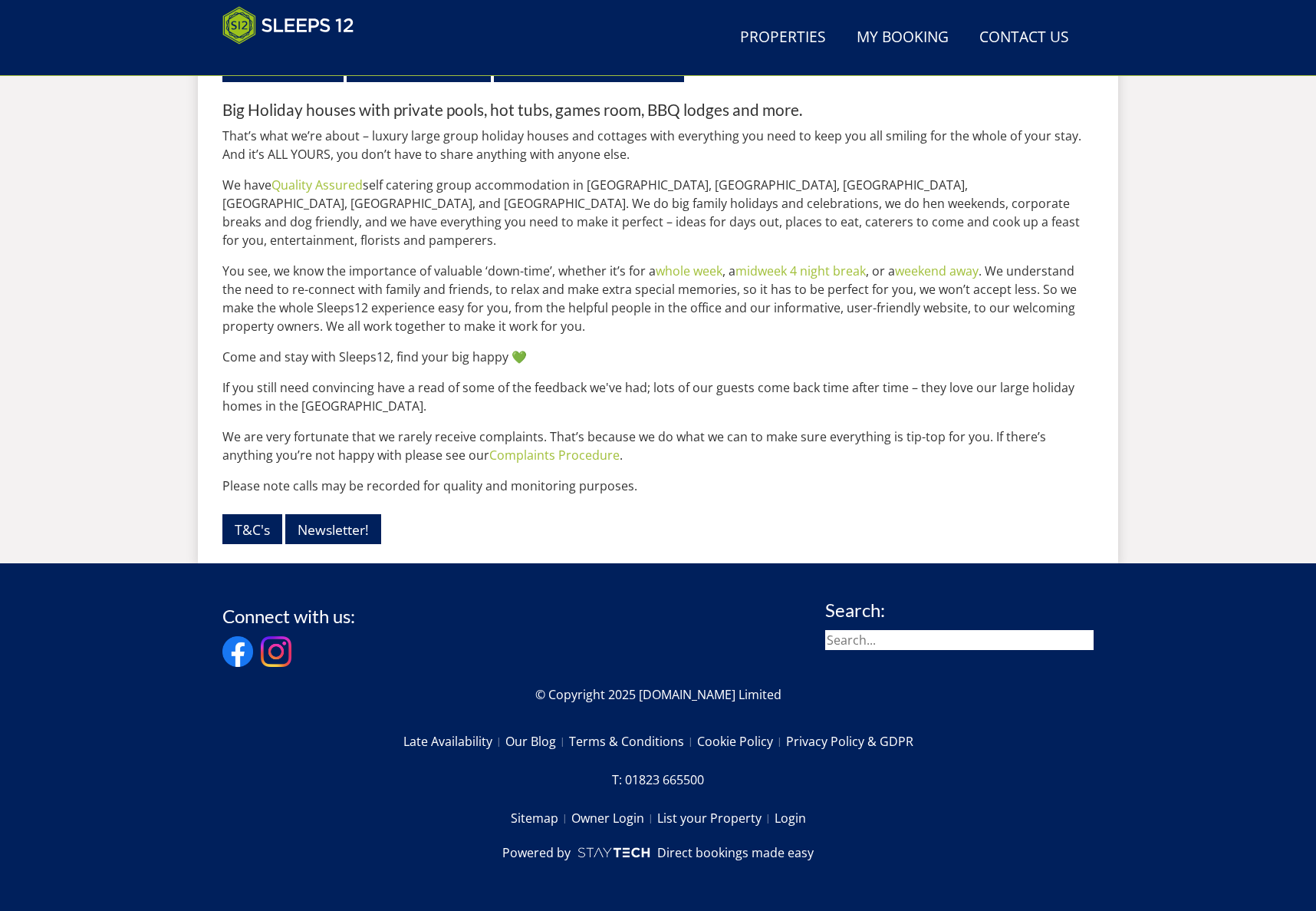
scroll to position [1843, 0]
click at [888, 644] on input "search" at bounding box center [959, 639] width 268 height 20
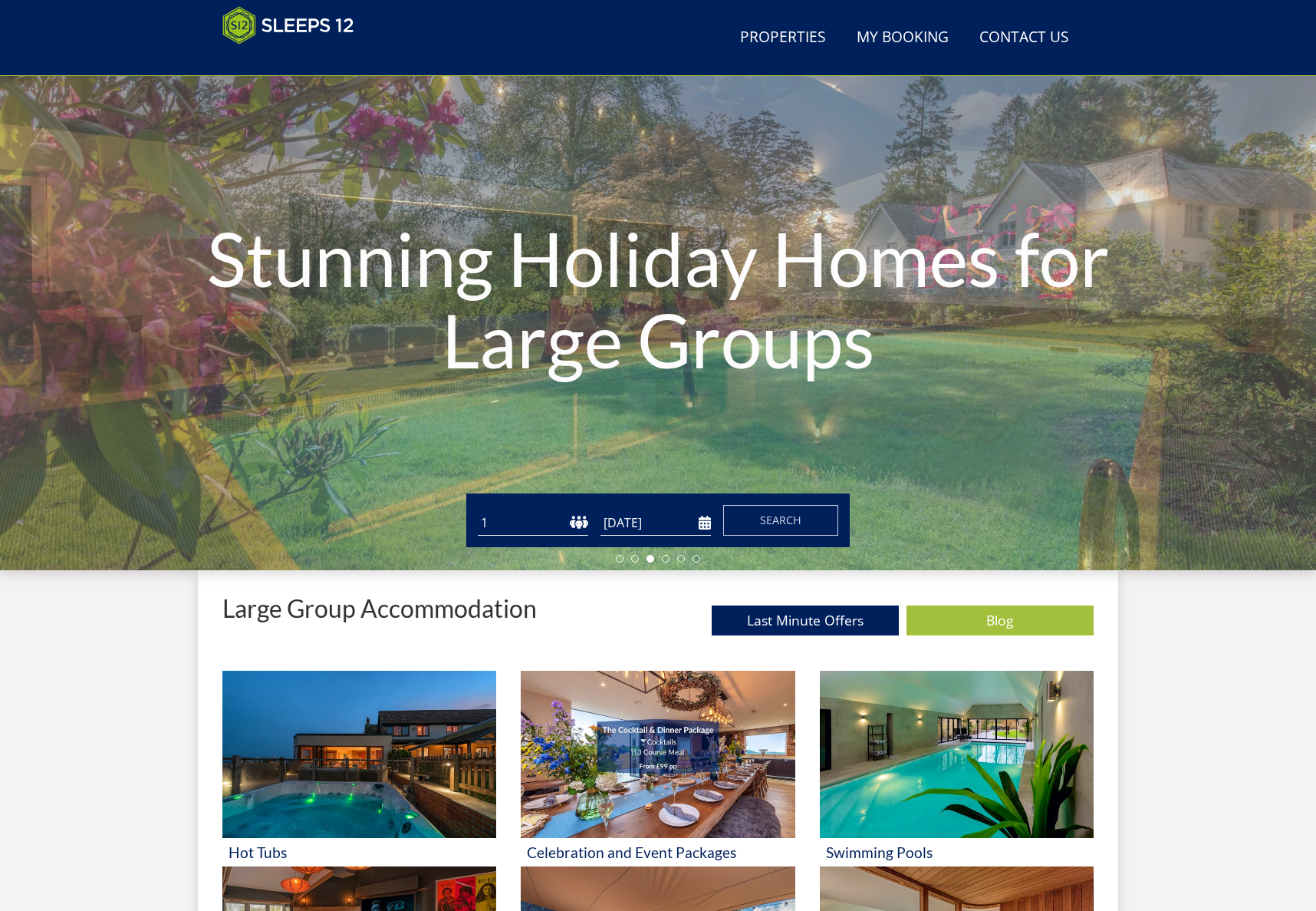
scroll to position [0, 0]
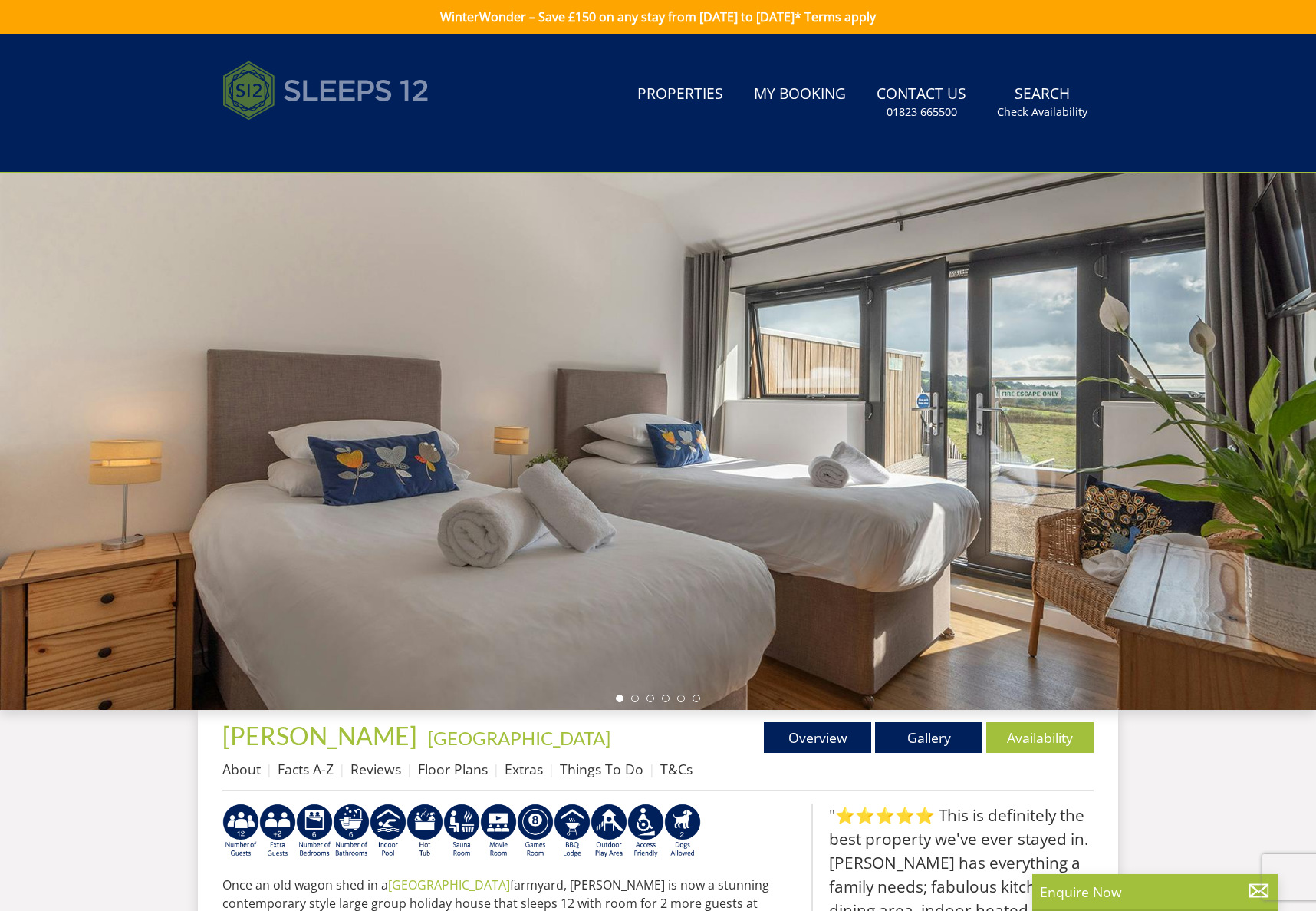
drag, startPoint x: 362, startPoint y: 95, endPoint x: 372, endPoint y: 95, distance: 10.0
click at [363, 95] on img at bounding box center [325, 91] width 207 height 77
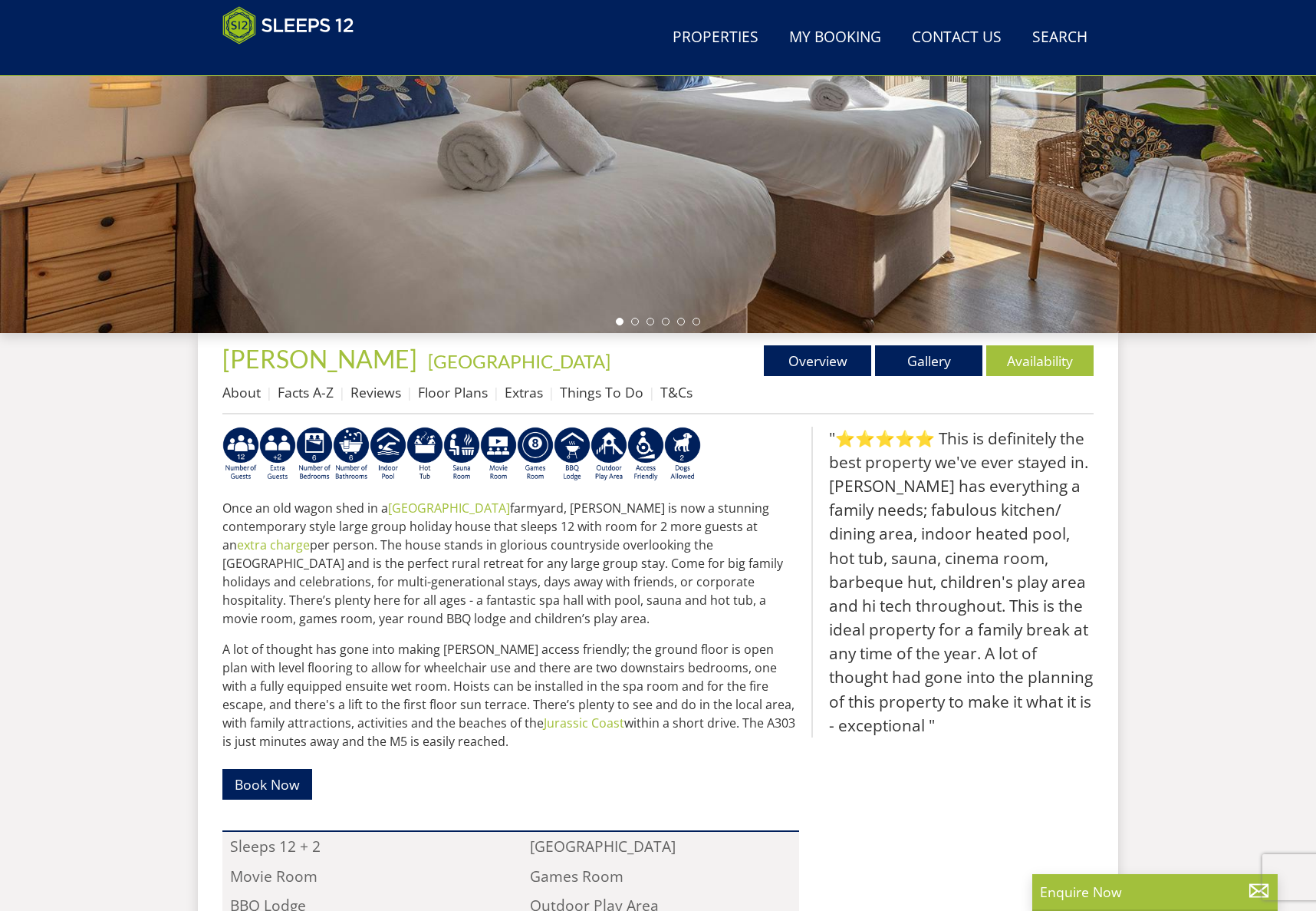
scroll to position [304, 0]
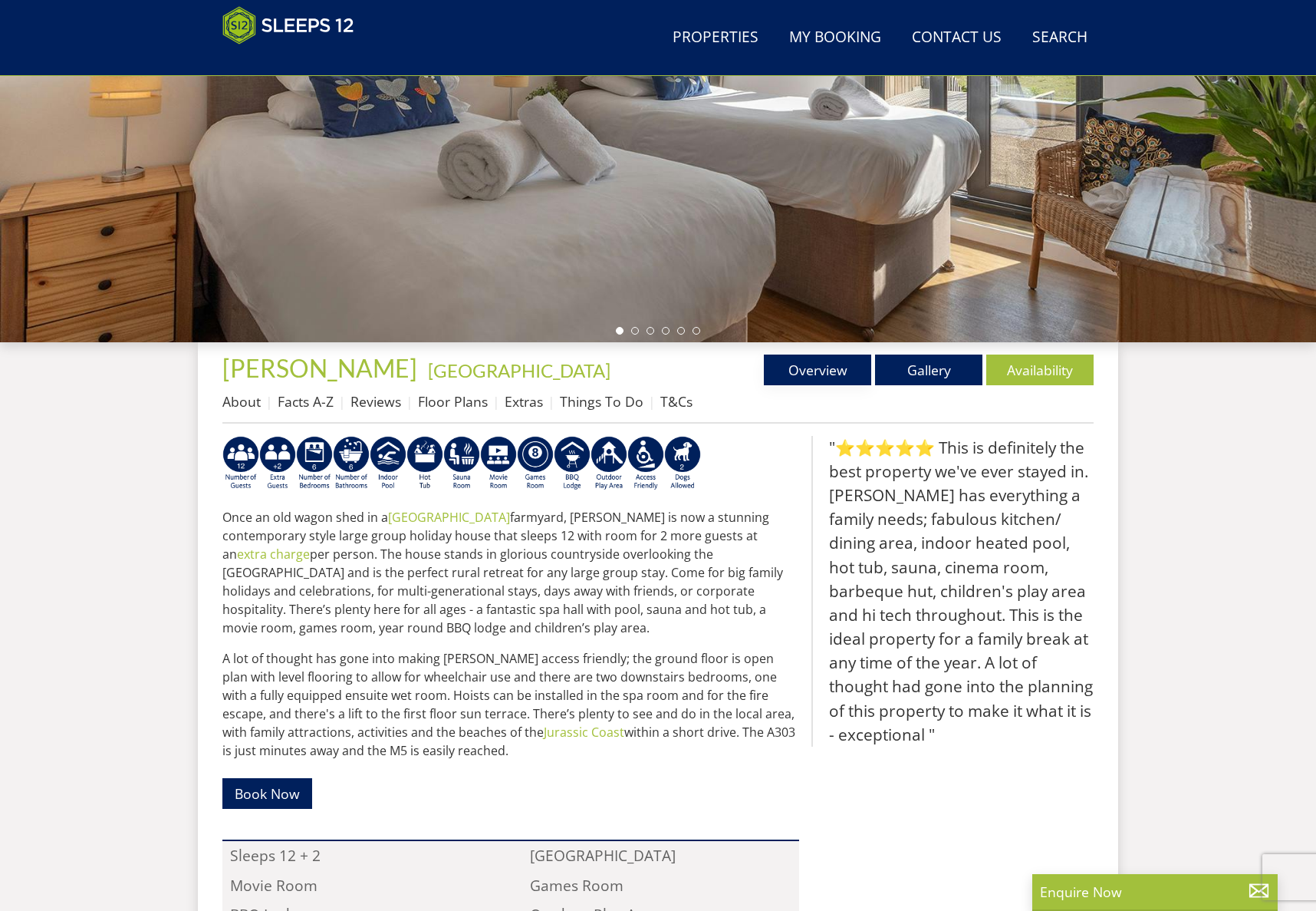
click at [828, 369] on link "Overview" at bounding box center [817, 369] width 107 height 31
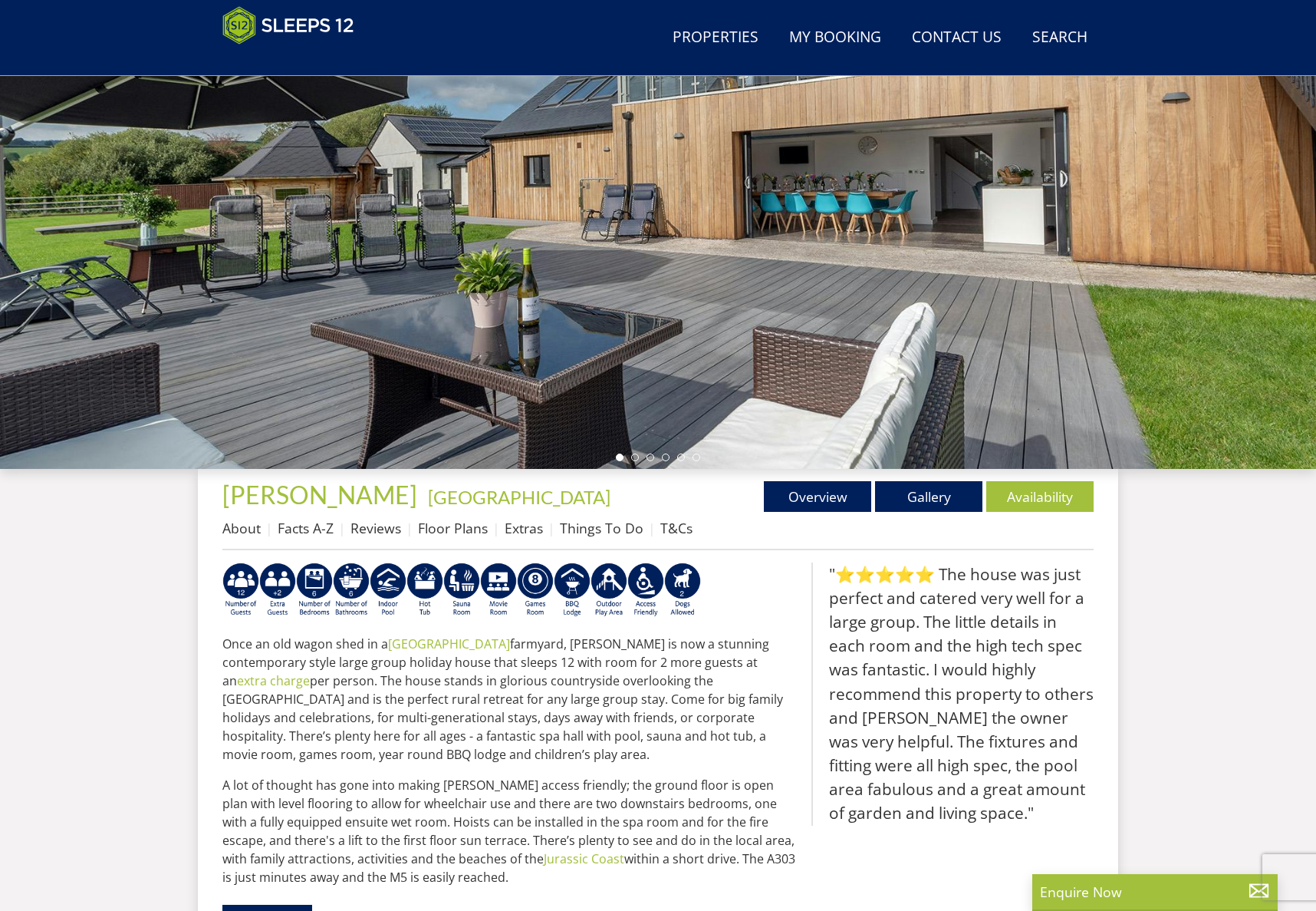
scroll to position [175, 0]
